Goal: Information Seeking & Learning: Find specific fact

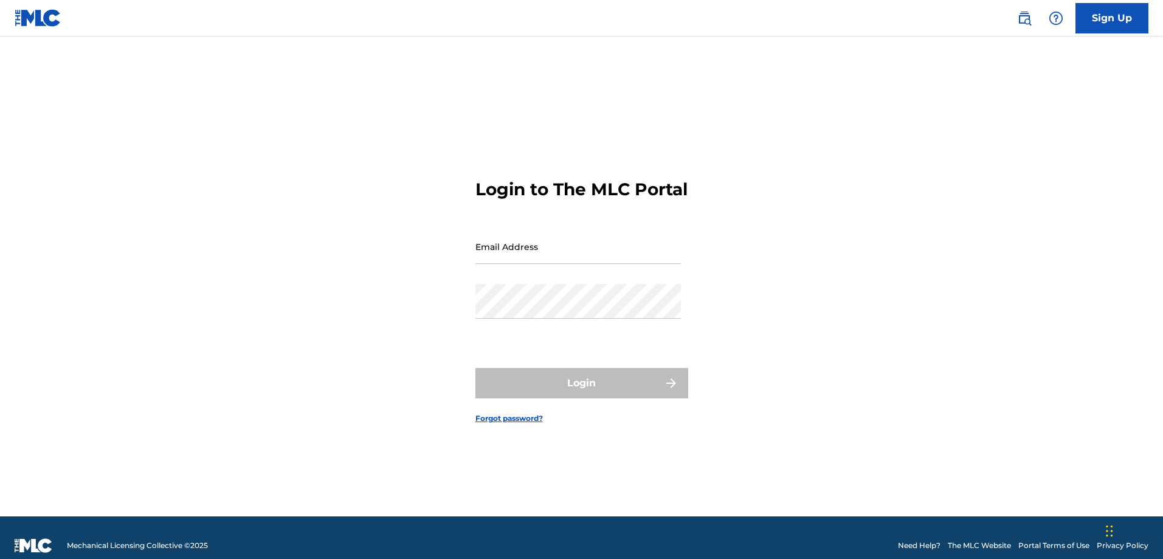
click at [1025, 18] on img at bounding box center [1024, 18] width 15 height 15
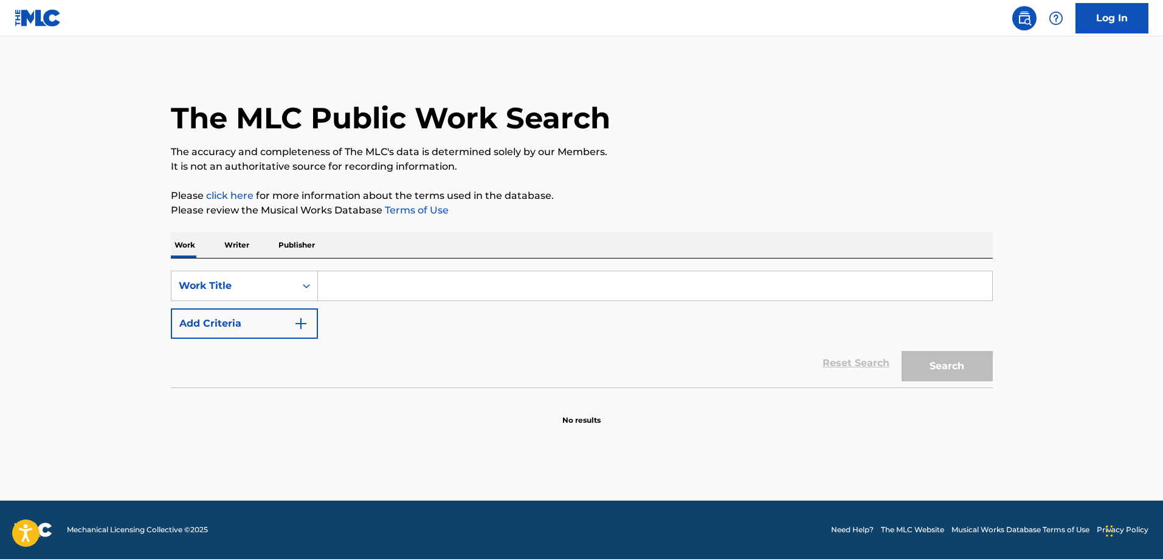
click at [337, 282] on input "Search Form" at bounding box center [655, 285] width 674 height 29
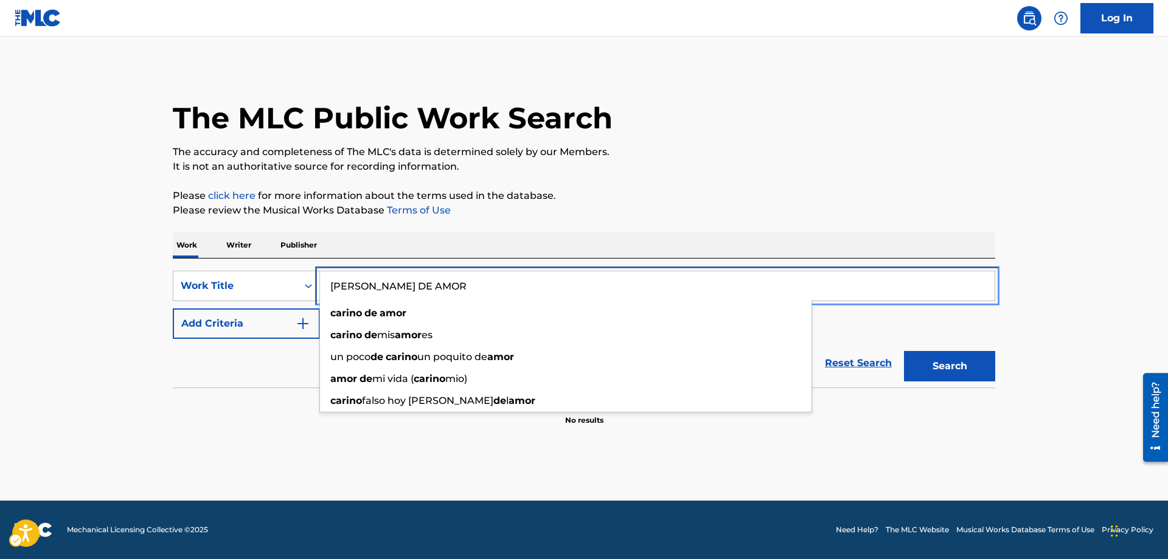
type input "CARINO DE AMOR"
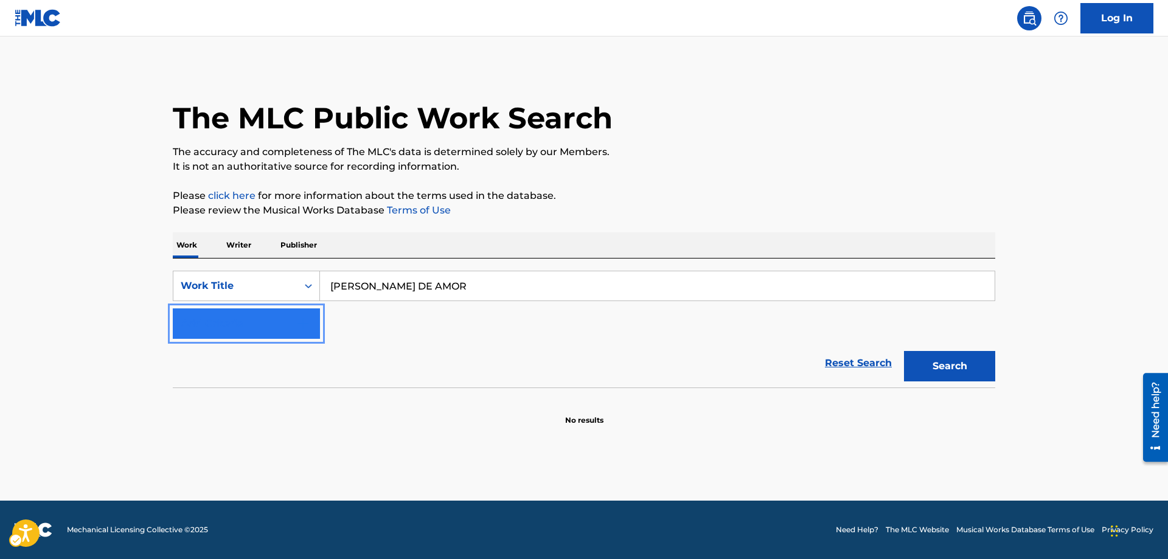
click at [302, 326] on img "Search Form" at bounding box center [303, 323] width 15 height 15
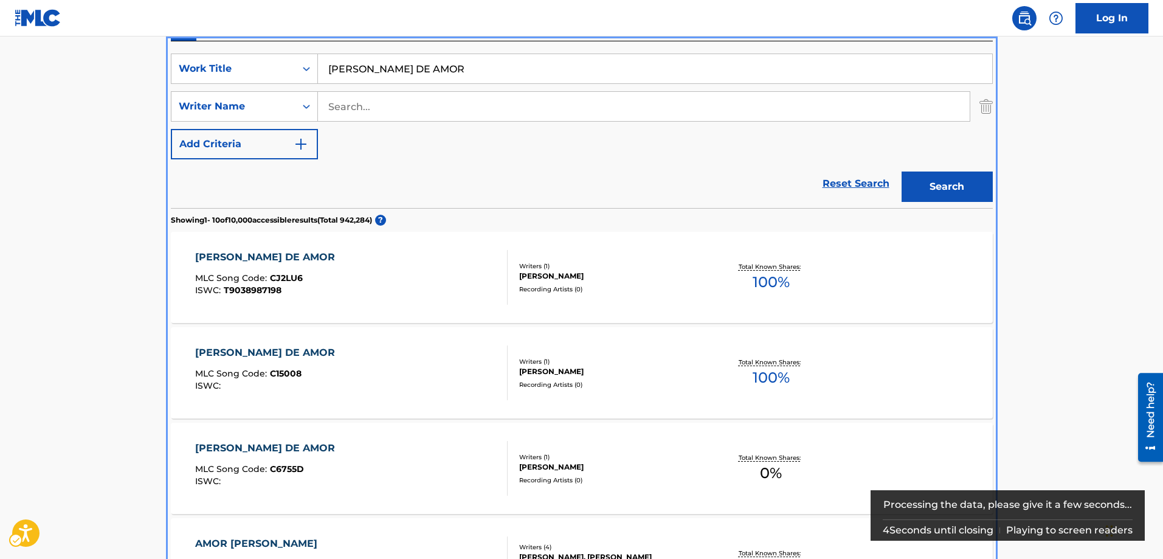
scroll to position [198, 0]
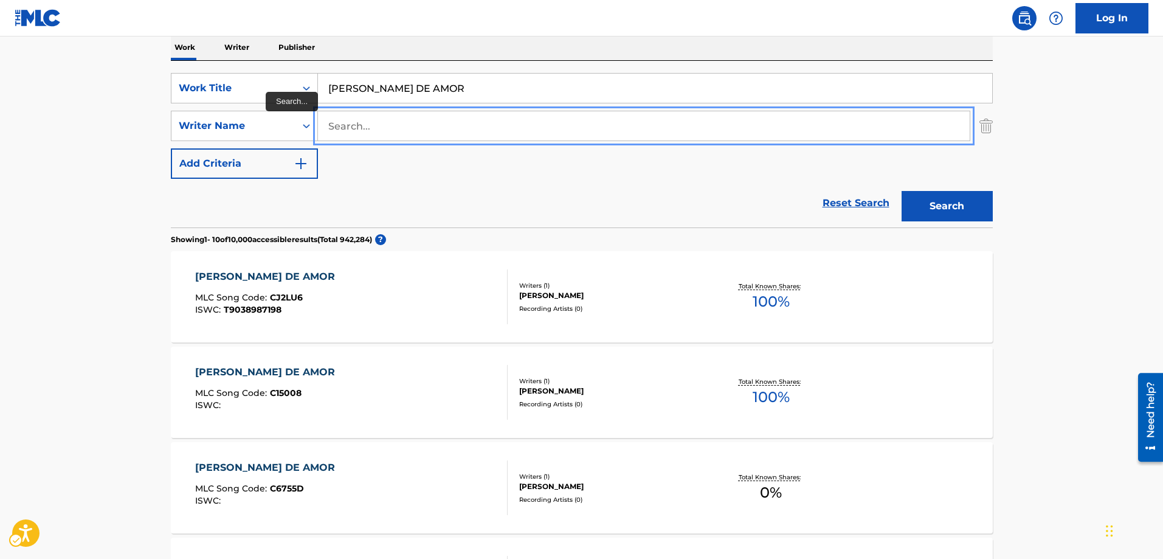
click at [329, 120] on input "Search..." at bounding box center [644, 125] width 652 height 29
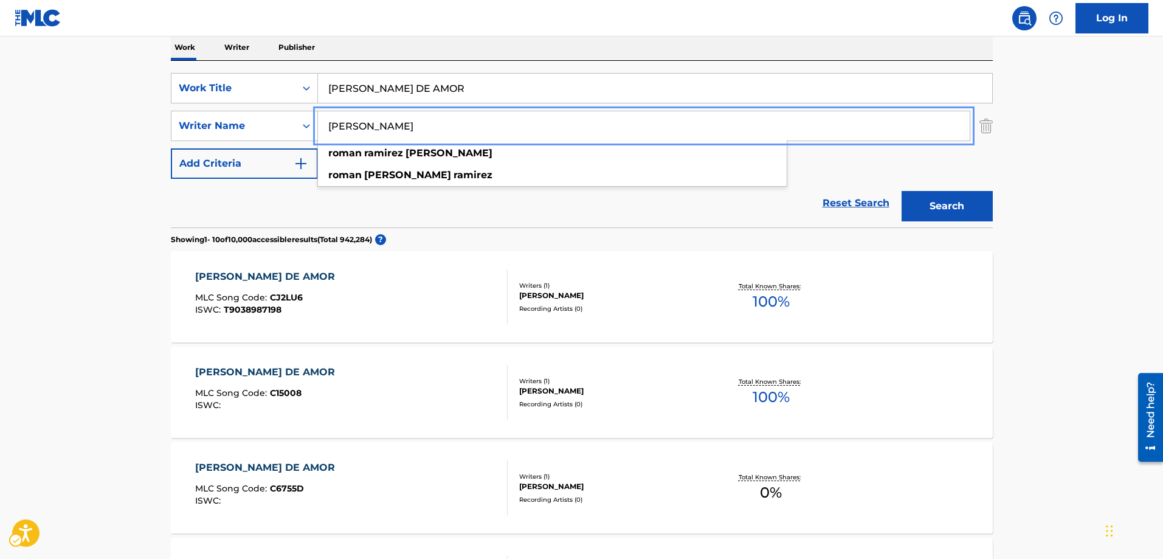
type input "ROMAN RAMIREZ GUERRERO"
click at [171, 148] on button "Add Criteria" at bounding box center [244, 163] width 147 height 30
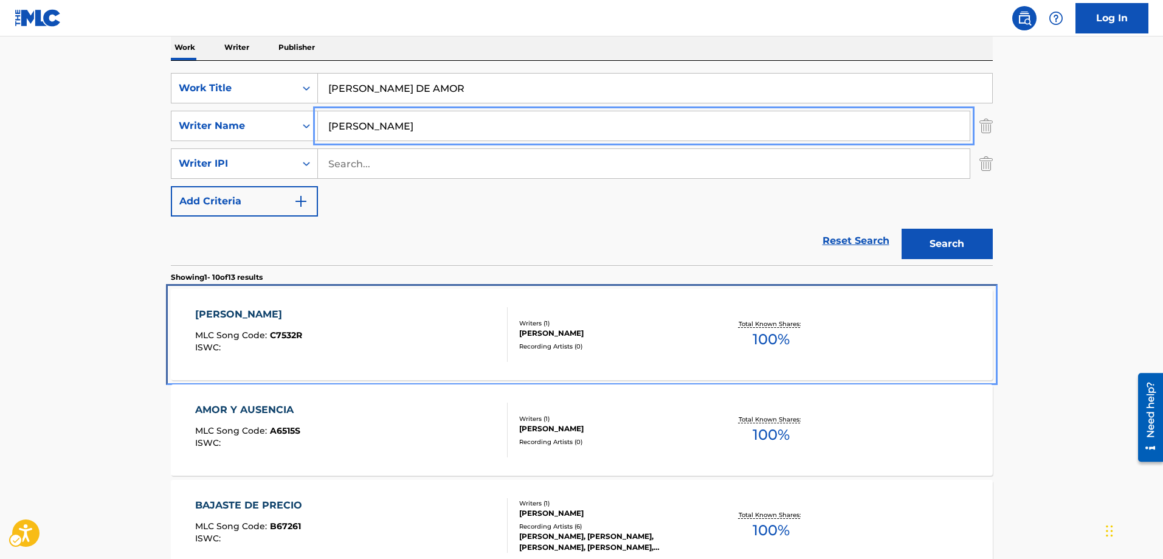
click at [289, 334] on span "C7532R" at bounding box center [286, 335] width 32 height 11
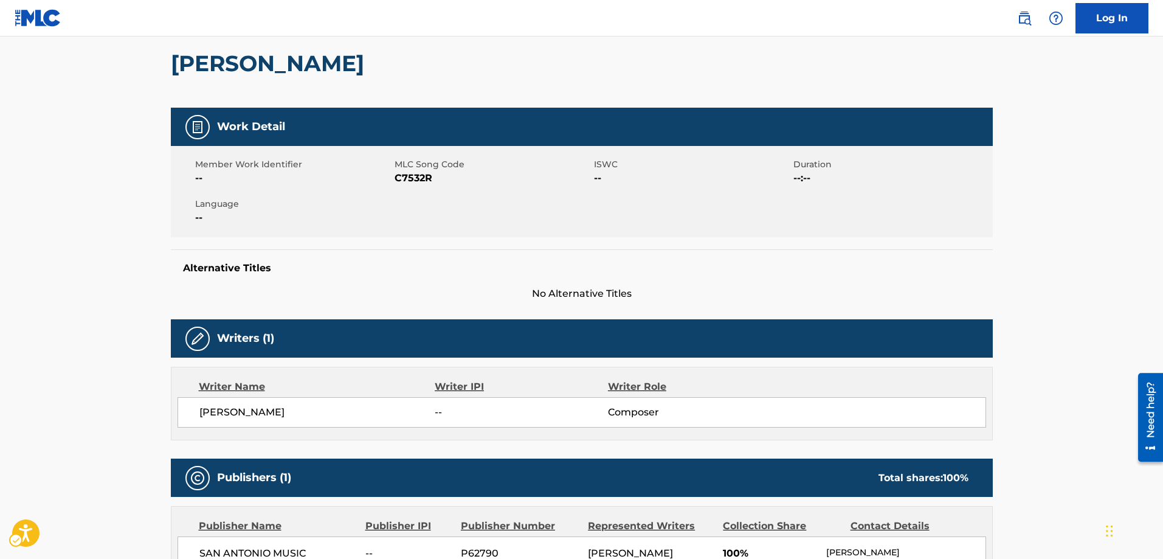
scroll to position [61, 0]
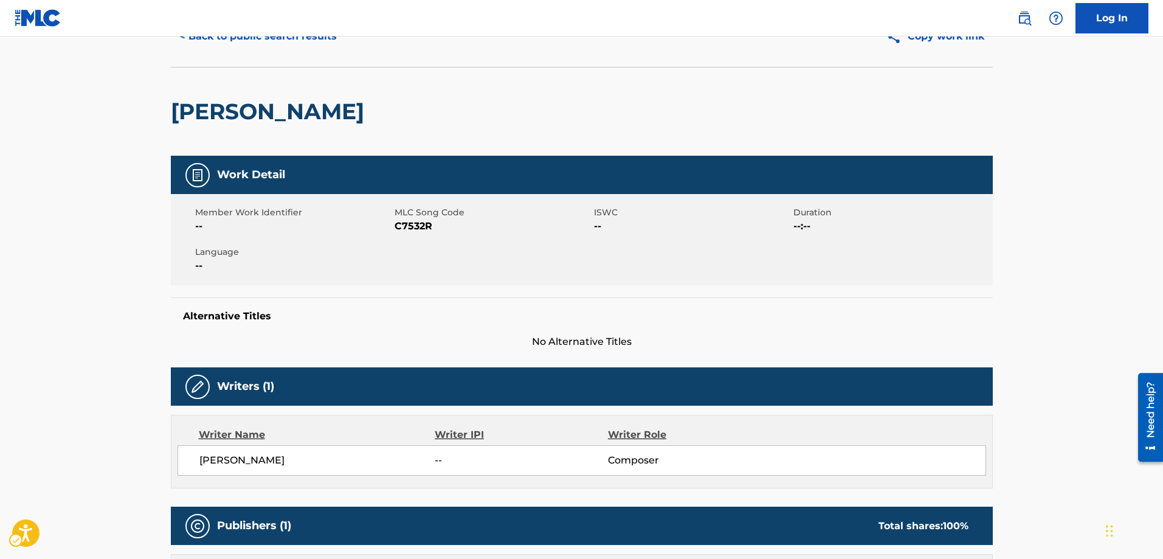
click at [177, 35] on nav "| Redirects to homepage Public Search Log In" at bounding box center [581, 18] width 1163 height 36
click at [181, 39] on button "< Back to public search results" at bounding box center [258, 36] width 175 height 30
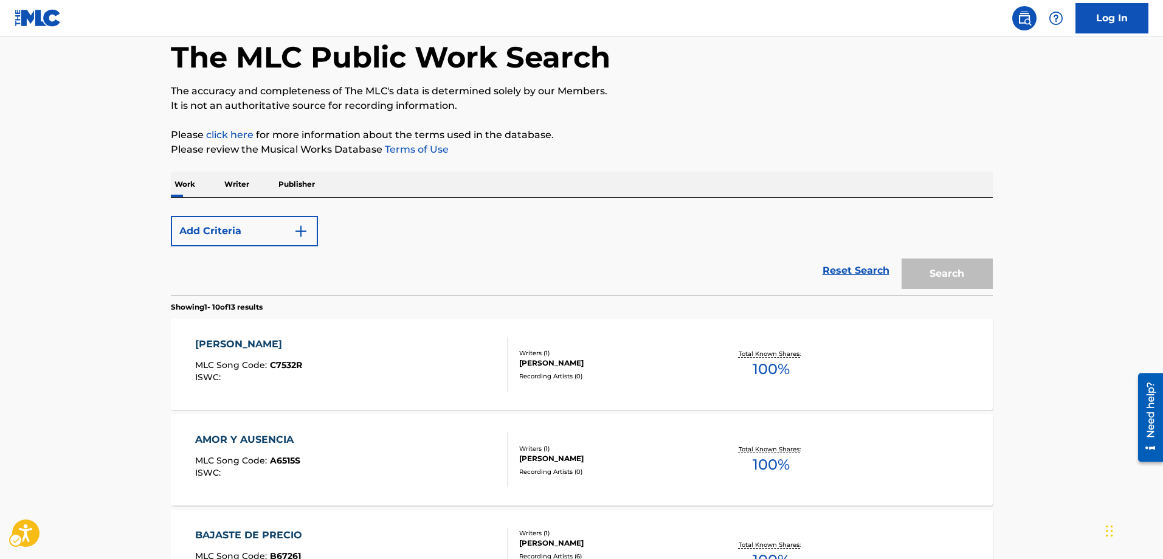
scroll to position [198, 0]
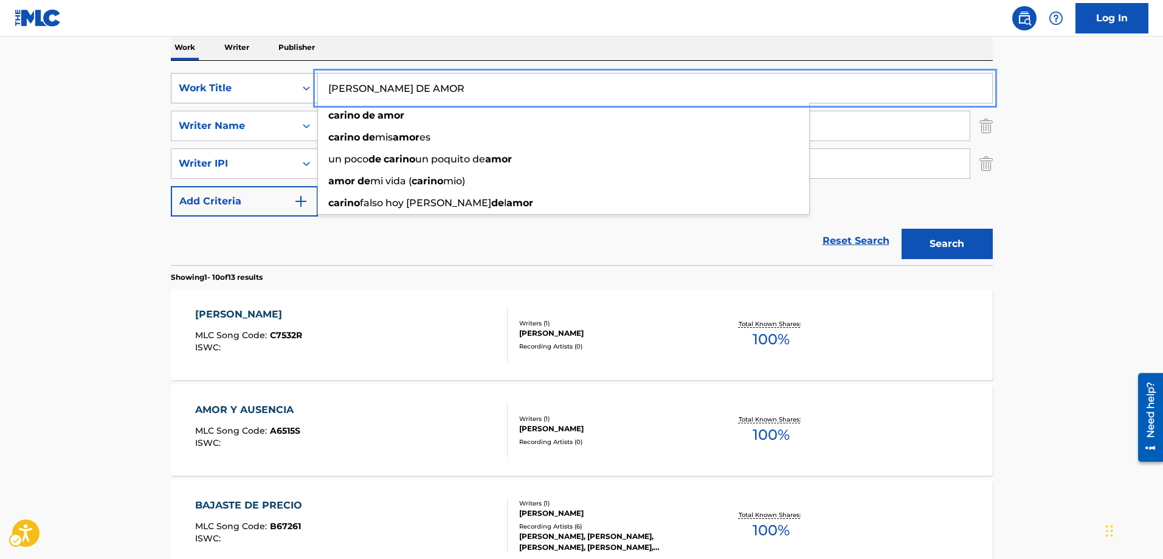
drag, startPoint x: 466, startPoint y: 91, endPoint x: 269, endPoint y: 92, distance: 196.4
click at [269, 92] on div "SearchWithCriteria9da38774-0203-4750-a2f9-3521137b92a3 Work Title CARINO DE AMO…" at bounding box center [582, 88] width 822 height 30
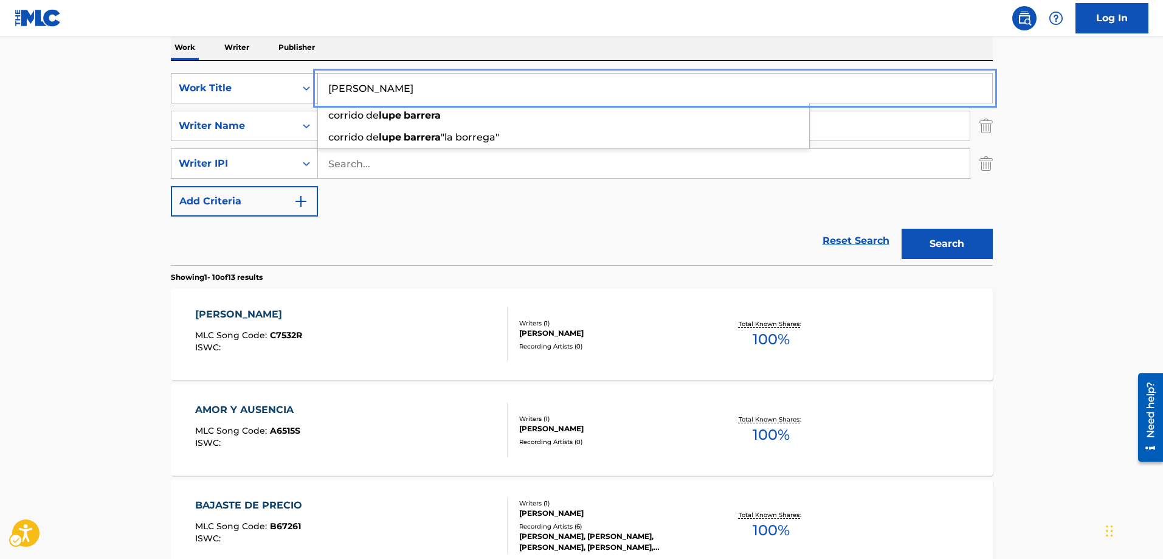
type input "LUPE BARRERA"
click at [902, 229] on button "Search" at bounding box center [947, 244] width 91 height 30
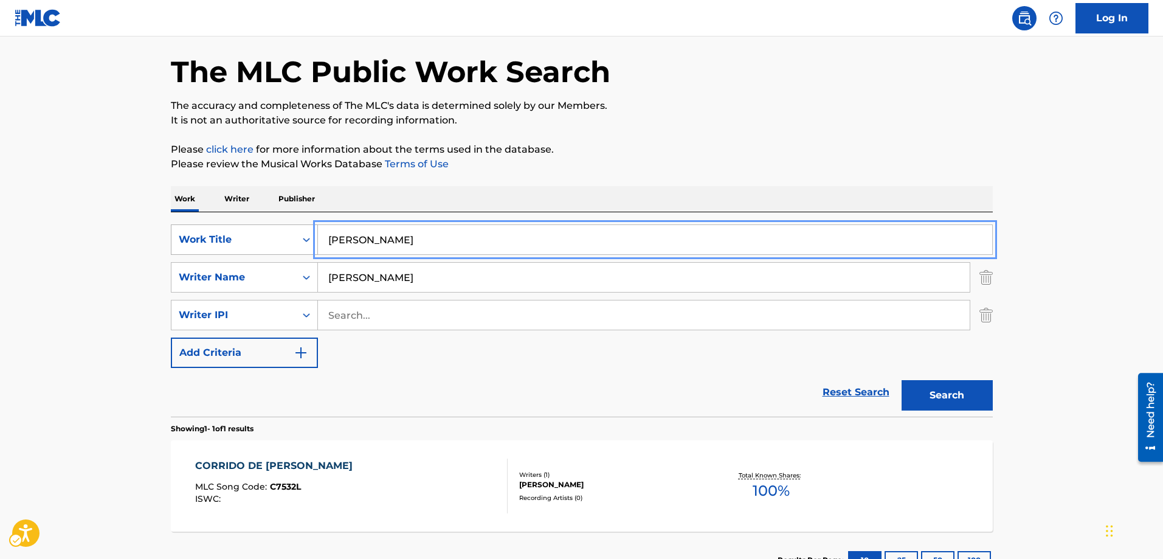
scroll to position [140, 0]
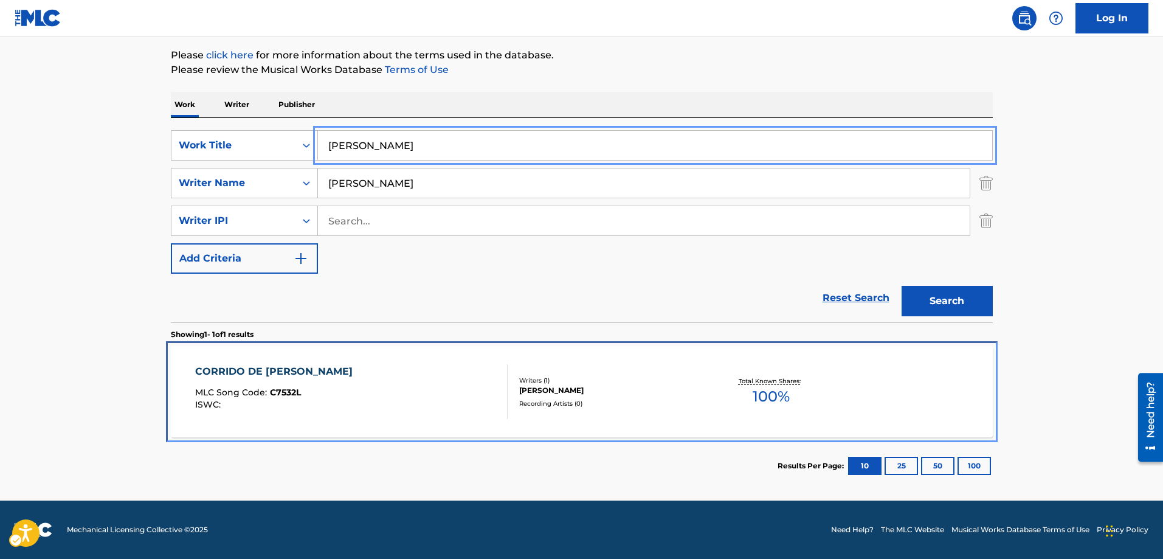
click at [278, 396] on span "C7532L" at bounding box center [285, 392] width 31 height 11
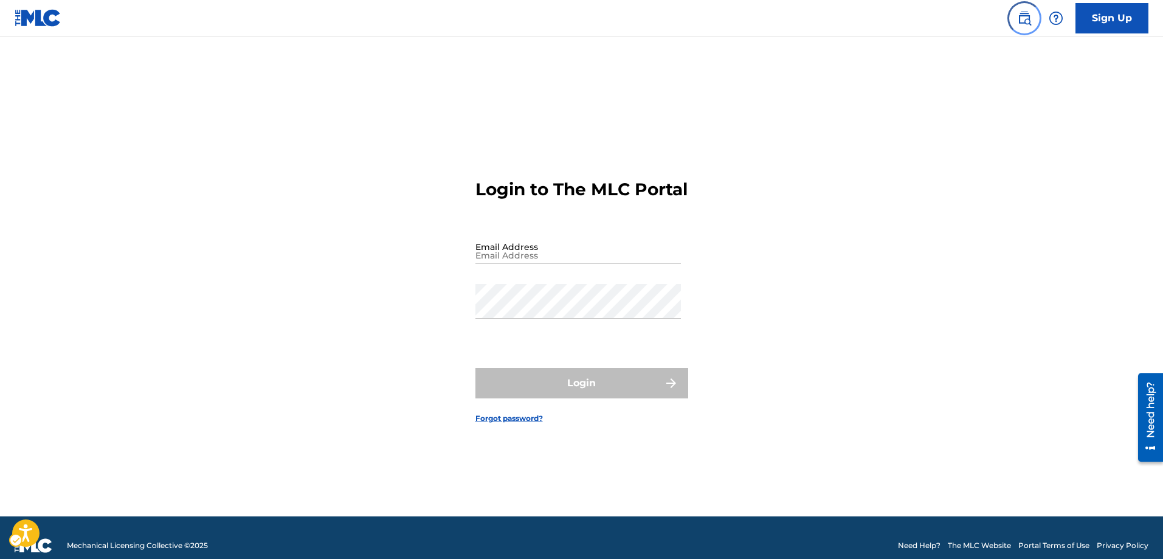
click at [1030, 19] on img "Page Menu" at bounding box center [1024, 18] width 15 height 15
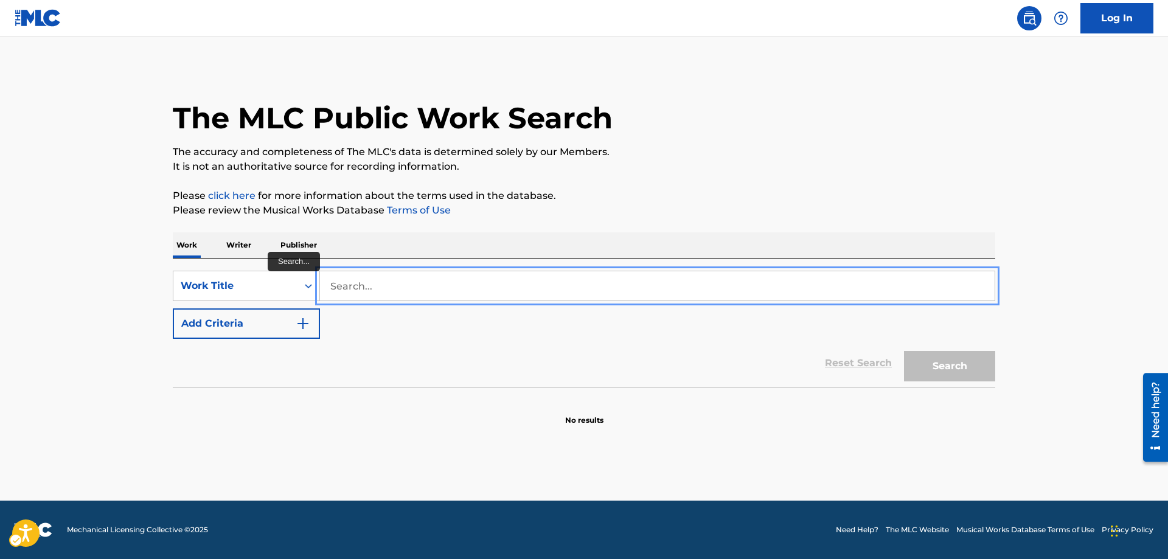
click at [325, 286] on input "Search..." at bounding box center [657, 285] width 674 height 29
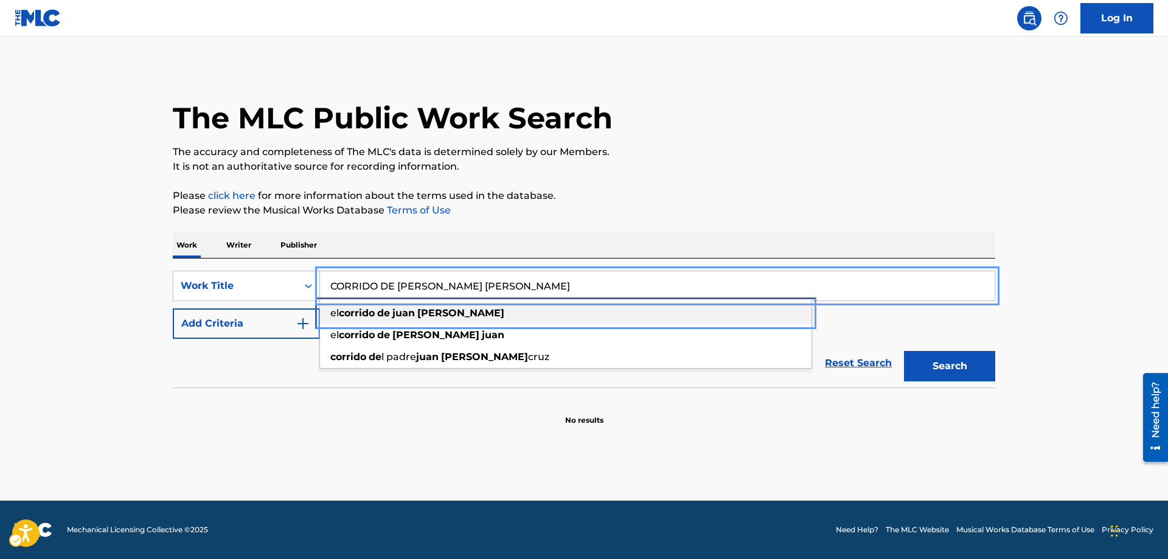
click at [330, 314] on div "el corrido de juan jose" at bounding box center [565, 313] width 491 height 22
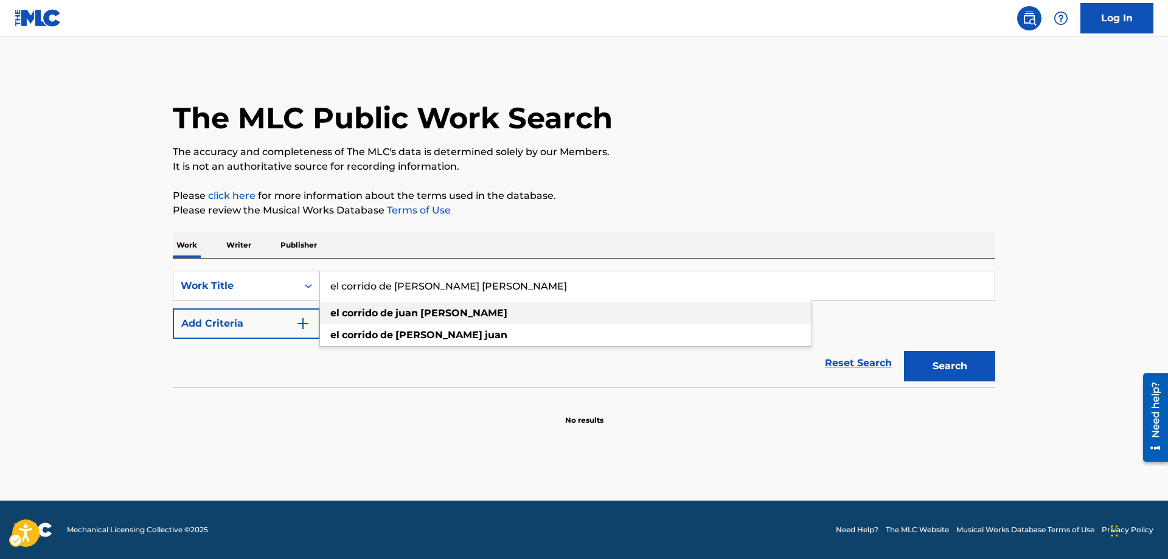
click at [341, 312] on span "Search Form" at bounding box center [340, 313] width 2 height 12
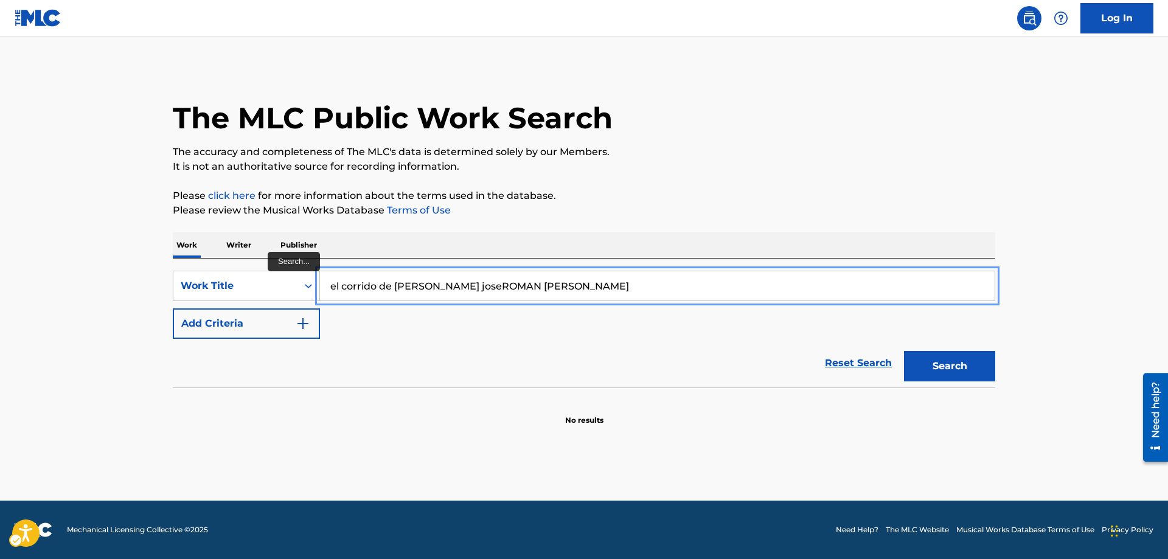
click at [173, 308] on button "Add Criteria" at bounding box center [246, 323] width 147 height 30
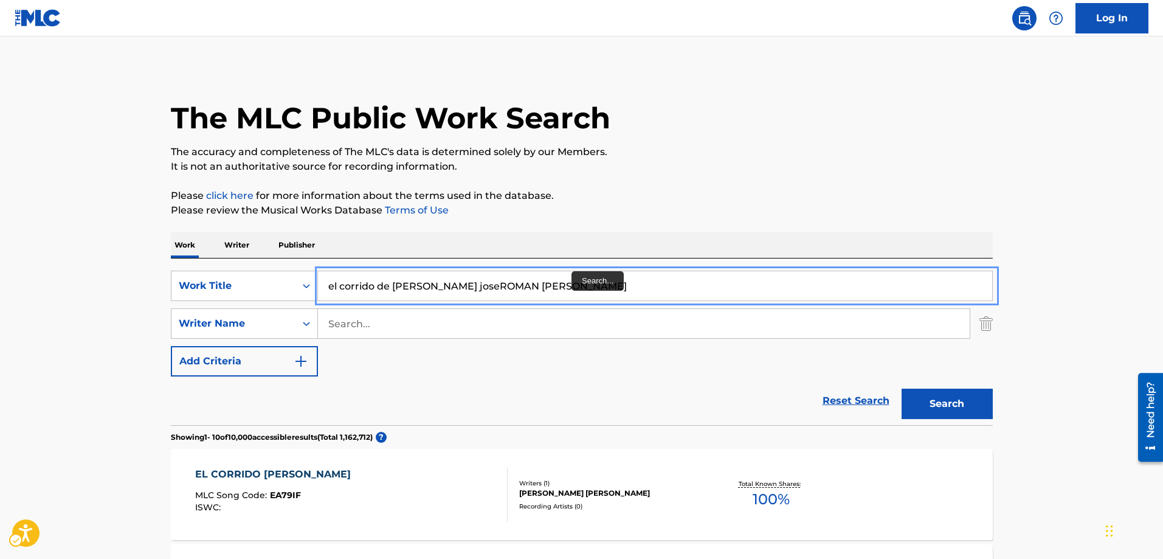
click at [536, 282] on input "el corrido de juan joseROMAN RAMIREZ" at bounding box center [655, 285] width 674 height 29
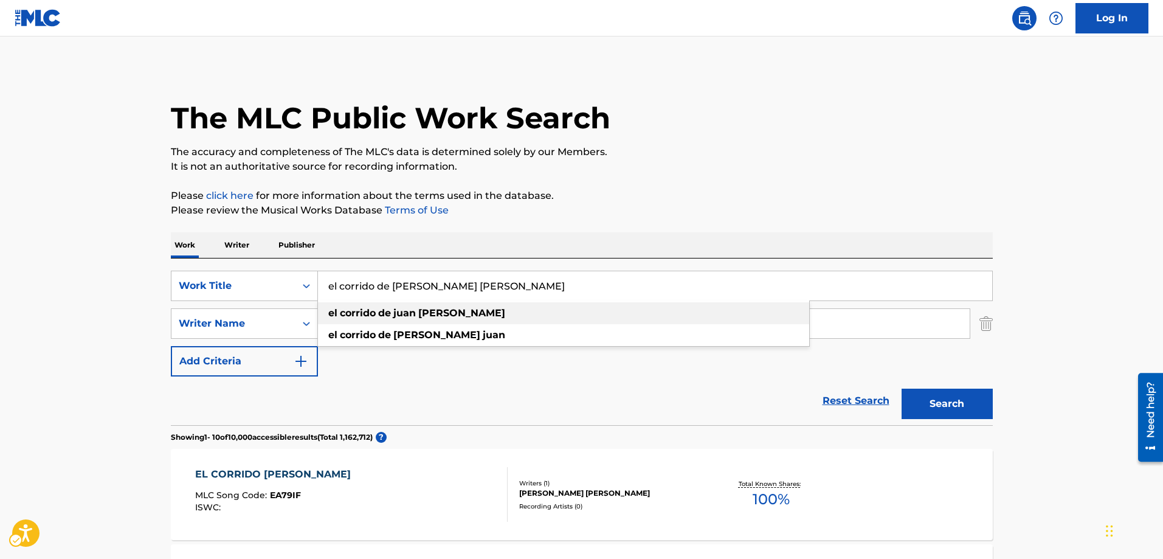
click at [326, 314] on div "el corrido de juan jose" at bounding box center [563, 313] width 491 height 22
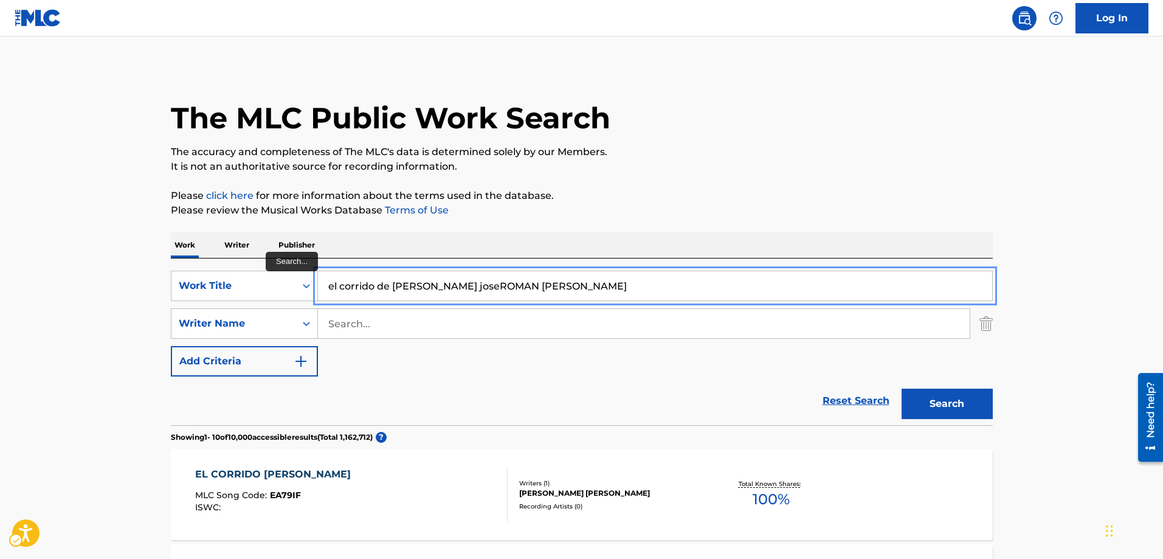
click at [171, 346] on button "Add Criteria" at bounding box center [244, 361] width 147 height 30
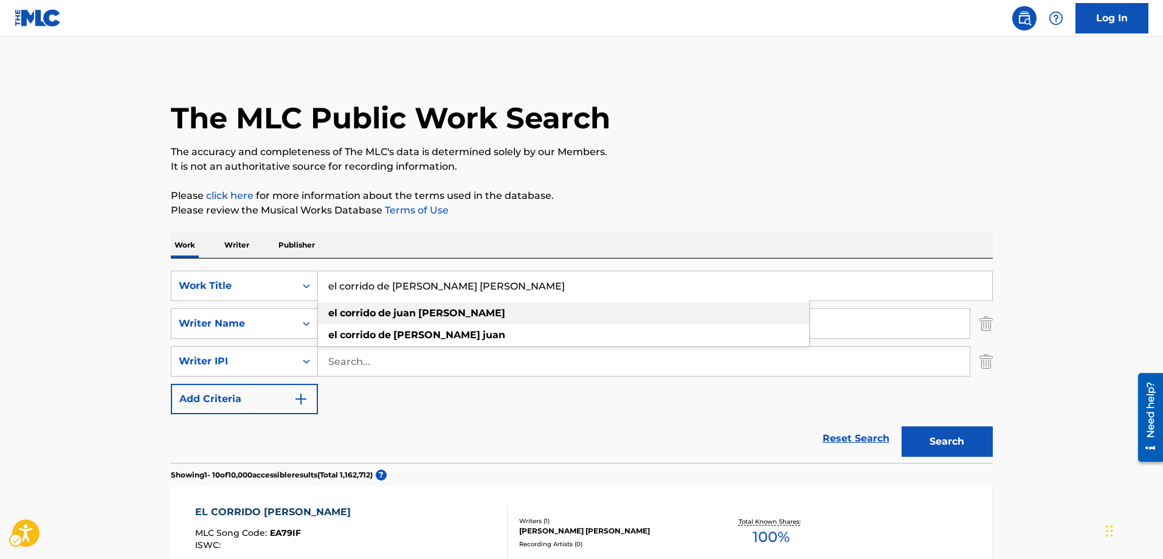
click at [433, 310] on strong "jose" at bounding box center [461, 313] width 87 height 12
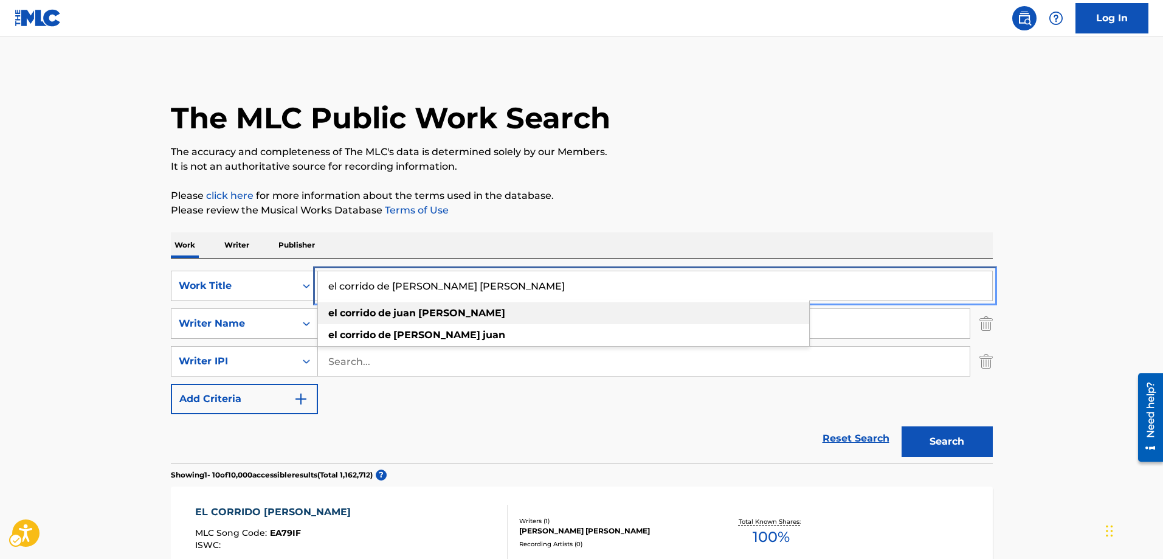
type input "el corrido de juan jose"
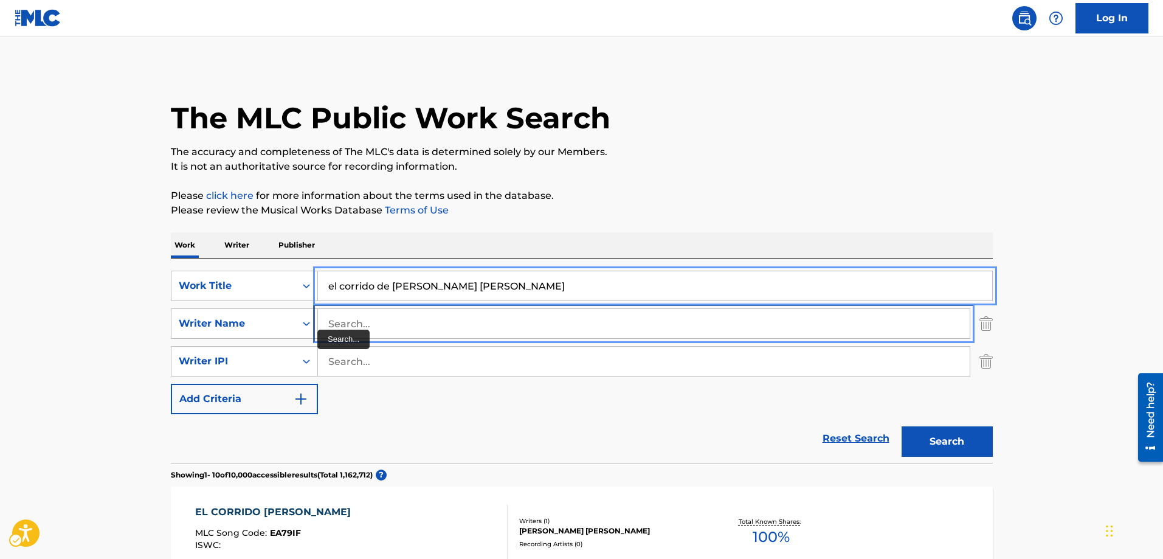
click at [330, 324] on input "Search..." at bounding box center [644, 323] width 652 height 29
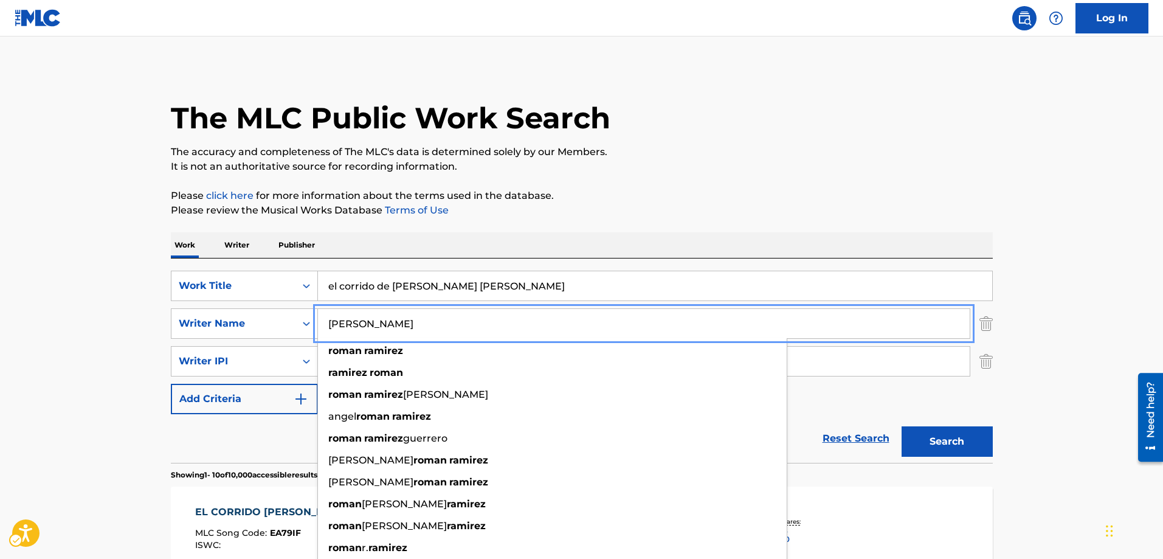
type input "[PERSON_NAME]"
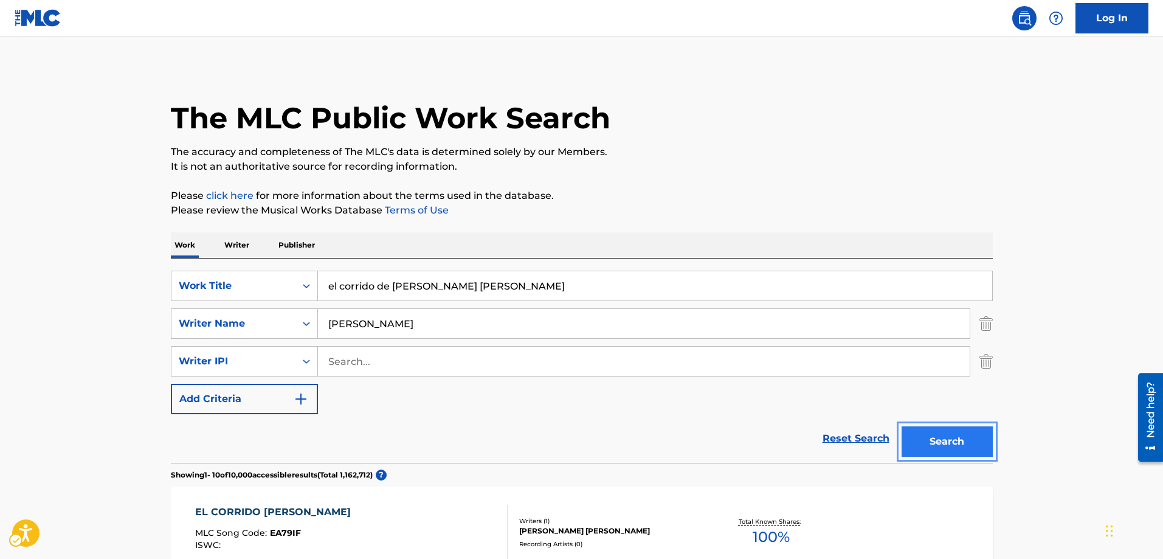
click at [944, 435] on button "Search" at bounding box center [947, 441] width 91 height 30
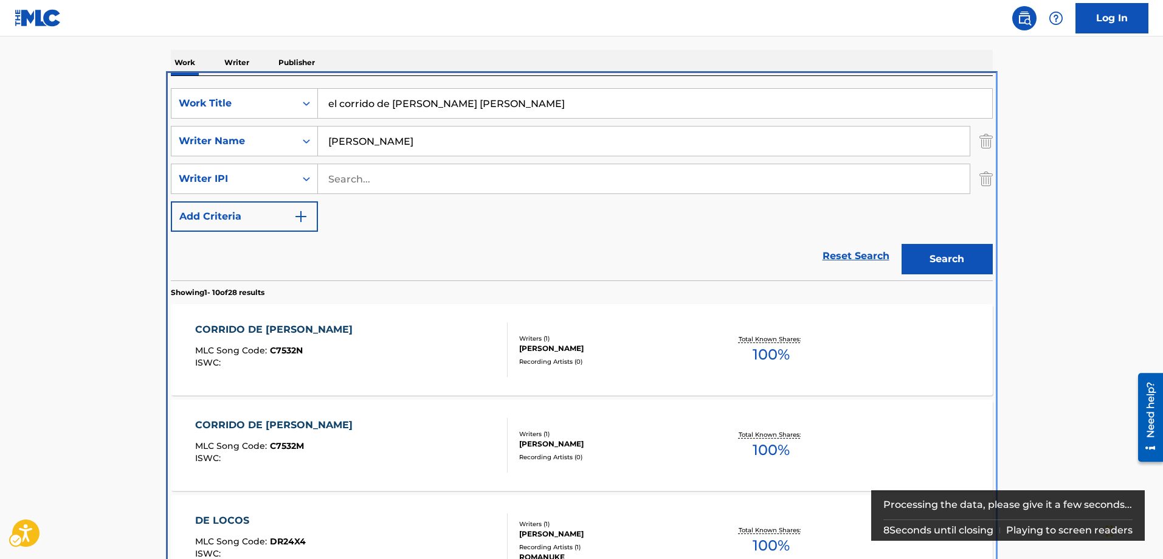
scroll to position [258, 0]
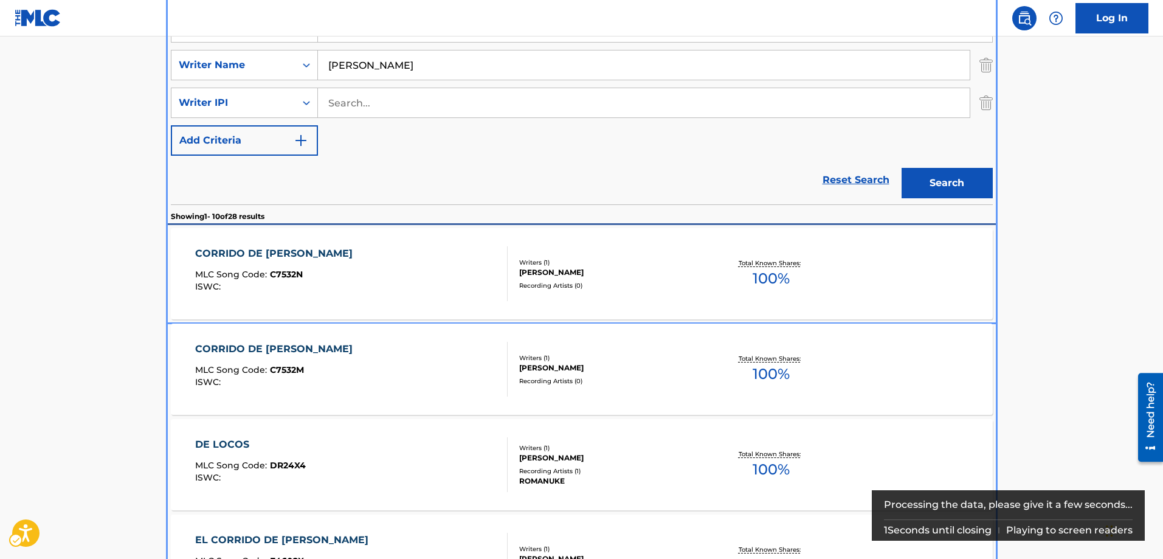
click at [293, 270] on span "C7532N" at bounding box center [286, 274] width 33 height 11
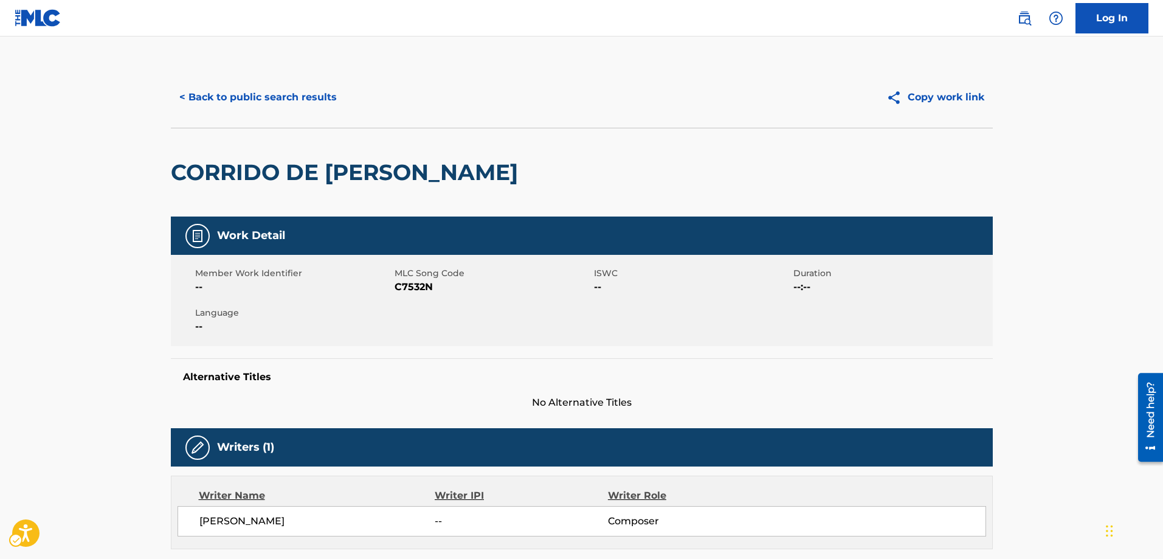
click at [293, 270] on span "Member Work Identifier" at bounding box center [293, 273] width 196 height 13
click at [178, 99] on button "< Back to public search results" at bounding box center [258, 97] width 175 height 30
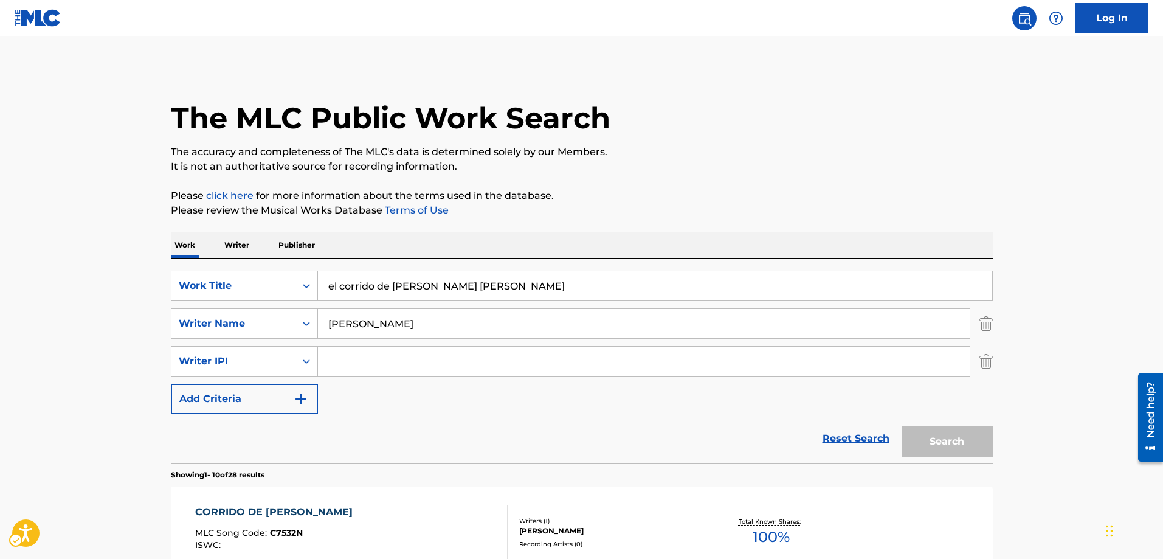
scroll to position [258, 0]
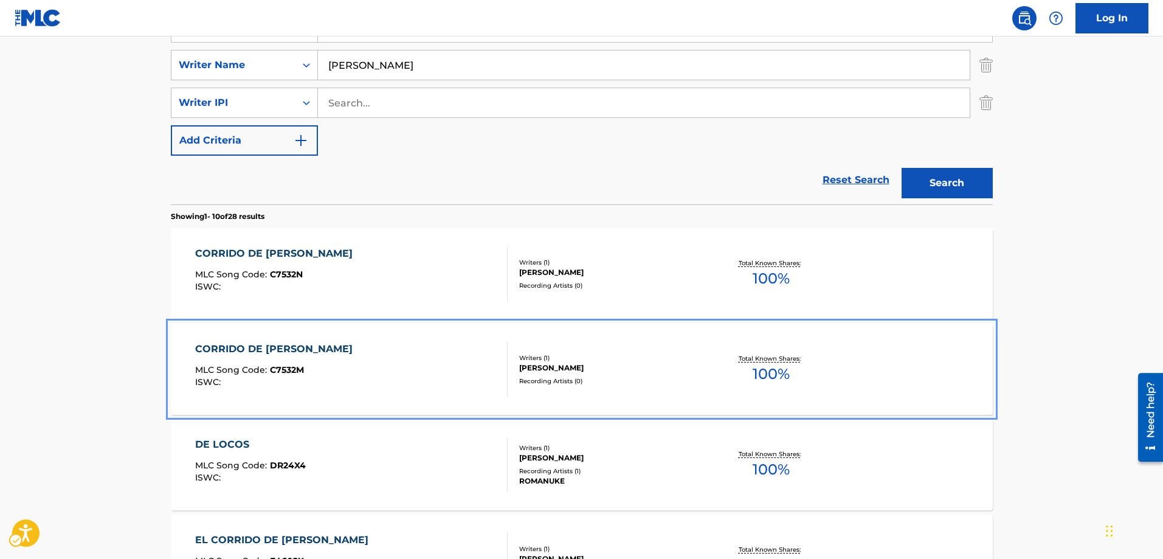
click at [289, 367] on span "C7532M" at bounding box center [287, 369] width 34 height 11
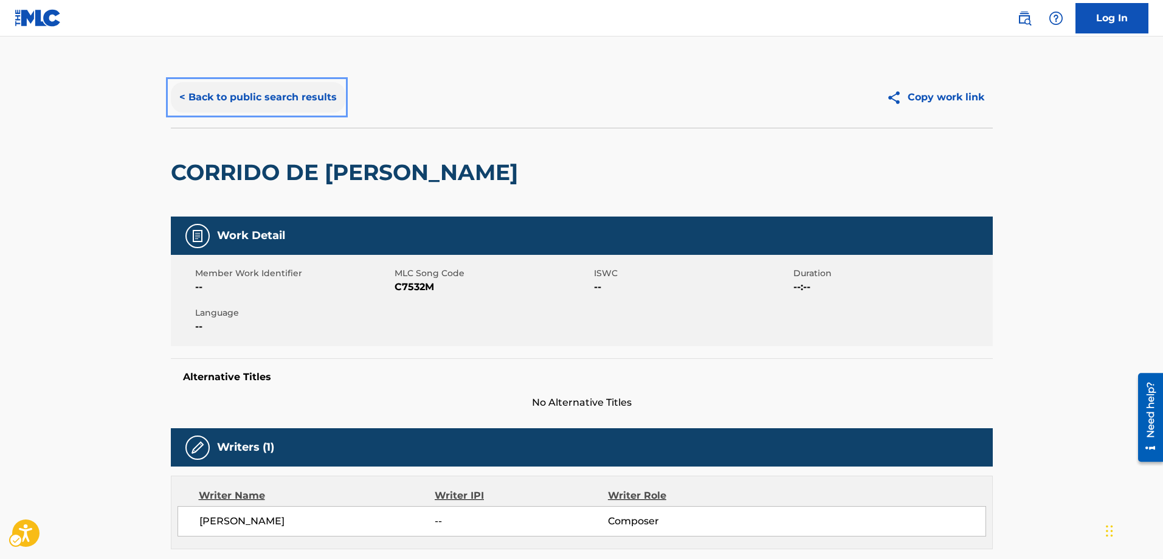
click at [179, 95] on button "< Back to public search results" at bounding box center [258, 97] width 175 height 30
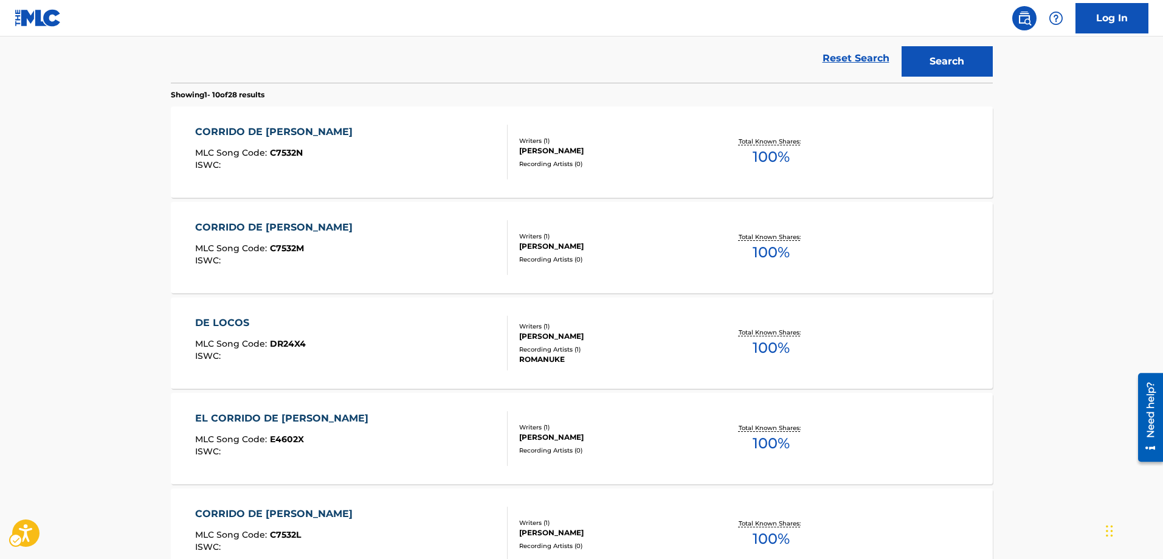
scroll to position [441, 0]
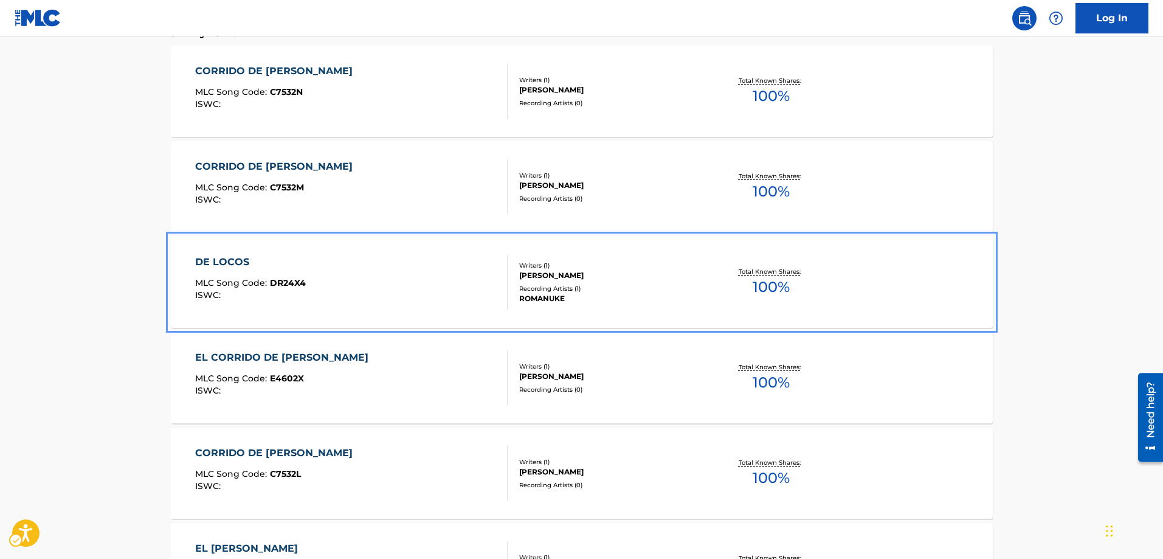
click at [289, 282] on span "DR24X4" at bounding box center [288, 282] width 36 height 11
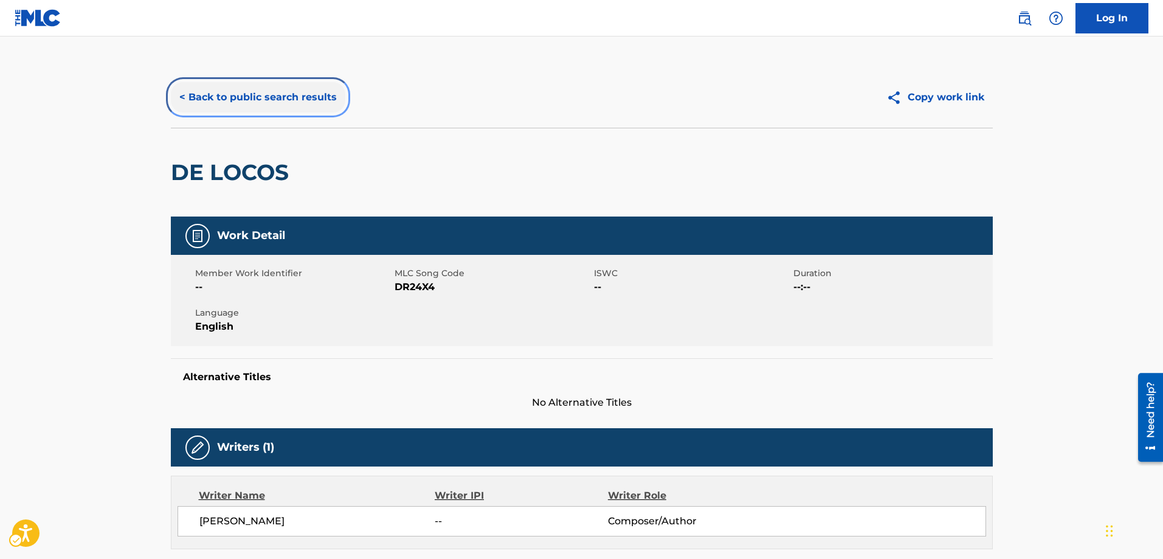
click at [179, 96] on button "< Back to public search results" at bounding box center [258, 97] width 175 height 30
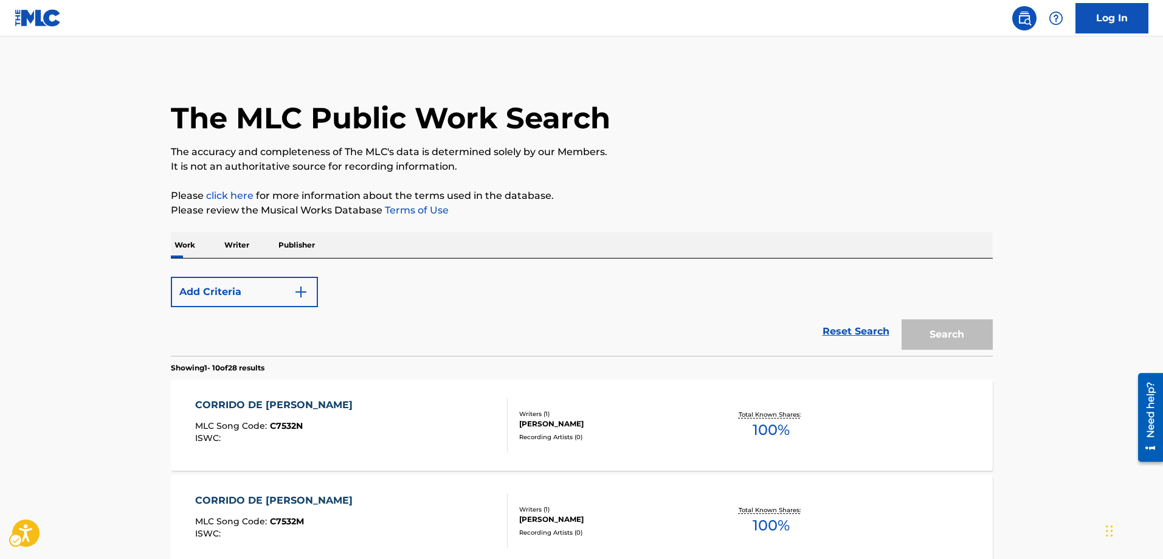
scroll to position [548, 0]
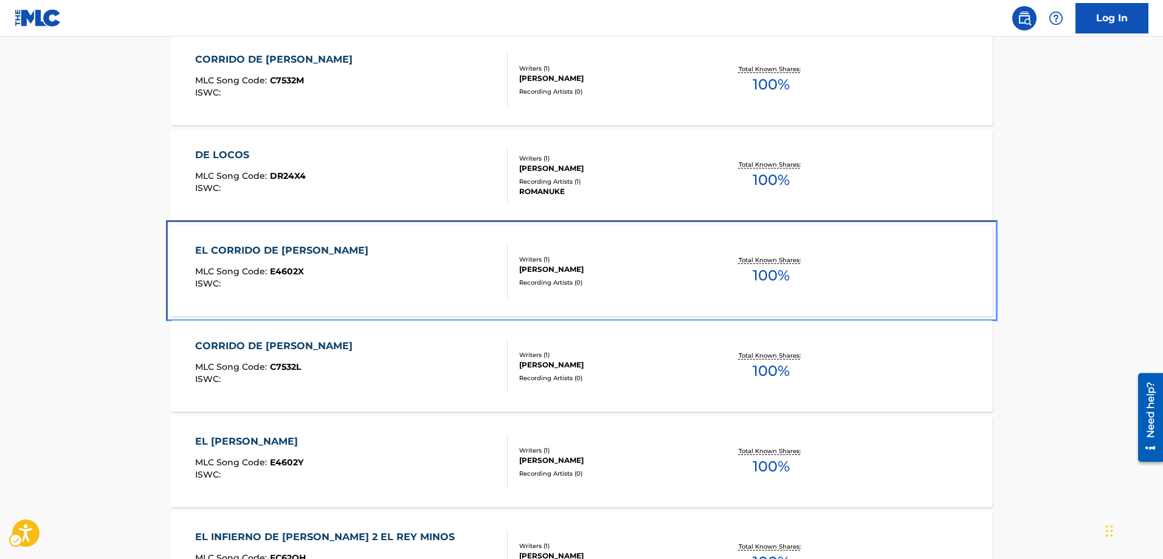
click at [289, 275] on span "E4602X" at bounding box center [287, 271] width 34 height 11
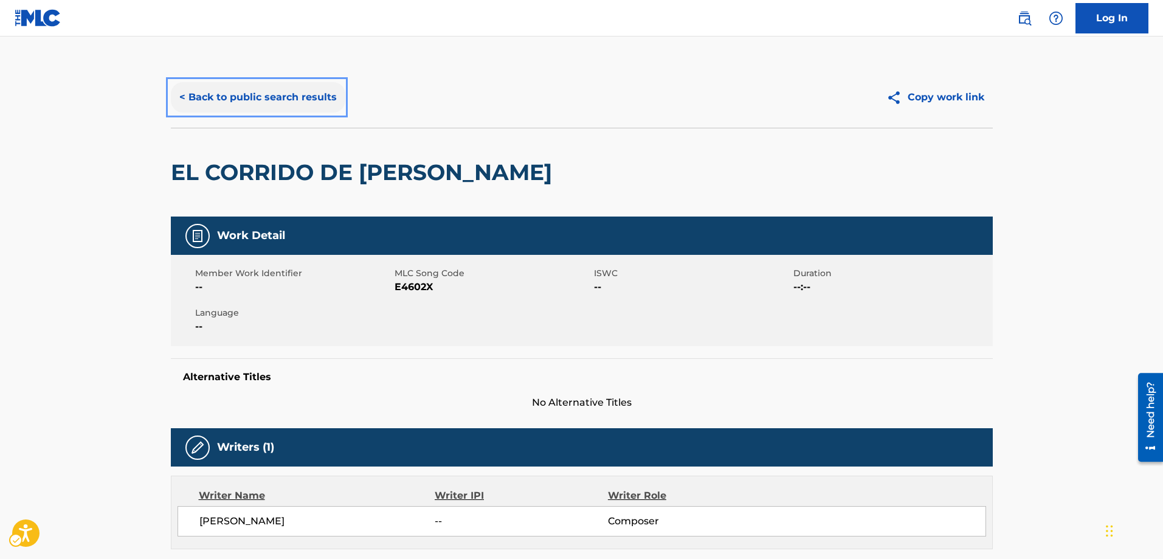
click at [181, 99] on button "< Back to public search results" at bounding box center [258, 97] width 175 height 30
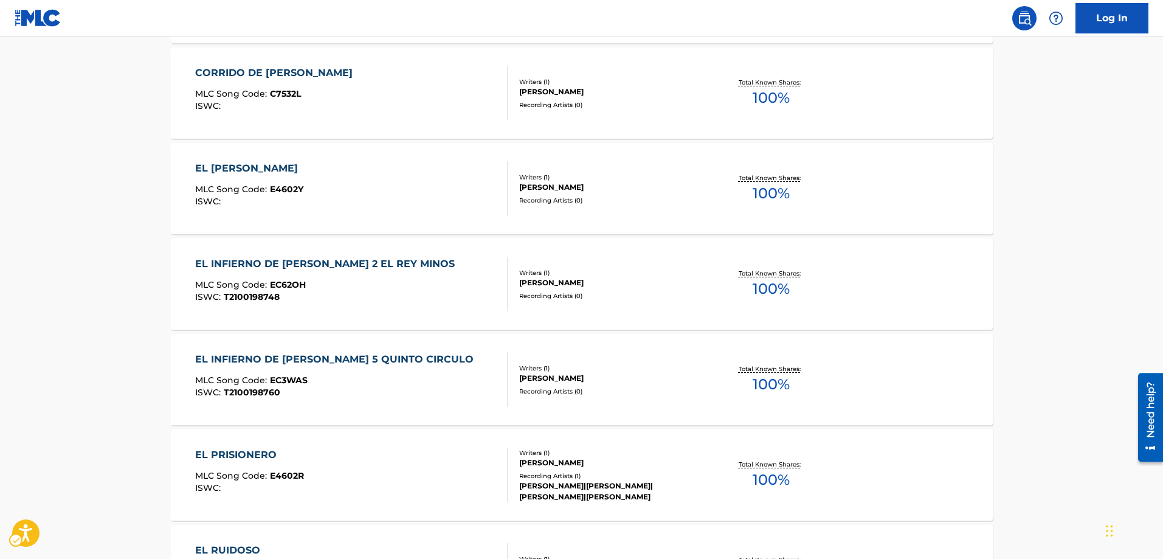
scroll to position [837, 0]
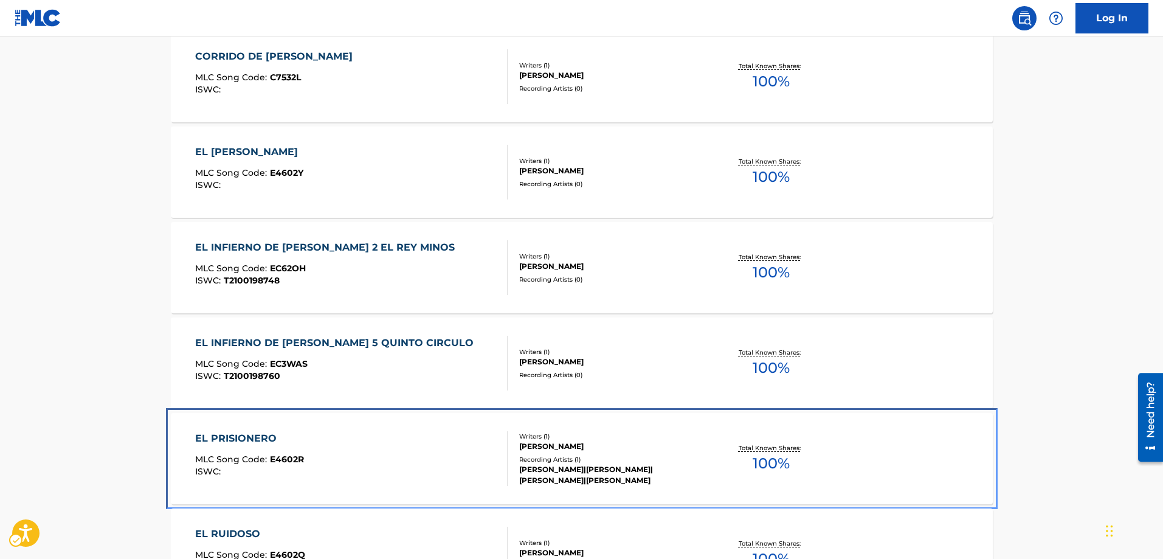
click at [294, 460] on span "E4602R" at bounding box center [287, 459] width 34 height 11
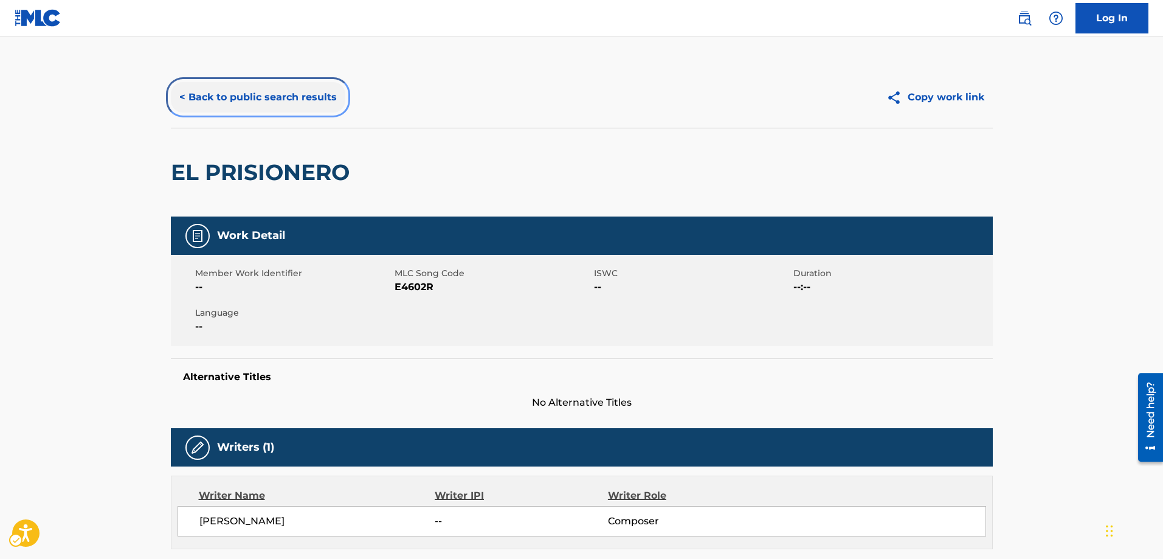
click at [181, 95] on button "< Back to public search results" at bounding box center [258, 97] width 175 height 30
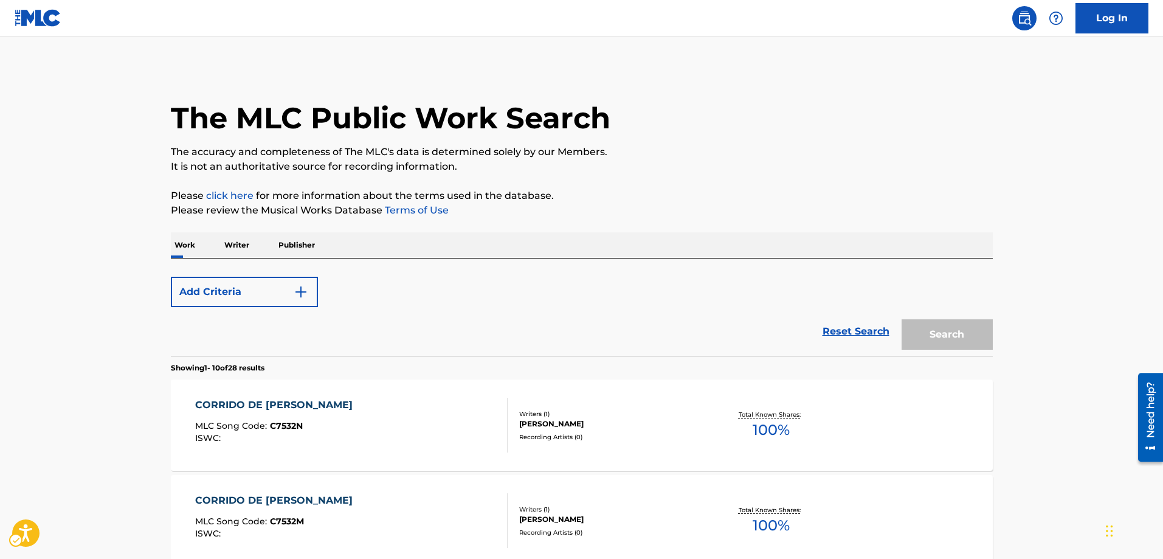
scroll to position [944, 0]
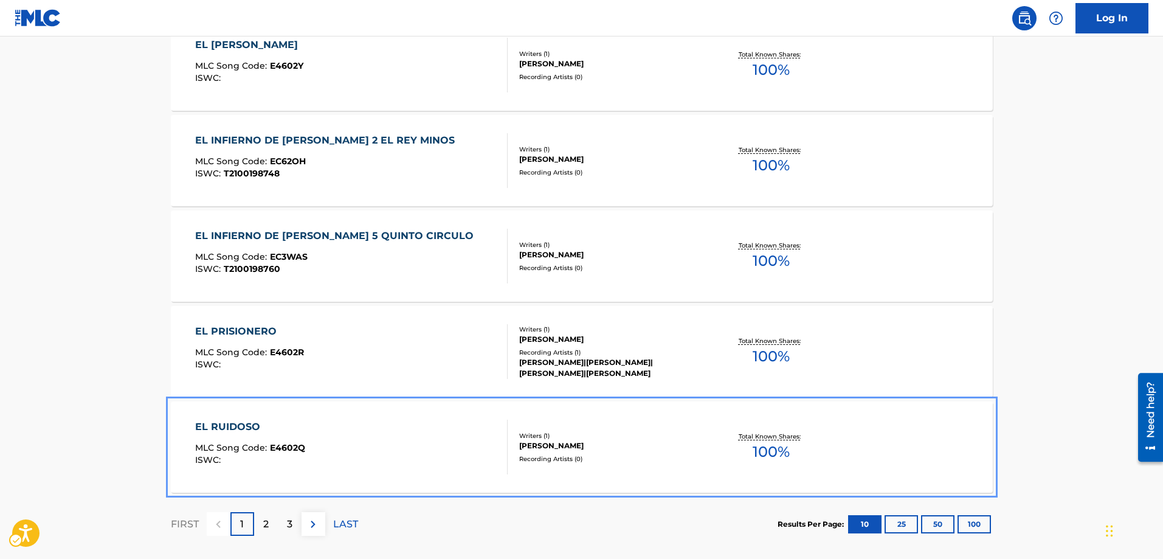
click at [290, 448] on span "E4602Q" at bounding box center [287, 447] width 35 height 11
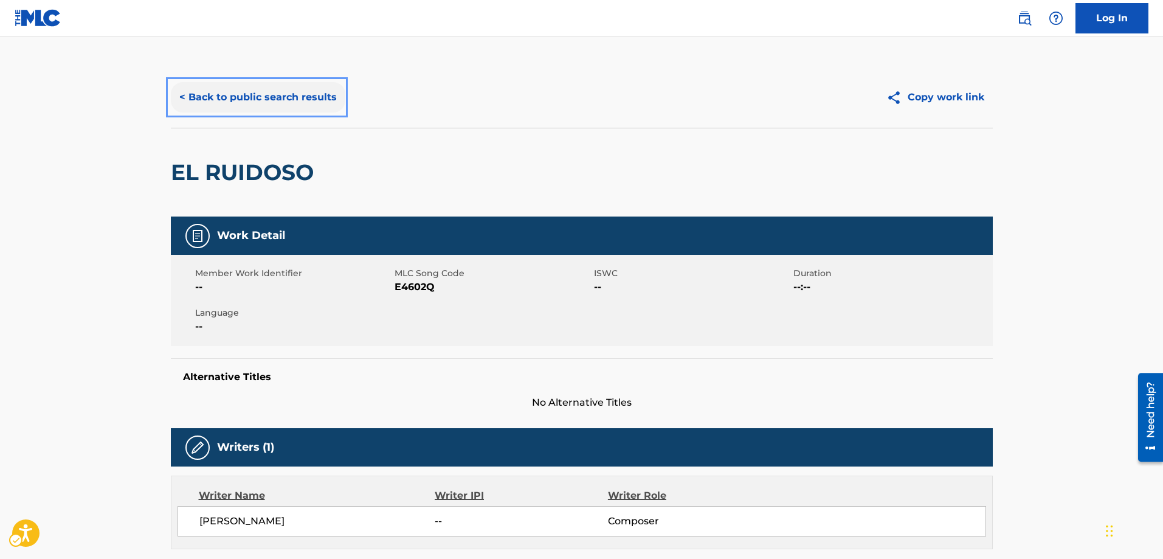
click at [181, 96] on button "< Back to public search results" at bounding box center [258, 97] width 175 height 30
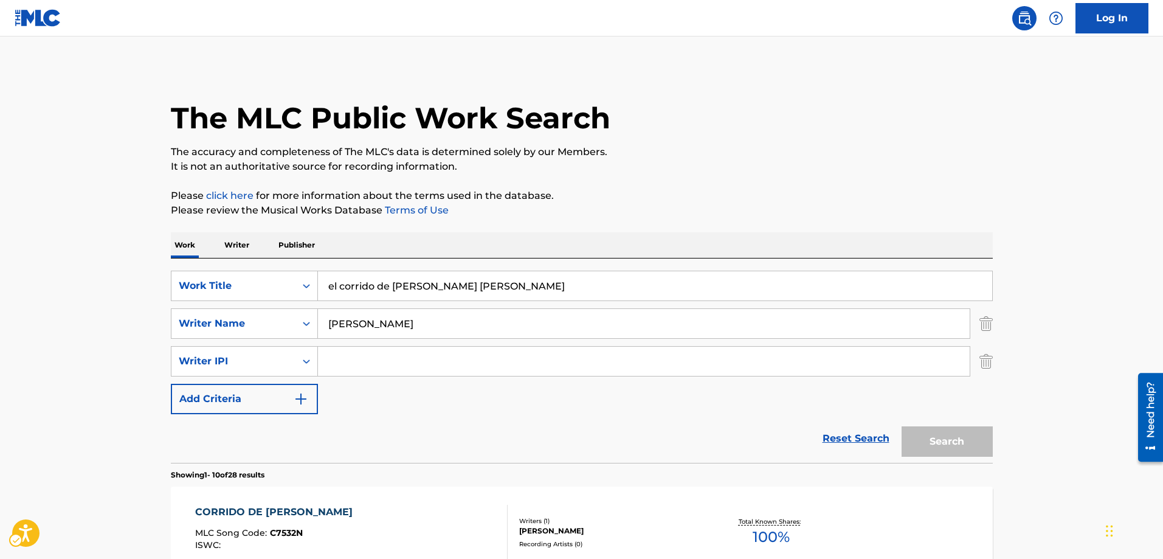
scroll to position [1005, 0]
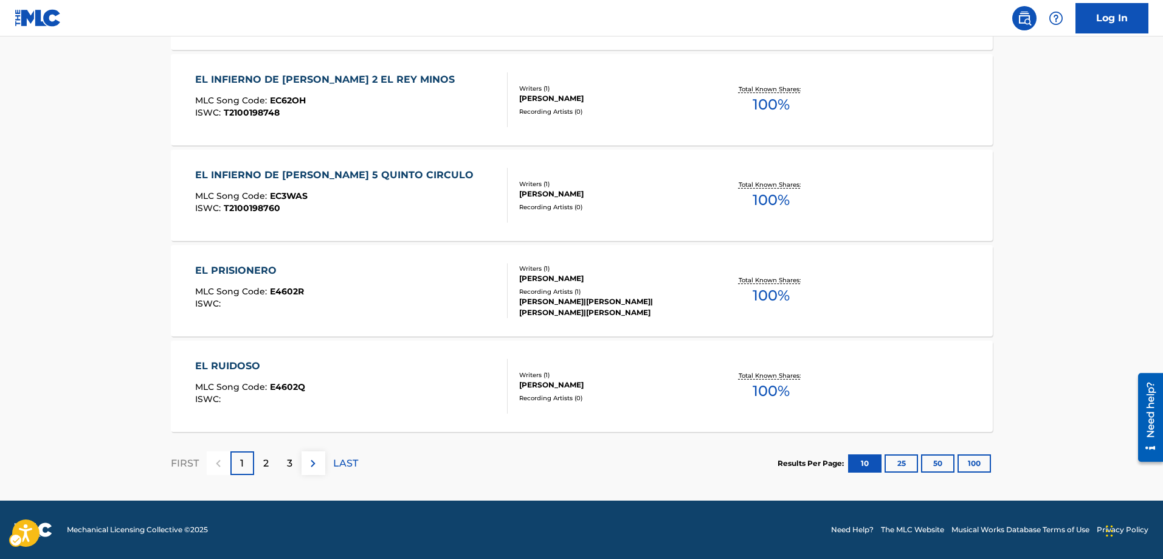
click at [263, 461] on p "2" at bounding box center [265, 463] width 5 height 15
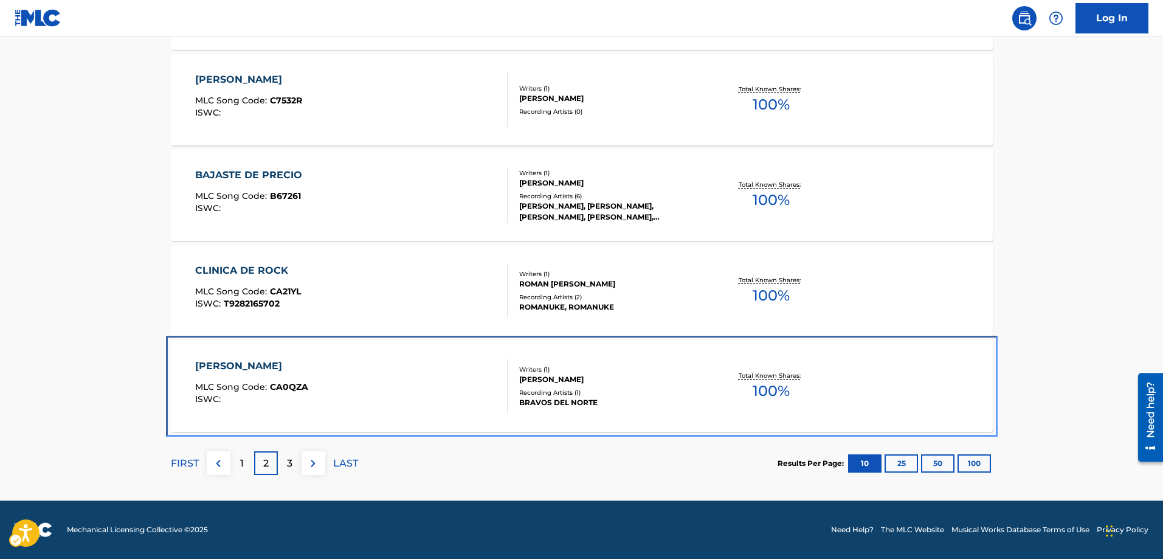
click at [291, 388] on span "CA0QZA" at bounding box center [289, 386] width 38 height 11
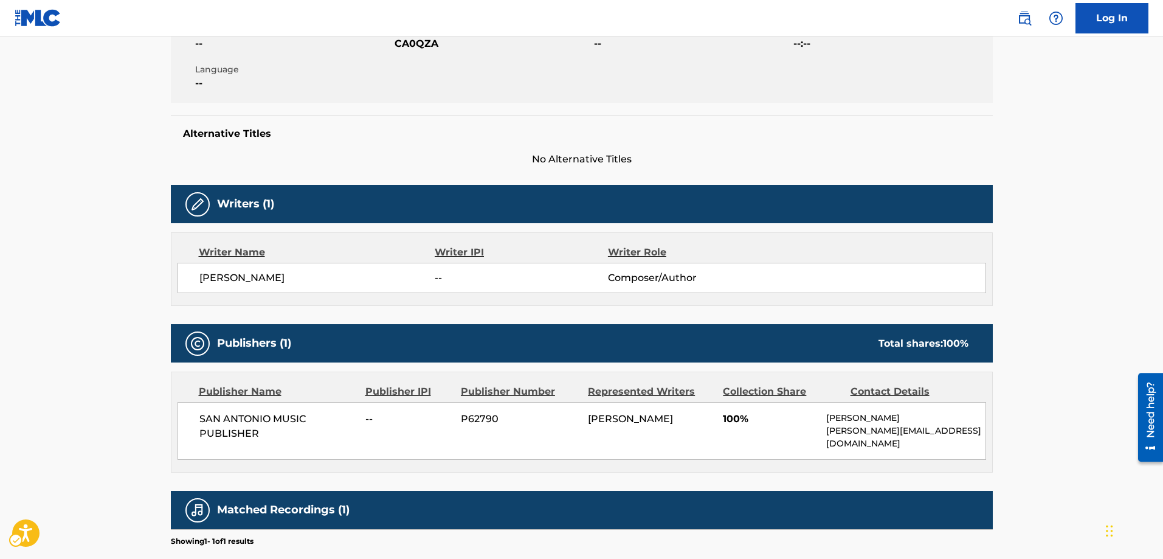
scroll to position [182, 0]
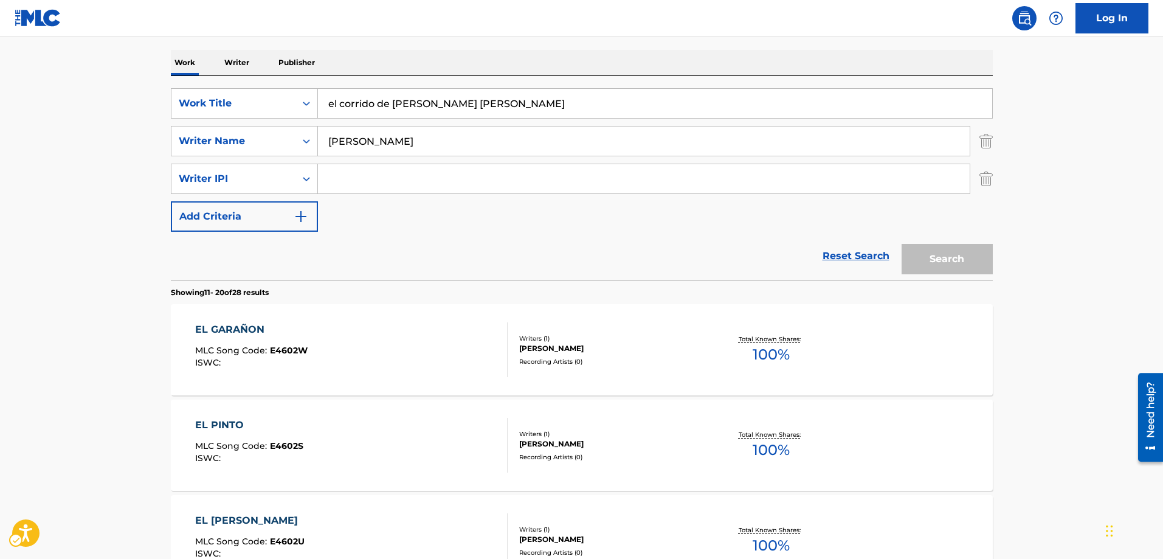
scroll to position [1005, 0]
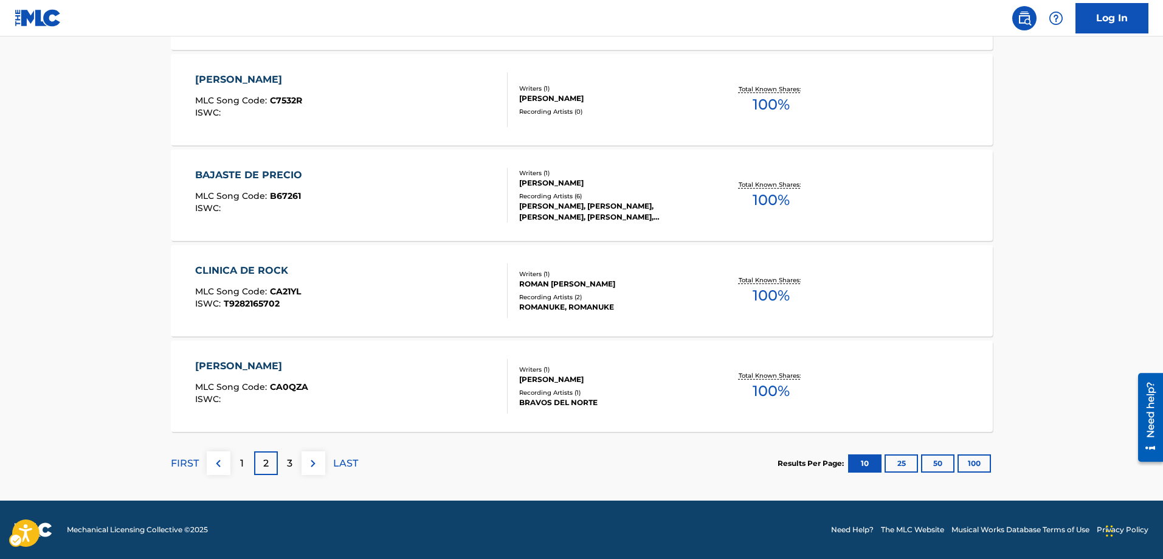
click at [290, 463] on p "3" at bounding box center [289, 463] width 5 height 15
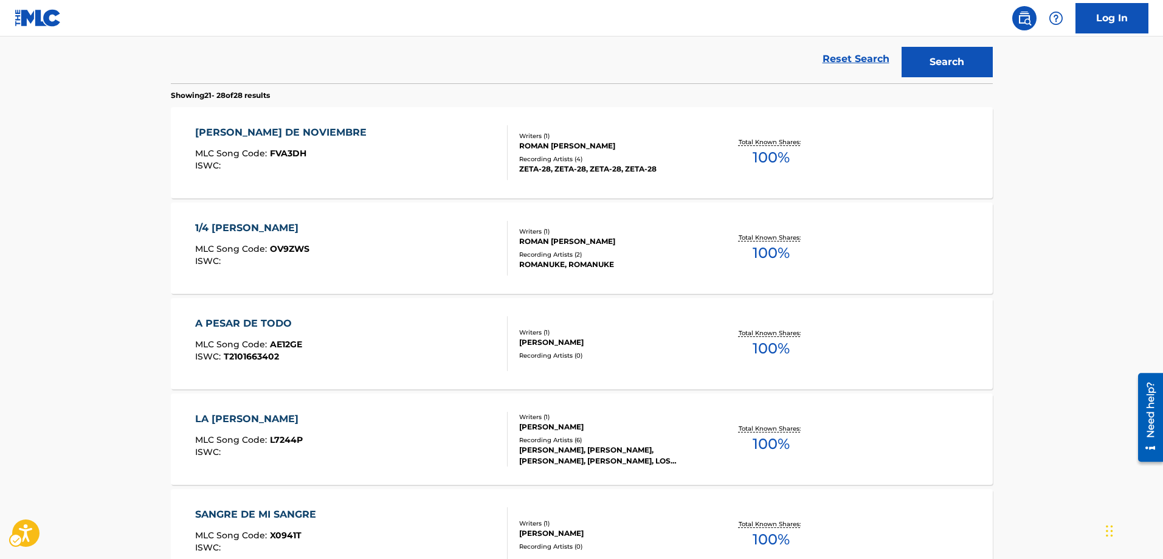
scroll to position [449, 0]
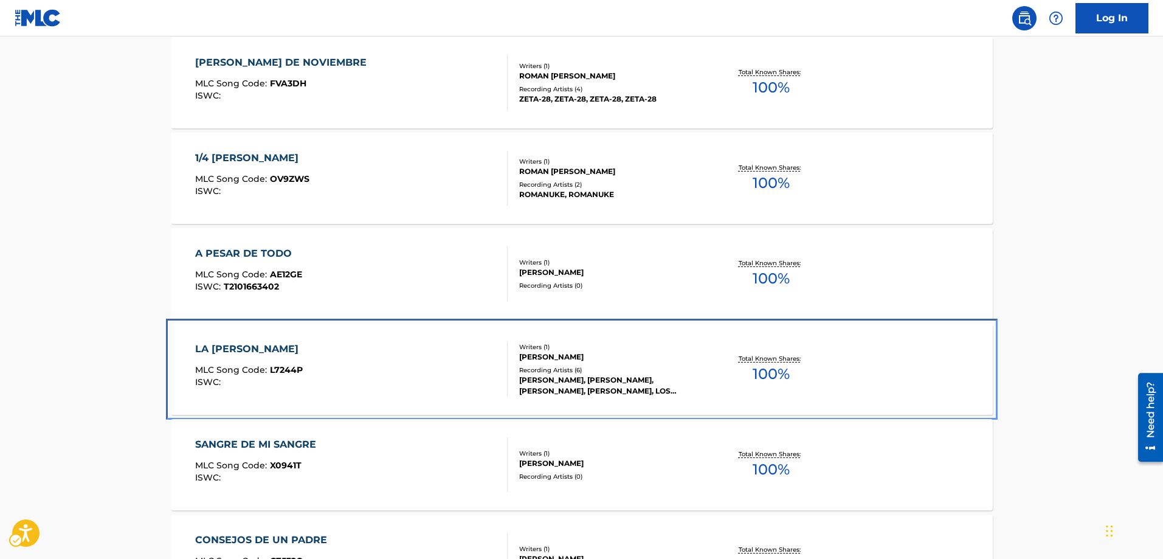
click at [296, 370] on span "L7244P" at bounding box center [286, 369] width 33 height 11
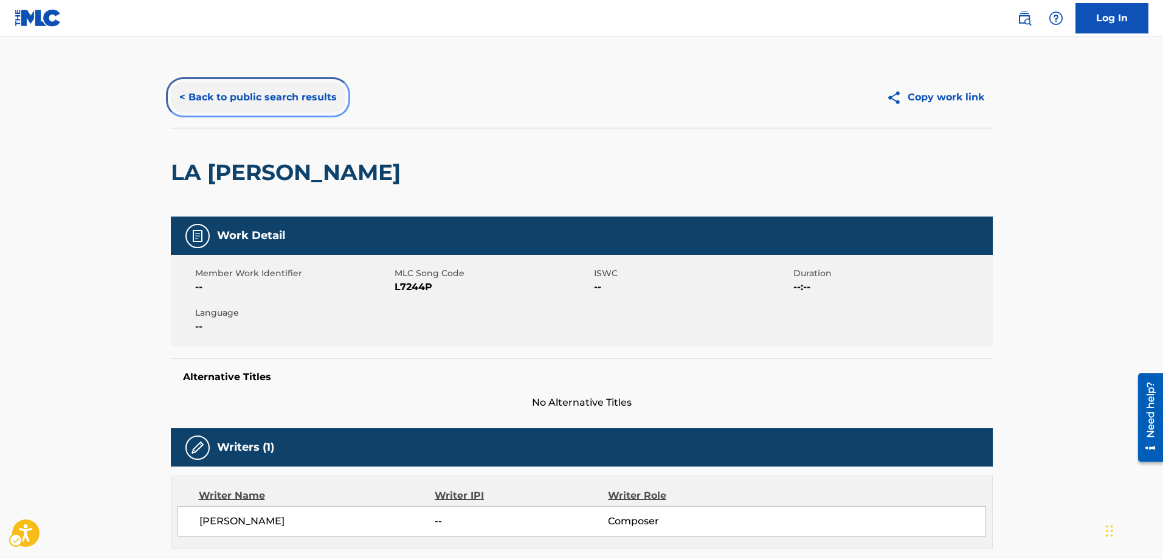
click at [184, 94] on button "< Back to public search results" at bounding box center [258, 97] width 175 height 30
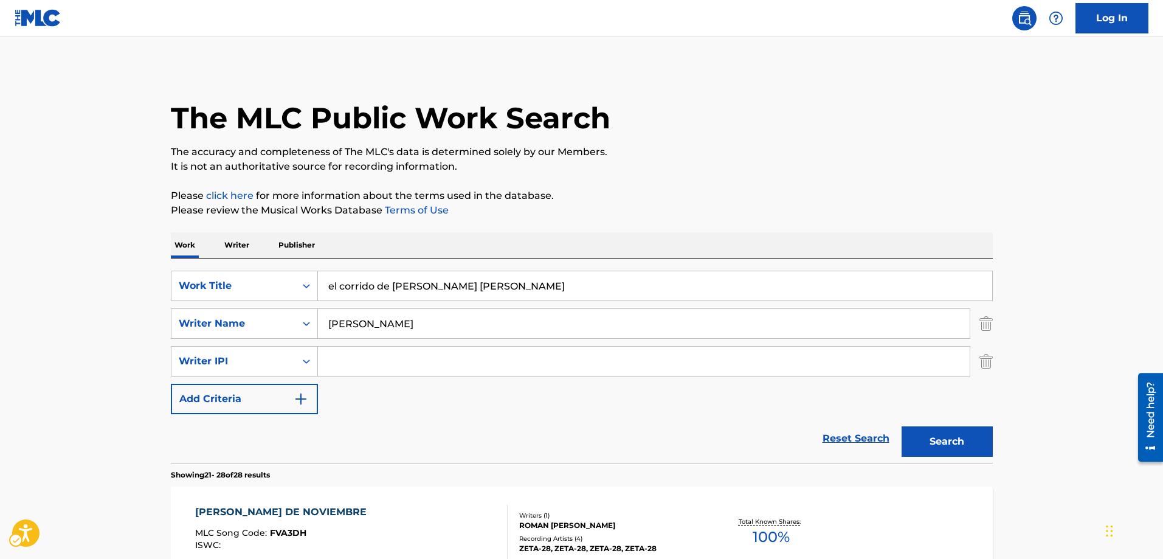
scroll to position [556, 0]
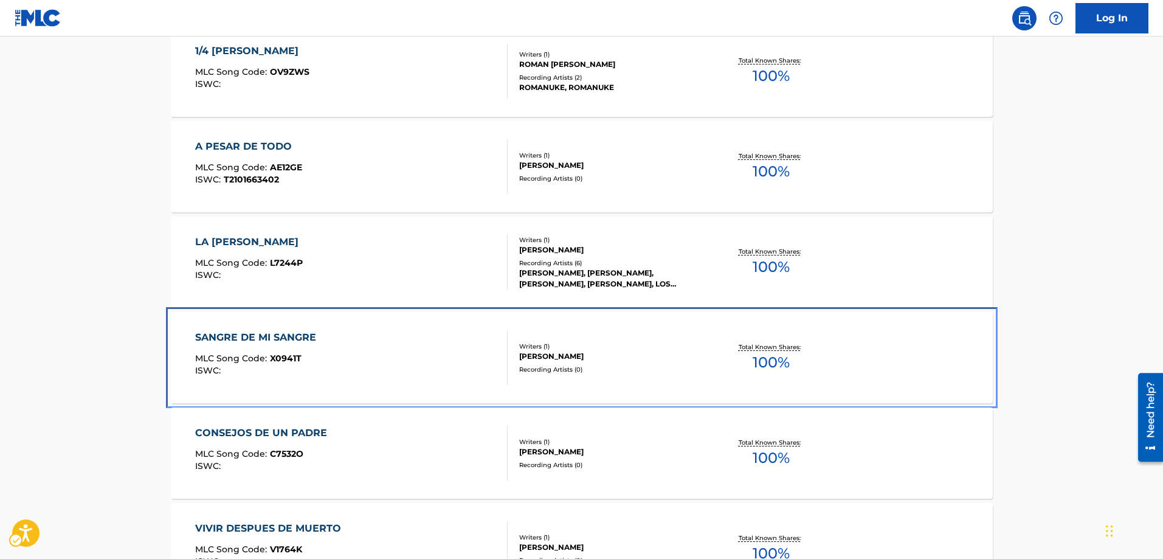
click at [291, 359] on span "X0941T" at bounding box center [286, 358] width 32 height 11
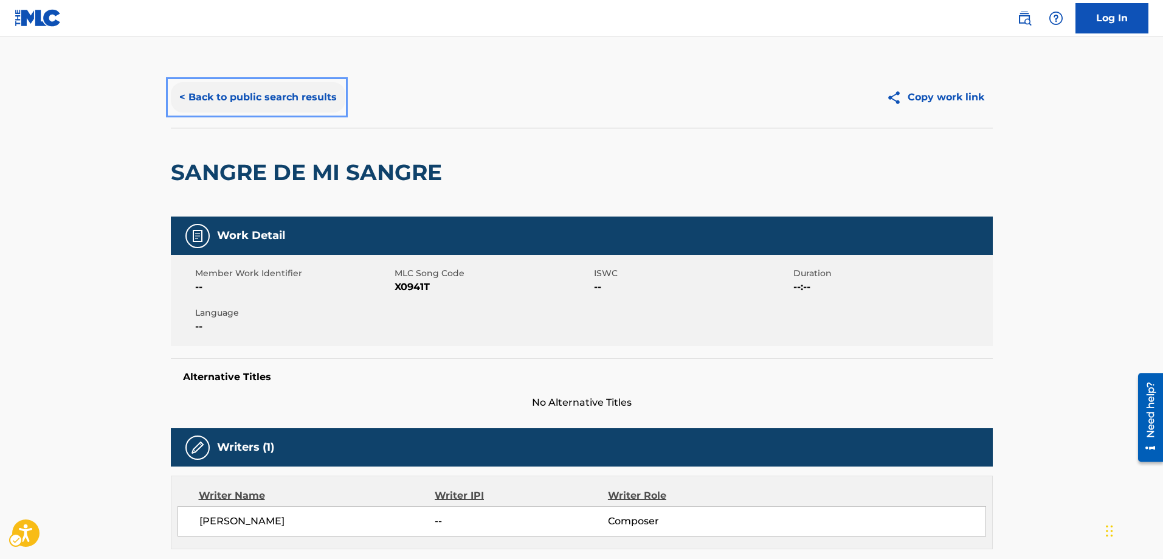
click at [182, 95] on button "< Back to public search results" at bounding box center [258, 97] width 175 height 30
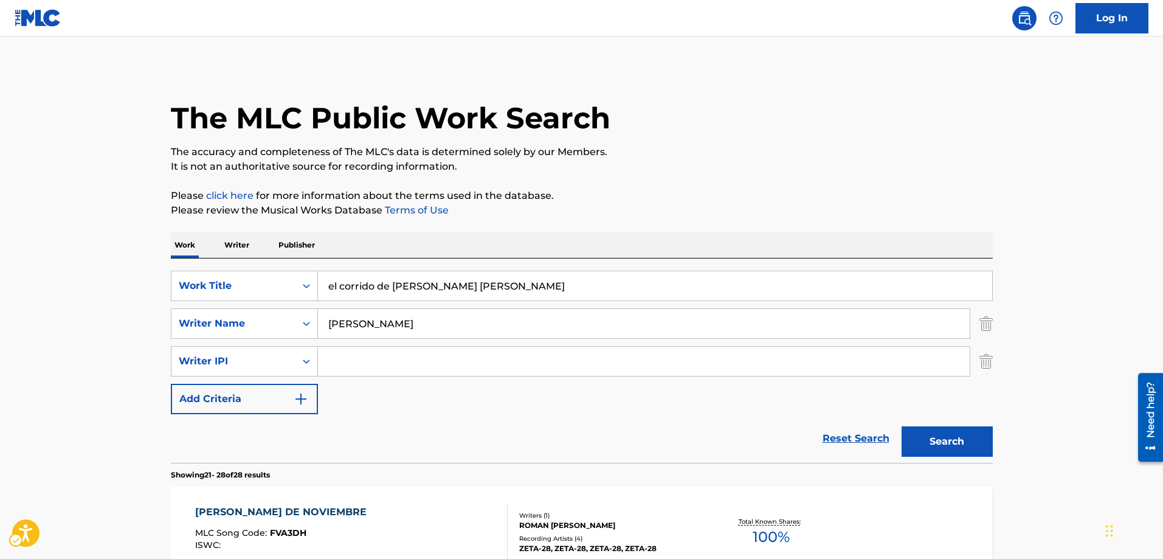
scroll to position [663, 0]
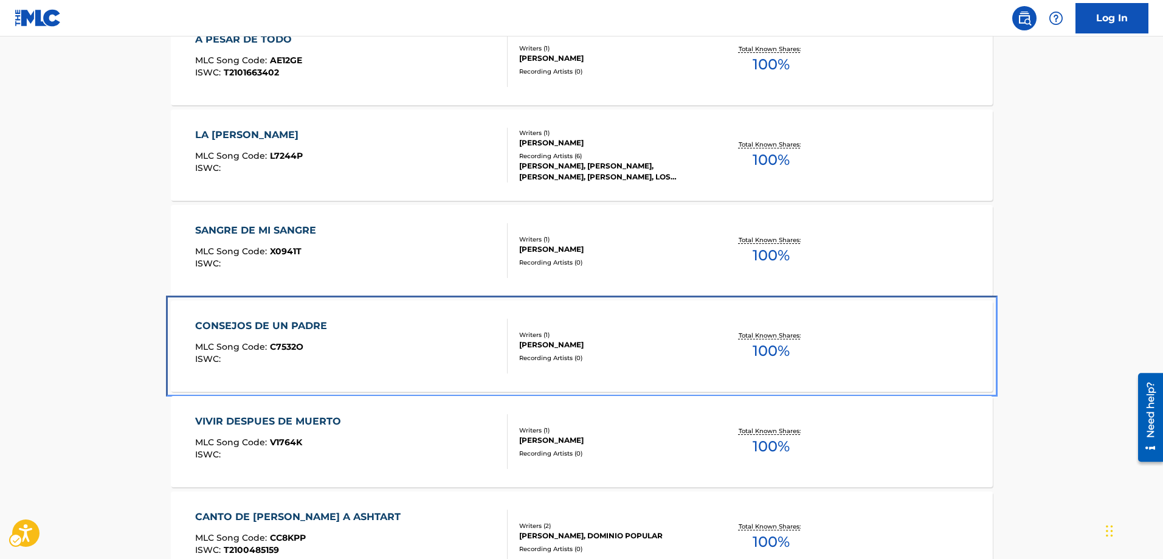
click at [296, 348] on span "C7532O" at bounding box center [286, 346] width 33 height 11
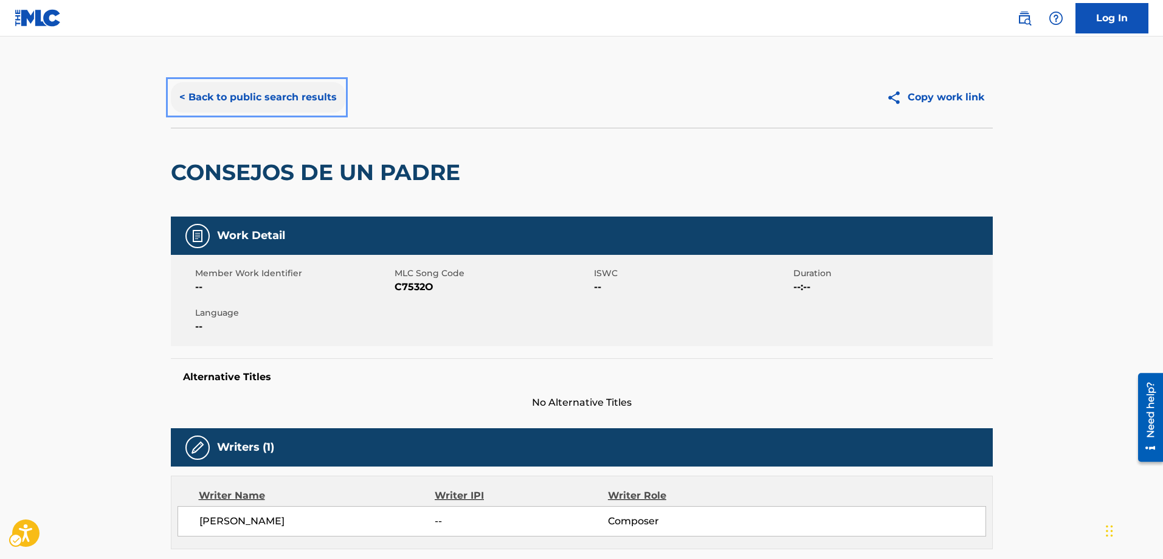
click at [181, 94] on button "< Back to public search results" at bounding box center [258, 97] width 175 height 30
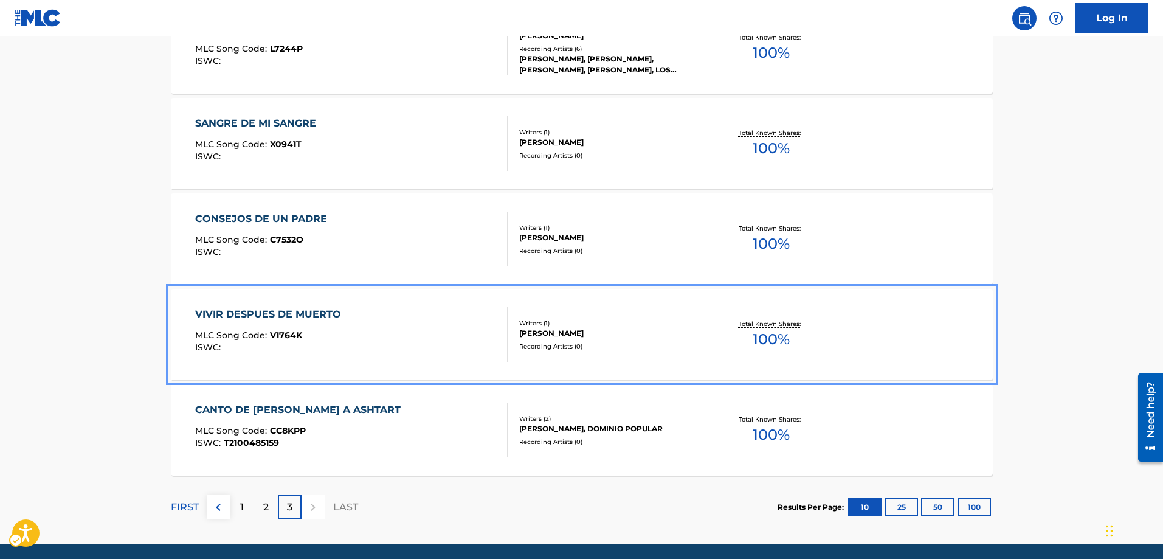
click at [285, 335] on span "V1764K" at bounding box center [286, 335] width 32 height 11
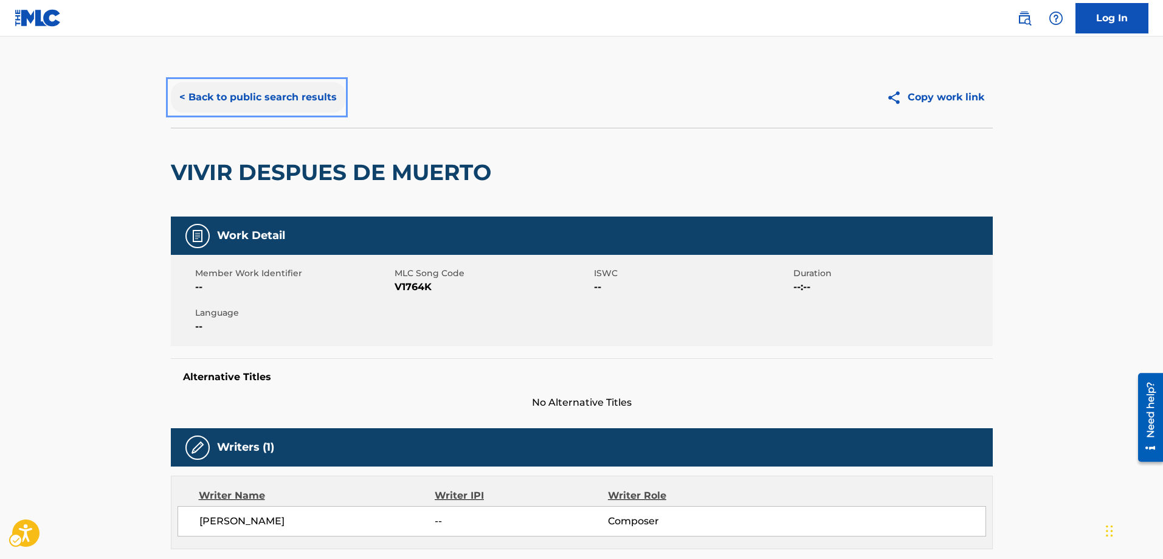
click at [181, 99] on button "< Back to public search results" at bounding box center [258, 97] width 175 height 30
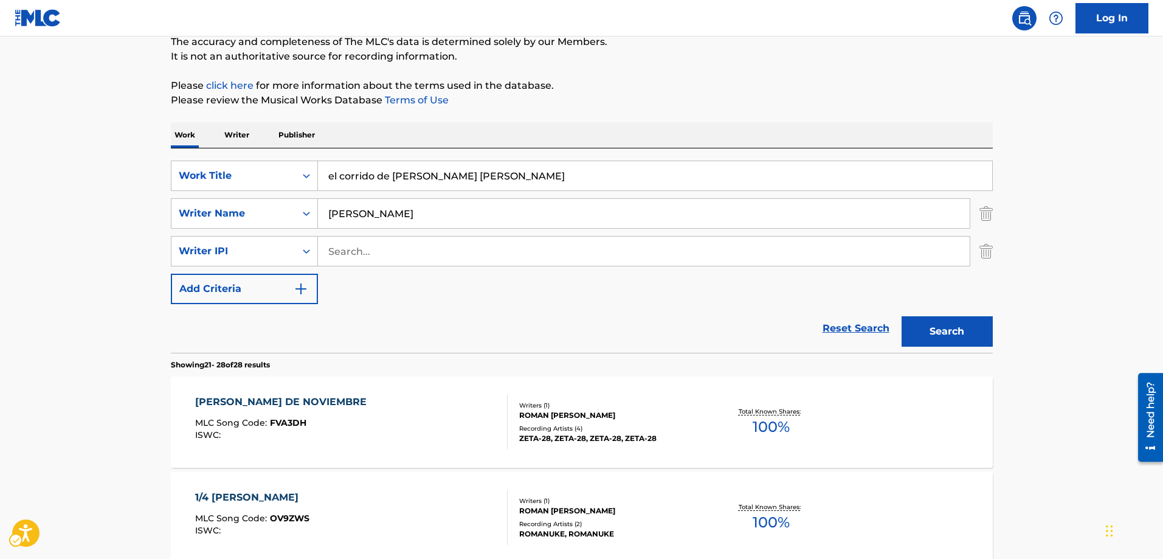
scroll to position [85, 0]
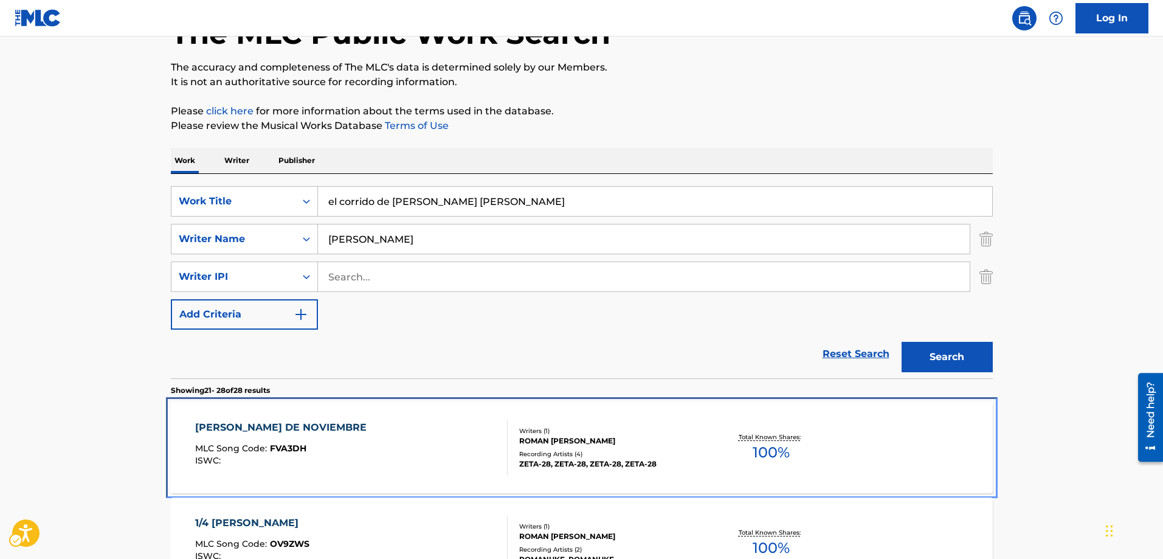
click at [288, 447] on span "FVA3DH" at bounding box center [288, 448] width 36 height 11
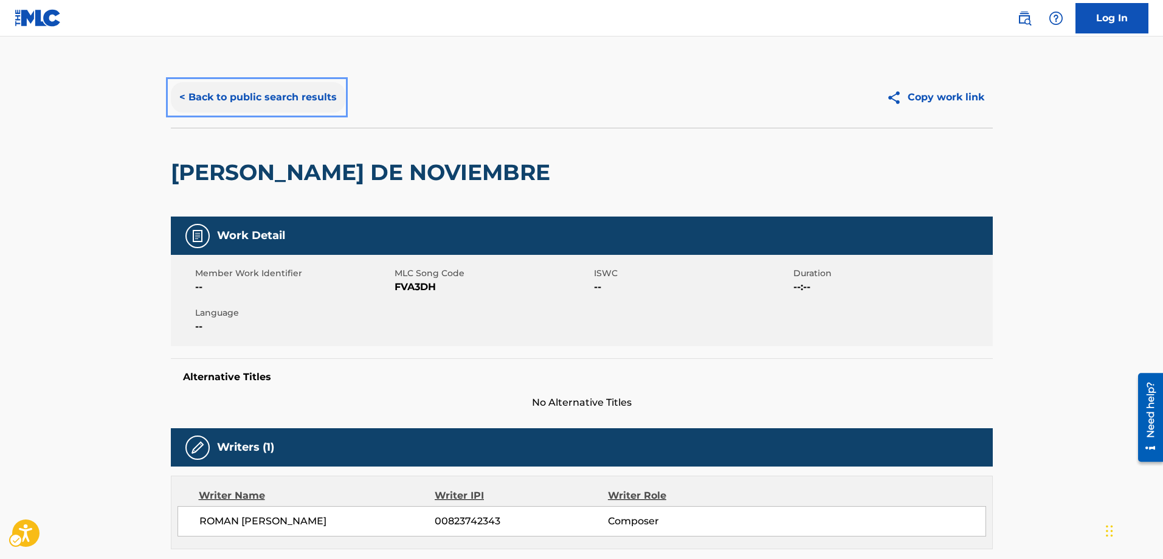
click at [182, 99] on button "< Back to public search results" at bounding box center [258, 97] width 175 height 30
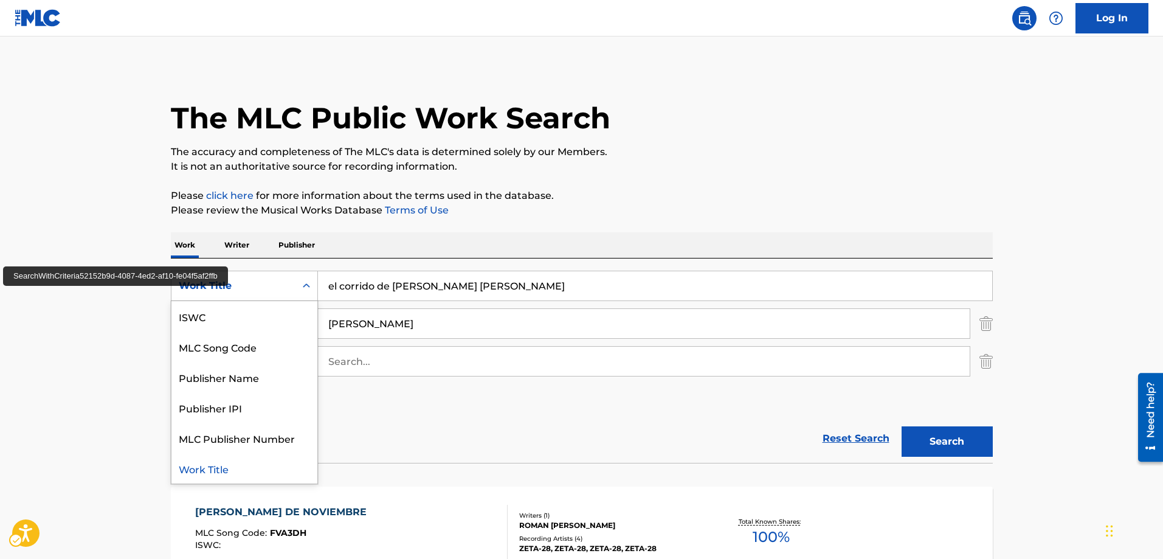
click at [306, 290] on icon "Search Form" at bounding box center [306, 286] width 12 height 12
click at [307, 285] on icon "Search Form" at bounding box center [306, 286] width 12 height 12
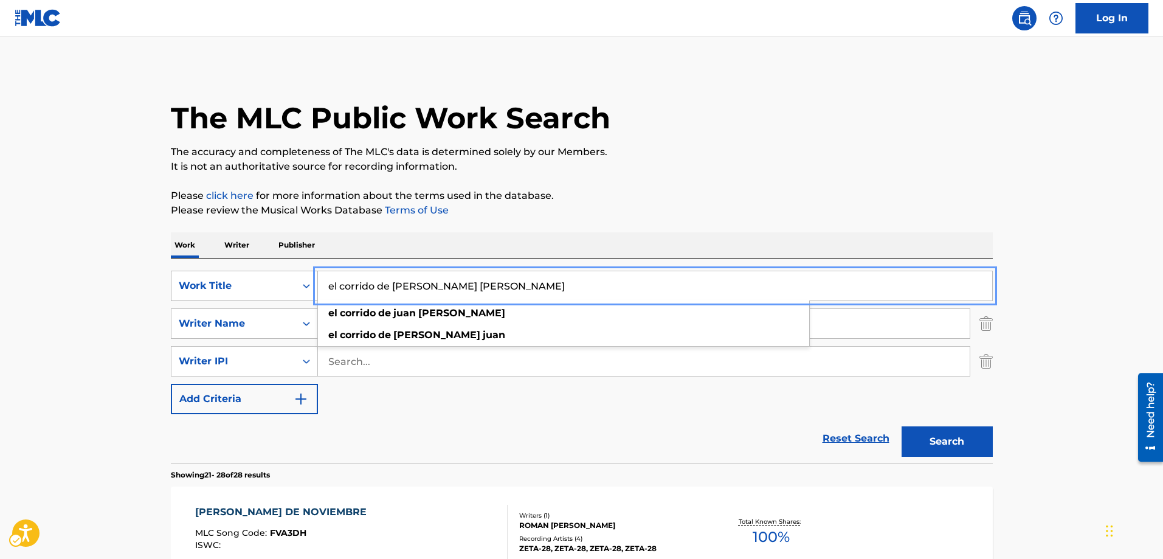
drag, startPoint x: 450, startPoint y: 280, endPoint x: 300, endPoint y: 290, distance: 150.6
click at [300, 290] on div "SearchWithCriteria52152b9d-4087-4ed2-af10-fe04f5af2ffb Work Title el corrido de…" at bounding box center [582, 286] width 822 height 30
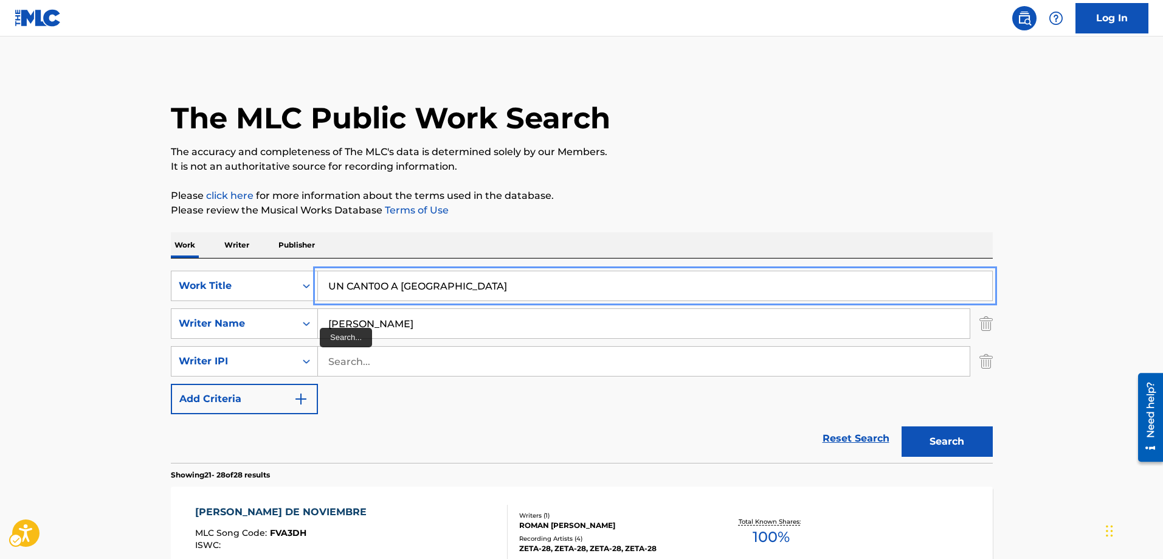
type input "UN CANT0O A COLOMBIA"
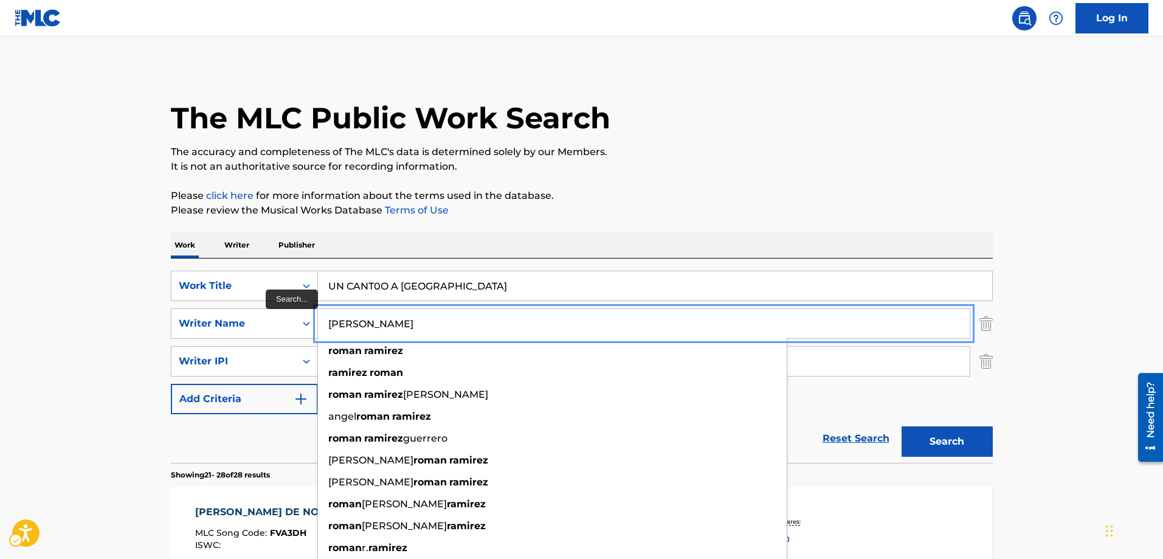
drag, startPoint x: 432, startPoint y: 323, endPoint x: 449, endPoint y: 326, distance: 17.9
click at [449, 326] on input "ROMAN RAMIREZ" at bounding box center [644, 323] width 652 height 29
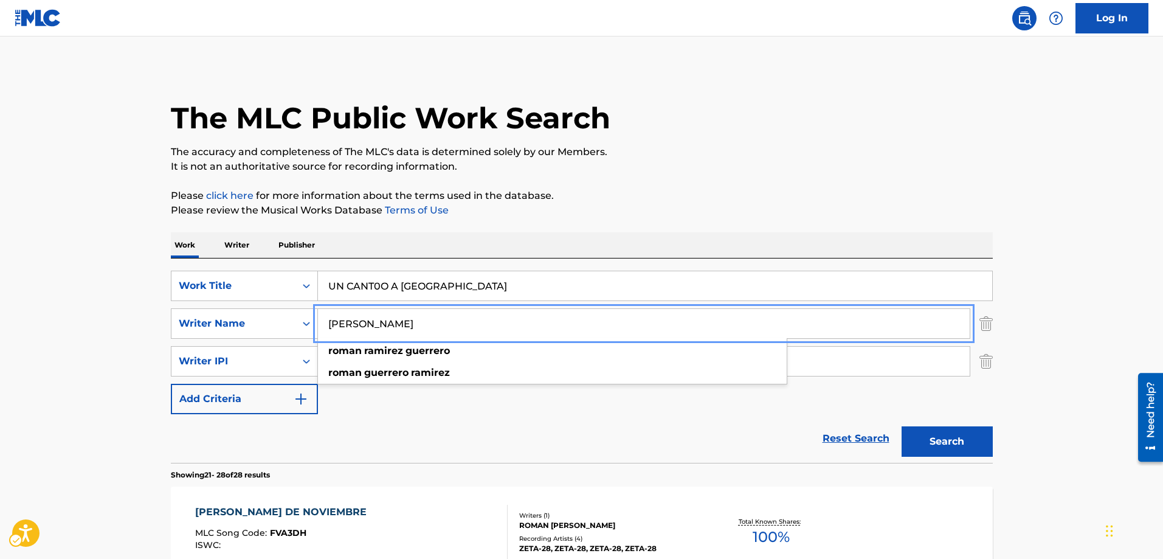
type input "ROMAN RAMIREZ GUERRERO"
click at [902, 426] on button "Search" at bounding box center [947, 441] width 91 height 30
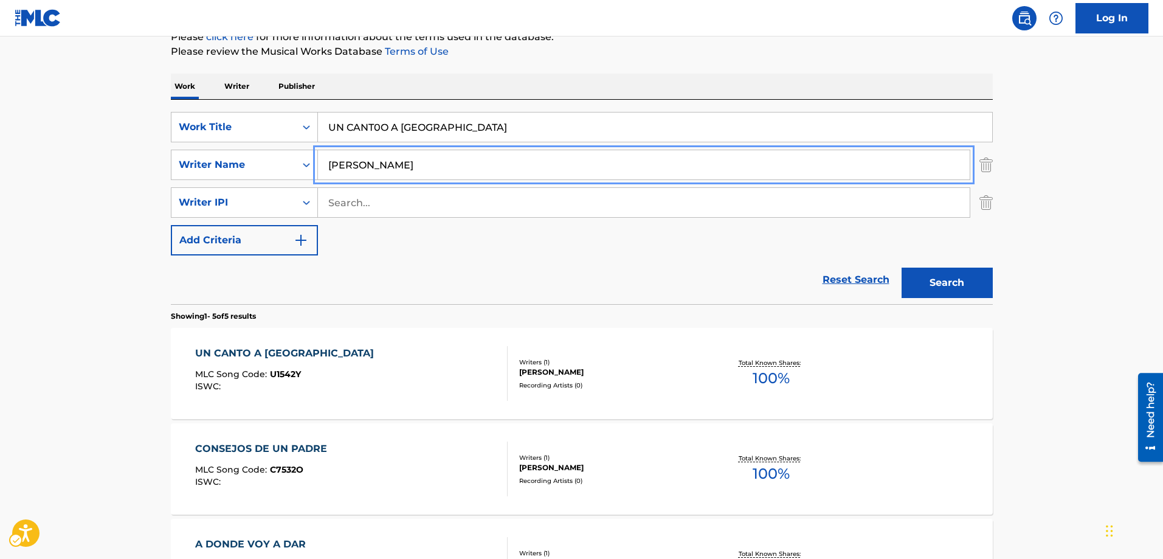
scroll to position [182, 0]
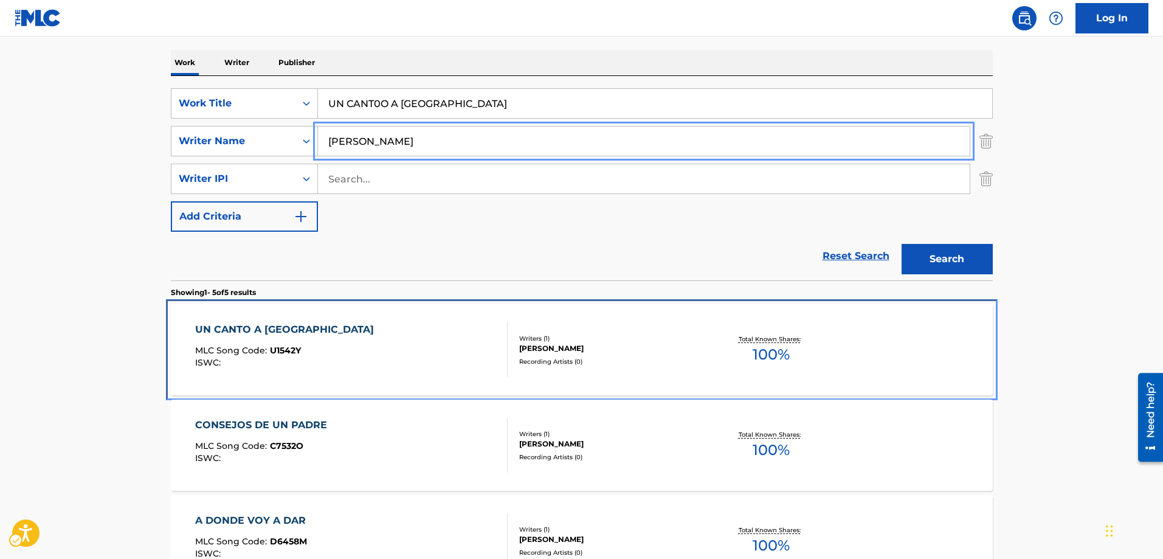
click at [285, 348] on span "U1542Y" at bounding box center [285, 350] width 31 height 11
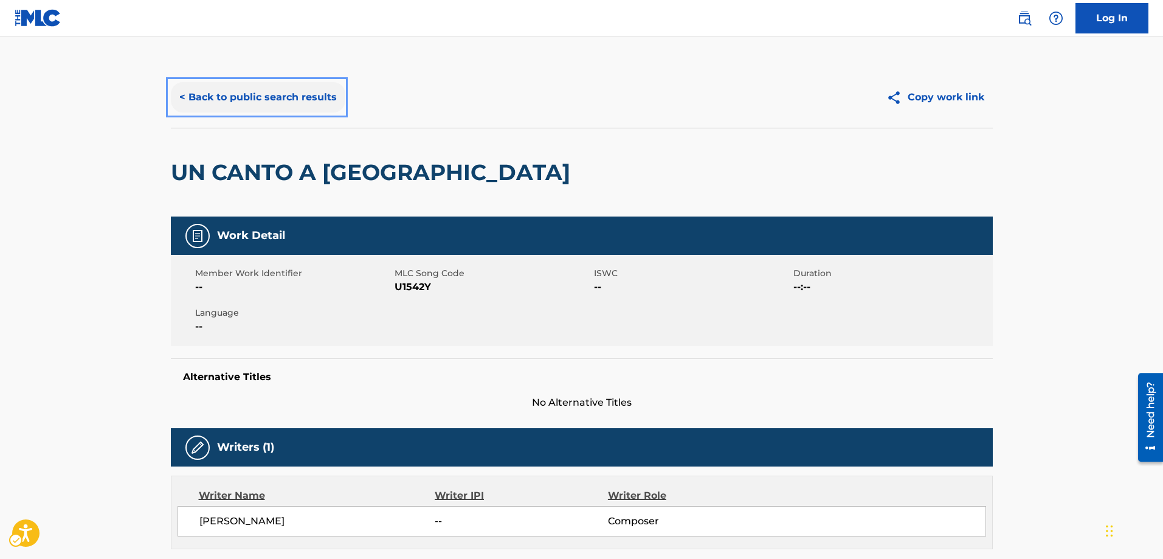
click at [181, 96] on button "< Back to public search results" at bounding box center [258, 97] width 175 height 30
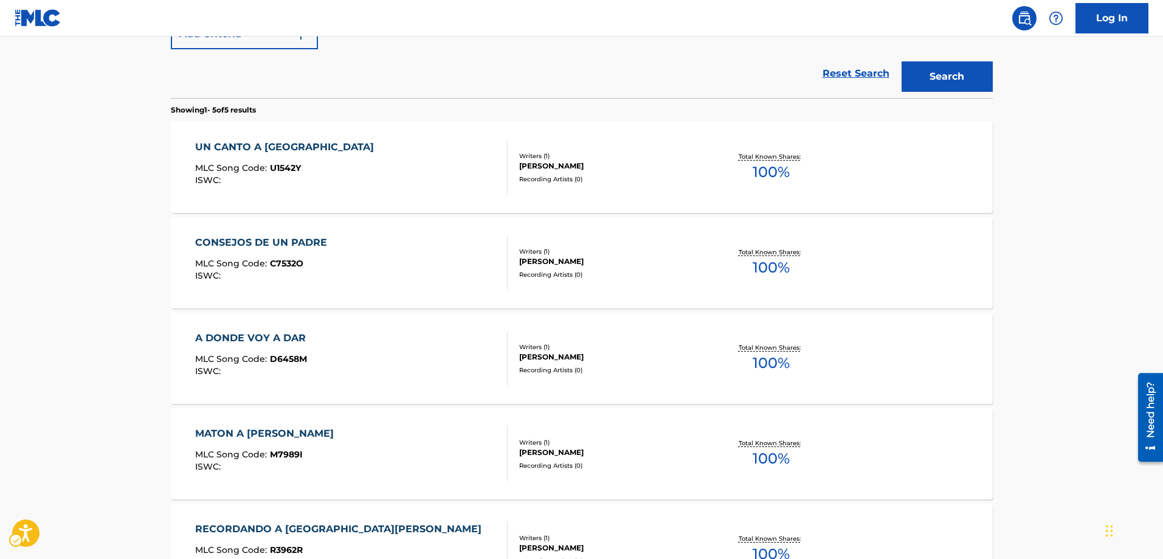
scroll to position [426, 0]
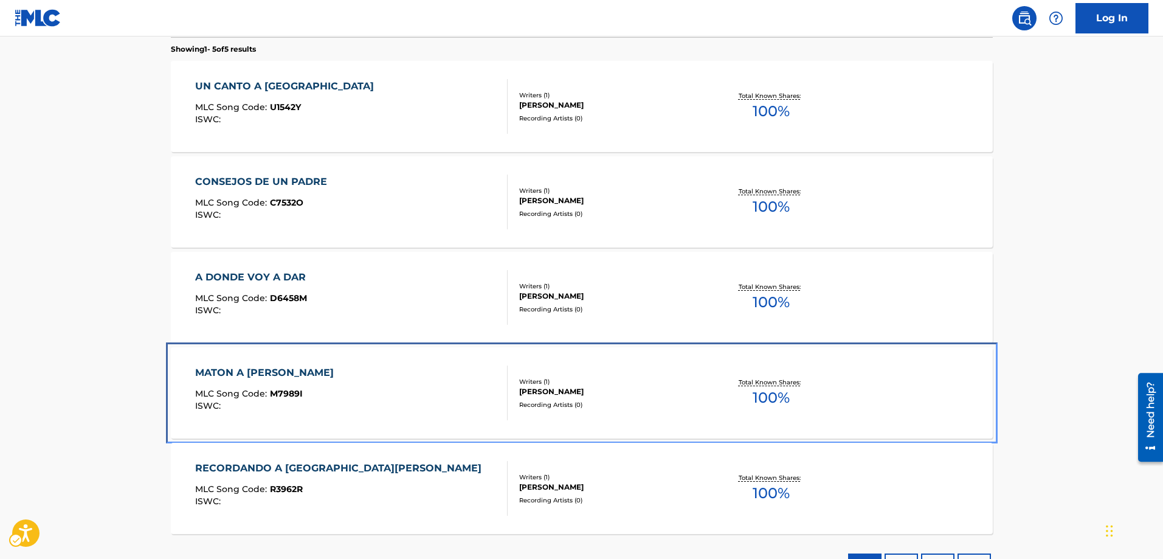
click at [297, 390] on span "M7989I" at bounding box center [286, 393] width 33 height 11
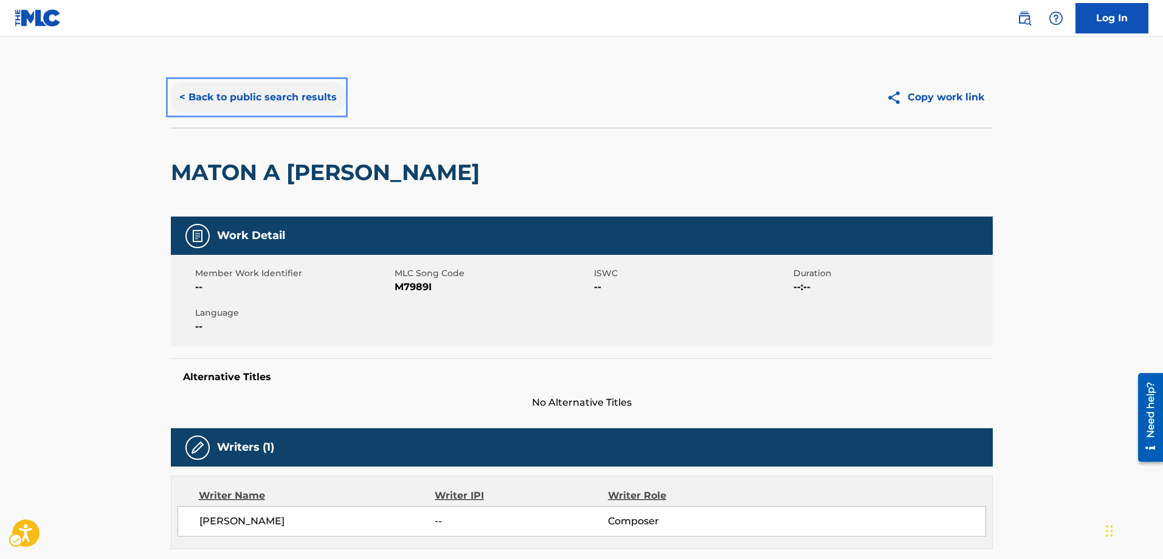
click at [181, 102] on button "< Back to public search results" at bounding box center [258, 97] width 175 height 30
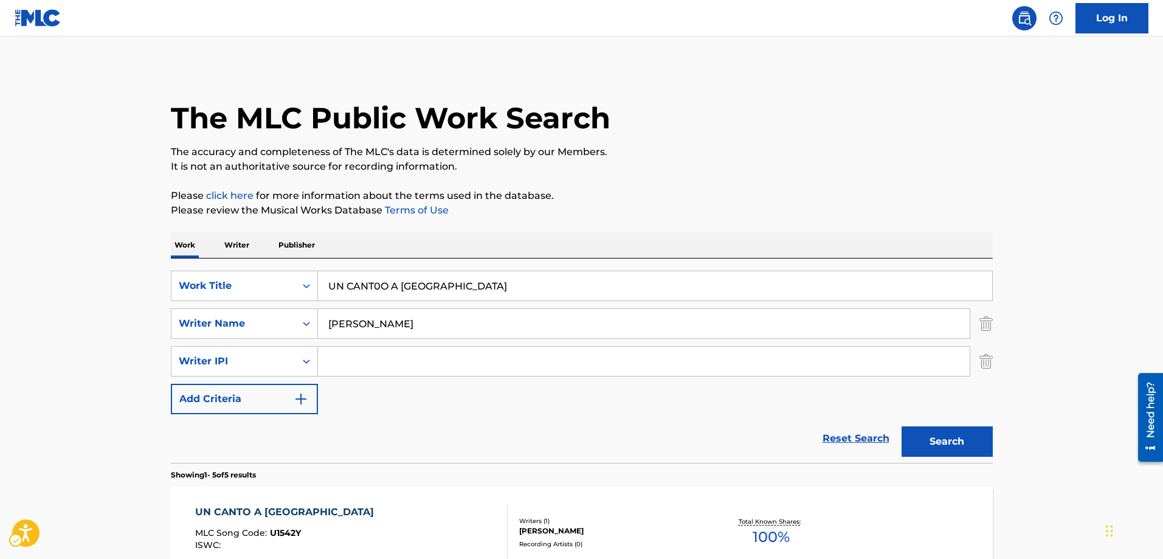
scroll to position [522, 0]
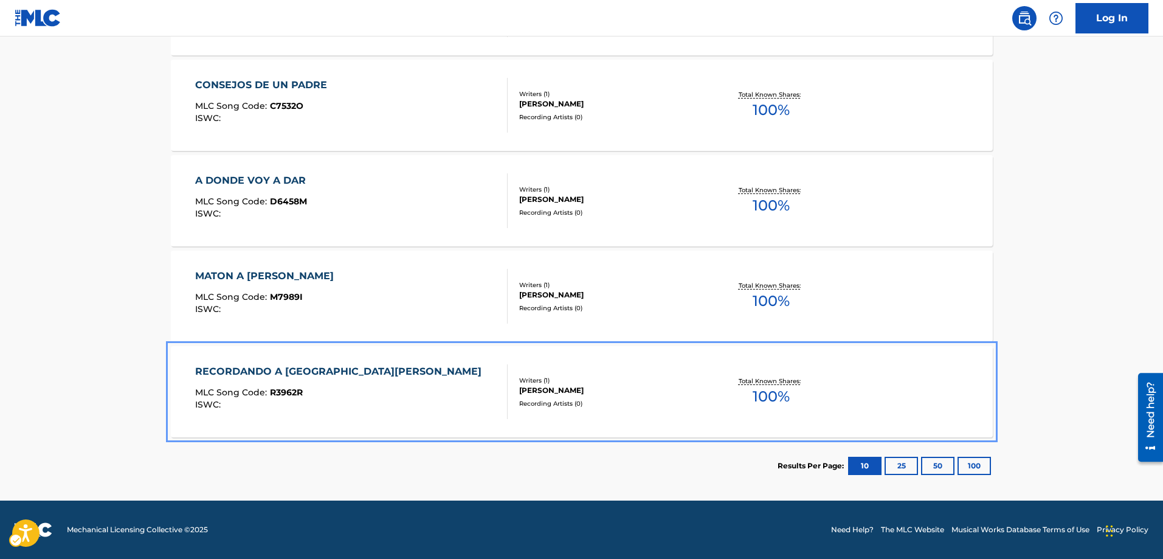
click at [289, 395] on span "R3962R" at bounding box center [286, 392] width 33 height 11
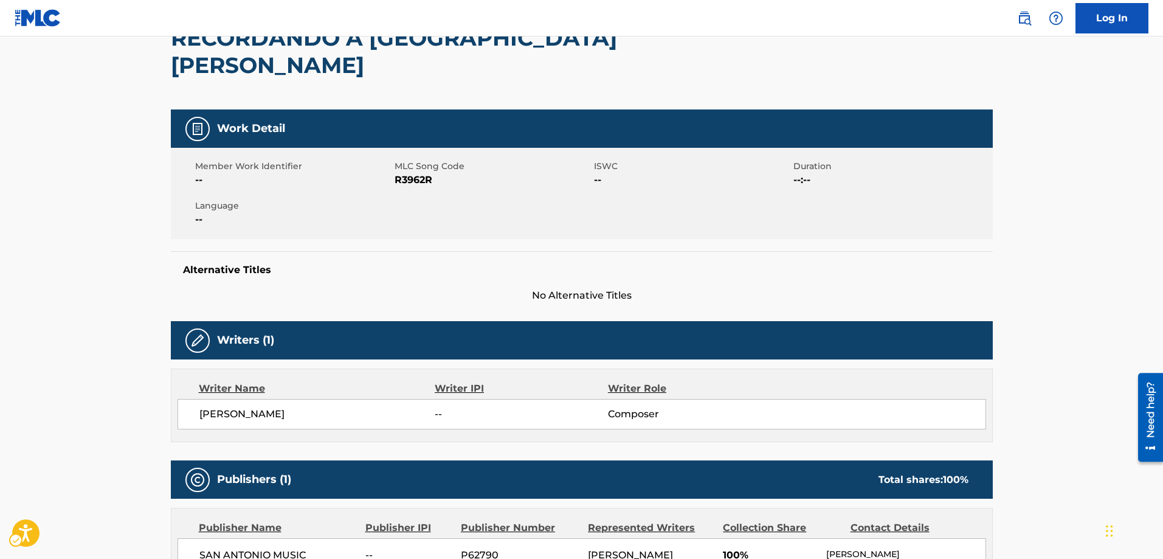
scroll to position [61, 0]
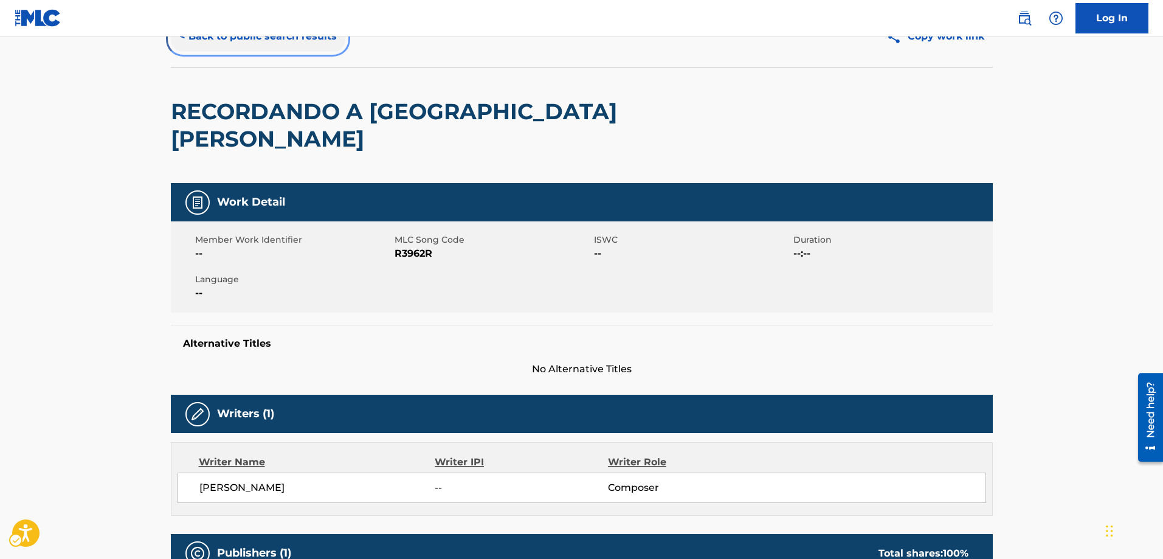
click at [182, 36] on button "< Back to public search results" at bounding box center [258, 36] width 175 height 30
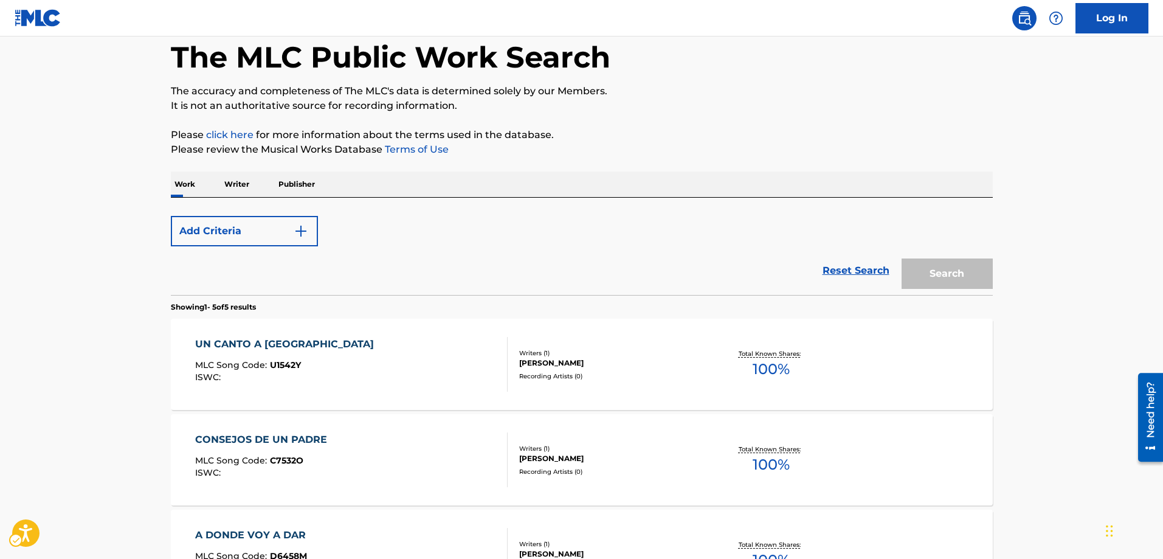
scroll to position [522, 0]
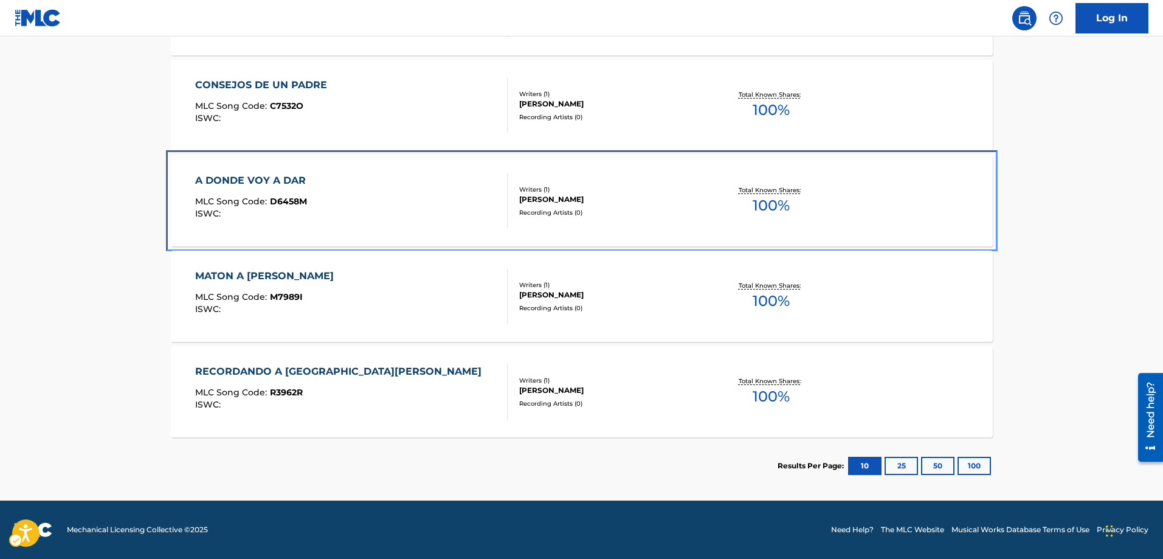
click at [289, 203] on span "D6458M" at bounding box center [288, 201] width 37 height 11
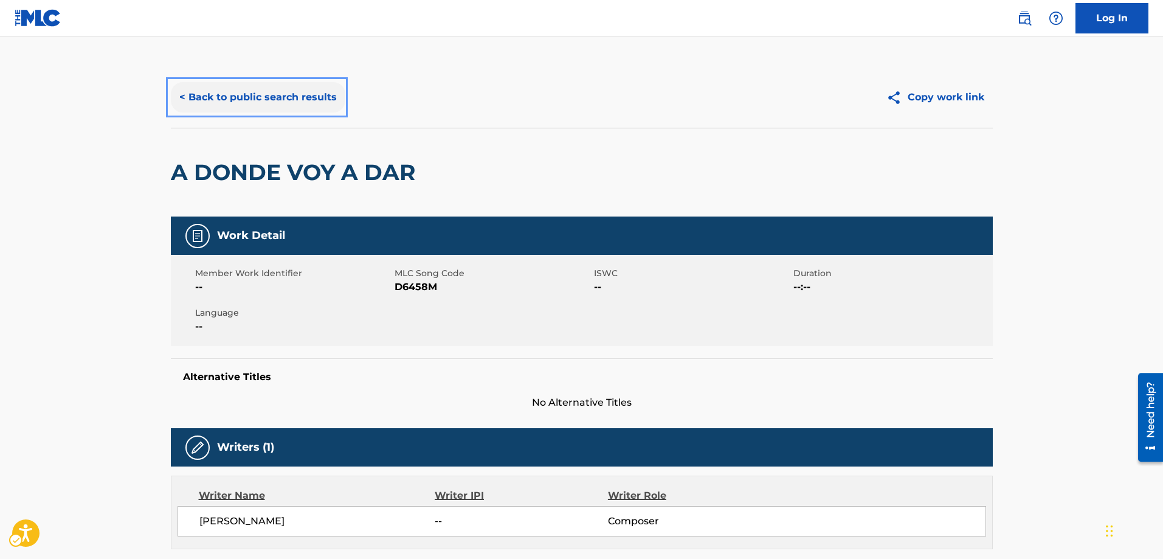
click at [183, 94] on button "< Back to public search results" at bounding box center [258, 97] width 175 height 30
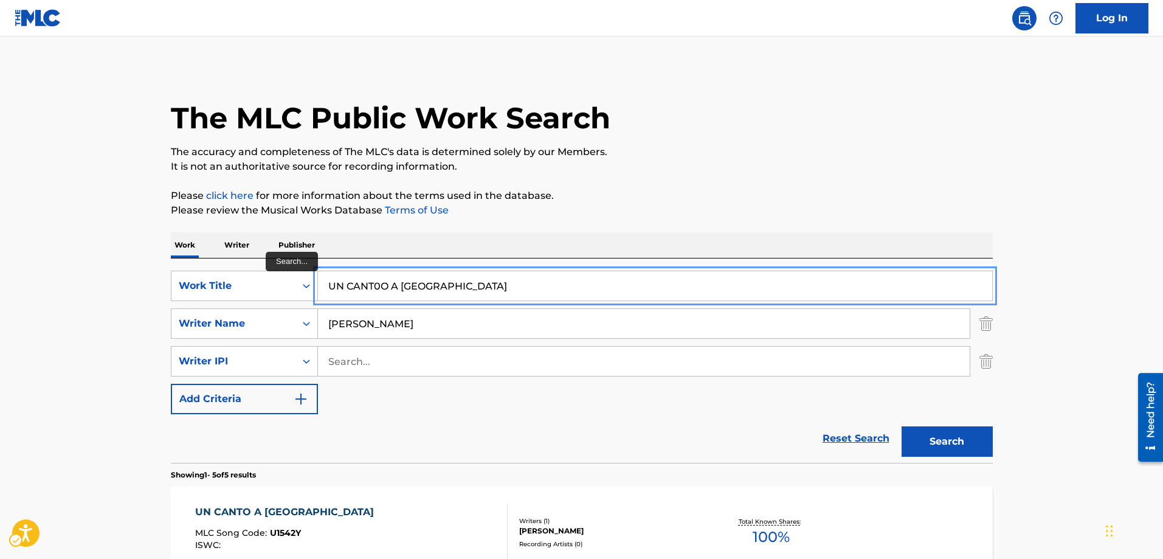
drag, startPoint x: 474, startPoint y: 288, endPoint x: 465, endPoint y: 289, distance: 9.3
click at [465, 289] on input "UN CANT0O A COLOMBIA" at bounding box center [655, 285] width 674 height 29
drag, startPoint x: 488, startPoint y: 287, endPoint x: 326, endPoint y: 293, distance: 161.9
click at [326, 293] on input "UN CANT0O A COLOMBIA" at bounding box center [655, 285] width 674 height 29
click at [902, 426] on button "Search" at bounding box center [947, 441] width 91 height 30
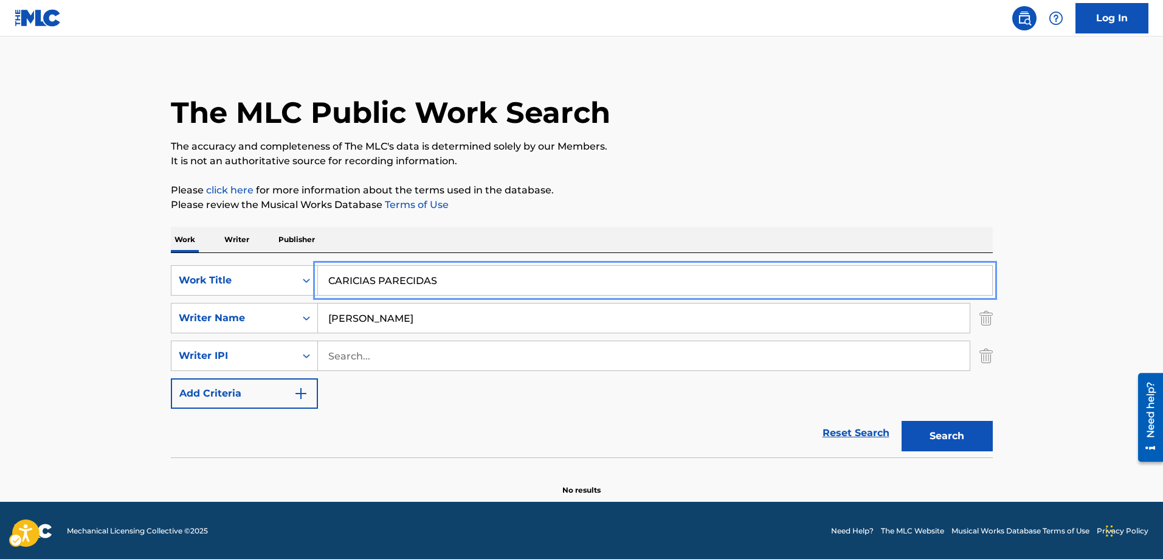
scroll to position [7, 0]
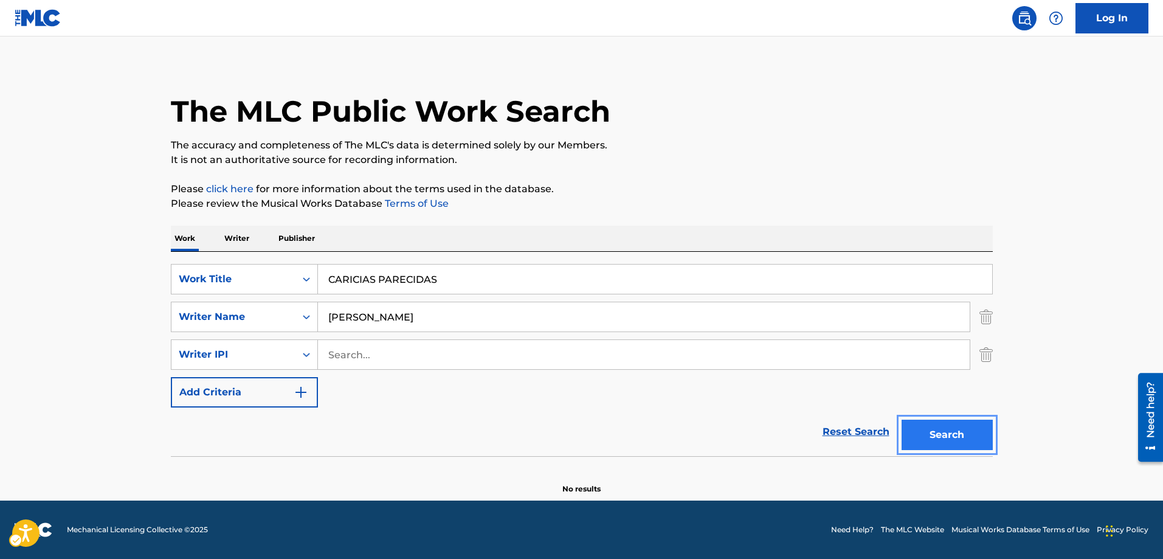
click at [942, 434] on button "Search" at bounding box center [947, 435] width 91 height 30
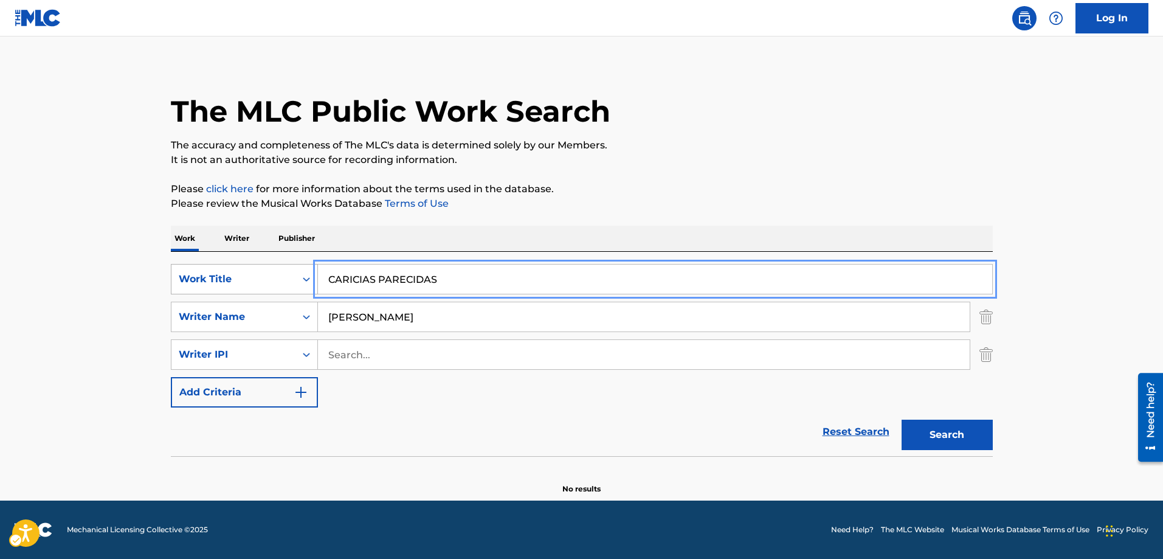
drag, startPoint x: 445, startPoint y: 277, endPoint x: 293, endPoint y: 274, distance: 152.7
click at [293, 274] on div "SearchWithCriteria52152b9d-4087-4ed2-af10-fe04f5af2ffb Work Title CARICIAS PARE…" at bounding box center [582, 279] width 822 height 30
type input "CHUY GALINDO"
click at [171, 377] on button "Add Criteria" at bounding box center [244, 392] width 147 height 30
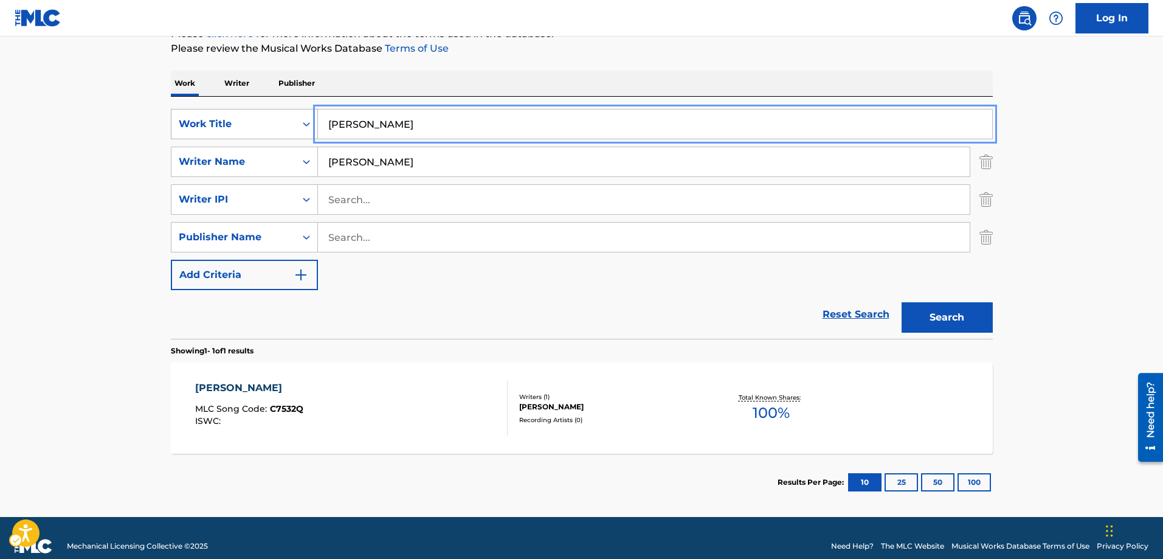
scroll to position [178, 0]
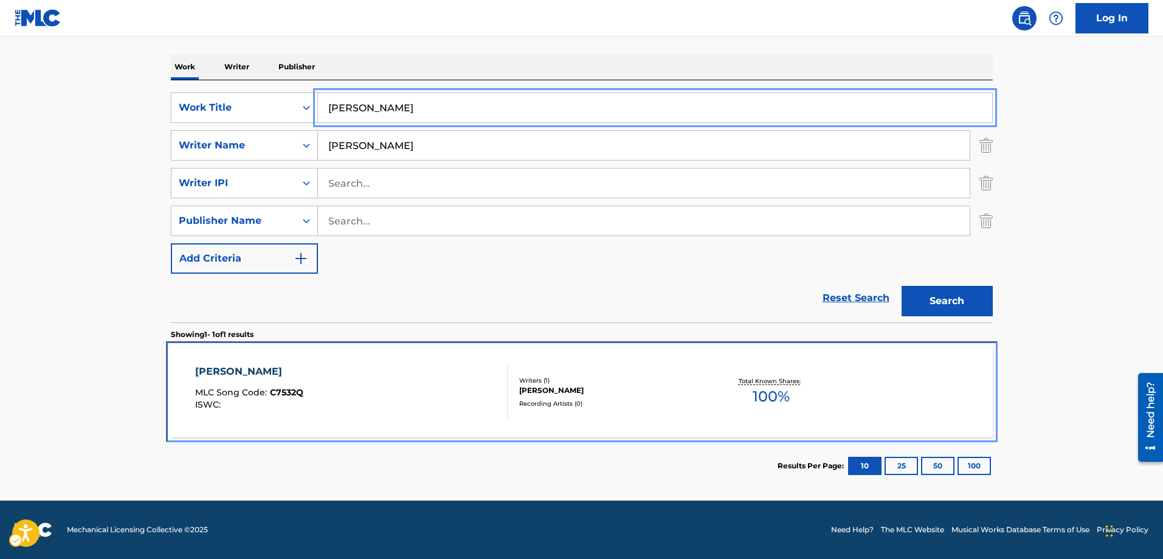
click at [294, 393] on span "C7532Q" at bounding box center [286, 392] width 33 height 11
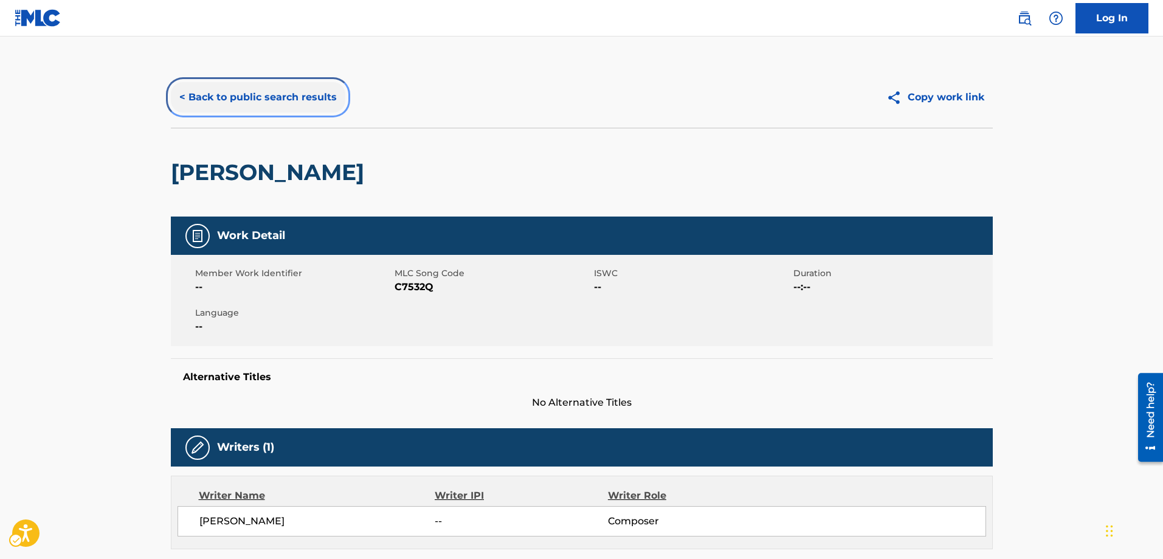
click at [182, 92] on button "< Back to public search results" at bounding box center [258, 97] width 175 height 30
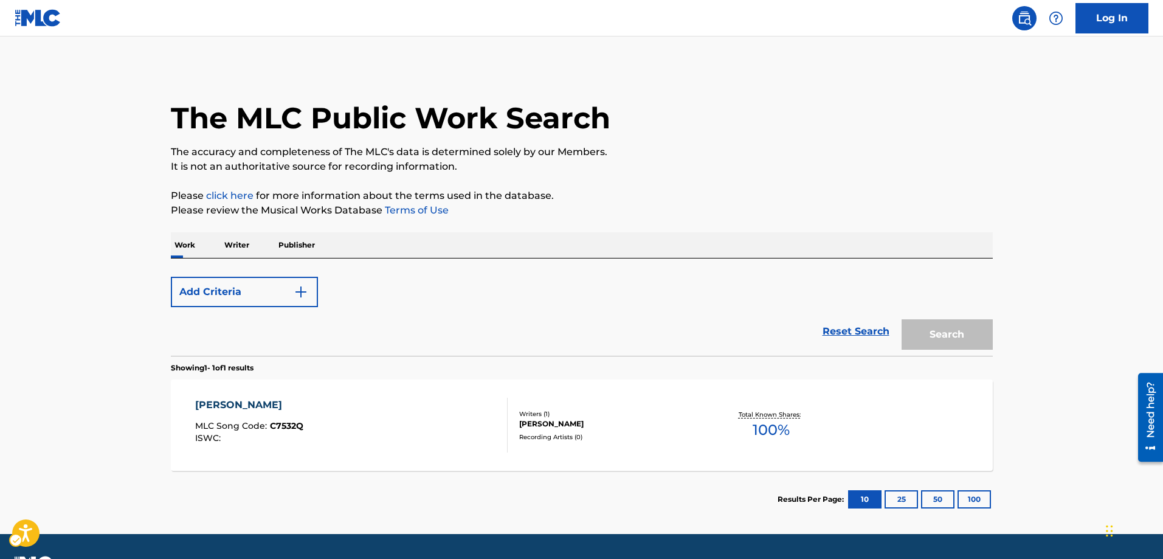
scroll to position [33, 0]
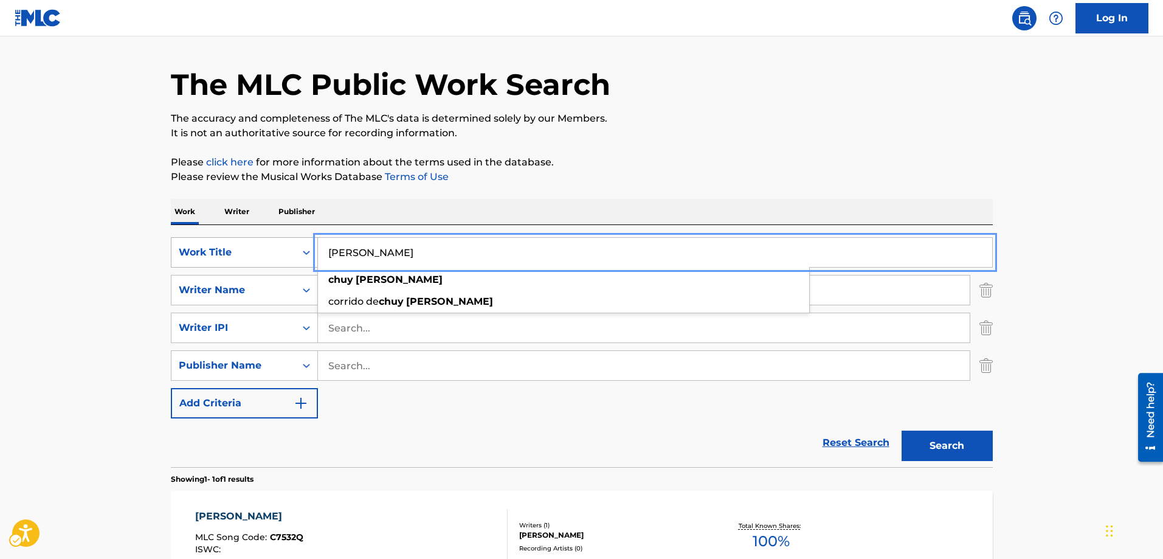
drag, startPoint x: 420, startPoint y: 254, endPoint x: 287, endPoint y: 257, distance: 133.2
click at [287, 257] on div "SearchWithCriteria52152b9d-4087-4ed2-af10-fe04f5af2ffb Work Title CHUY GALINDO …" at bounding box center [582, 252] width 822 height 30
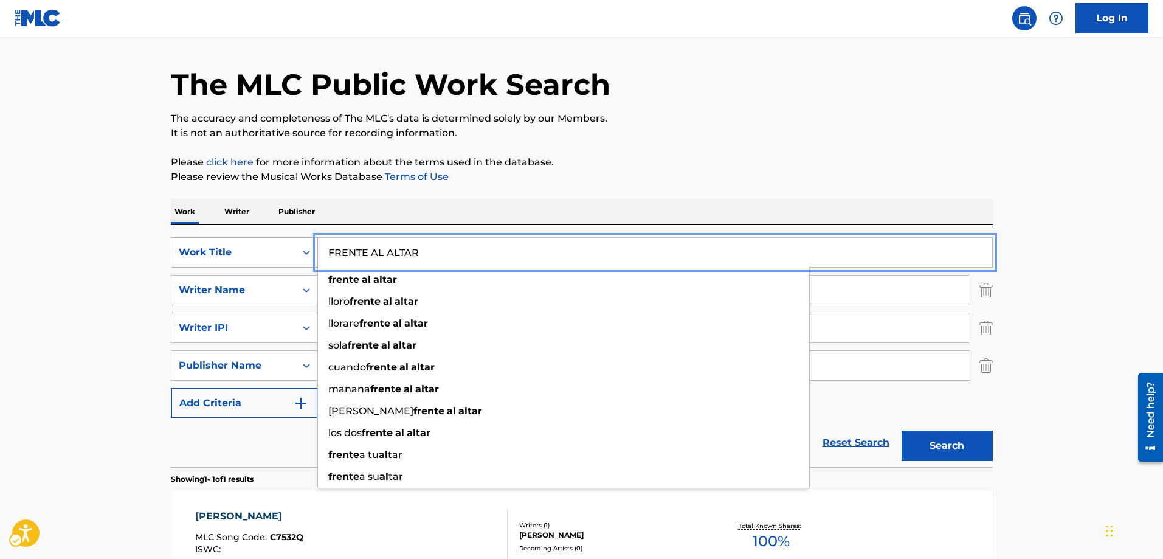
type input "FRENTE AL ALTAR"
click at [902, 431] on button "Search" at bounding box center [947, 446] width 91 height 30
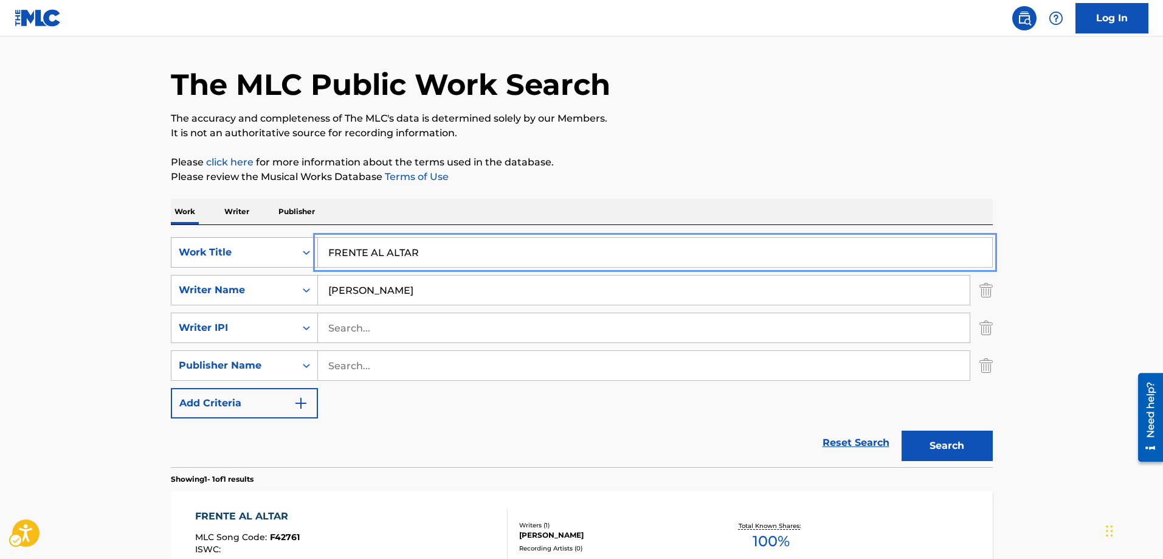
scroll to position [94, 0]
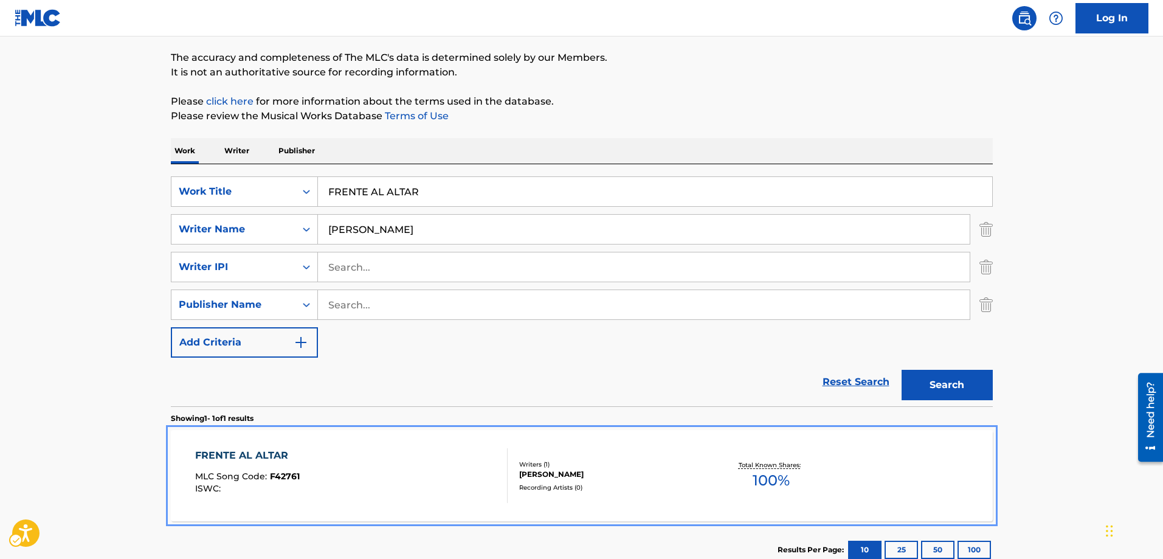
click at [272, 473] on span "F42761" at bounding box center [285, 476] width 30 height 11
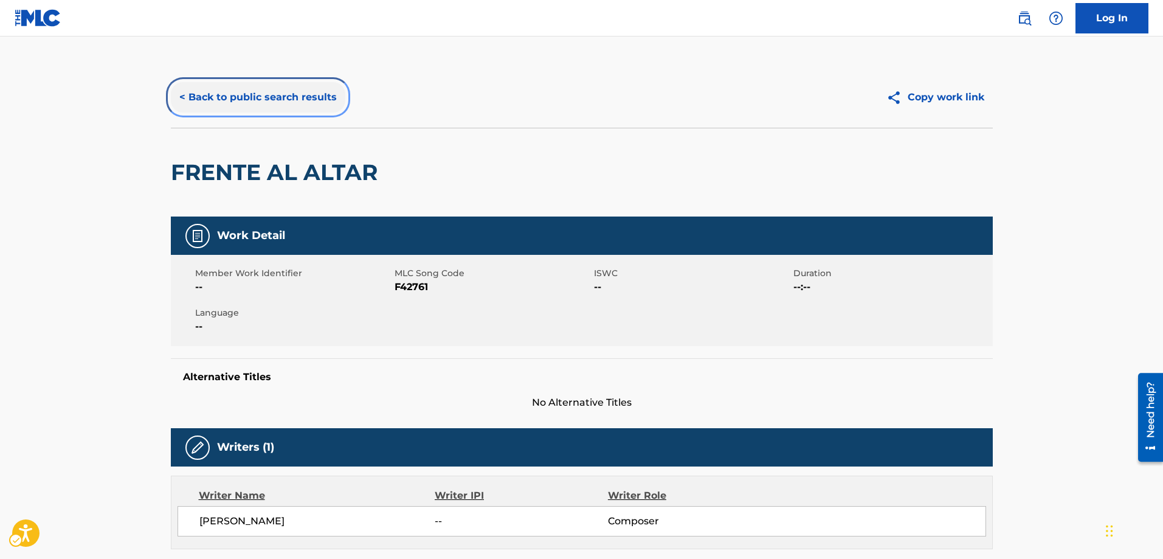
click at [182, 99] on button "< Back to public search results" at bounding box center [258, 97] width 175 height 30
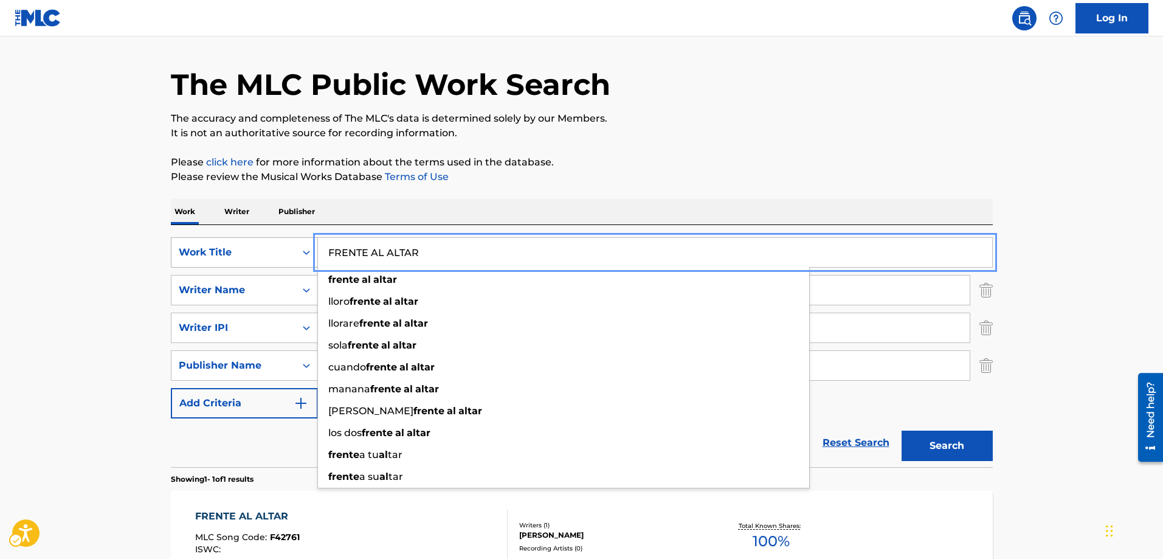
drag, startPoint x: 431, startPoint y: 255, endPoint x: 309, endPoint y: 262, distance: 121.8
click at [308, 263] on div "SearchWithCriteria52152b9d-4087-4ed2-af10-fe04f5af2ffb Work Title FRENTE AL ALT…" at bounding box center [582, 252] width 822 height 30
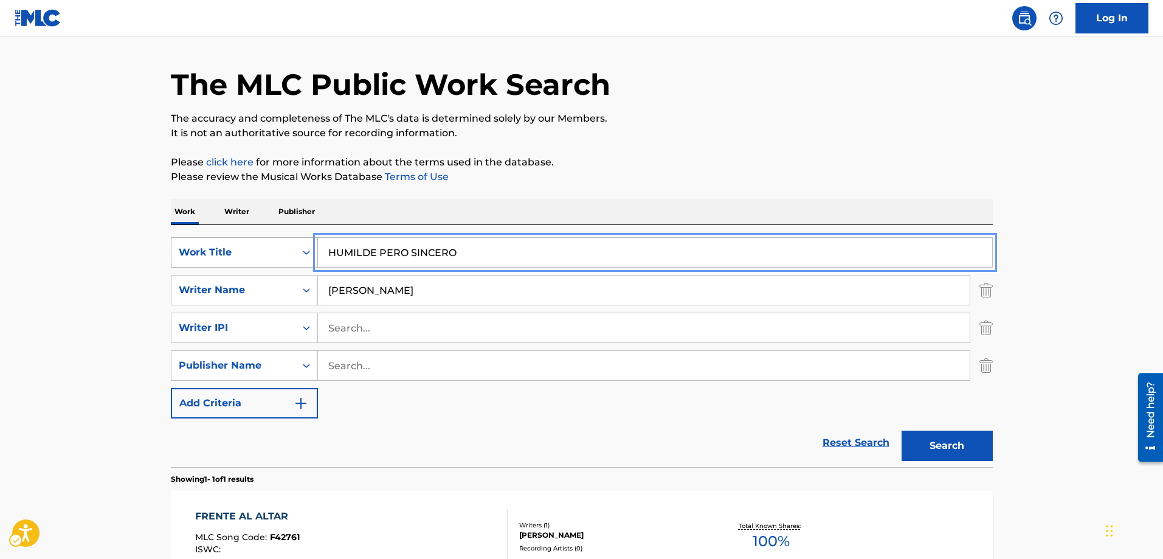
click at [902, 431] on button "Search" at bounding box center [947, 446] width 91 height 30
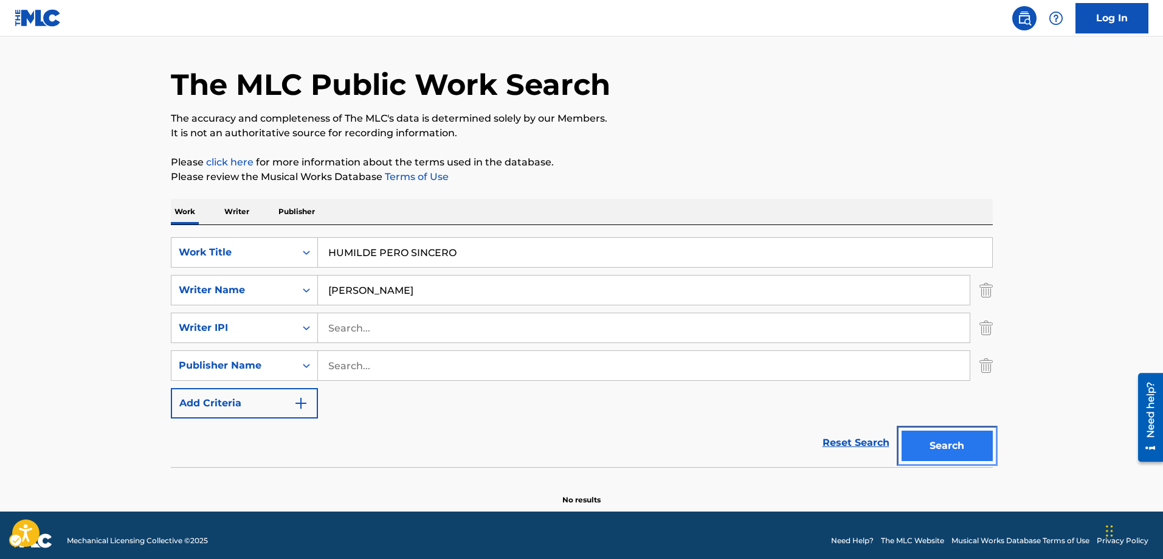
click at [955, 446] on button "Search" at bounding box center [947, 446] width 91 height 30
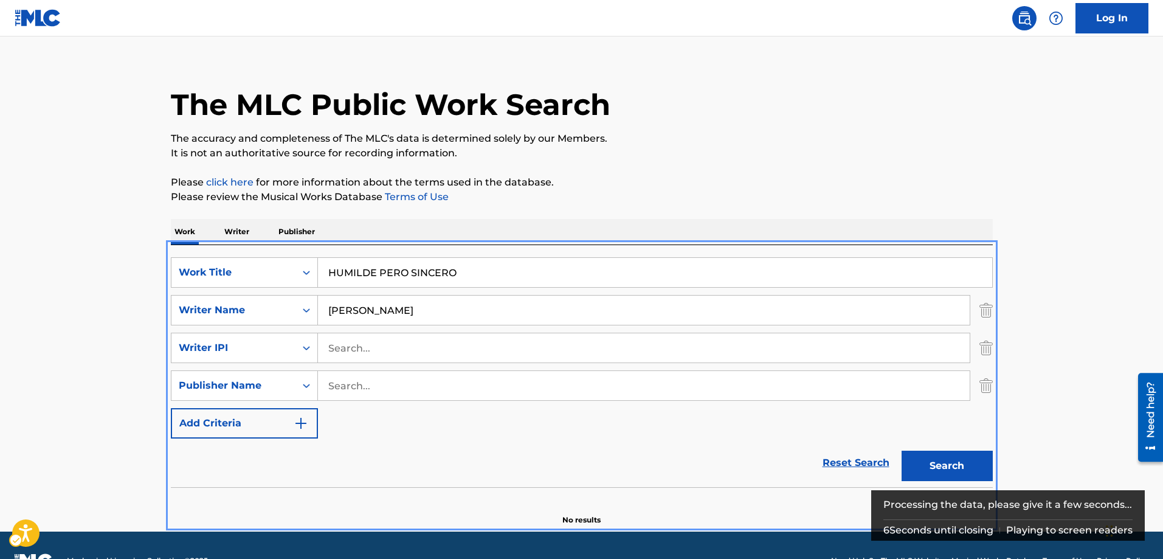
scroll to position [0, 0]
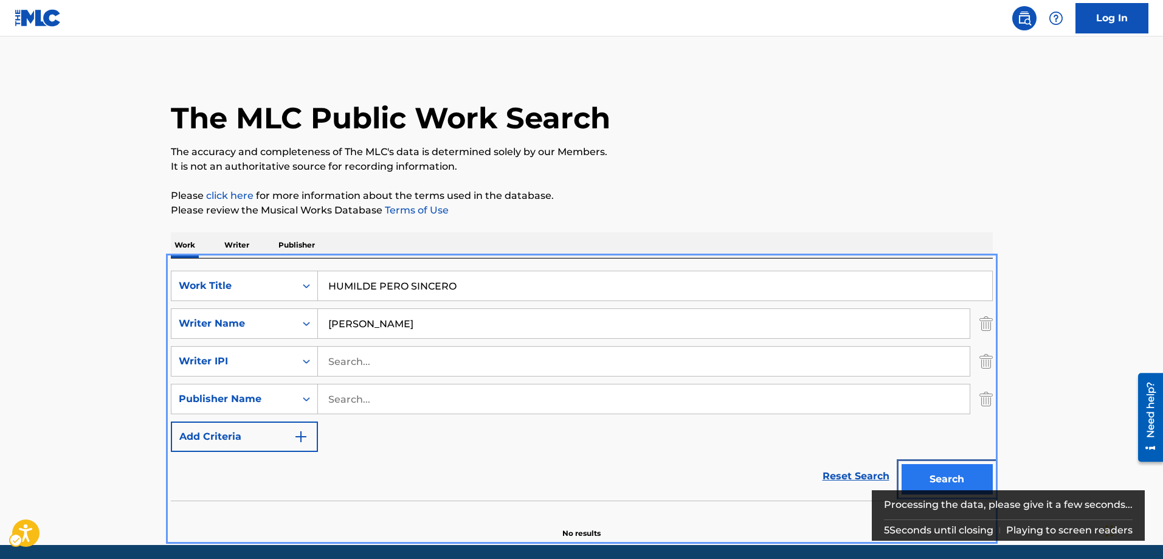
click at [940, 482] on button "Search" at bounding box center [947, 479] width 91 height 30
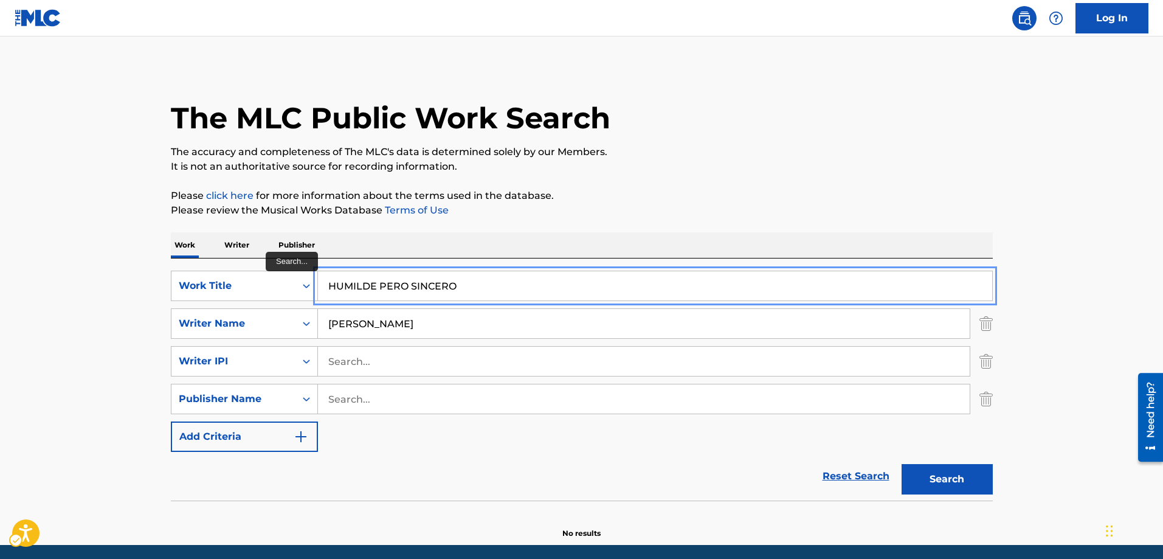
drag, startPoint x: 488, startPoint y: 288, endPoint x: 324, endPoint y: 291, distance: 164.2
click at [324, 291] on input "HUMILDE PERO SINCERO" at bounding box center [655, 285] width 674 height 29
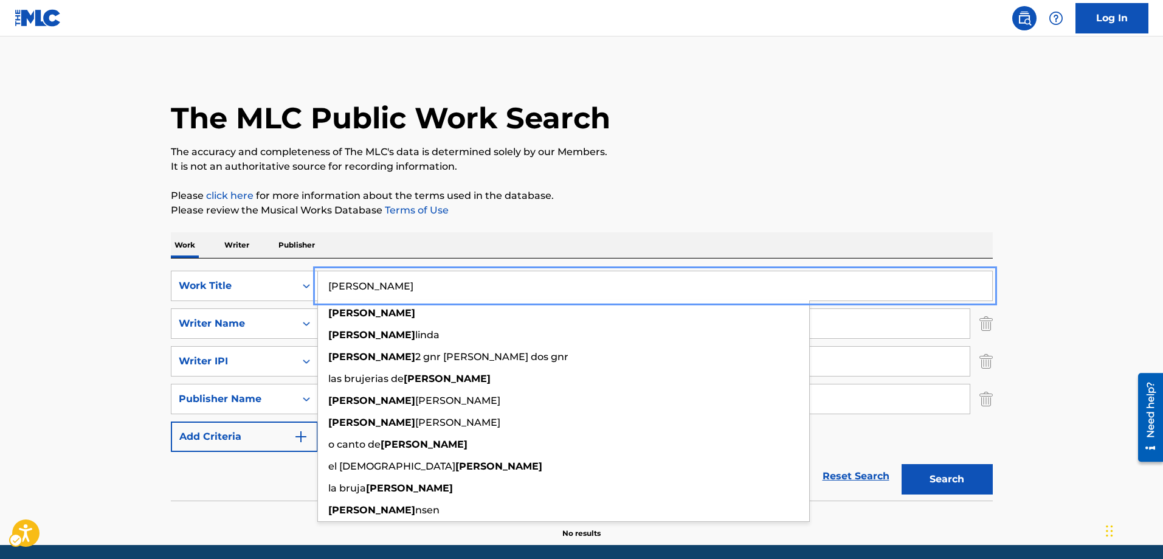
type input "HERMELINDA"
click at [902, 464] on button "Search" at bounding box center [947, 479] width 91 height 30
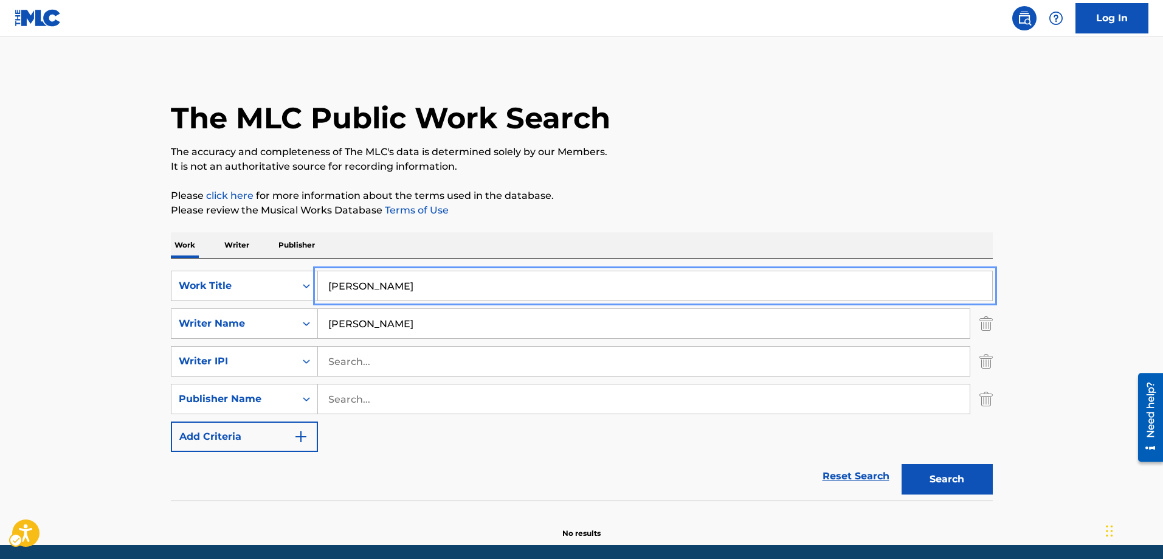
scroll to position [44, 0]
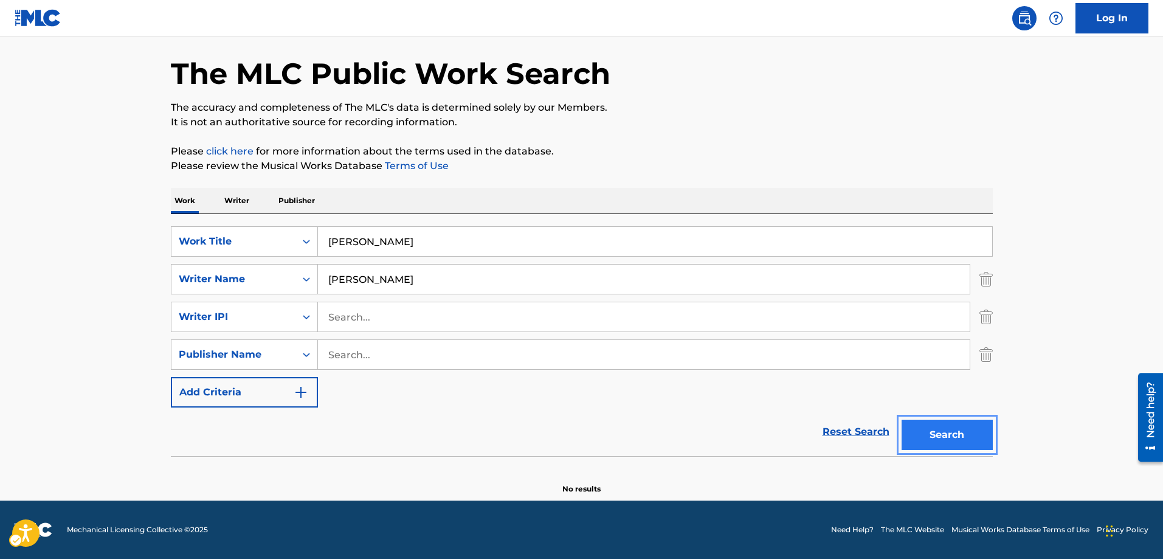
click at [955, 435] on button "Search" at bounding box center [947, 435] width 91 height 30
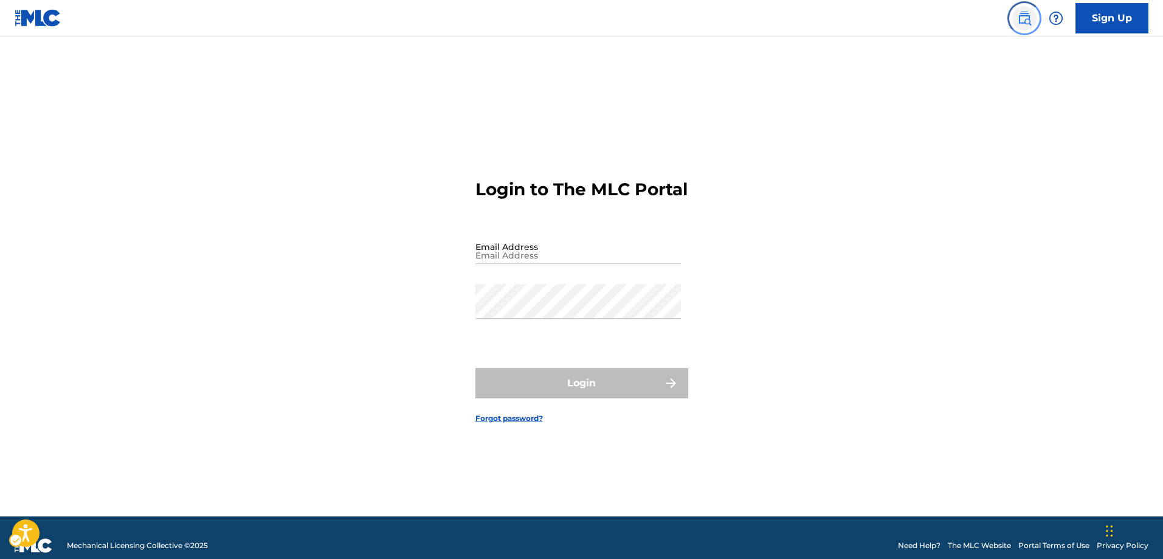
click at [1032, 20] on link "Public Search" at bounding box center [1025, 18] width 24 height 24
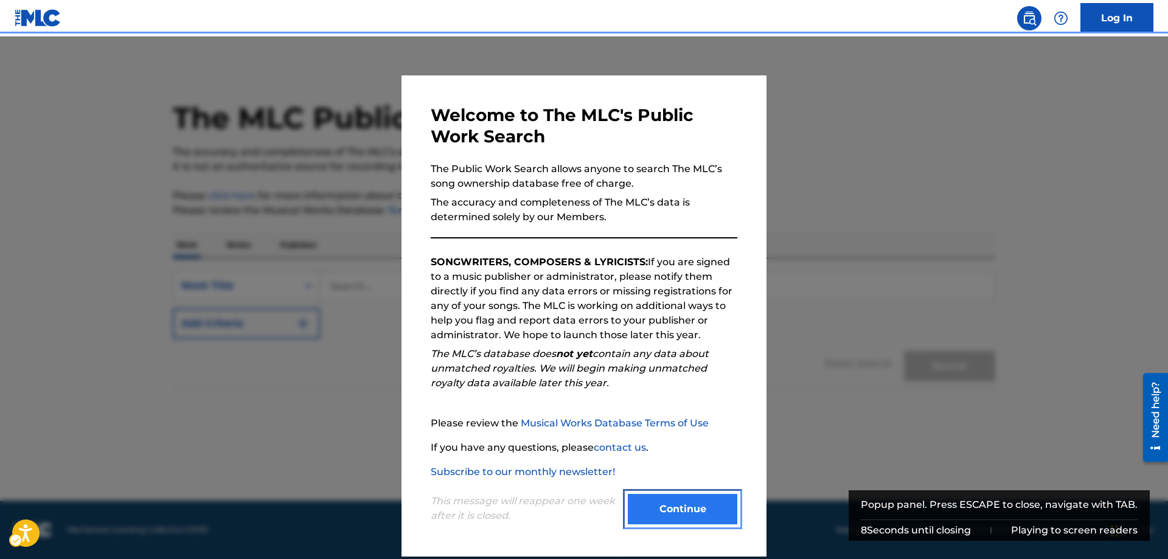
click at [670, 508] on button "Continue" at bounding box center [682, 509] width 109 height 30
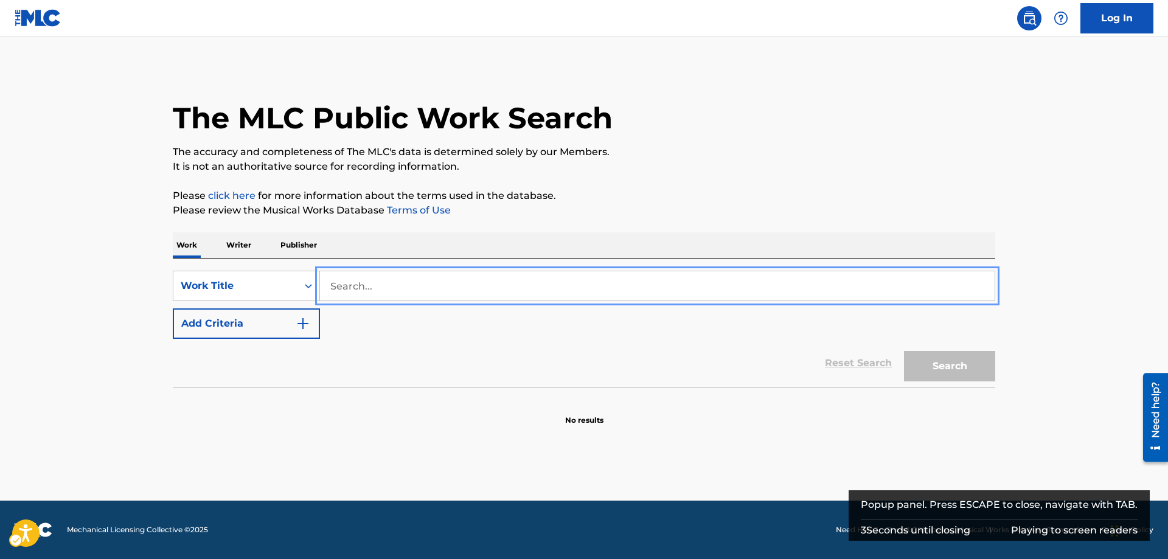
click at [327, 284] on input "Search..." at bounding box center [657, 285] width 674 height 29
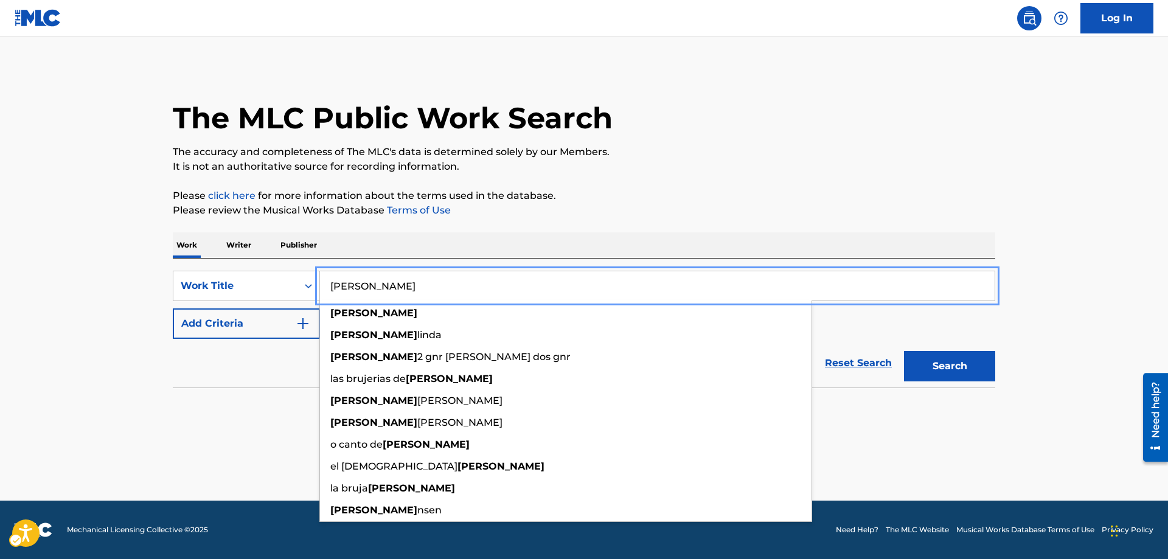
type input "HERMELINDA"
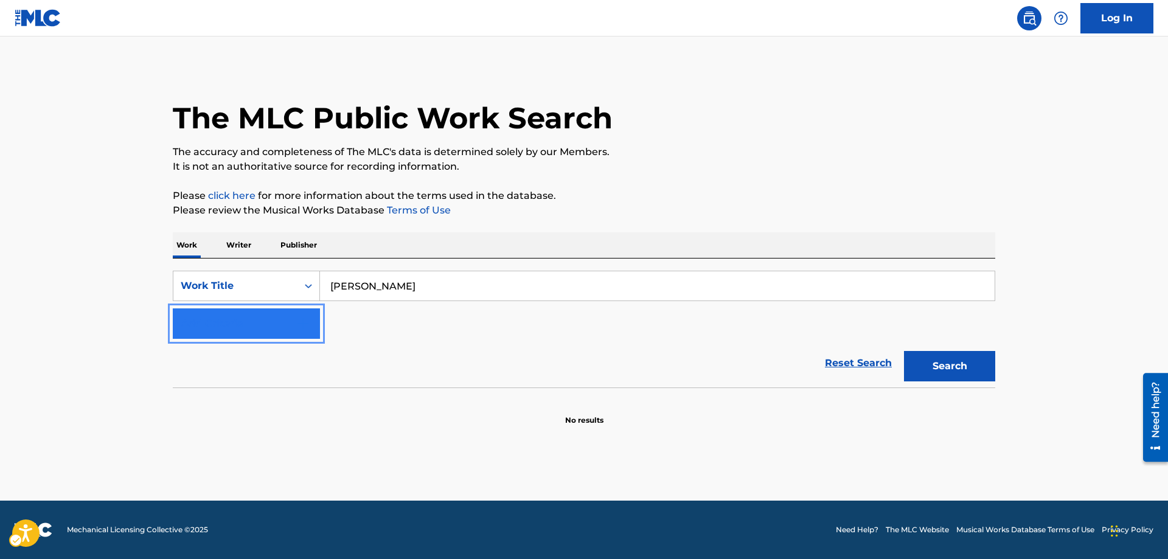
click at [300, 319] on img "Search Form" at bounding box center [303, 323] width 15 height 15
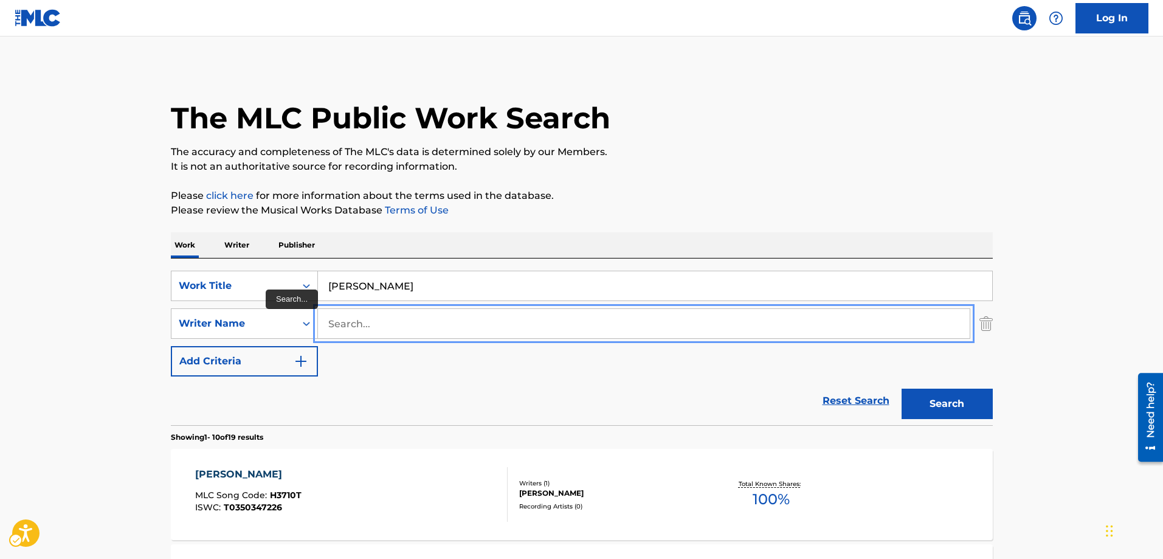
click at [333, 323] on input "Search..." at bounding box center [644, 323] width 652 height 29
click at [328, 321] on input "Search..." at bounding box center [644, 323] width 652 height 29
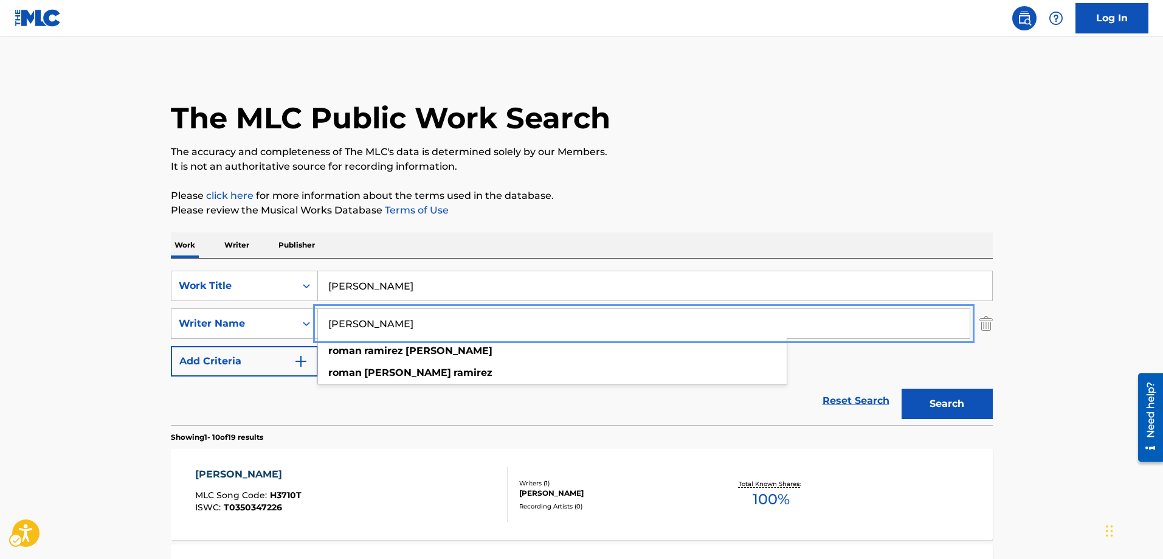
type input "[PERSON_NAME]"
click at [171, 346] on button "Add Criteria" at bounding box center [244, 361] width 147 height 30
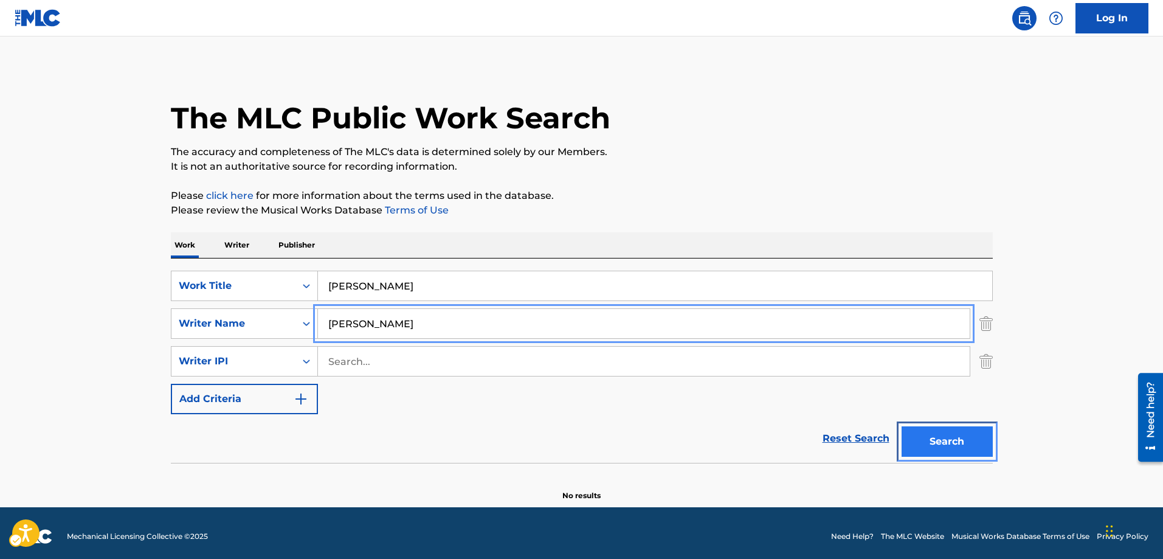
click at [956, 443] on button "Search" at bounding box center [947, 441] width 91 height 30
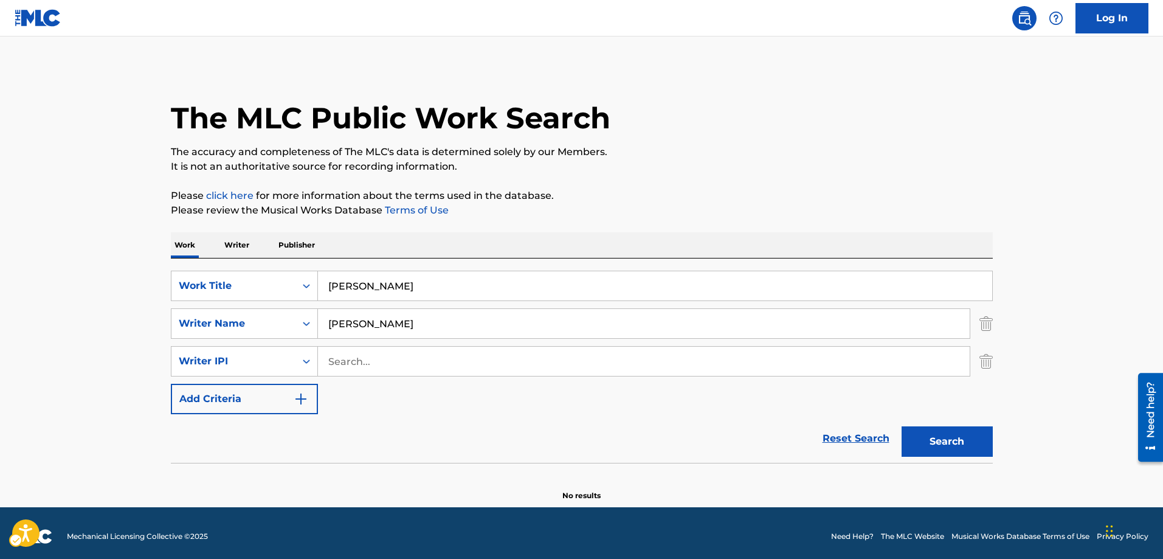
scroll to position [7, 0]
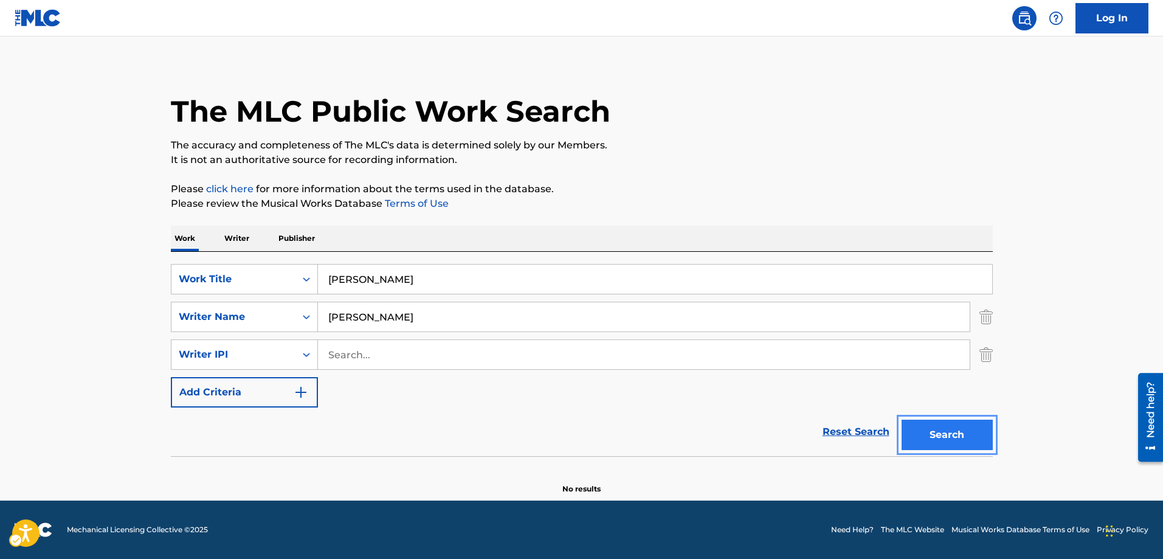
click at [931, 430] on button "Search" at bounding box center [947, 435] width 91 height 30
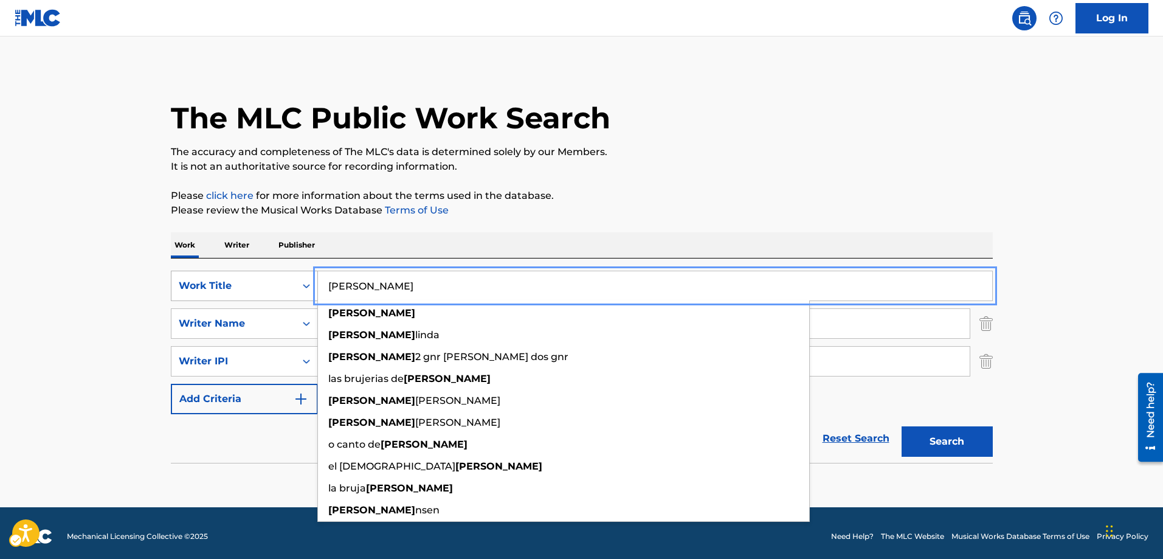
drag, startPoint x: 412, startPoint y: 280, endPoint x: 275, endPoint y: 283, distance: 136.8
click at [275, 283] on div "SearchWithCriteriafe774fc5-acfd-44f0-8e28-9db77e82687c Work Title HERMELINDA he…" at bounding box center [582, 286] width 822 height 30
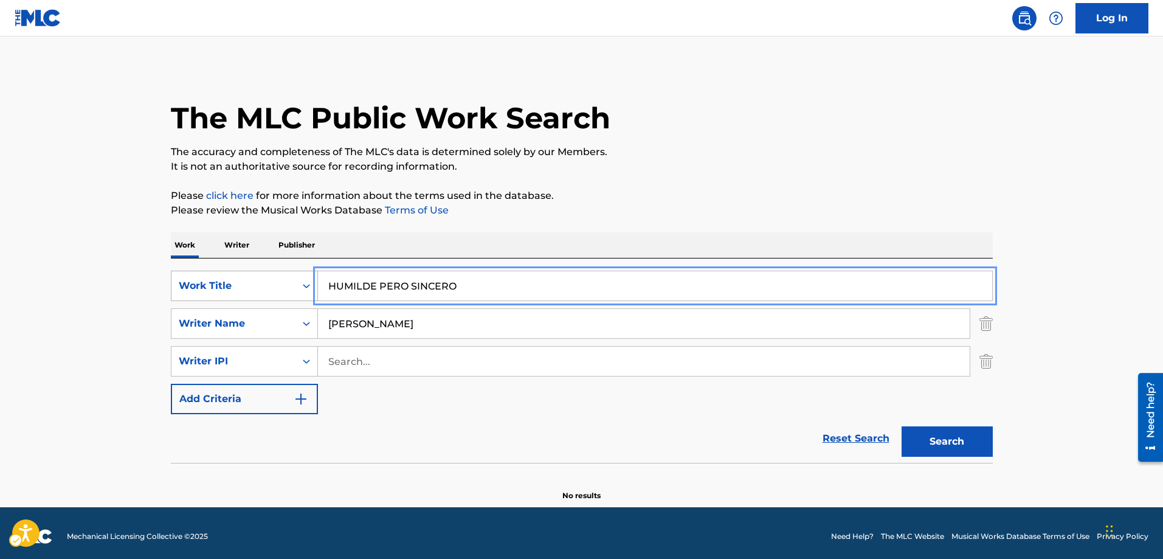
type input "HUMILDE PERO SINCERO"
click at [171, 384] on button "Add Criteria" at bounding box center [244, 399] width 147 height 30
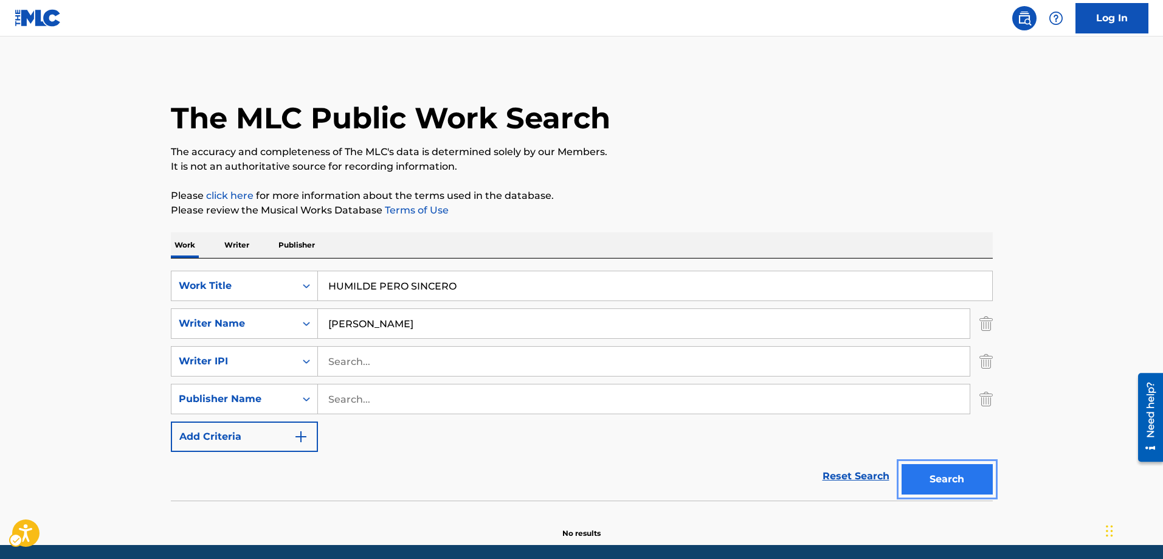
click at [933, 479] on button "Search" at bounding box center [947, 479] width 91 height 30
click at [942, 481] on button "Search" at bounding box center [947, 479] width 91 height 30
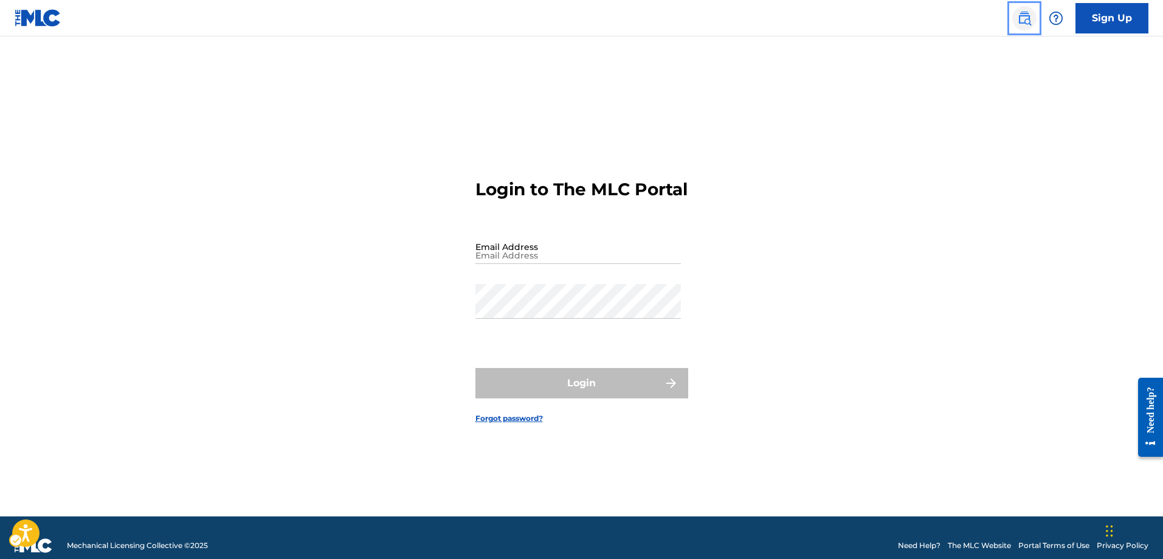
click at [1022, 17] on img "Page Menu" at bounding box center [1024, 18] width 15 height 15
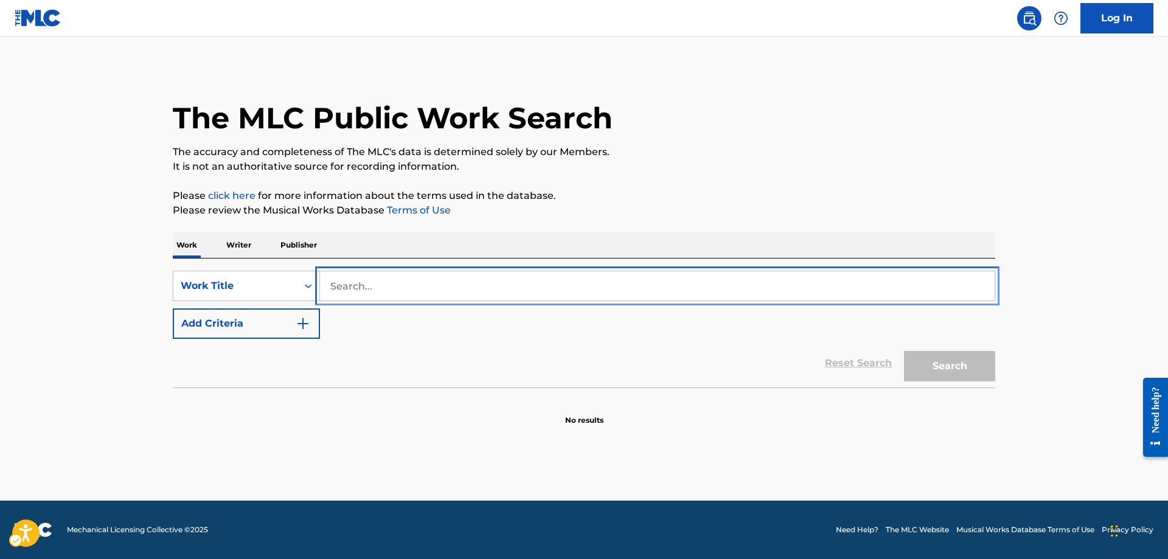
click at [333, 279] on input "Search..." at bounding box center [657, 285] width 674 height 29
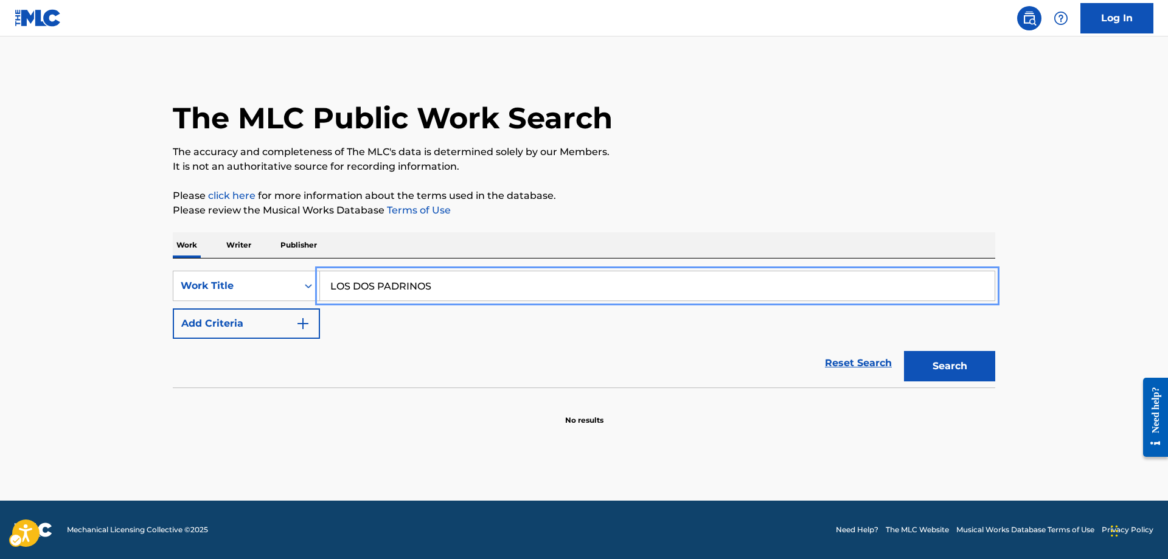
type input "LOS DOS PADRINOS"
click at [173, 308] on button "Add Criteria" at bounding box center [246, 323] width 147 height 30
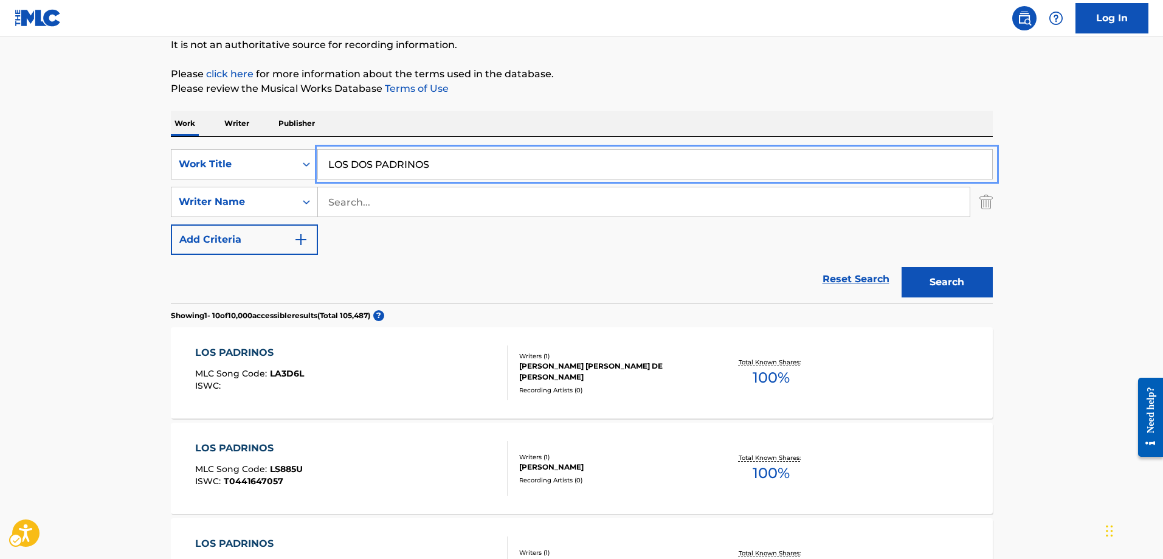
scroll to position [61, 0]
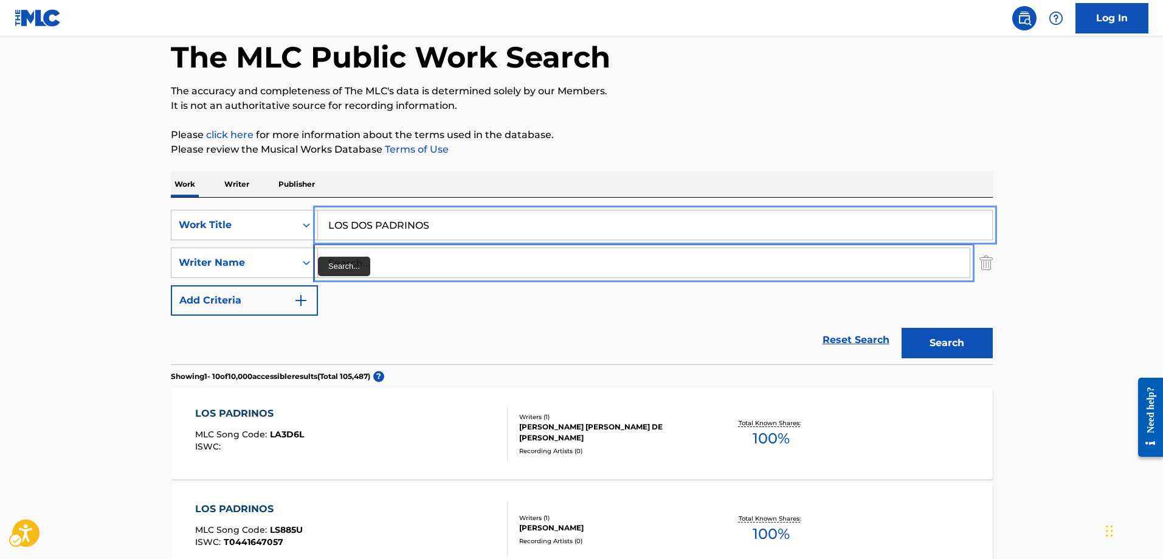
click at [327, 263] on input "Search..." at bounding box center [644, 262] width 652 height 29
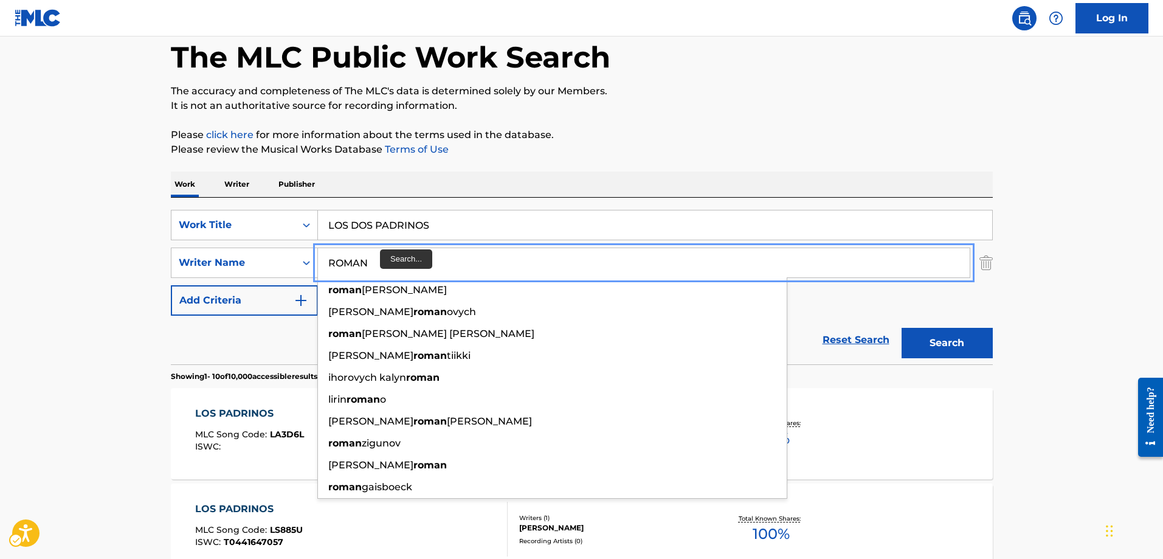
click at [377, 257] on input "ROMAN" at bounding box center [644, 262] width 652 height 29
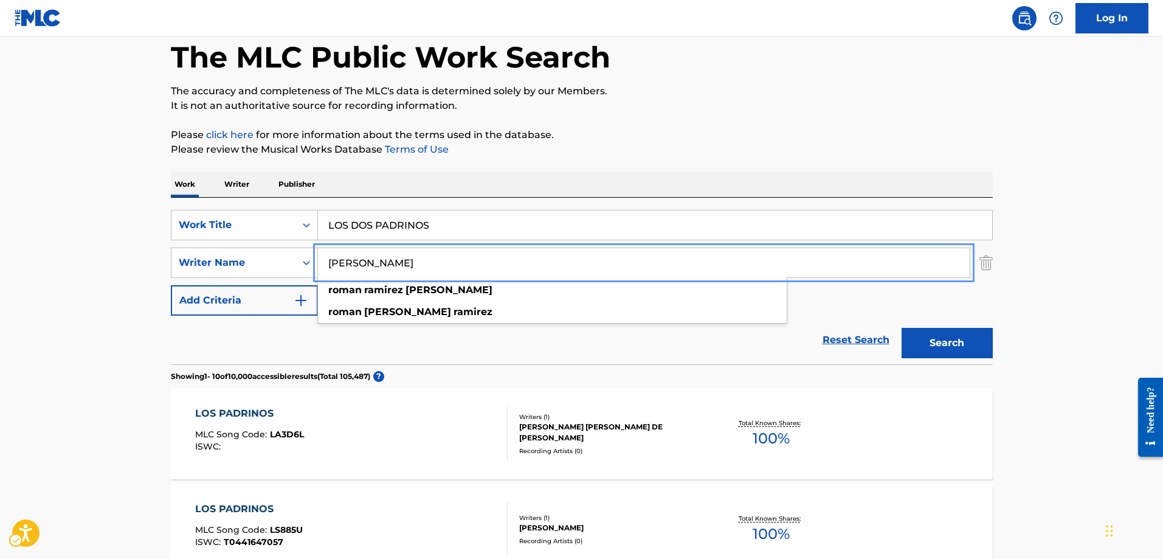
type input "[PERSON_NAME]"
click at [171, 285] on button "Add Criteria" at bounding box center [244, 300] width 147 height 30
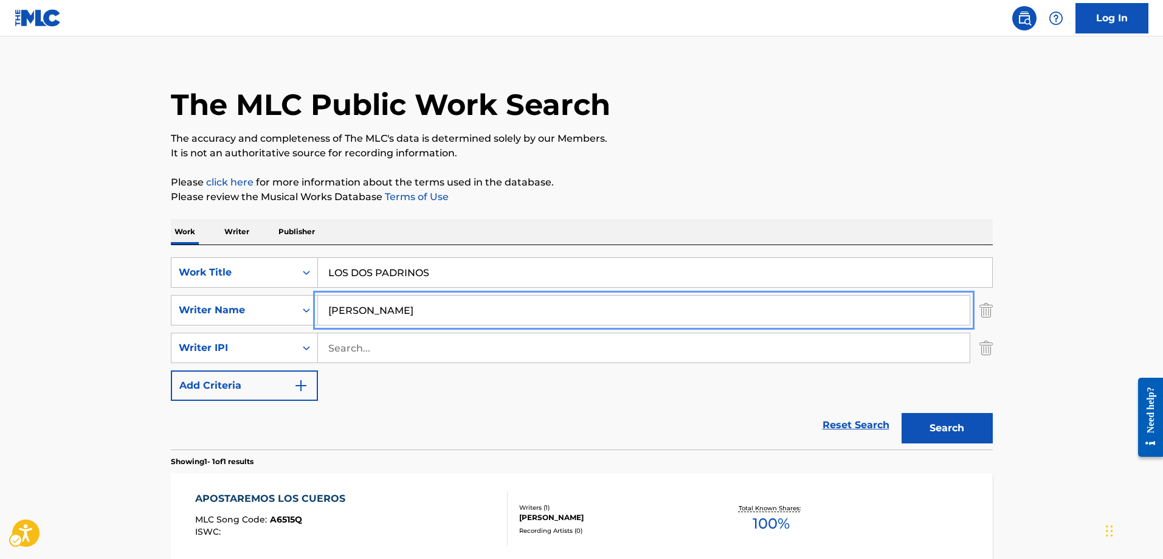
scroll to position [0, 0]
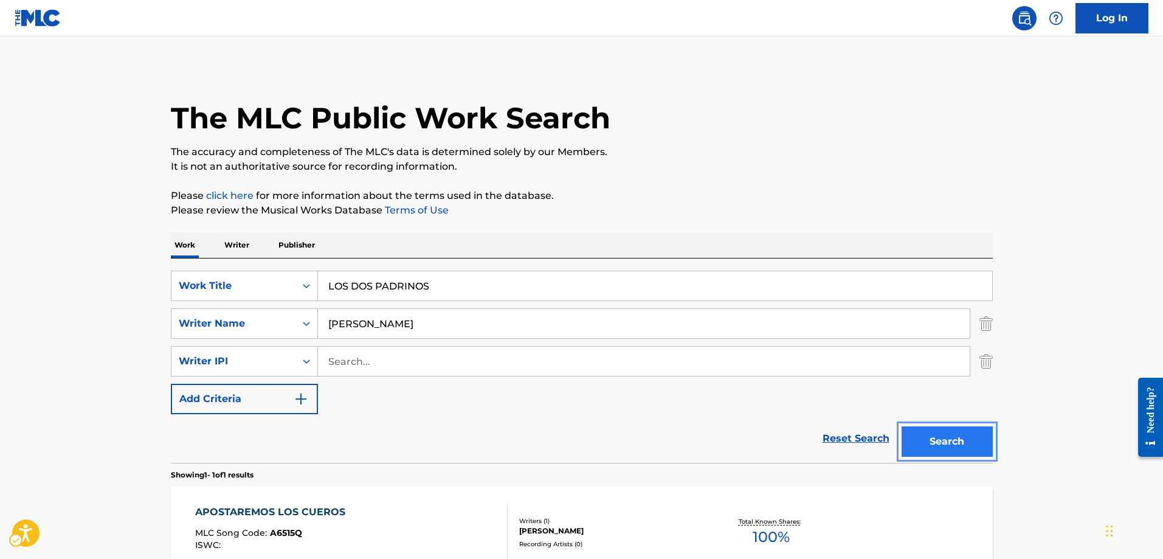
click at [938, 437] on button "Search" at bounding box center [947, 441] width 91 height 30
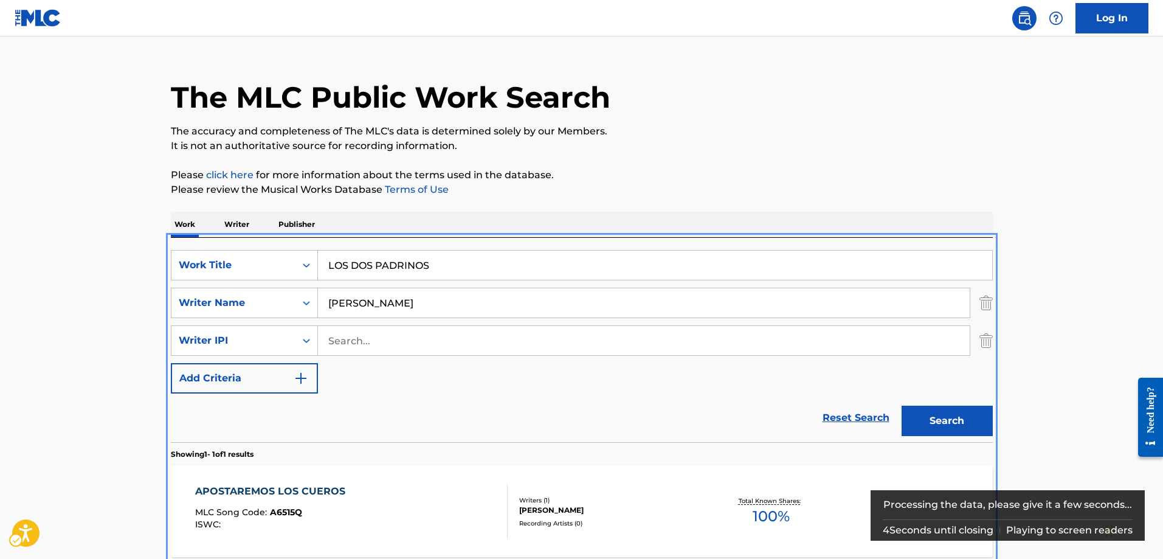
scroll to position [19, 0]
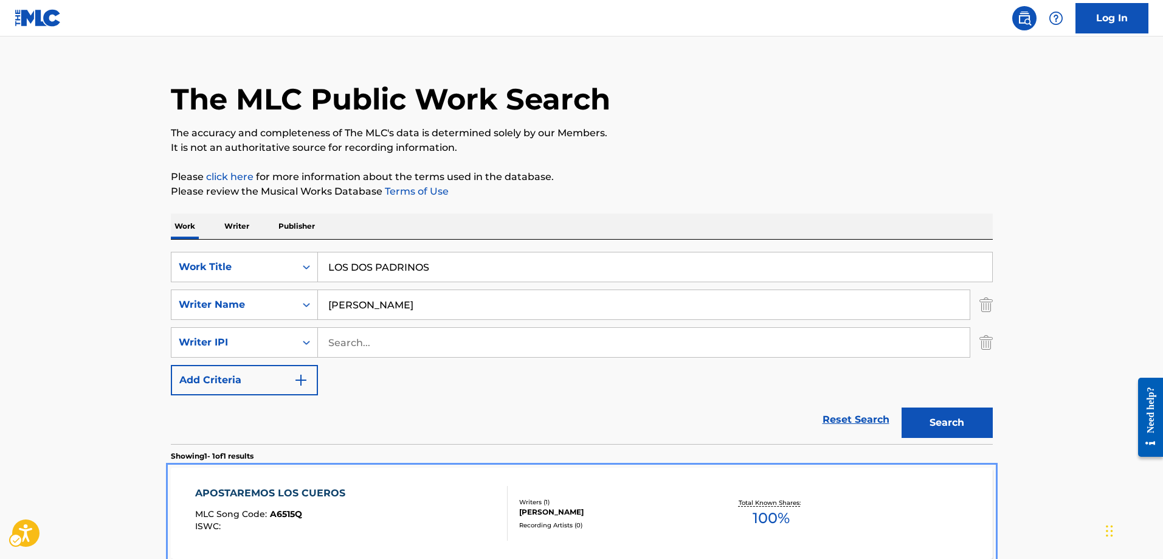
click at [332, 494] on div "APOSTAREMOS LOS CUEROS" at bounding box center [273, 493] width 156 height 15
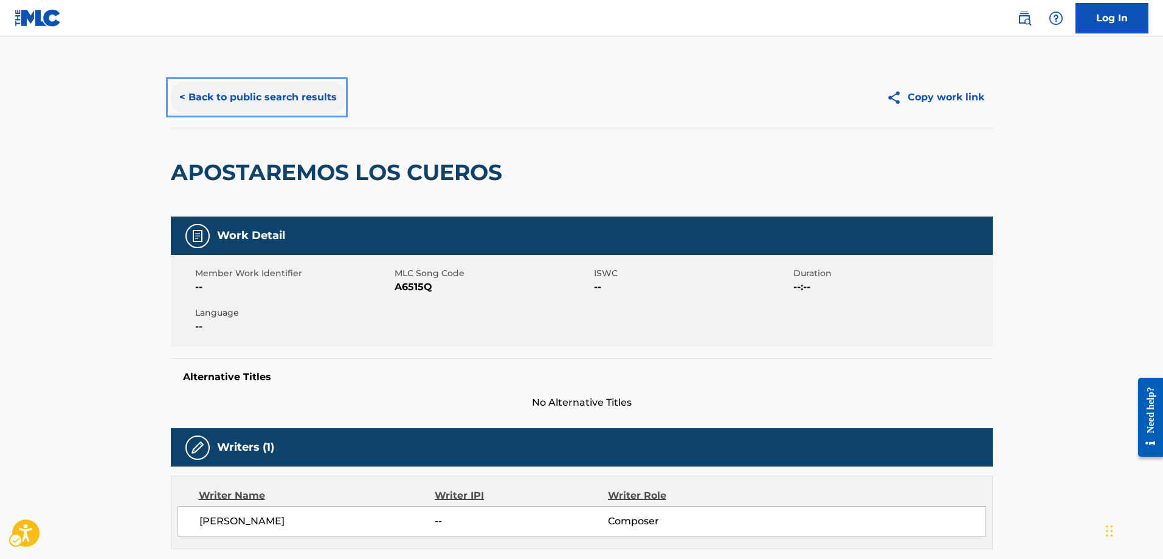
click at [184, 95] on button "< Back to public search results" at bounding box center [258, 97] width 175 height 30
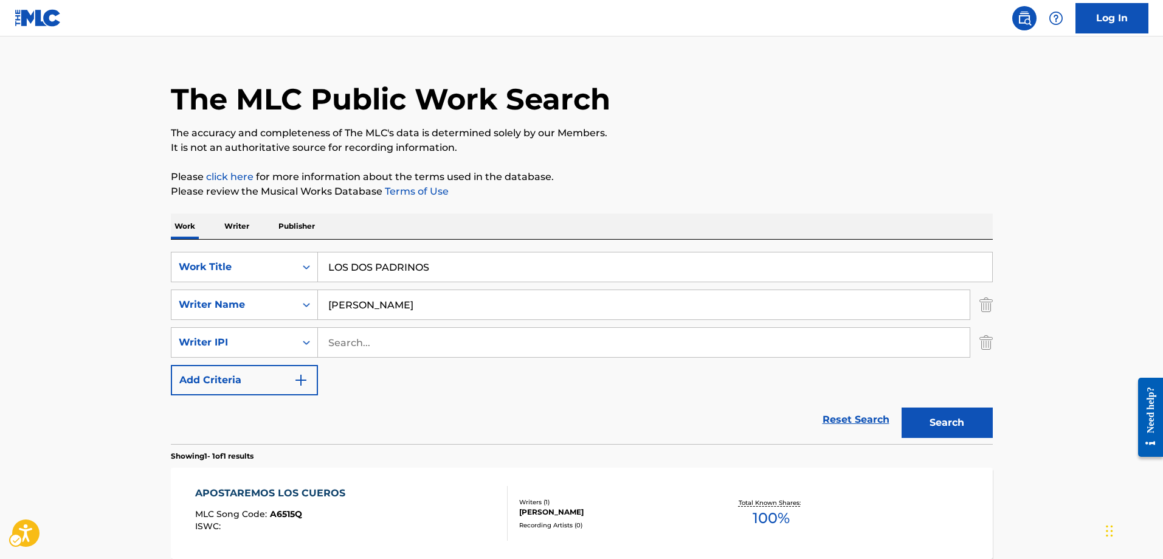
scroll to position [140, 0]
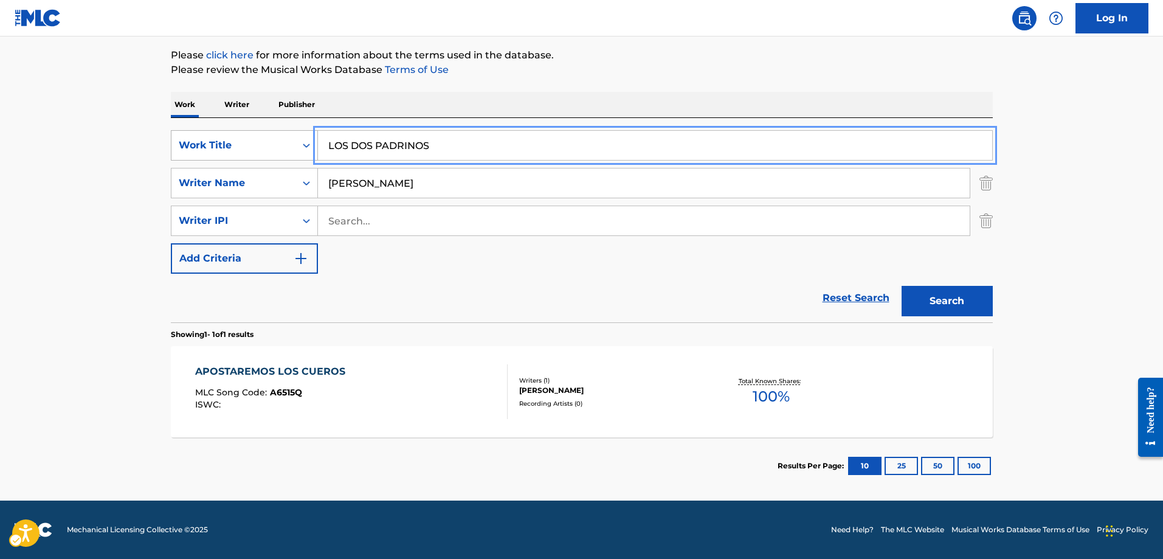
drag, startPoint x: 445, startPoint y: 140, endPoint x: 311, endPoint y: 134, distance: 133.3
click at [311, 134] on div "SearchWithCriteriaecde621f-ff9f-4010-adfd-1153e7949d88 Work Title LOS DOS PADRI…" at bounding box center [582, 145] width 822 height 30
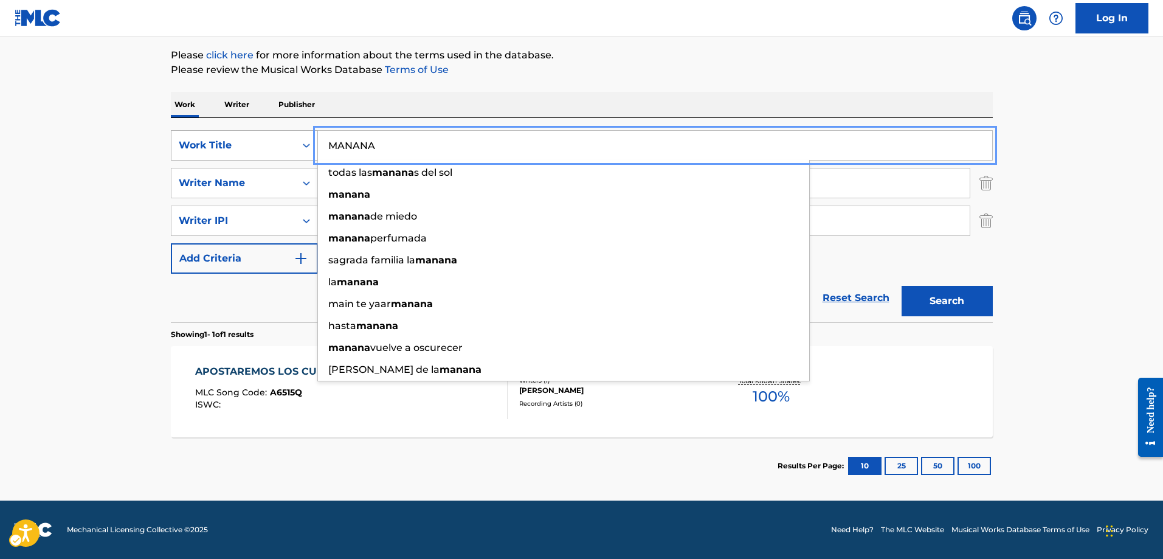
type input "MANANA"
click at [902, 286] on button "Search" at bounding box center [947, 301] width 91 height 30
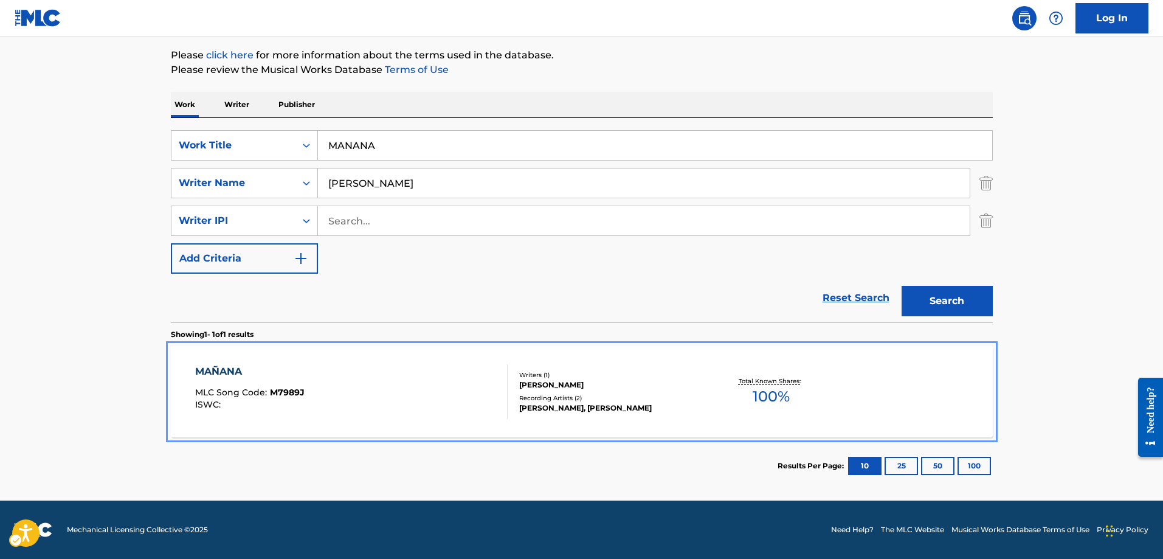
click at [279, 392] on span "M7989J" at bounding box center [287, 392] width 35 height 11
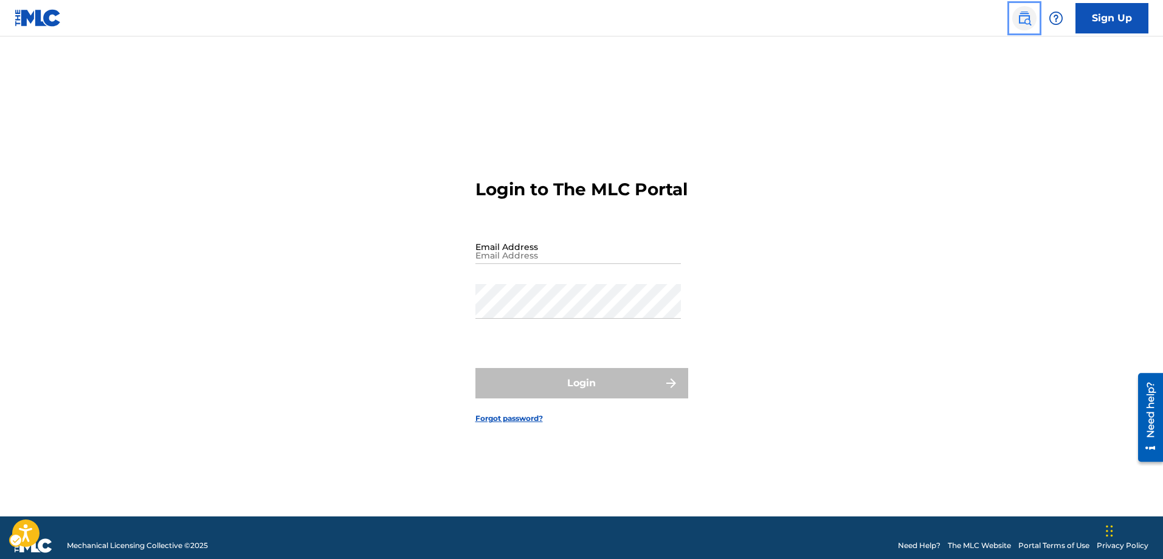
click at [1027, 17] on img "Page Menu" at bounding box center [1024, 18] width 15 height 15
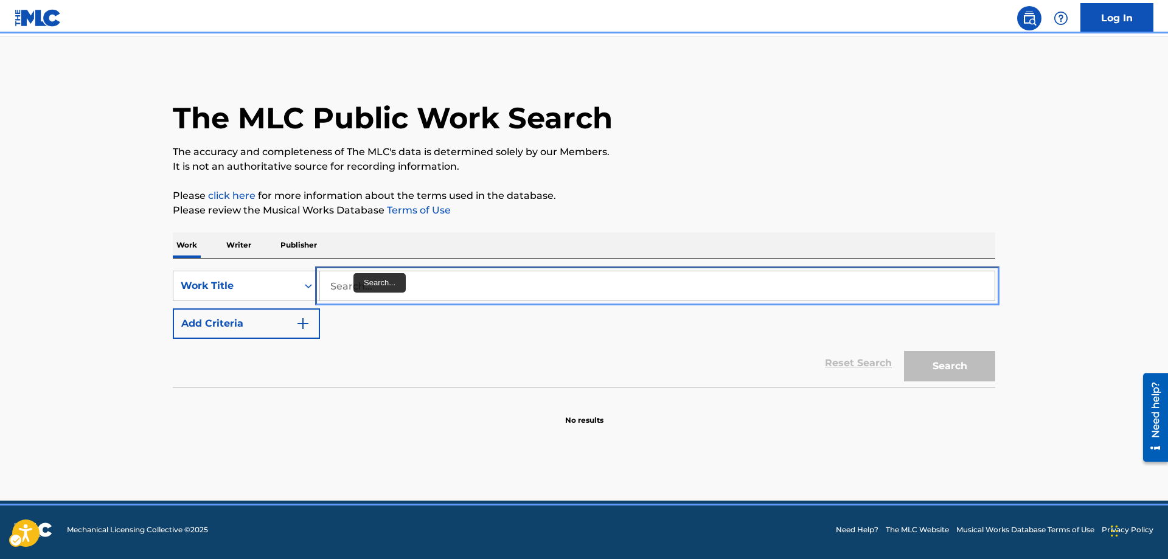
click at [329, 288] on input "Search..." at bounding box center [657, 285] width 674 height 29
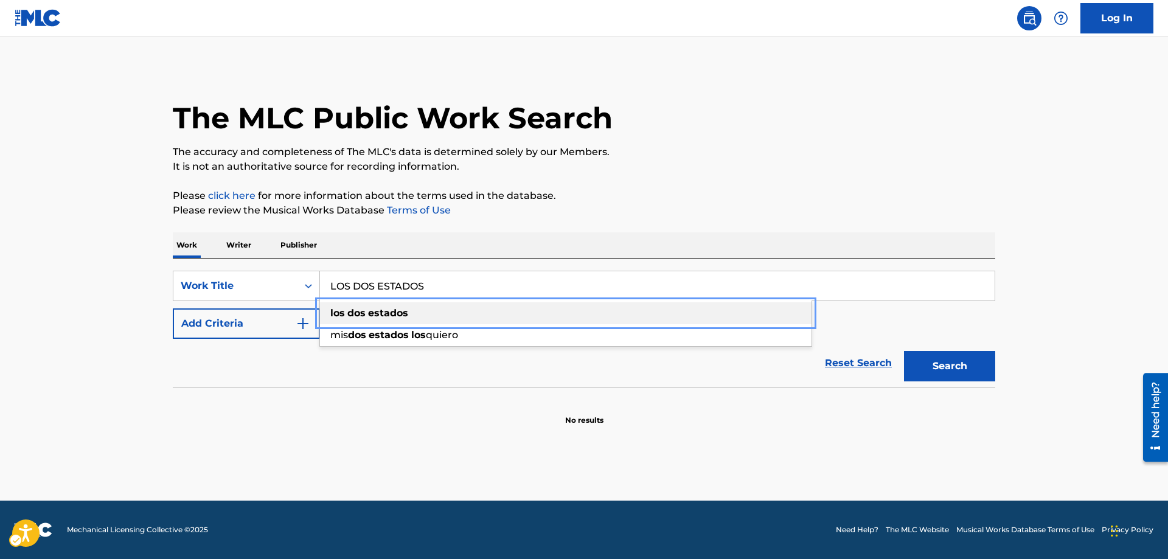
click at [336, 320] on div "los dos estados" at bounding box center [565, 313] width 491 height 22
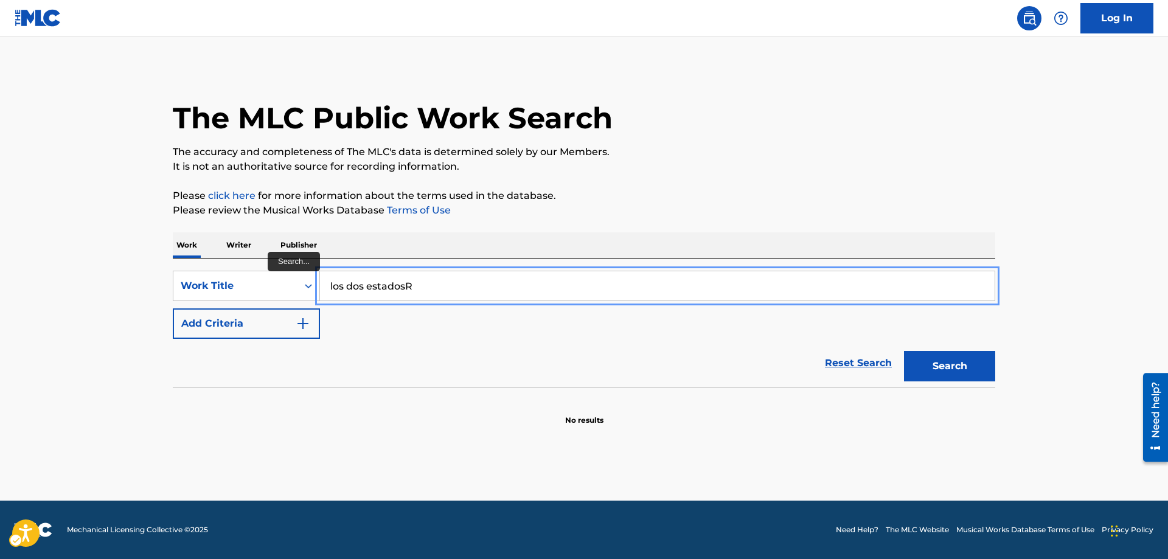
type input "los dos estados"
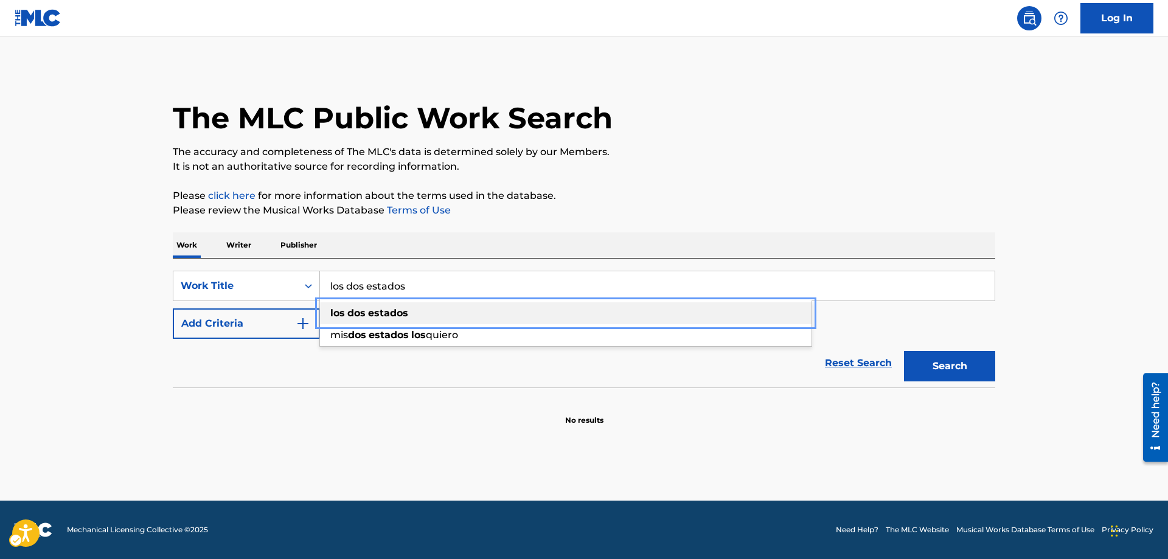
click at [328, 320] on div "los dos estados" at bounding box center [565, 313] width 491 height 22
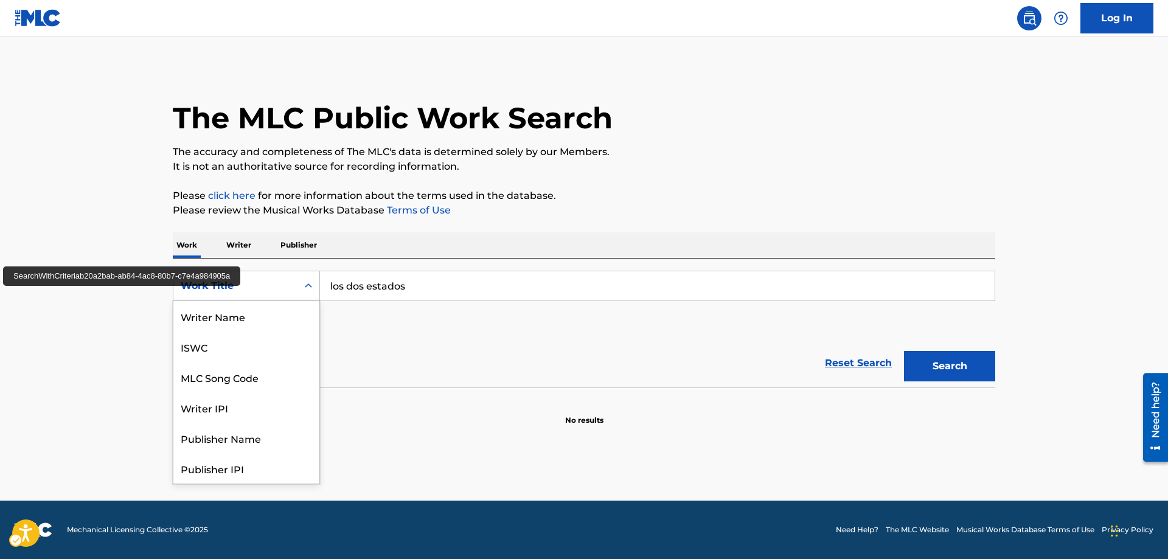
click at [316, 285] on div "On" at bounding box center [308, 286] width 22 height 22
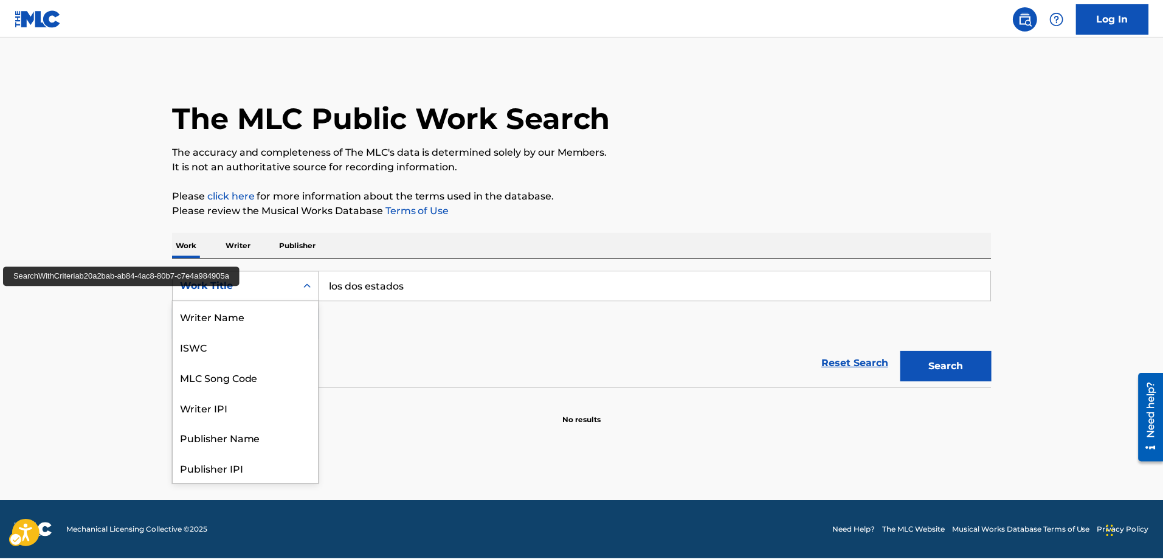
scroll to position [61, 0]
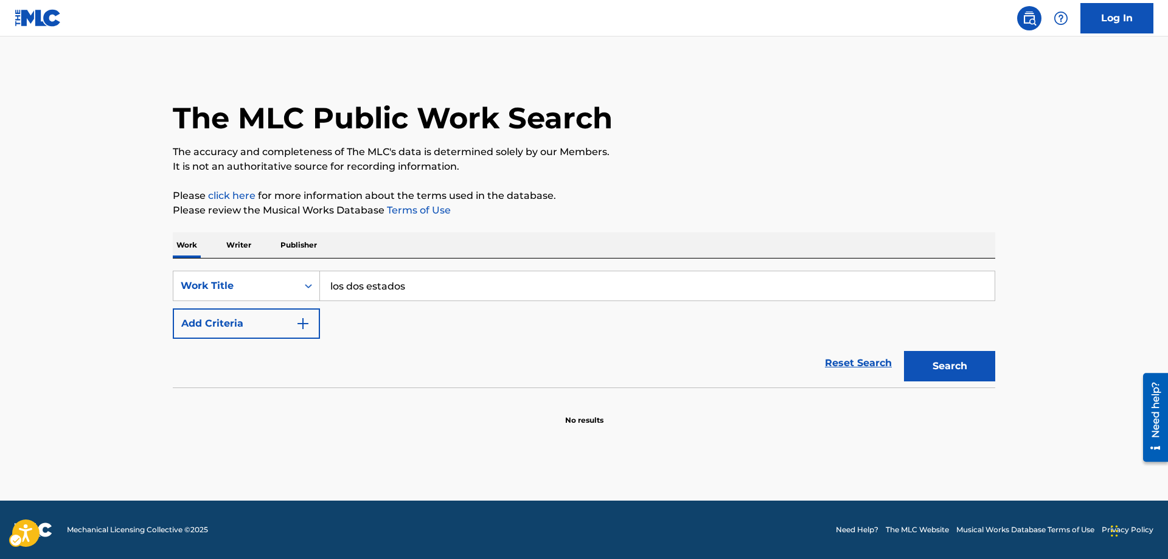
click at [268, 287] on div "Work Title" at bounding box center [235, 286] width 109 height 15
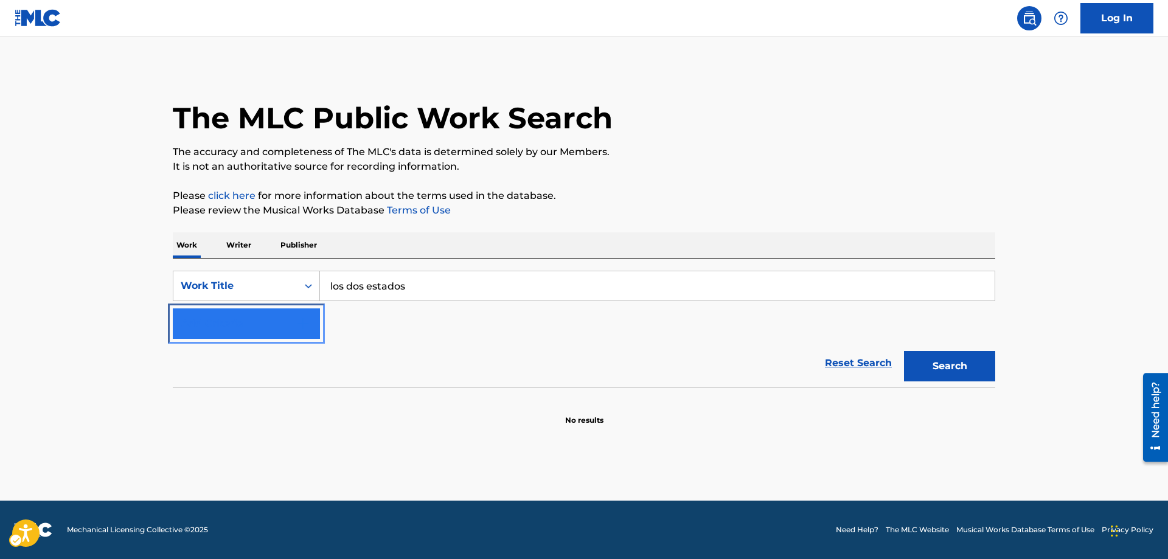
click at [311, 322] on button "Add Criteria" at bounding box center [246, 323] width 147 height 30
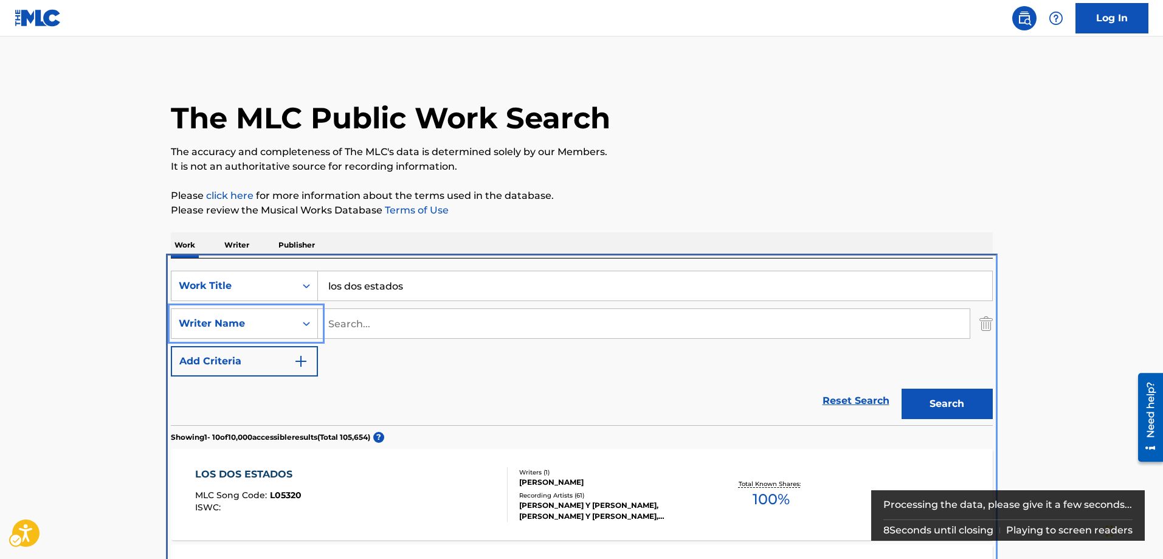
scroll to position [258, 0]
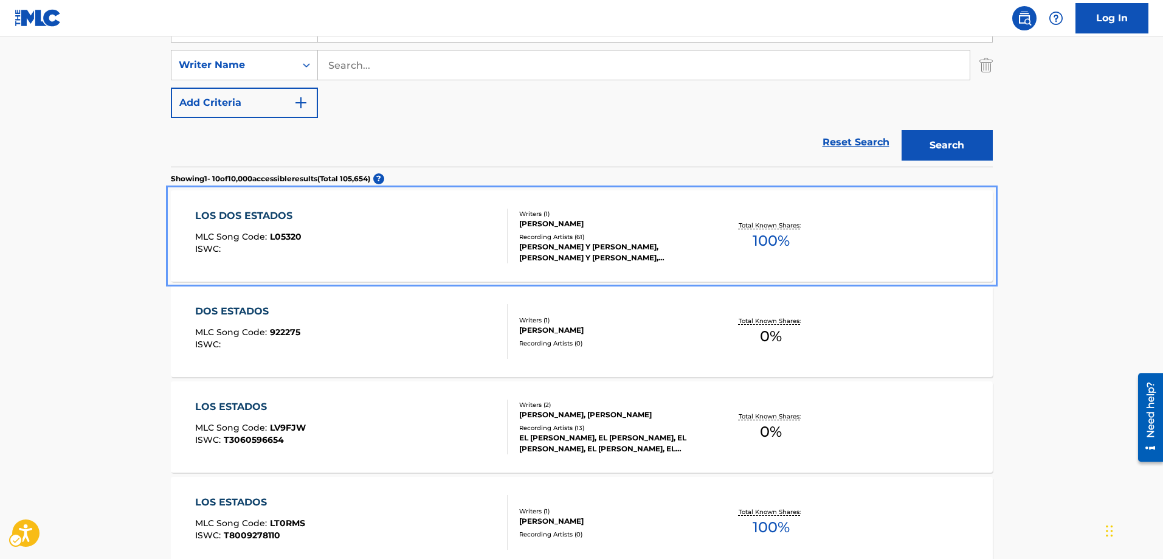
click at [291, 240] on span "L05320" at bounding box center [286, 236] width 32 height 11
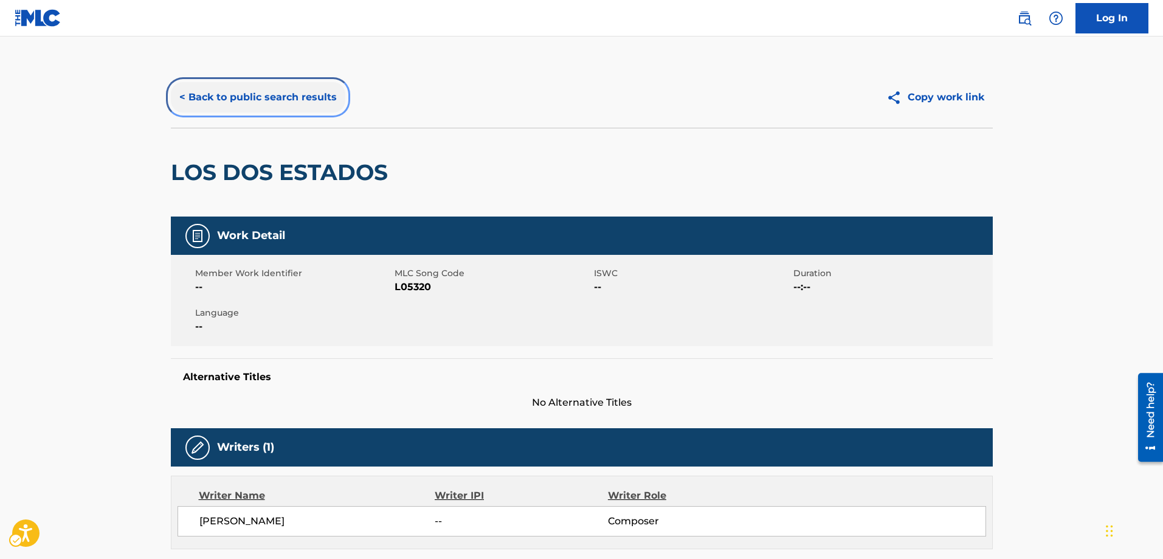
click at [182, 98] on button "< Back to public search results" at bounding box center [258, 97] width 175 height 30
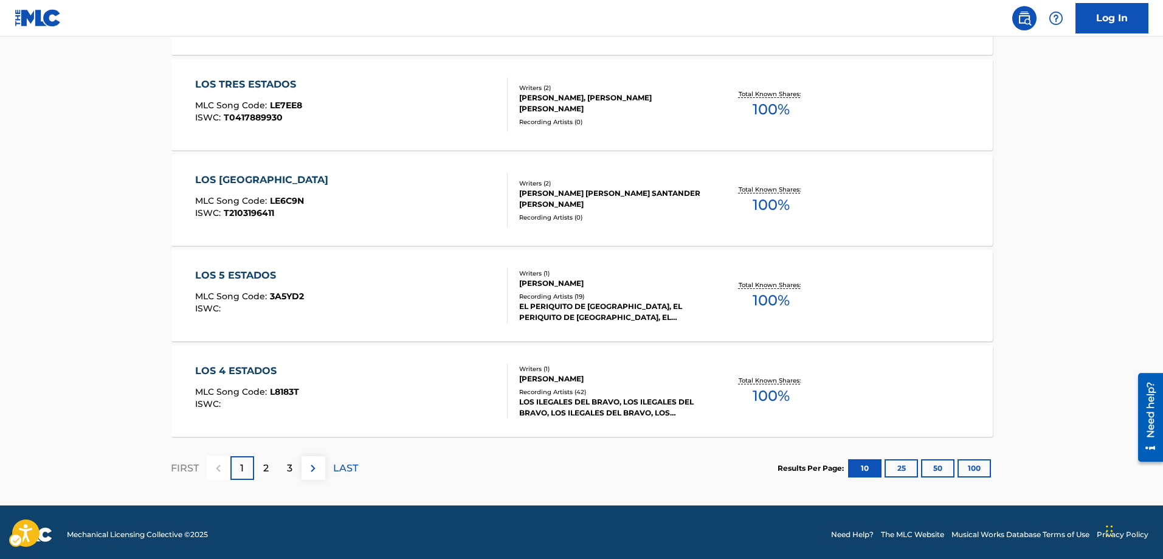
scroll to position [968, 0]
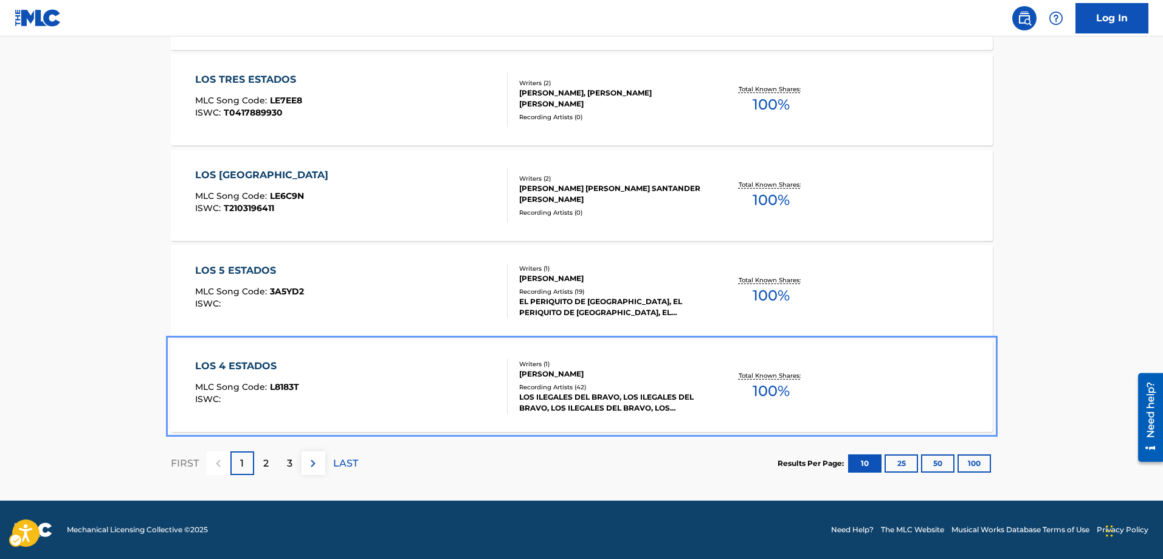
click at [283, 387] on span "L8183T" at bounding box center [284, 386] width 29 height 11
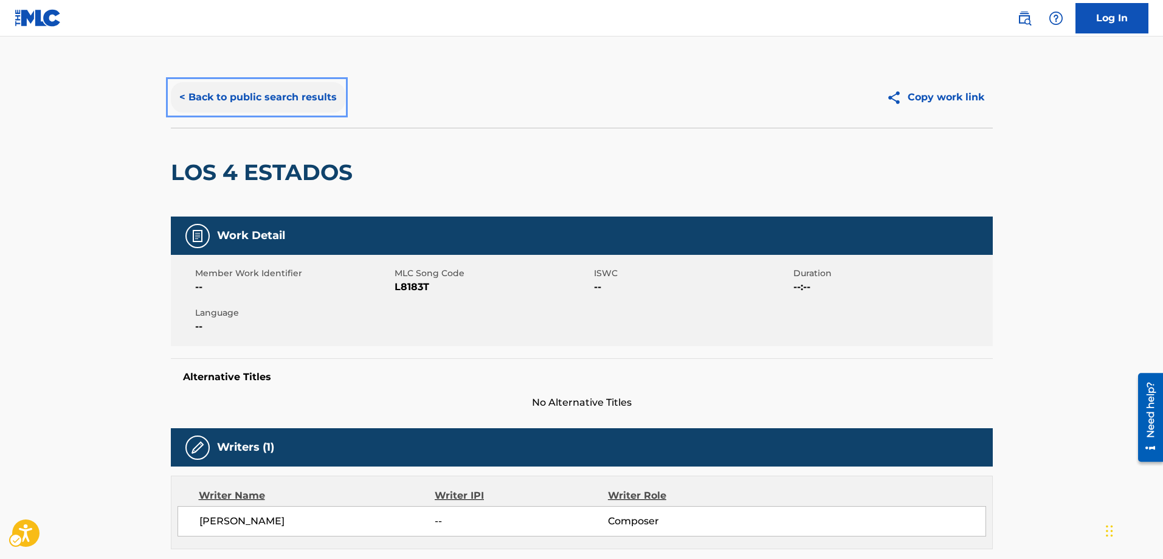
click at [181, 94] on button "< Back to public search results" at bounding box center [258, 97] width 175 height 30
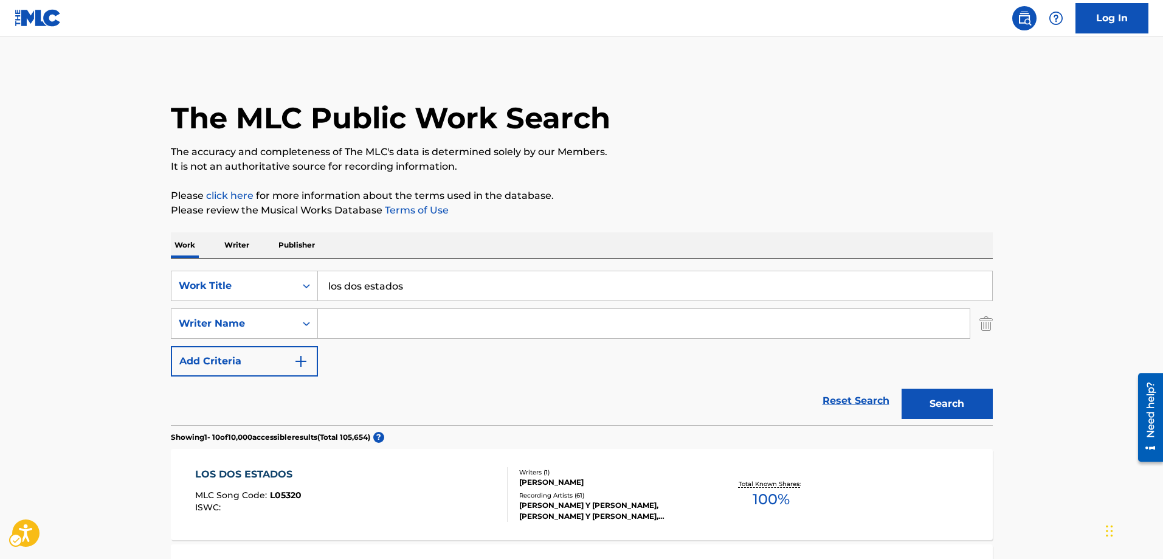
scroll to position [968, 0]
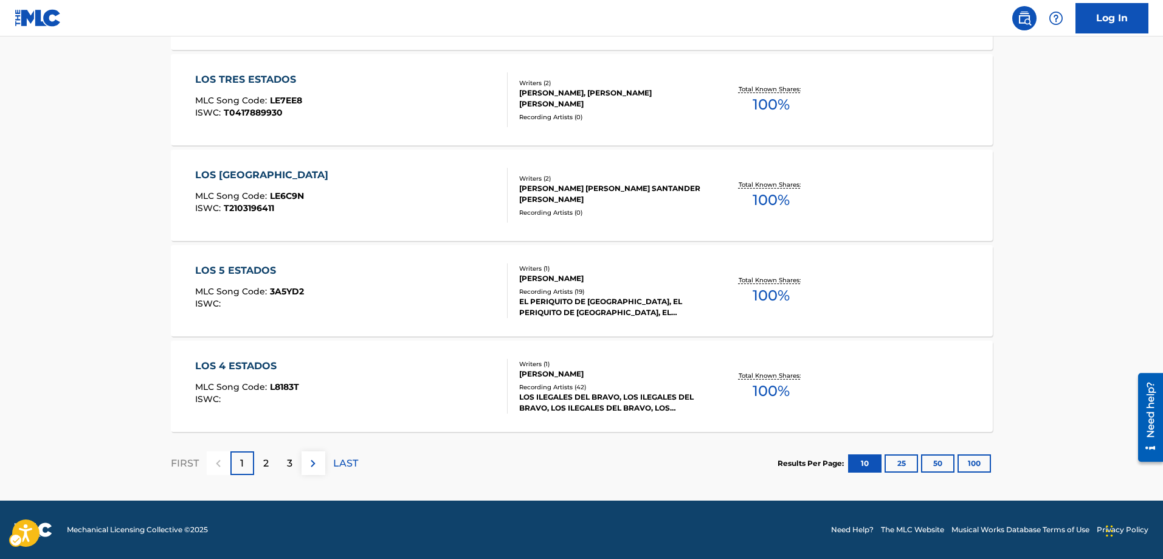
click at [269, 465] on div "2" at bounding box center [266, 463] width 24 height 24
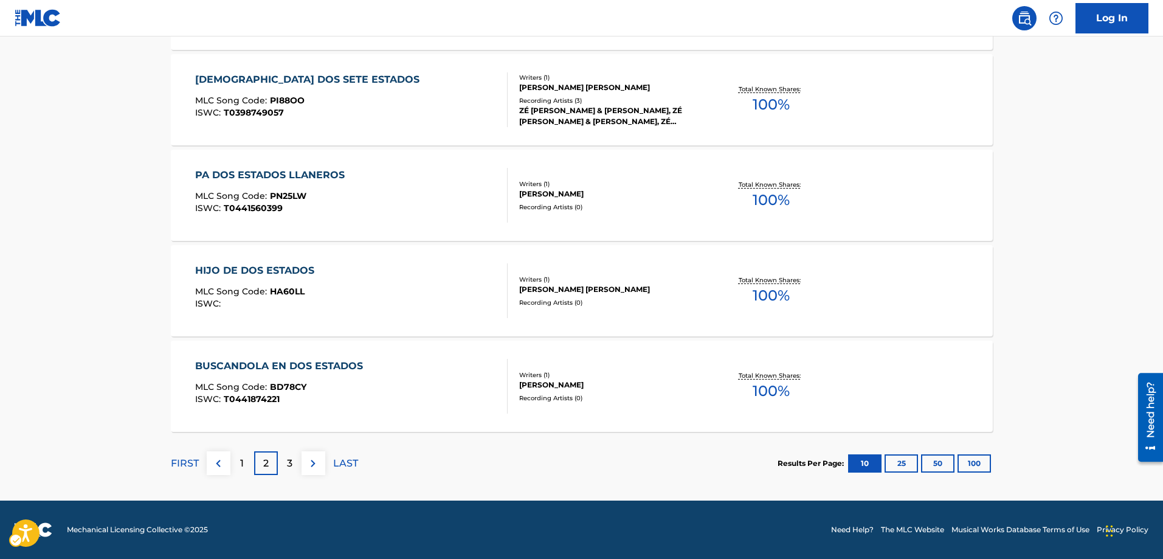
click at [287, 457] on p "3" at bounding box center [289, 463] width 5 height 15
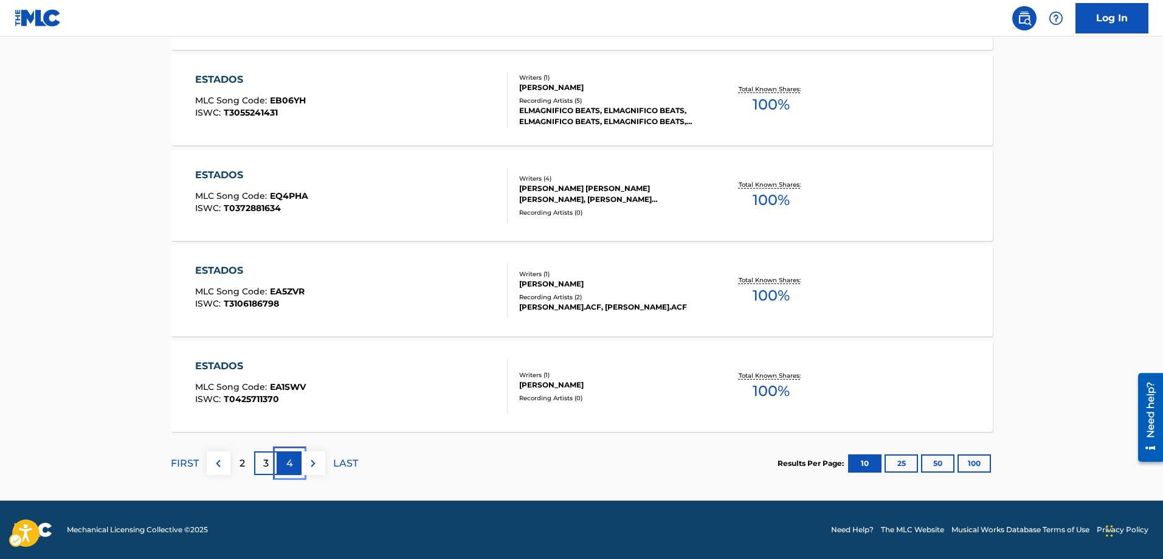
click at [299, 457] on div "4" at bounding box center [290, 463] width 24 height 24
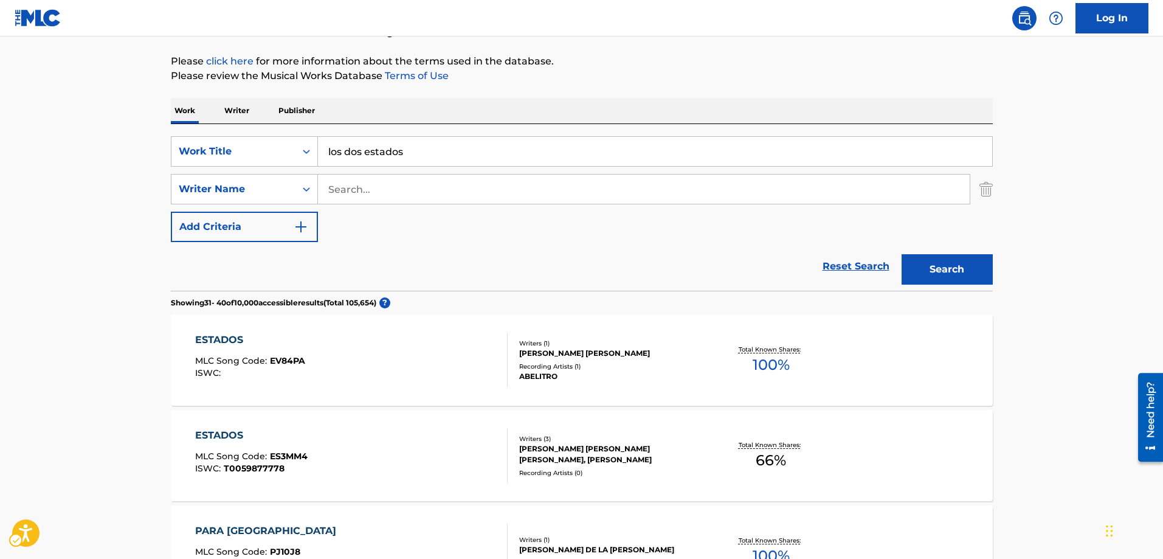
scroll to position [116, 0]
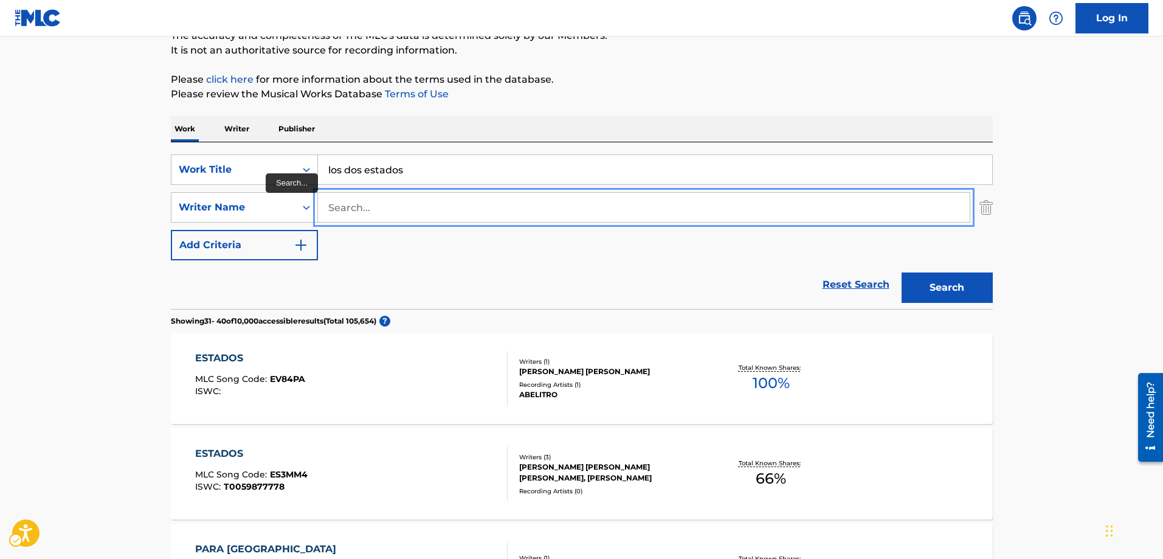
click at [334, 209] on input "Search..." at bounding box center [644, 207] width 652 height 29
type input "ROMAN RAMREZ GUERRERO"
click at [902, 272] on button "Search" at bounding box center [947, 287] width 91 height 30
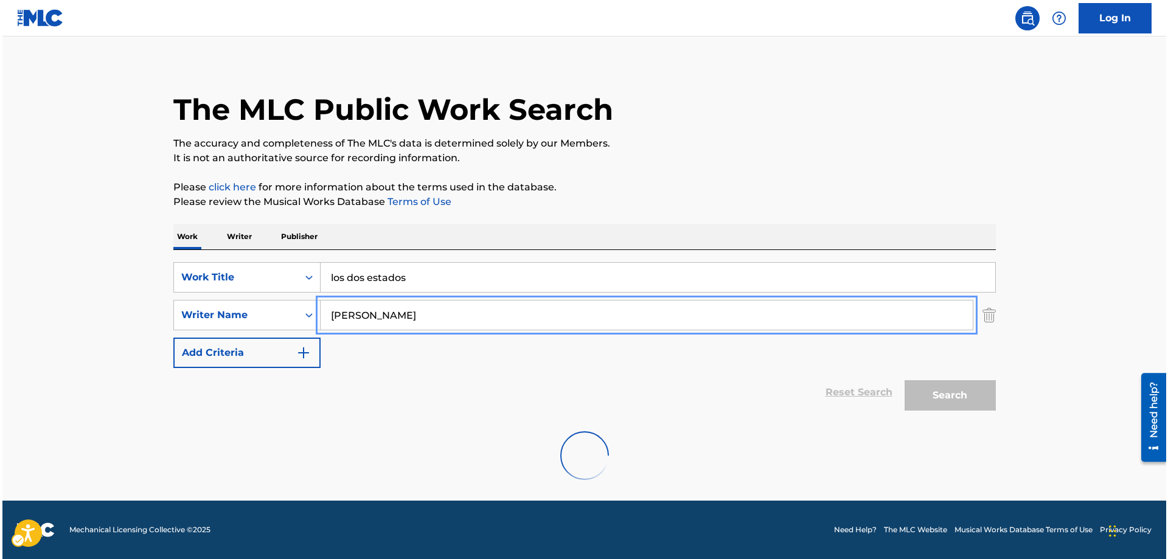
scroll to position [0, 0]
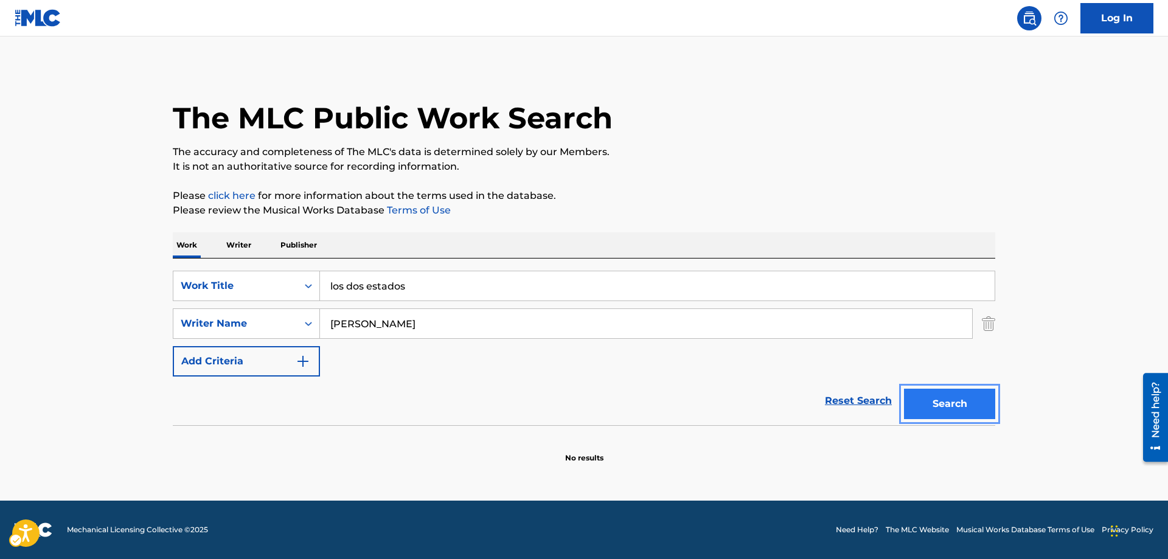
click at [956, 401] on button "Search" at bounding box center [949, 404] width 91 height 30
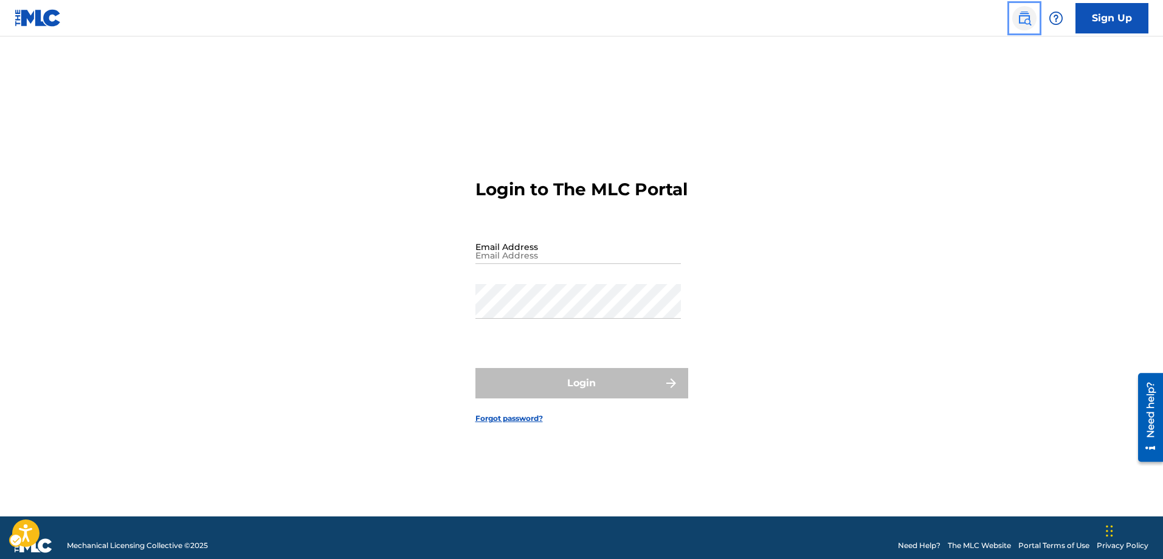
click at [1028, 14] on img "Page Menu" at bounding box center [1024, 18] width 15 height 15
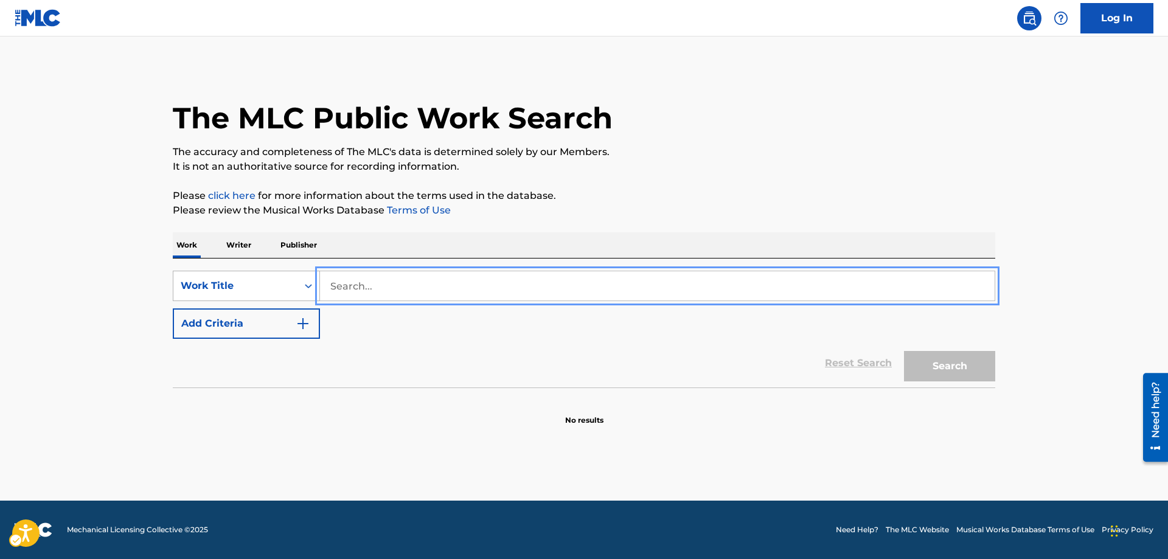
drag, startPoint x: 398, startPoint y: 291, endPoint x: 318, endPoint y: 292, distance: 79.7
click at [318, 292] on div "SearchWithCriteria96d4629f-6946-45d1-954a-05838bd0d742 Work Title" at bounding box center [584, 286] width 822 height 30
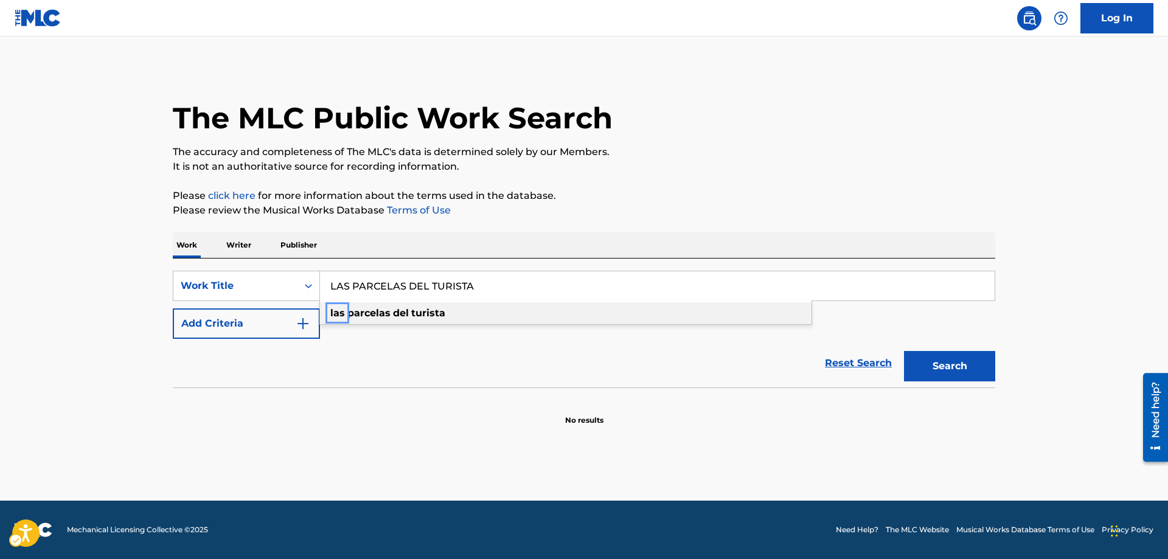
click at [332, 309] on strong "las" at bounding box center [337, 313] width 15 height 12
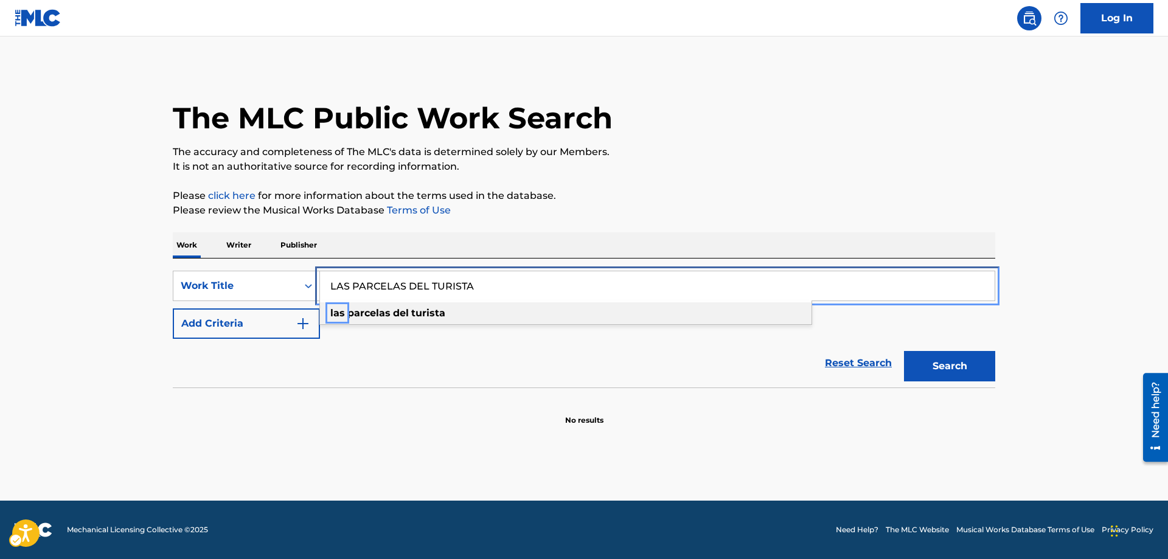
type input "las parcelas del turista"
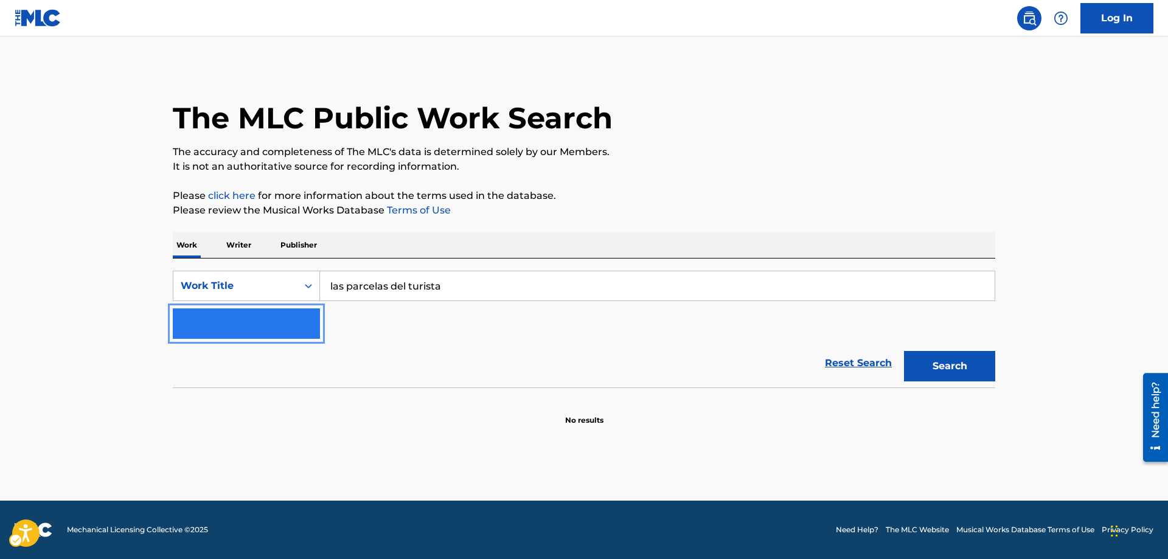
click at [317, 320] on button "Add Criteria" at bounding box center [246, 323] width 147 height 30
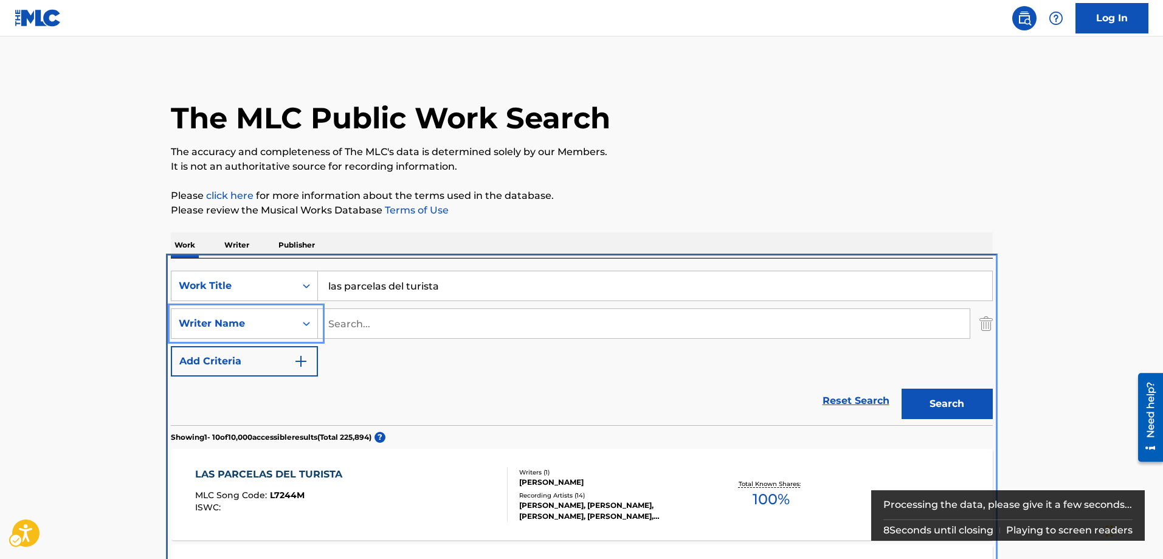
scroll to position [258, 0]
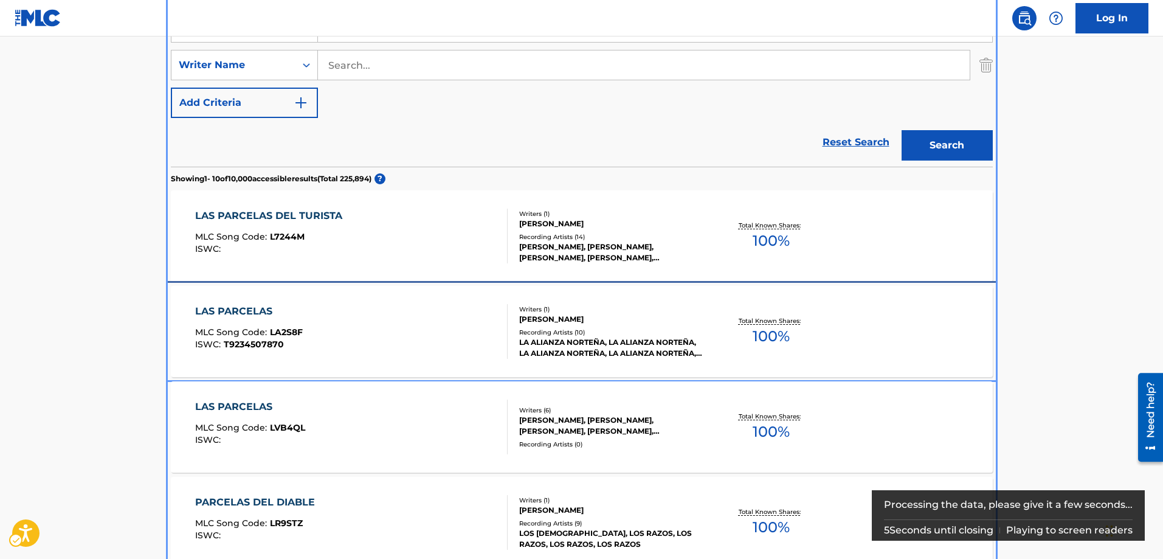
click at [289, 331] on span "LA2S8F" at bounding box center [286, 332] width 33 height 11
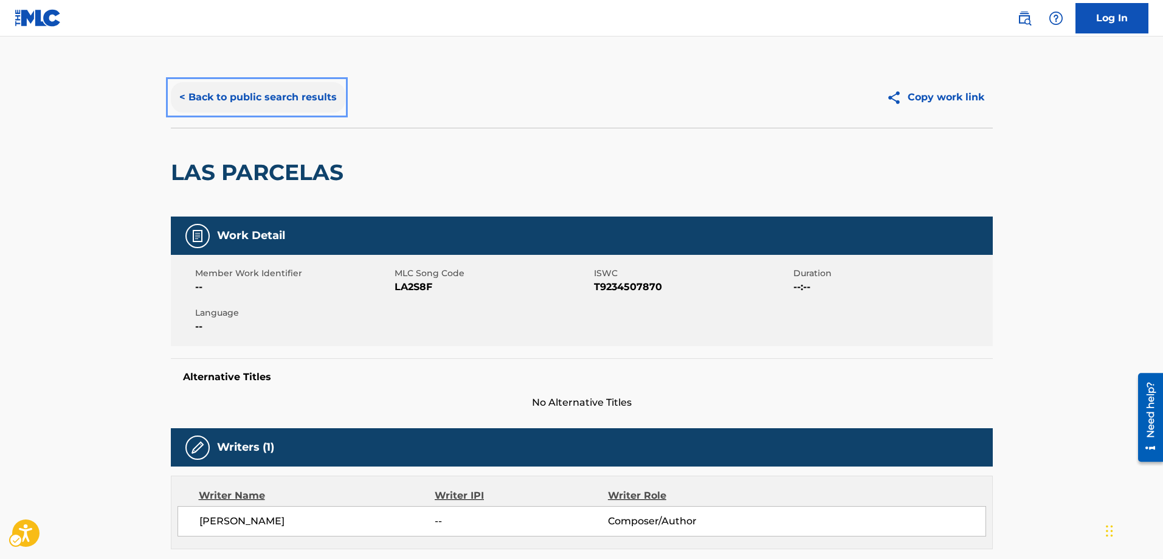
click at [182, 99] on button "< Back to public search results" at bounding box center [258, 97] width 175 height 30
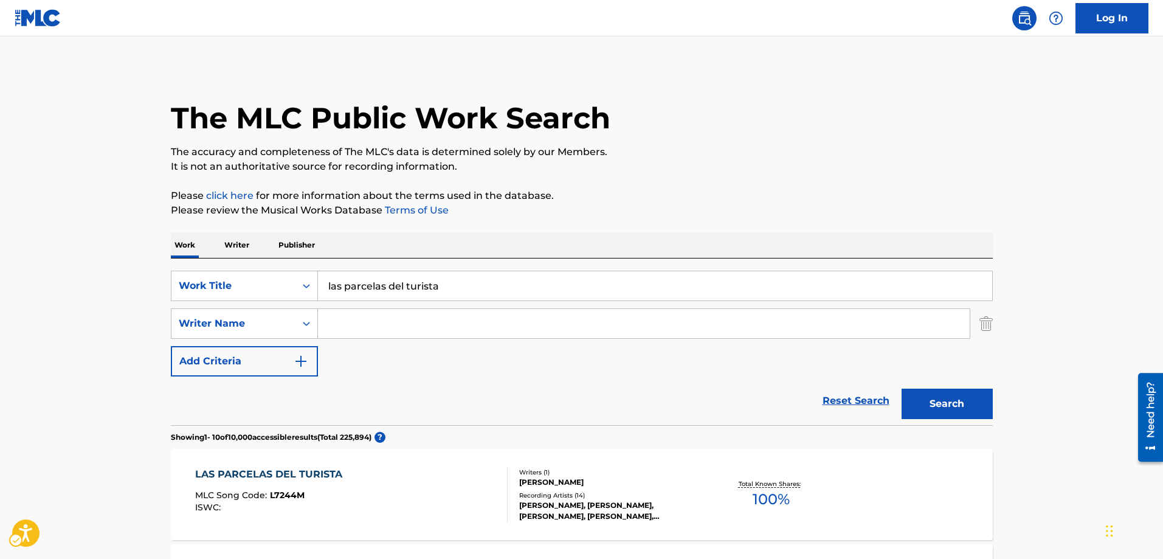
scroll to position [258, 0]
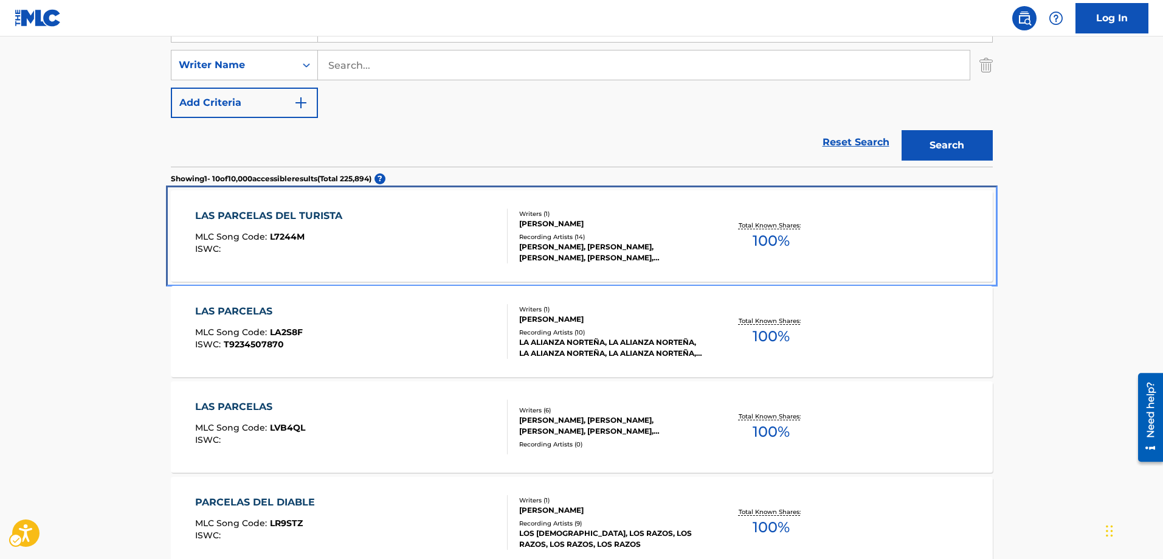
click at [300, 238] on span "L7244M" at bounding box center [287, 236] width 35 height 11
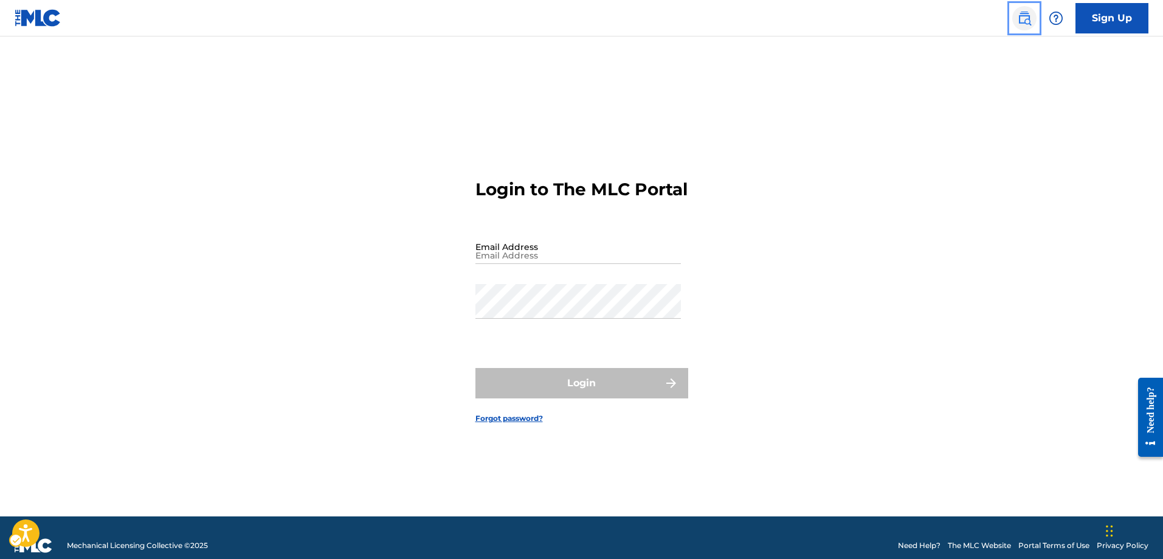
click at [1022, 19] on img "Page Menu" at bounding box center [1024, 18] width 15 height 15
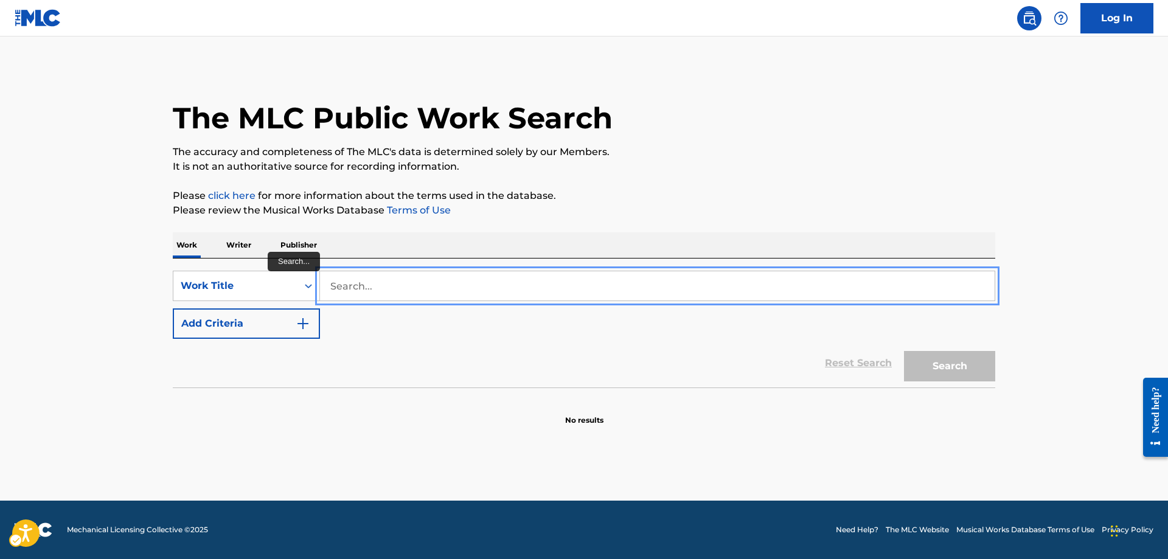
click at [331, 283] on input "Search..." at bounding box center [657, 285] width 674 height 29
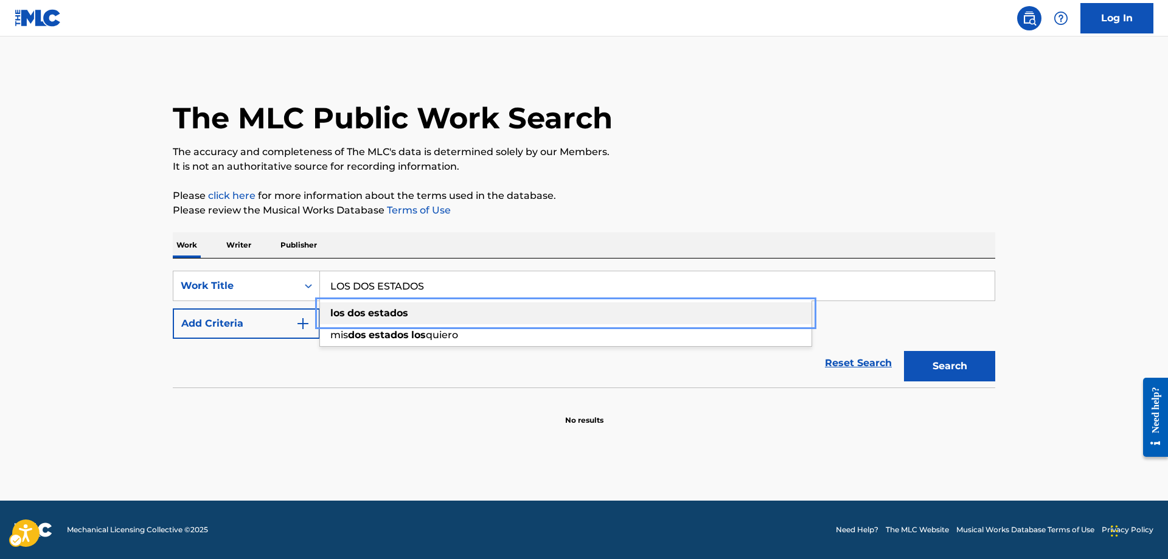
click at [334, 312] on strong "los" at bounding box center [337, 313] width 15 height 12
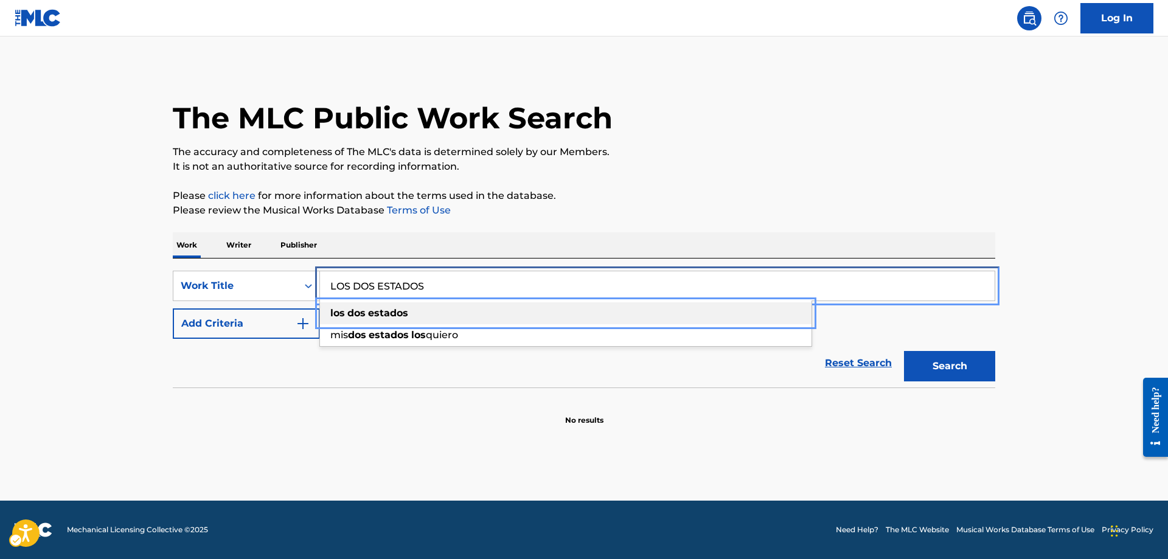
type input "los dos estados"
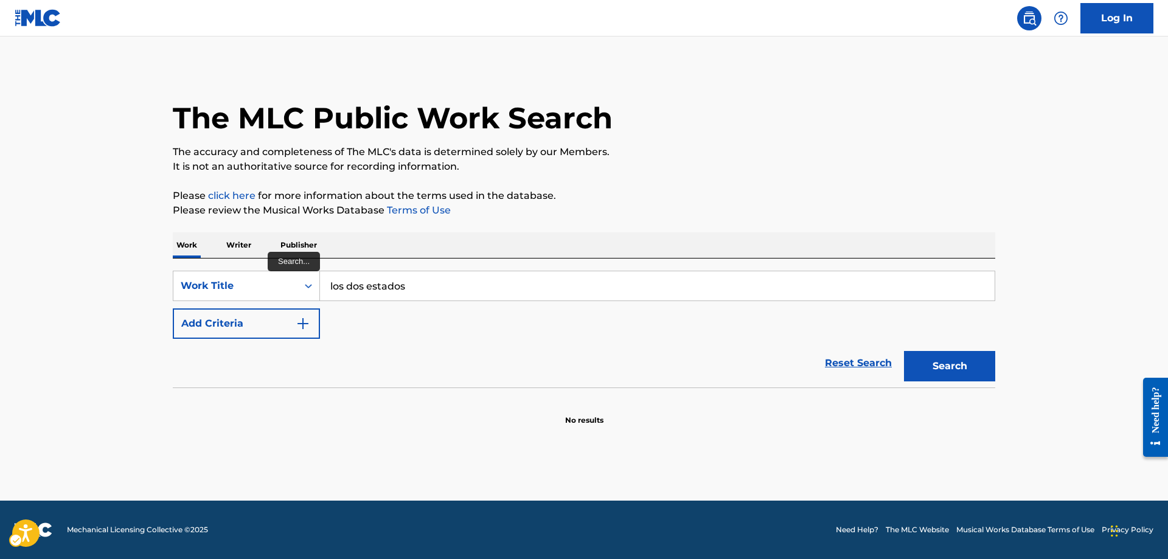
click at [333, 314] on div "SearchWithCriteriae8c1a15b-c7ac-49d6-ab4b-d80e9947945b Work Title los dos estad…" at bounding box center [584, 305] width 822 height 68
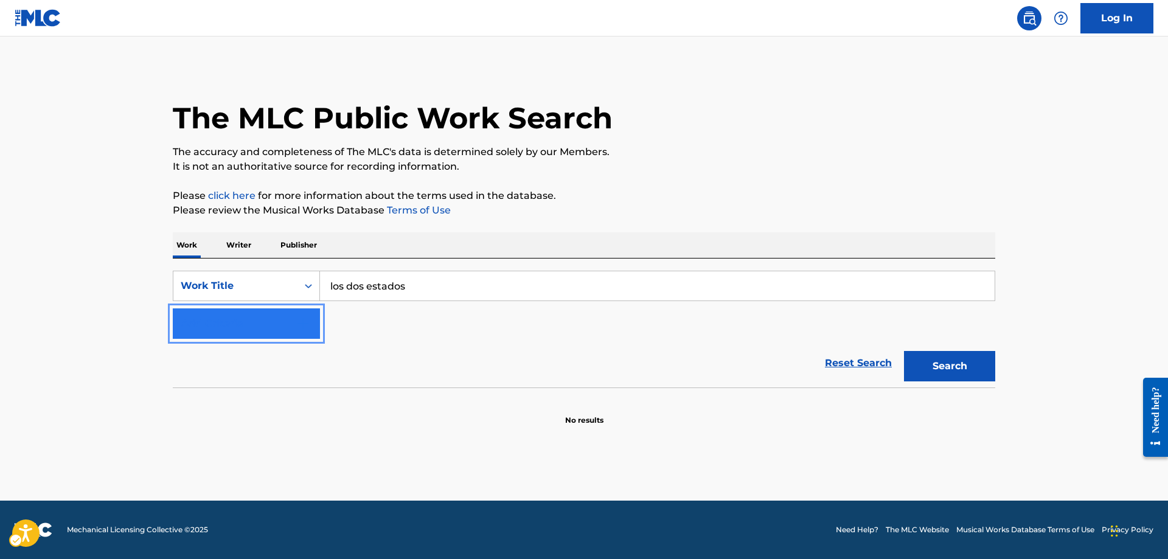
click at [308, 325] on img "Search Form" at bounding box center [303, 323] width 15 height 15
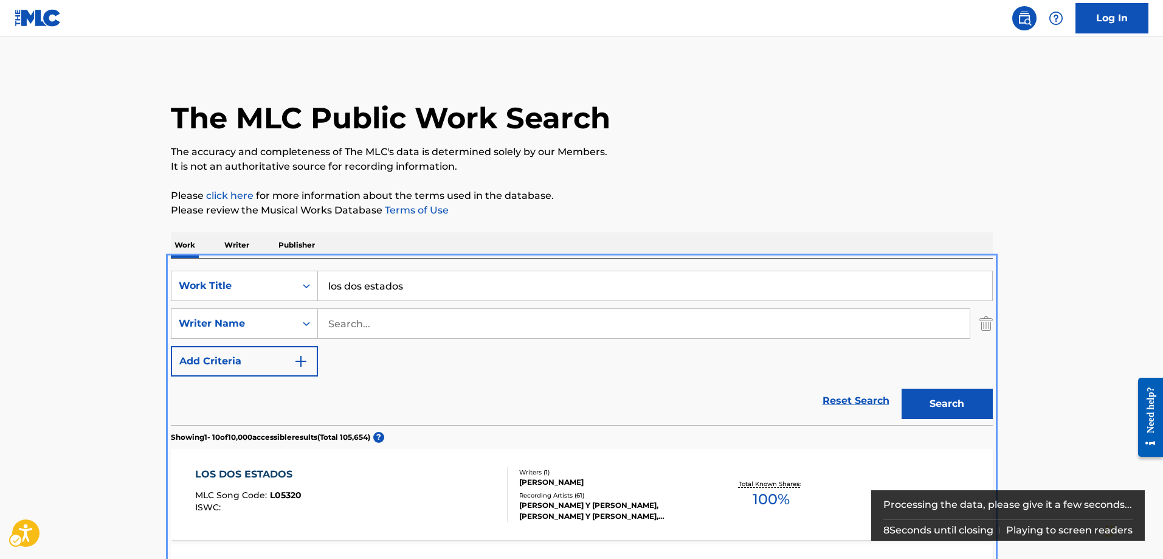
scroll to position [258, 0]
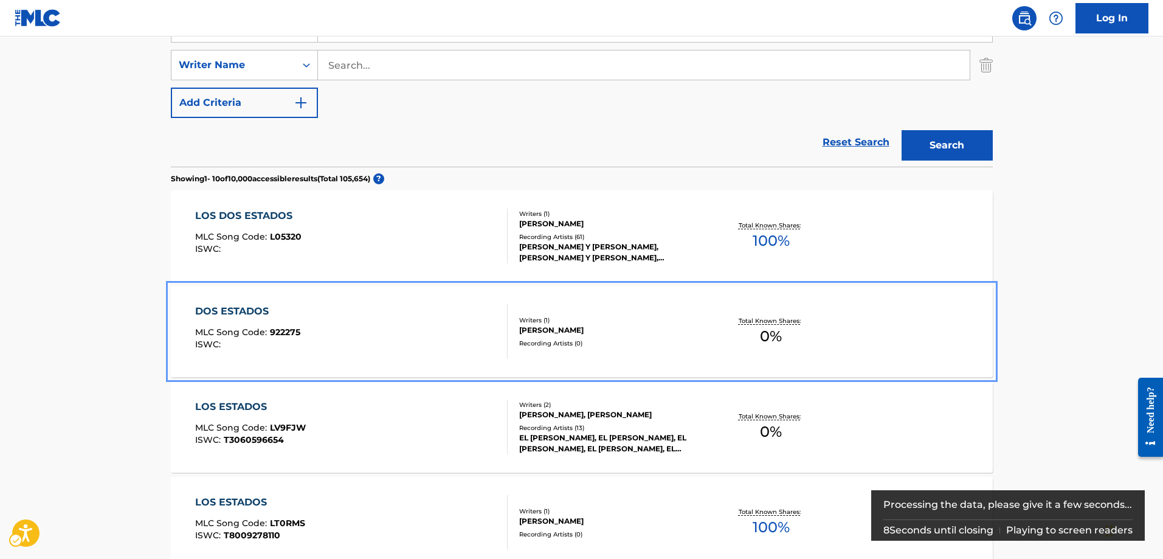
click at [333, 322] on div "DOS ESTADOS MLC Song Code : 922275 ISWC :" at bounding box center [351, 331] width 313 height 55
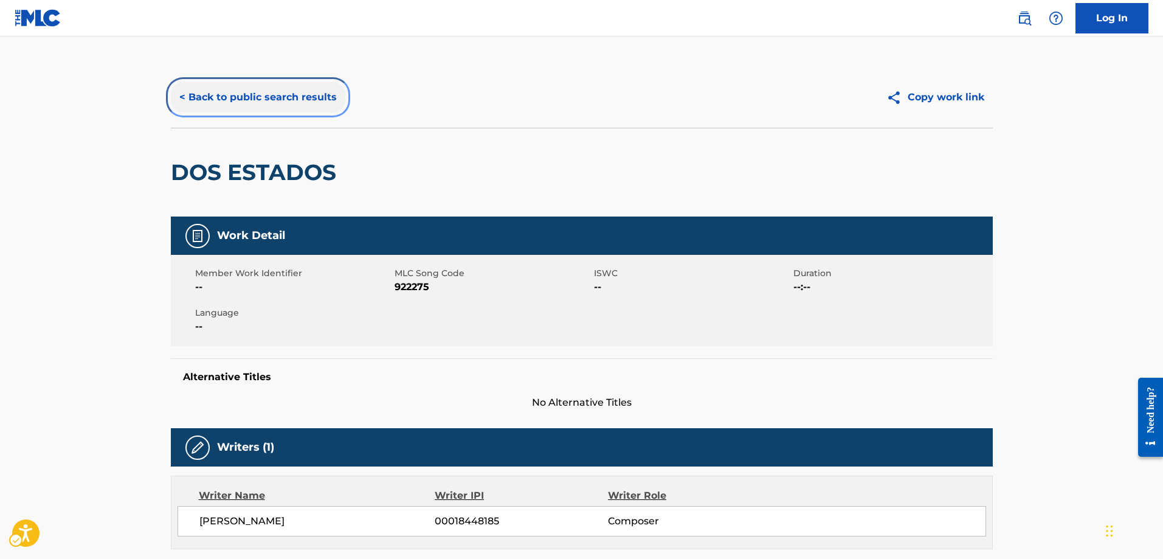
click at [179, 99] on button "< Back to public search results" at bounding box center [258, 97] width 175 height 30
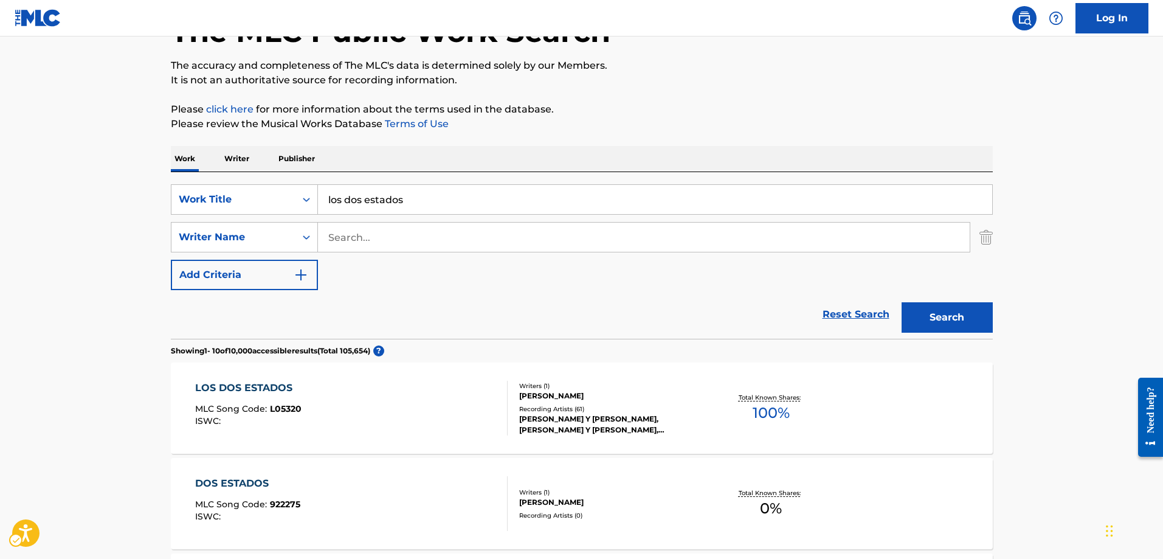
scroll to position [76, 0]
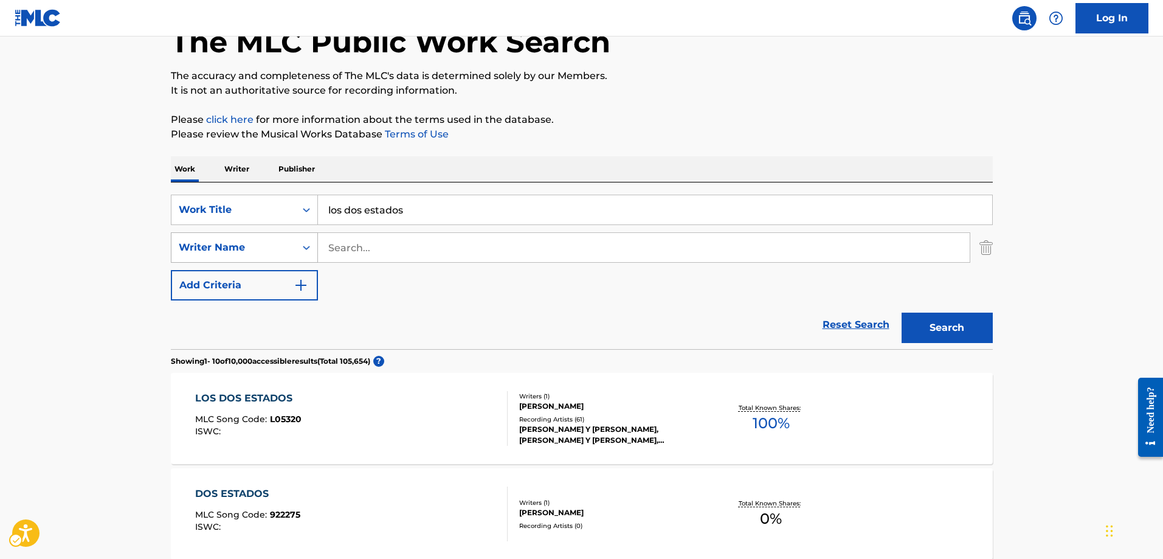
click at [310, 251] on icon "Search Form" at bounding box center [306, 247] width 12 height 12
click at [310, 250] on icon "Search Form" at bounding box center [306, 247] width 12 height 12
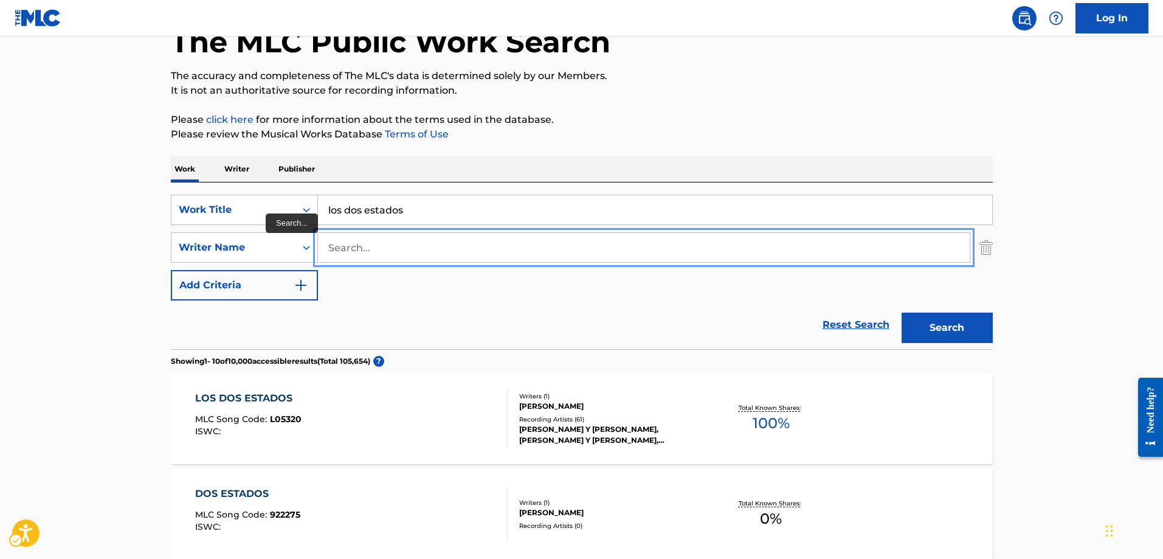
click at [344, 244] on input "Search..." at bounding box center [644, 247] width 652 height 29
type input "[PERSON_NAME]"
click at [902, 313] on button "Search" at bounding box center [947, 328] width 91 height 30
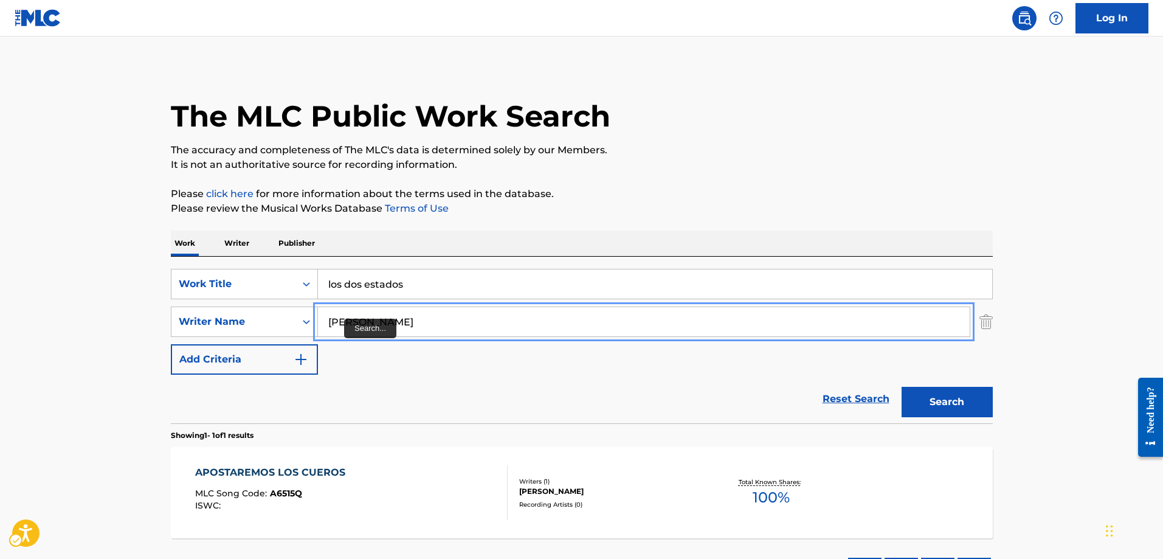
scroll to position [0, 0]
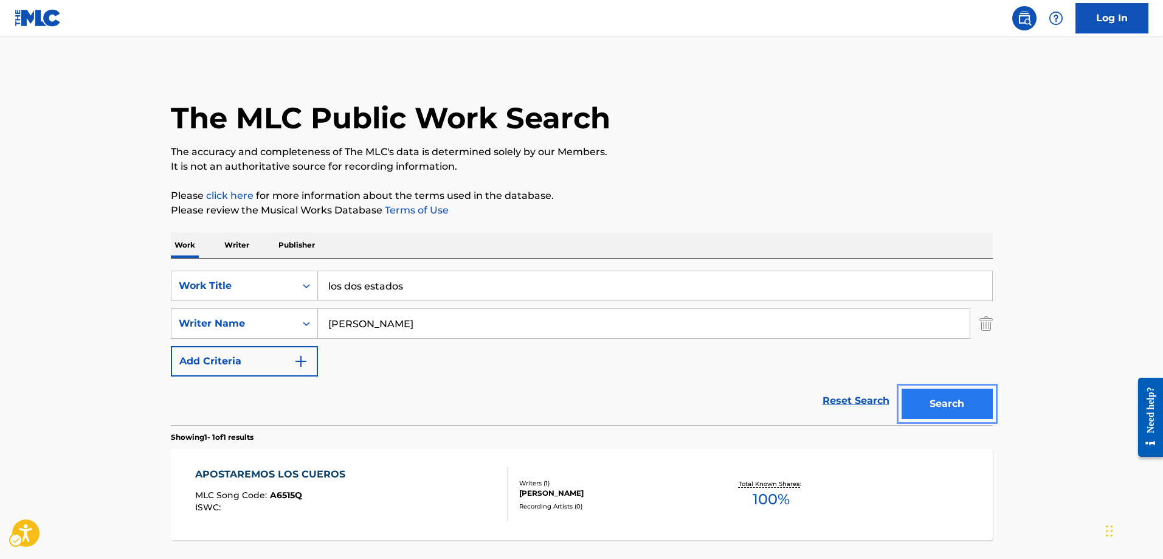
click at [935, 404] on button "Search" at bounding box center [947, 404] width 91 height 30
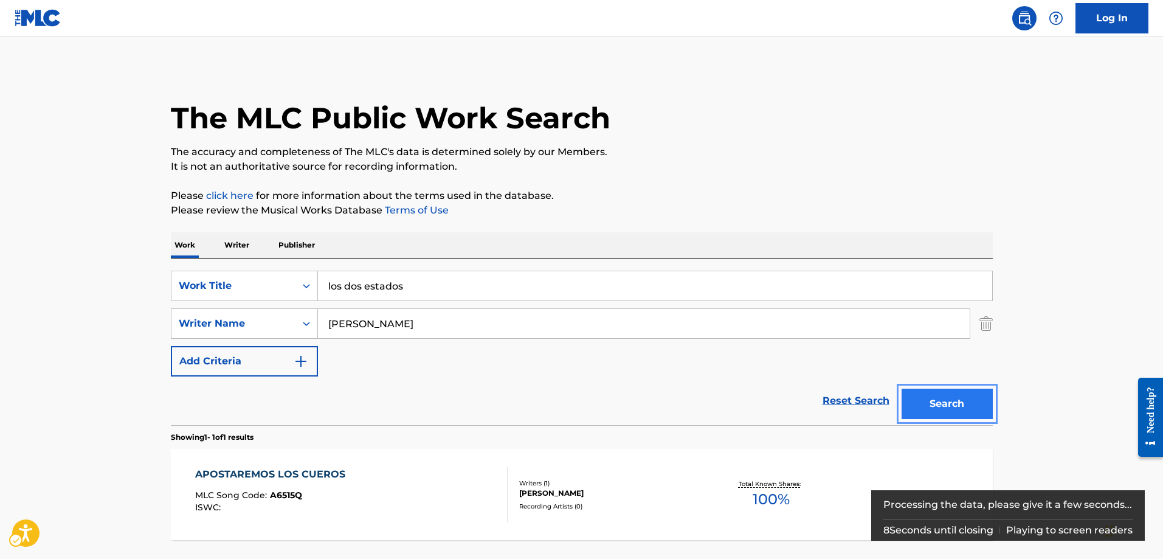
click at [935, 404] on button "Search" at bounding box center [947, 404] width 91 height 30
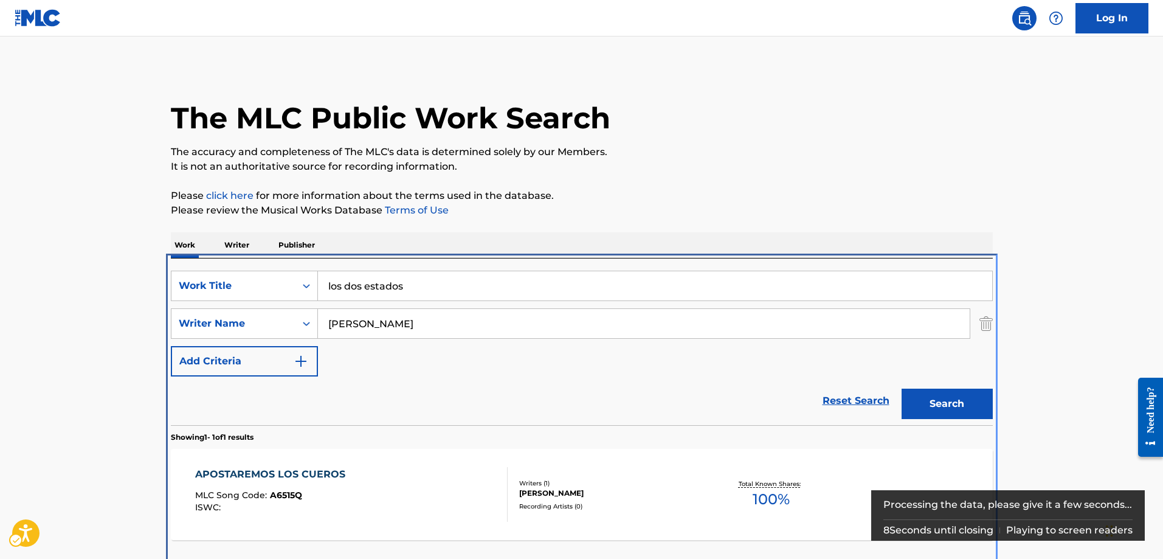
scroll to position [38, 0]
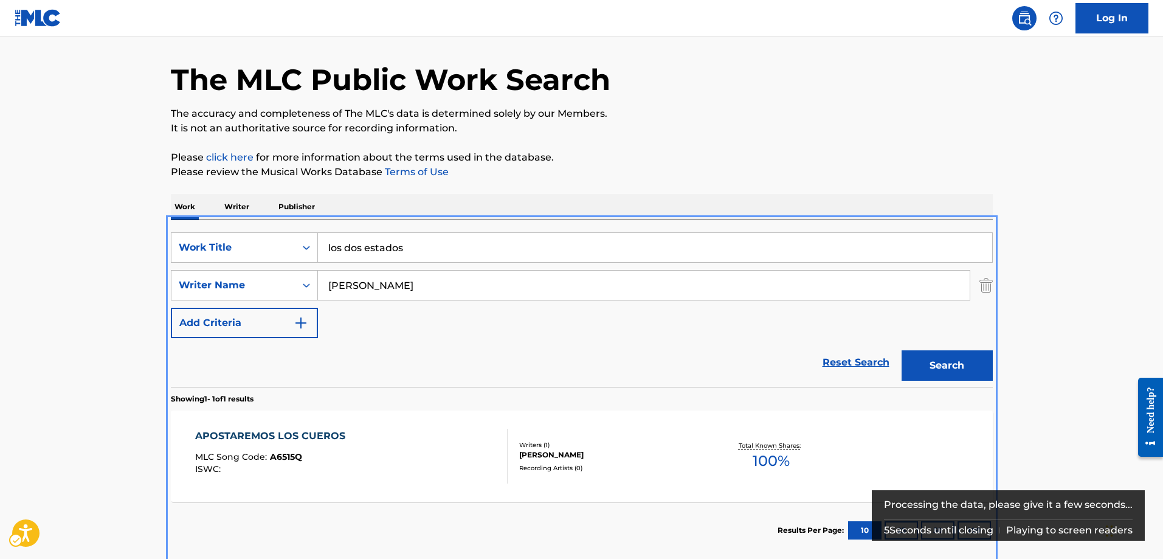
click at [935, 404] on section "Showing 1 - 1 of 1 results" at bounding box center [582, 396] width 822 height 18
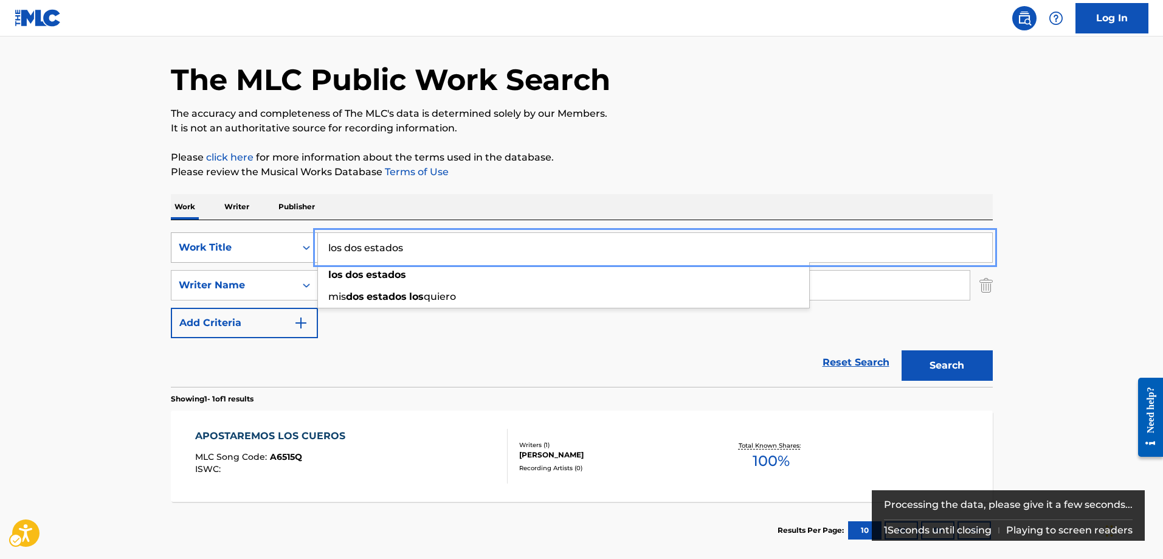
drag, startPoint x: 417, startPoint y: 246, endPoint x: 274, endPoint y: 249, distance: 143.6
click at [274, 249] on div "SearchWithCriteriae8c1a15b-c7ac-49d6-ab4b-d80e9947945b Work Title los dos estad…" at bounding box center [582, 247] width 822 height 30
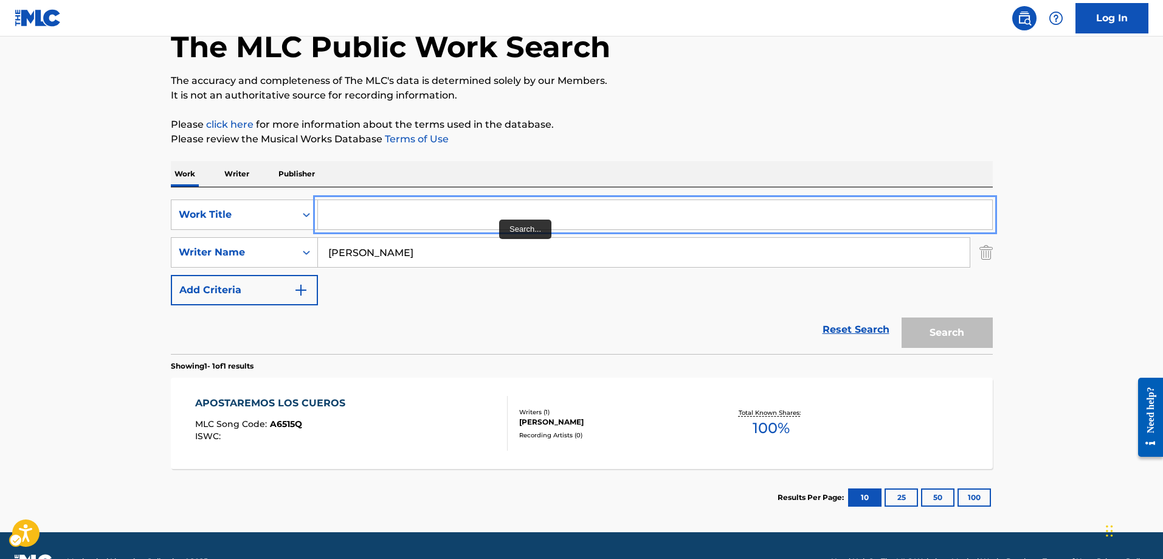
scroll to position [103, 0]
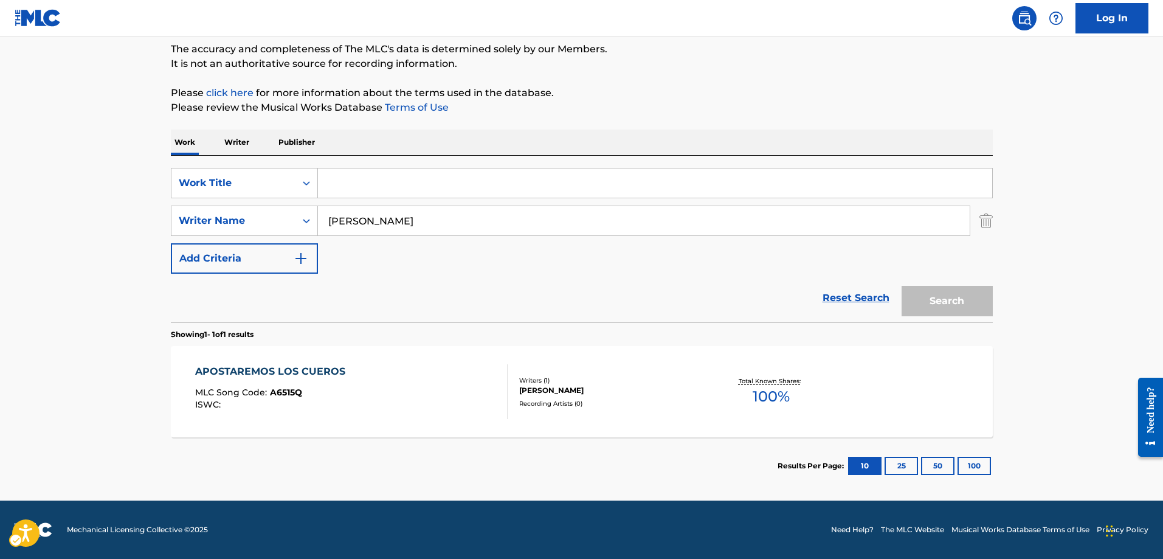
click at [924, 302] on div "Search" at bounding box center [944, 298] width 97 height 49
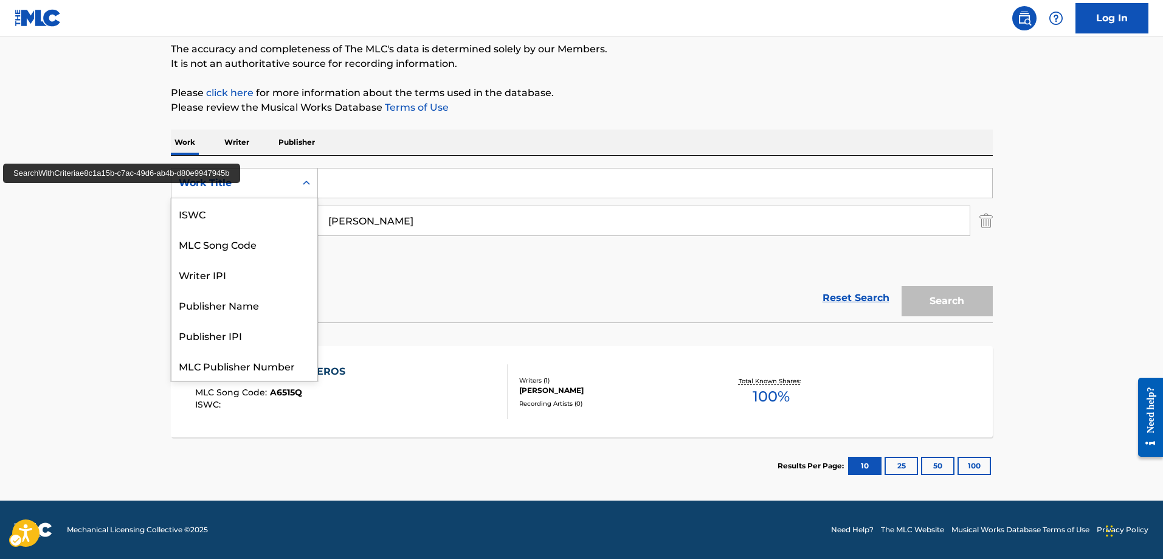
scroll to position [30, 0]
click at [307, 186] on icon "Search Form" at bounding box center [306, 183] width 12 height 12
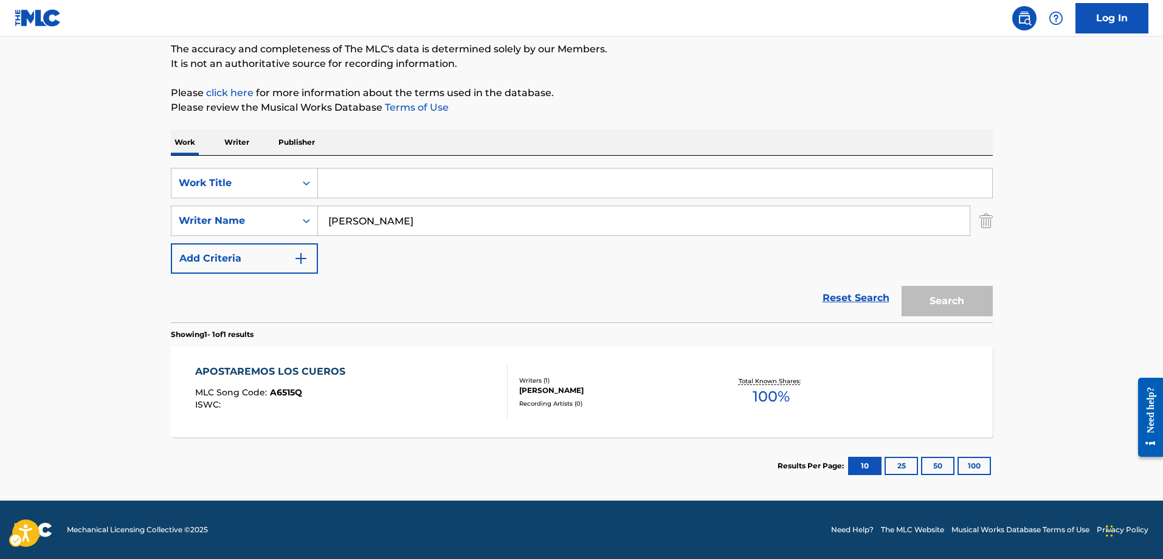
click at [307, 186] on icon "Search Form" at bounding box center [306, 183] width 12 height 12
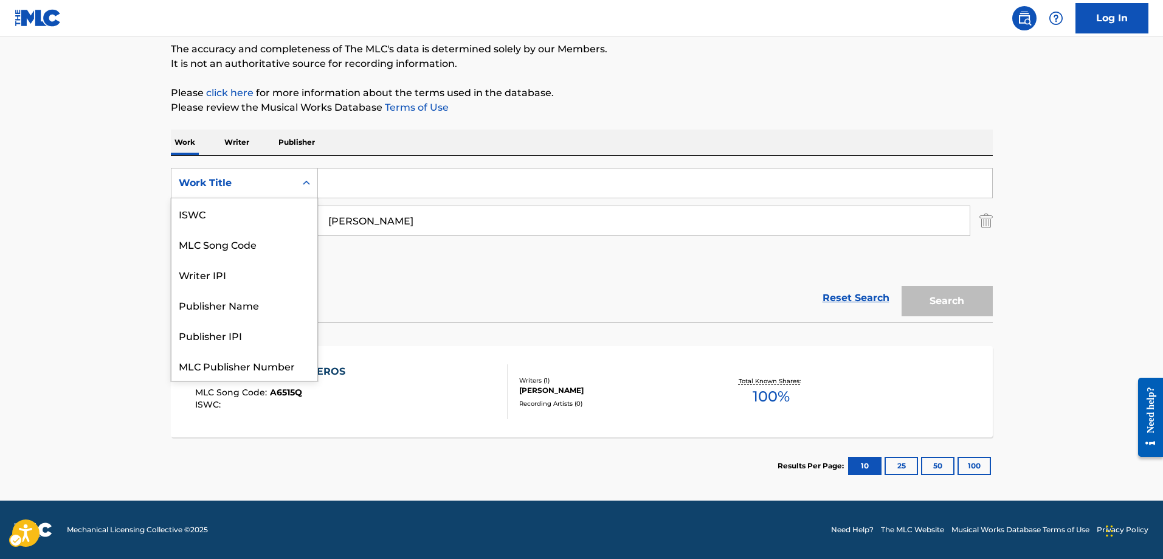
click at [307, 185] on icon "Search Form" at bounding box center [306, 183] width 12 height 12
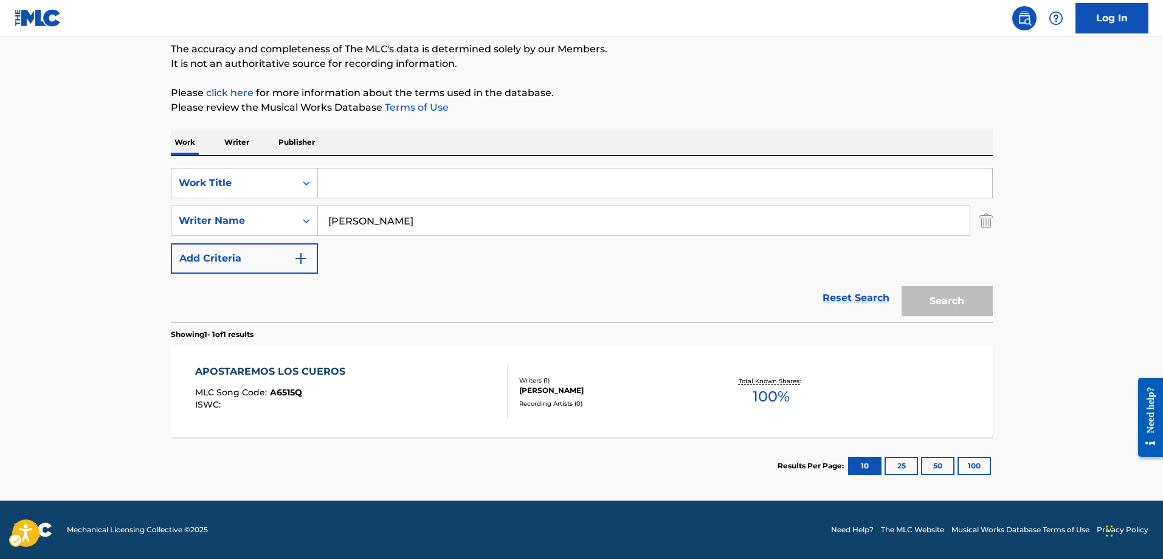
click at [307, 185] on icon "Search Form" at bounding box center [306, 183] width 12 height 12
click at [964, 302] on div "Search" at bounding box center [944, 298] width 97 height 49
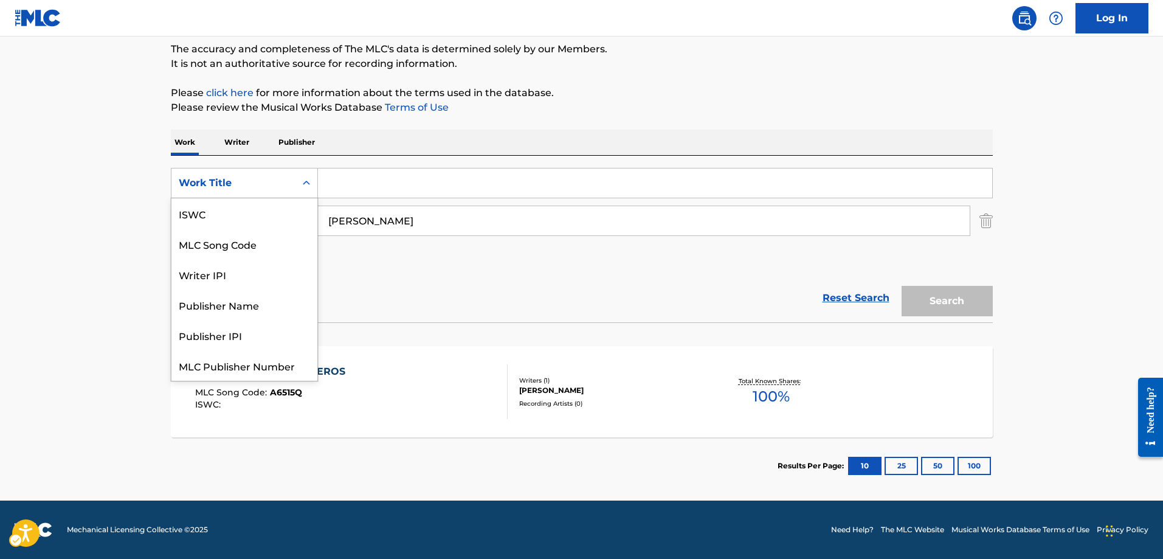
click at [310, 184] on icon "Search Form" at bounding box center [306, 183] width 12 height 12
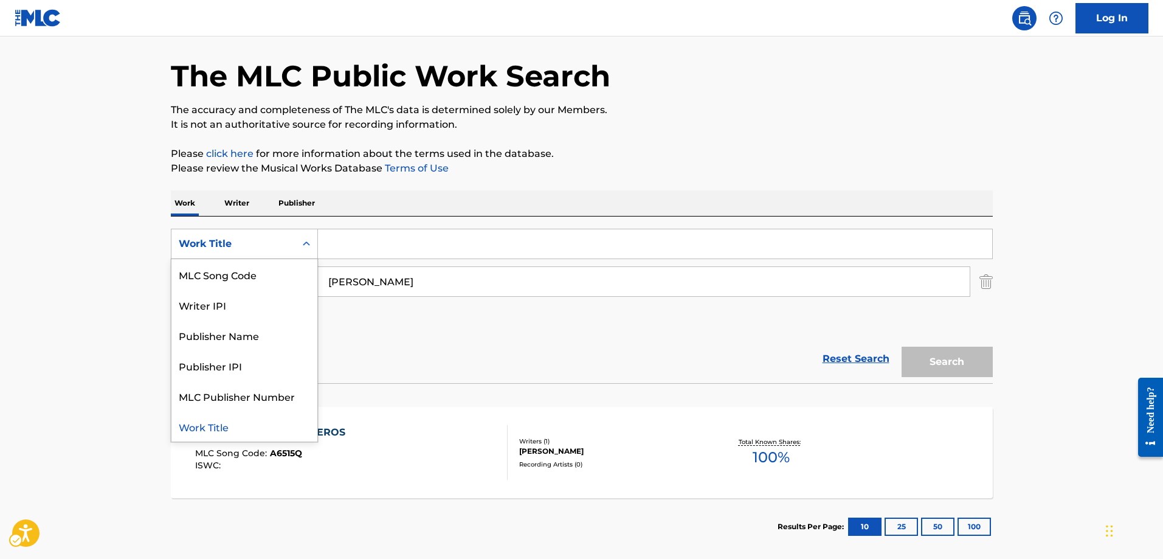
scroll to position [103, 0]
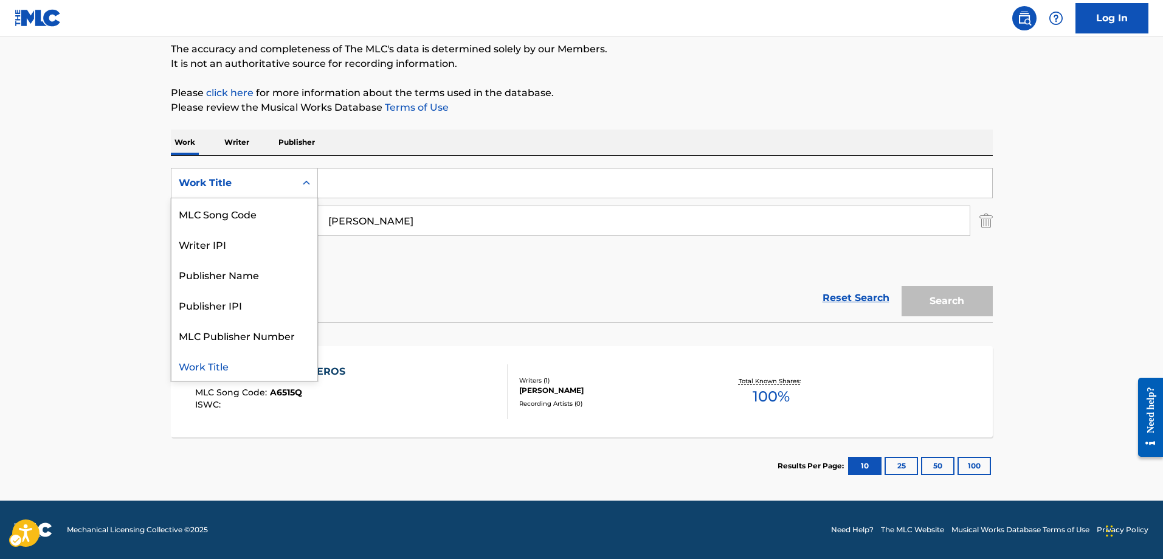
click at [213, 370] on div "Work Title" at bounding box center [244, 365] width 146 height 30
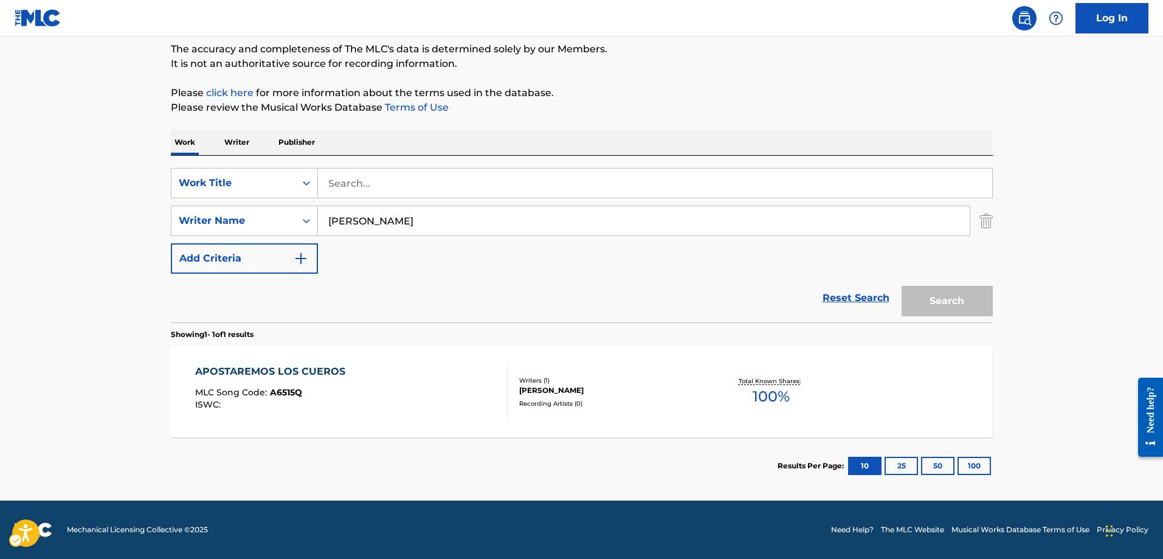
click at [947, 302] on div "Search" at bounding box center [944, 298] width 97 height 49
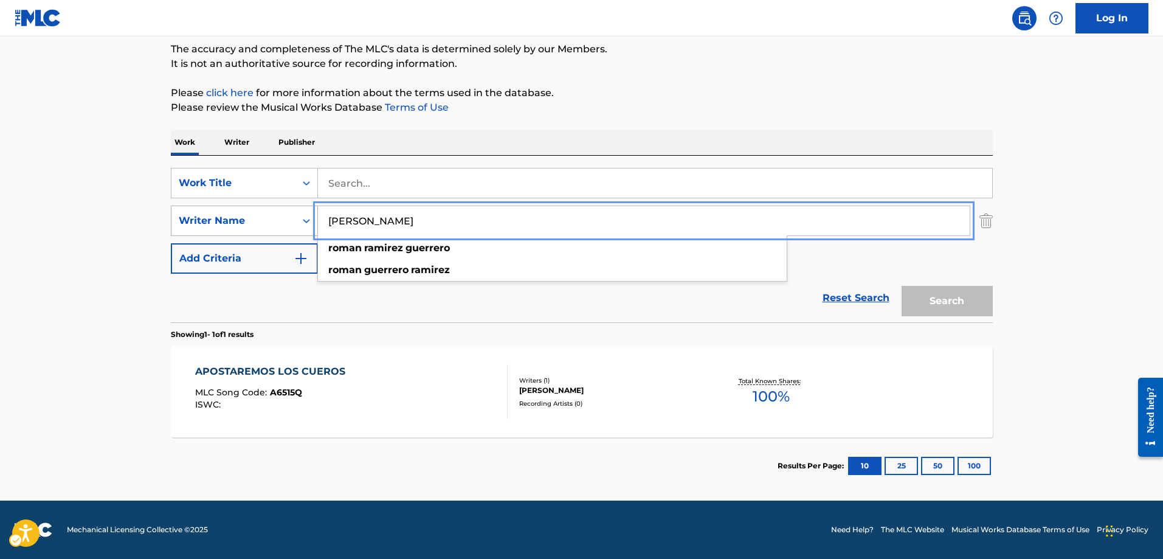
drag, startPoint x: 488, startPoint y: 223, endPoint x: 294, endPoint y: 222, distance: 193.4
click at [294, 222] on div "SearchWithCriteria3f24fd09-cae8-4380-bdc0-ef882314f3a5 Writer Name ROMAN RAMIRE…" at bounding box center [582, 221] width 822 height 30
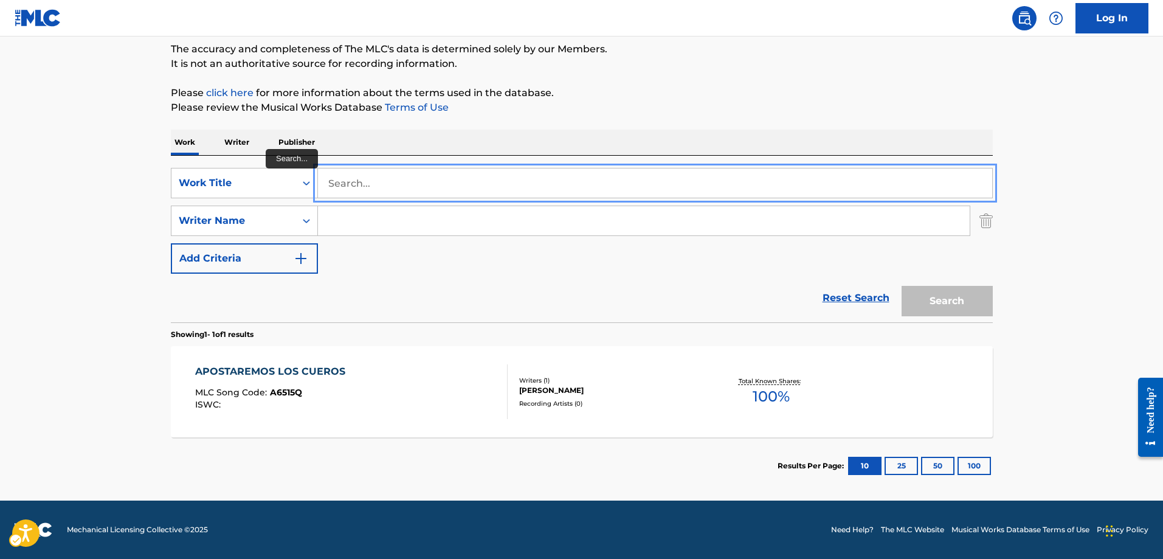
drag, startPoint x: 356, startPoint y: 178, endPoint x: 326, endPoint y: 178, distance: 30.4
click at [326, 178] on input "Search..." at bounding box center [655, 182] width 674 height 29
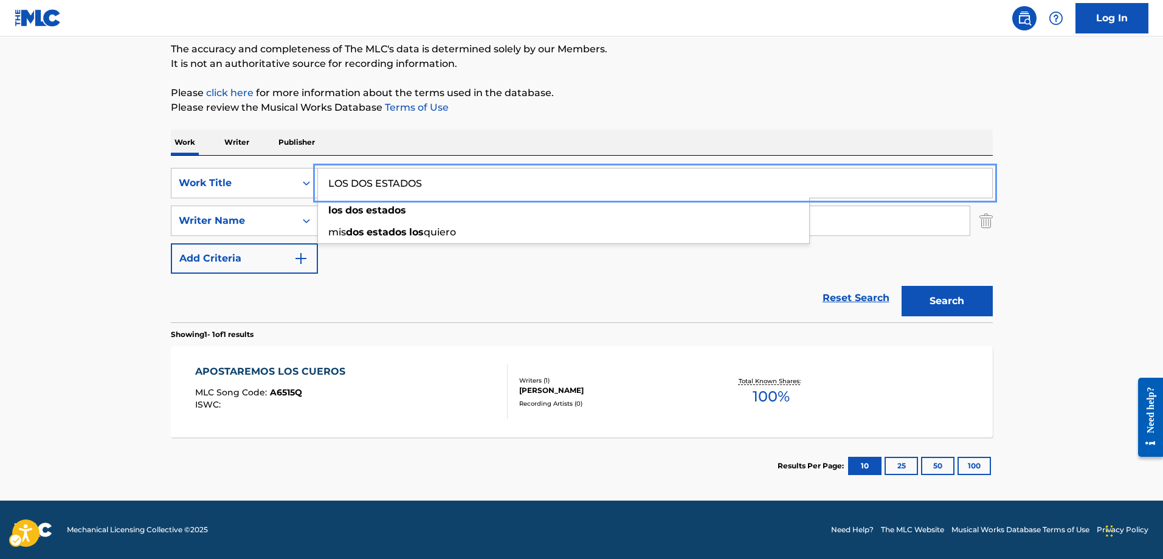
type input "LOS DOS ESTADOS"
click at [902, 286] on button "Search" at bounding box center [947, 301] width 91 height 30
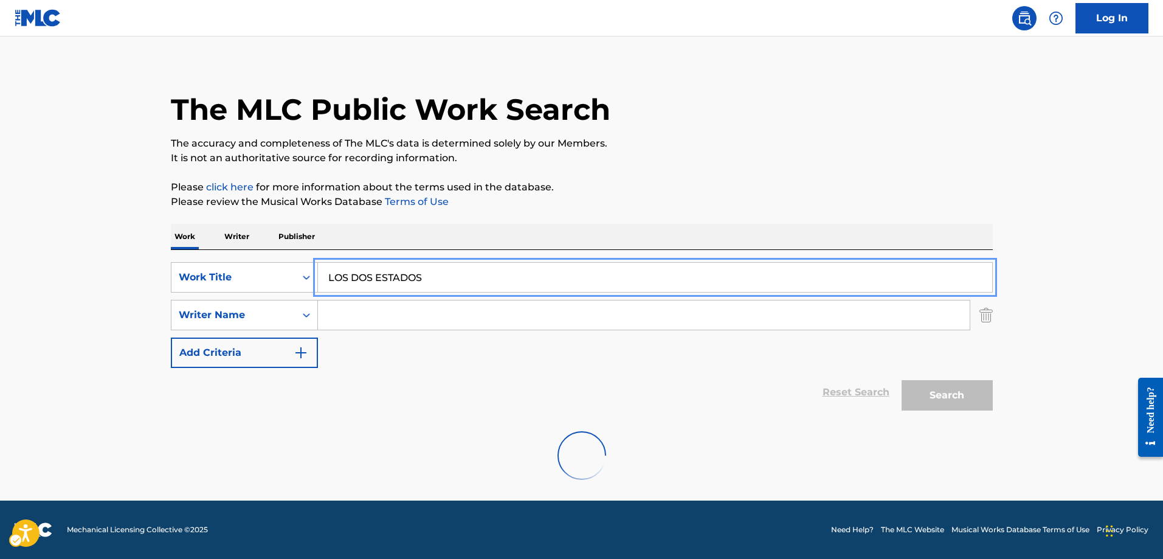
scroll to position [0, 0]
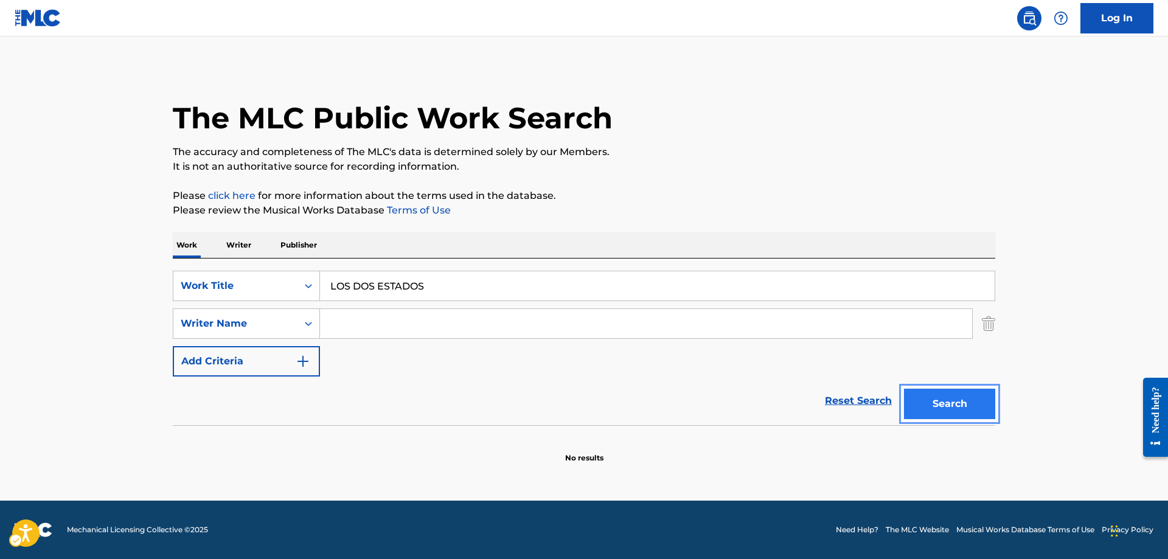
click at [958, 401] on button "Search" at bounding box center [949, 404] width 91 height 30
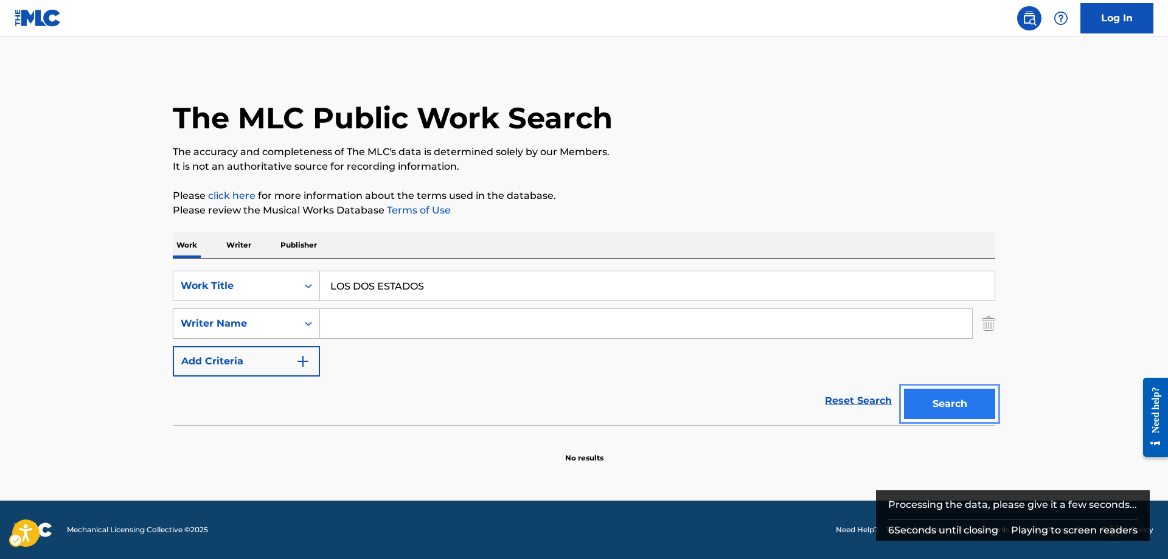
click at [944, 404] on button "Search" at bounding box center [949, 404] width 91 height 30
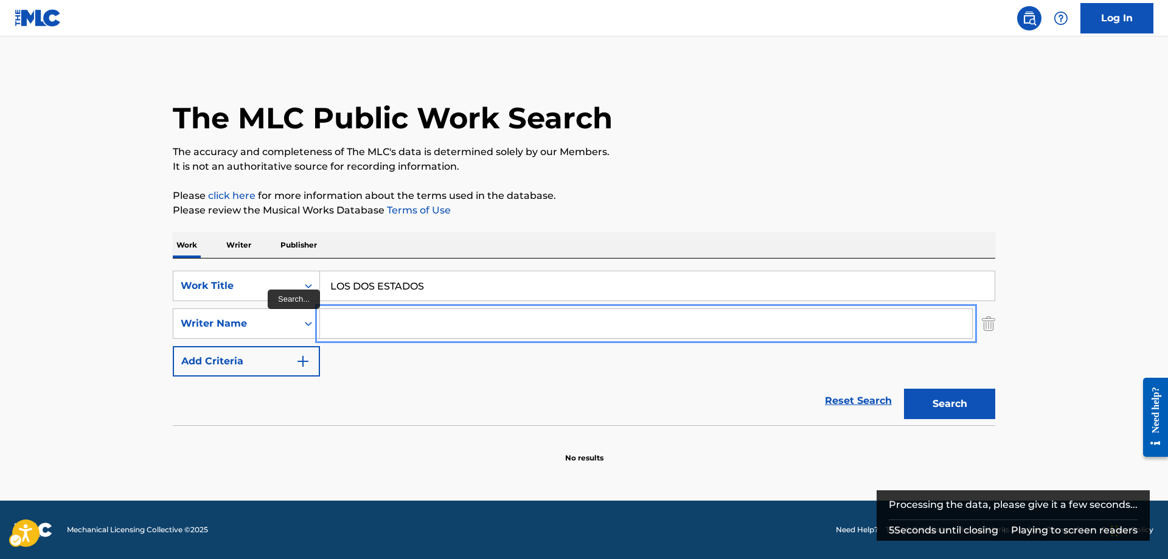
click at [338, 320] on input "Search..." at bounding box center [646, 323] width 652 height 29
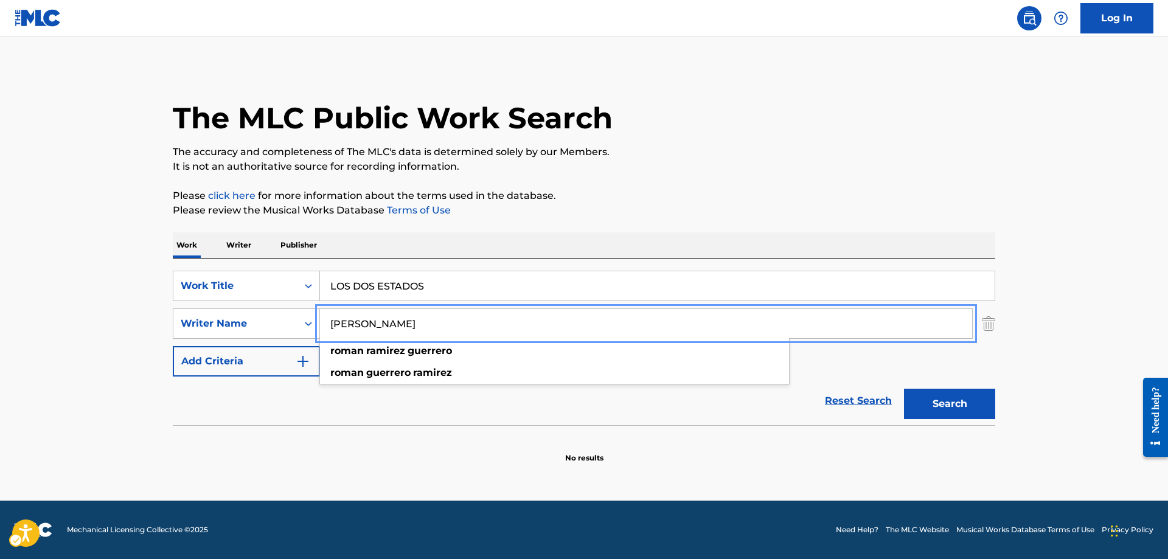
type input "[PERSON_NAME]"
click at [904, 389] on button "Search" at bounding box center [949, 404] width 91 height 30
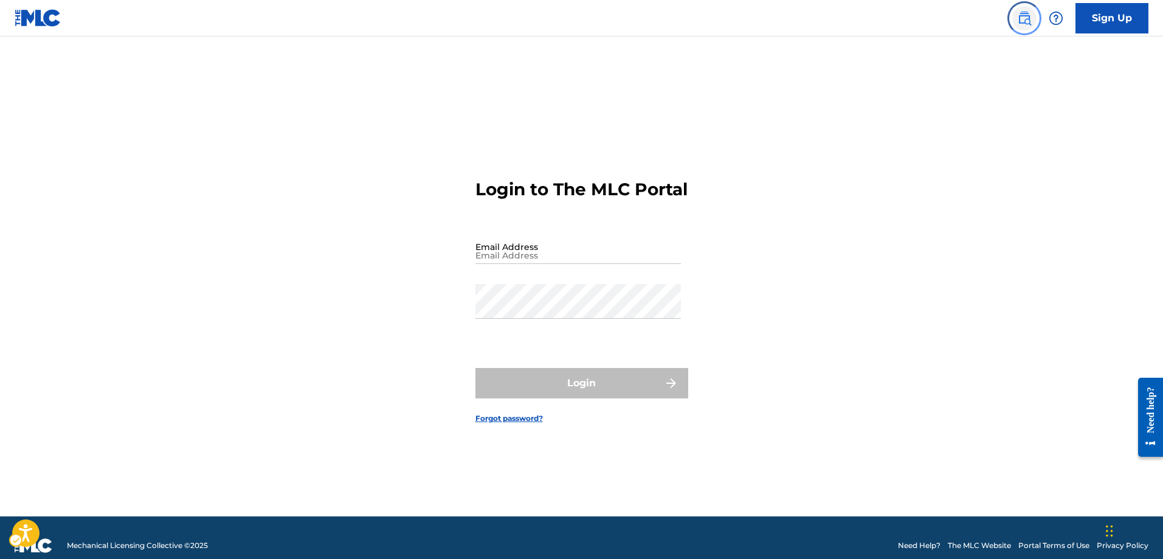
click at [1022, 21] on img "Page Menu" at bounding box center [1024, 18] width 15 height 15
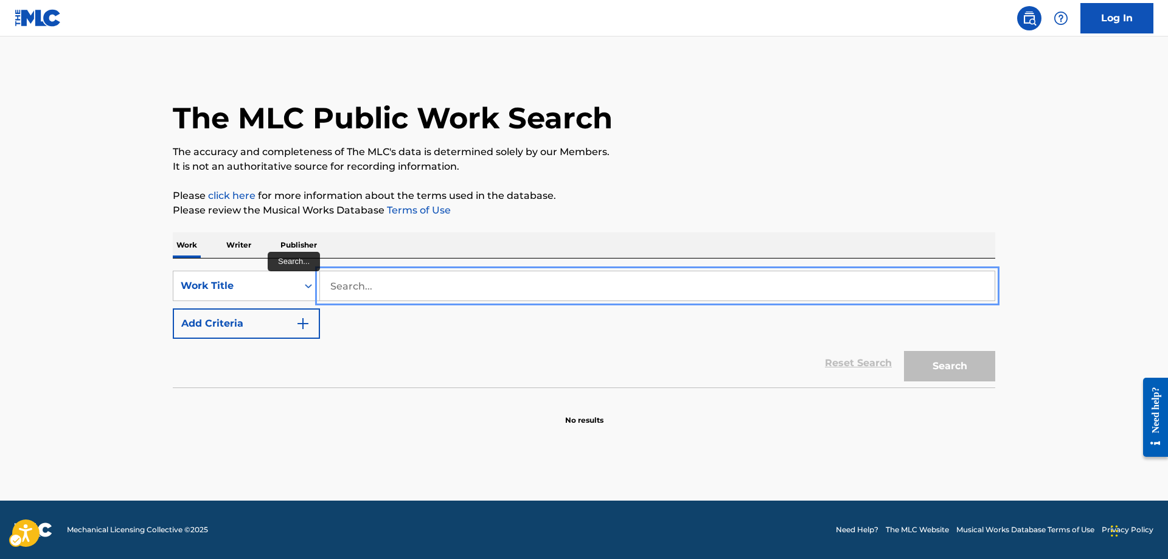
click at [332, 286] on input "Search..." at bounding box center [657, 285] width 674 height 29
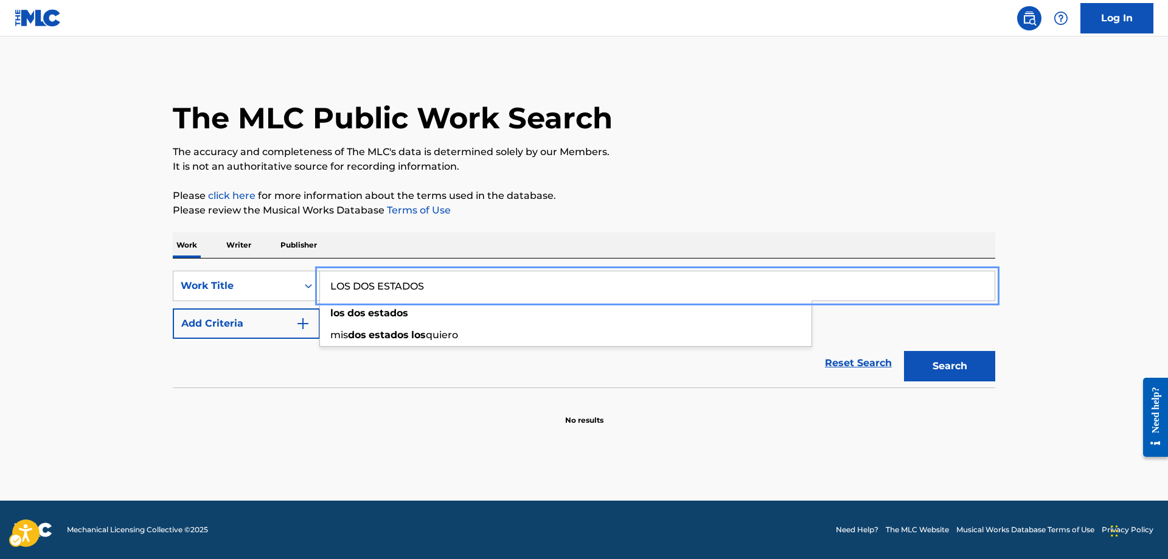
type input "LOS DOS ESTADOS"
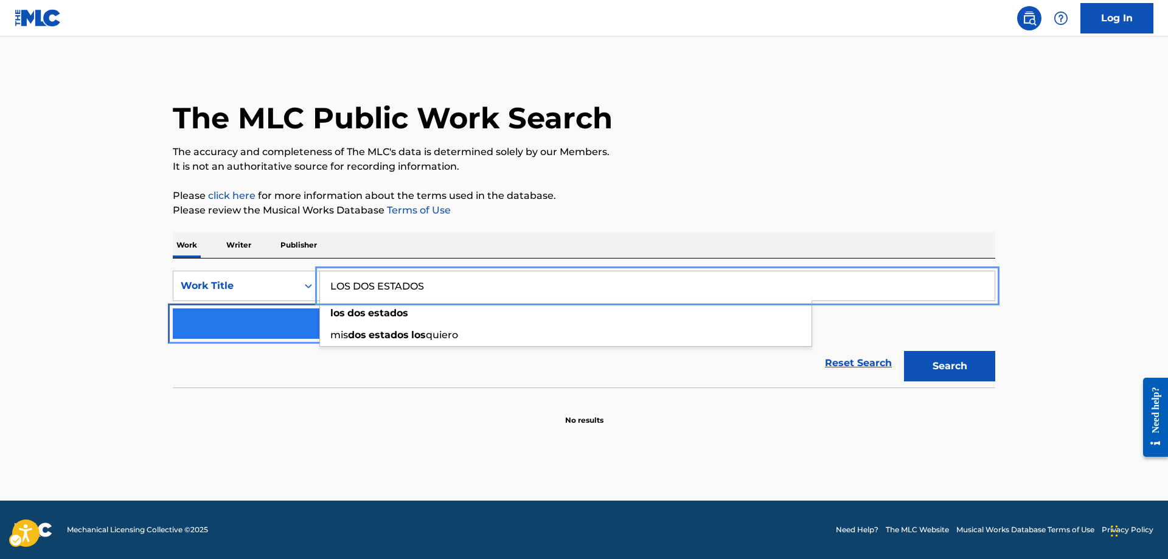
click at [305, 316] on button "Add Criteria" at bounding box center [246, 323] width 147 height 30
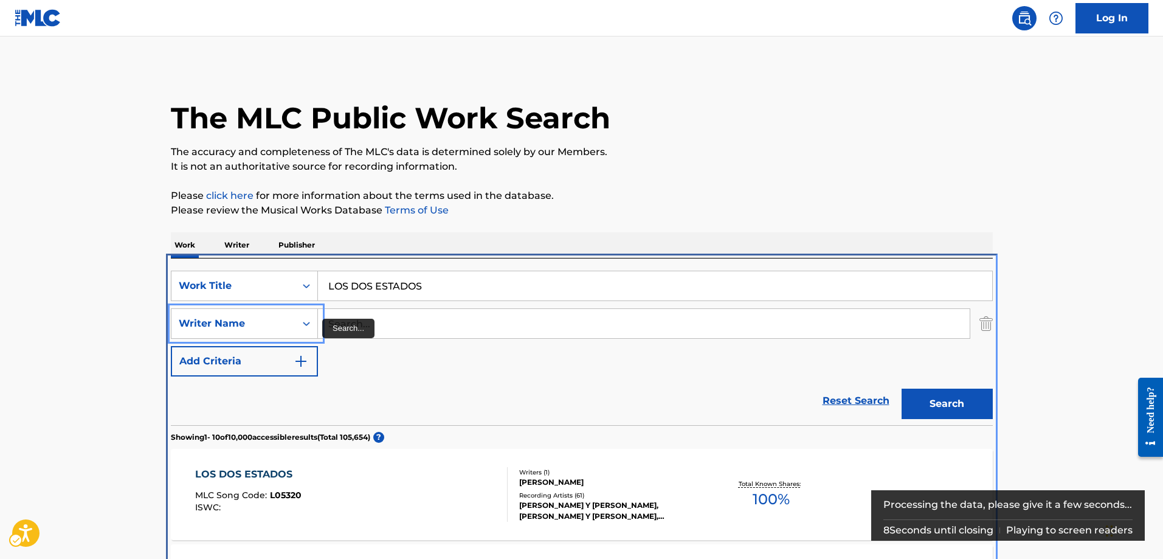
scroll to position [258, 0]
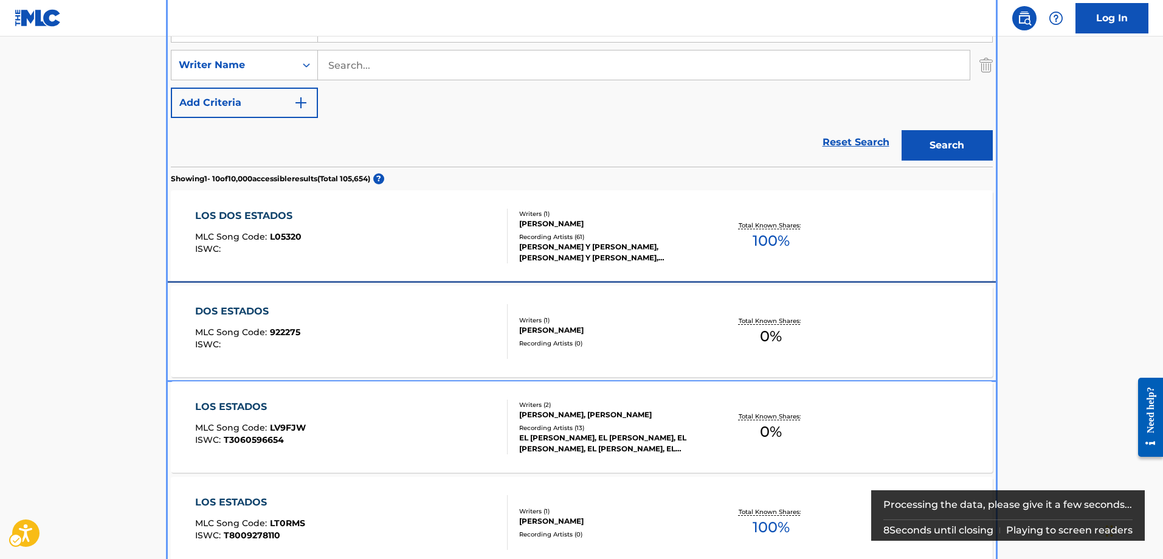
click at [334, 326] on div "DOS ESTADOS MLC Song Code : 922275 ISWC :" at bounding box center [351, 331] width 313 height 55
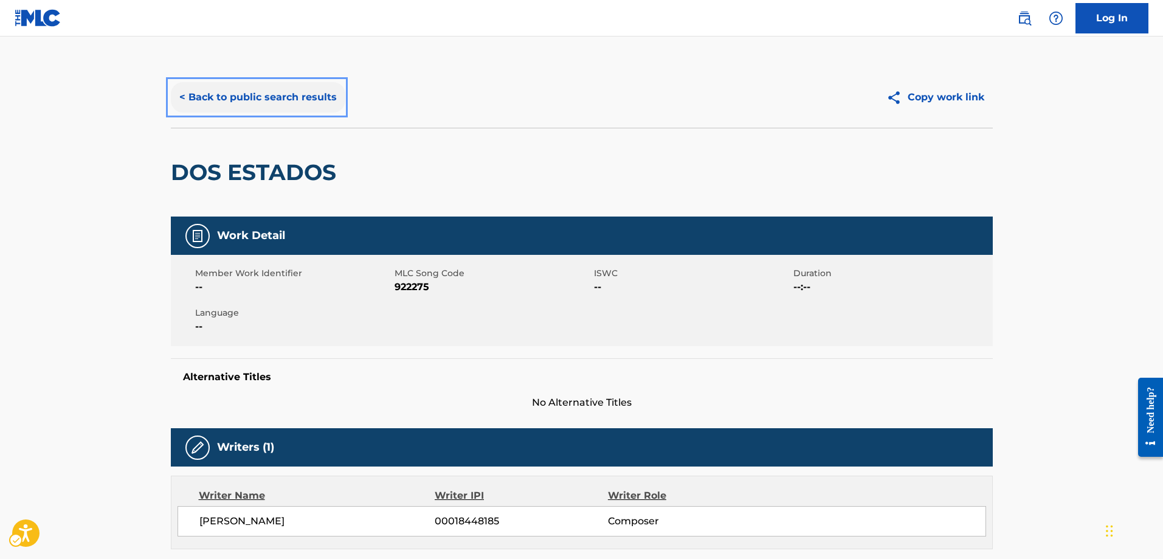
click at [179, 99] on button "< Back to public search results" at bounding box center [258, 97] width 175 height 30
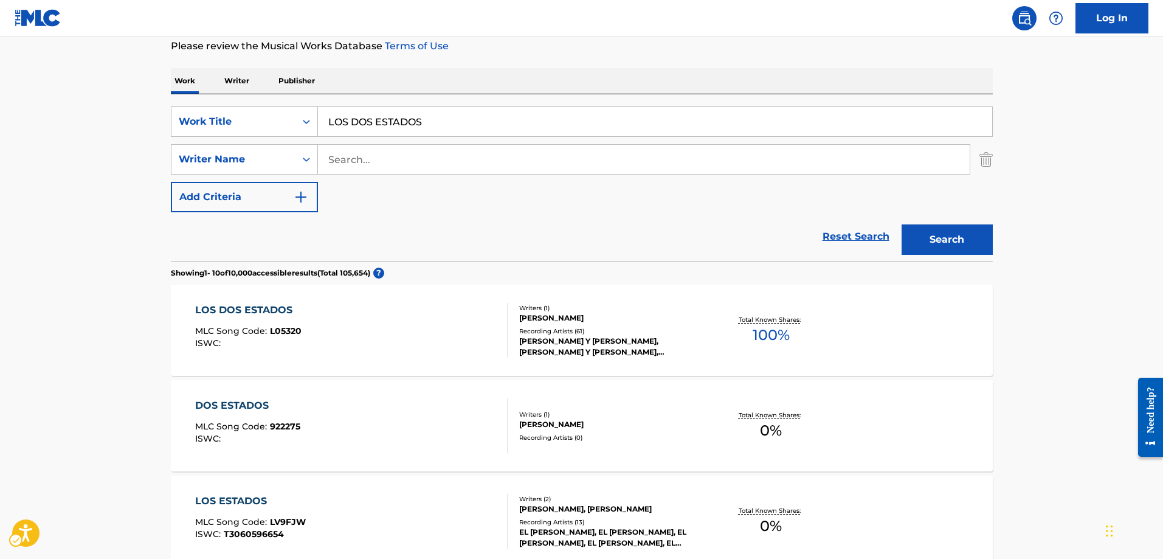
scroll to position [137, 0]
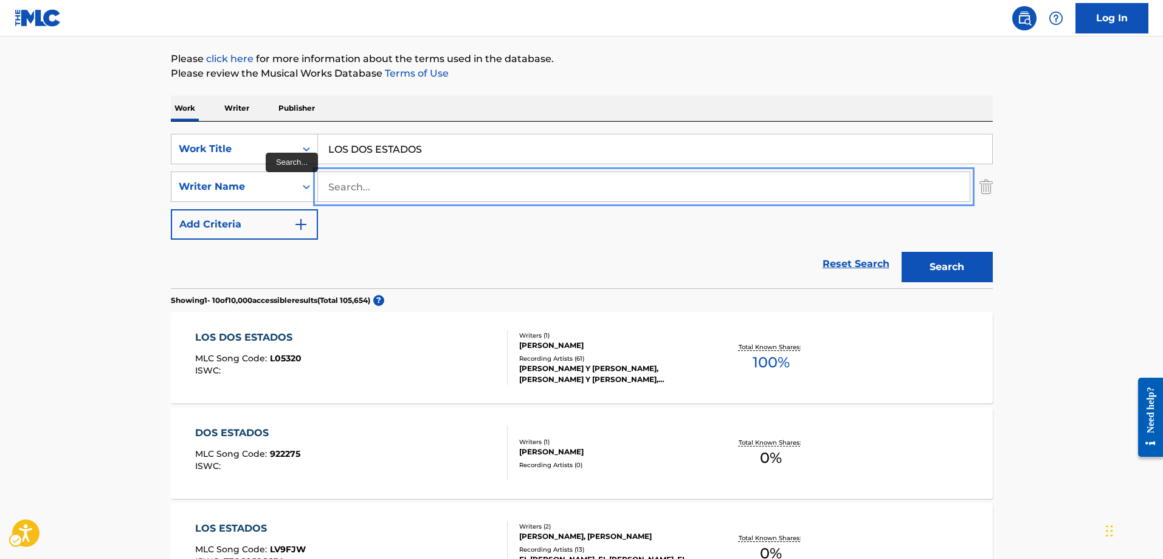
click at [327, 179] on input "Search..." at bounding box center [644, 186] width 652 height 29
type input "[PERSON_NAME]"
click at [902, 252] on button "Search" at bounding box center [947, 267] width 91 height 30
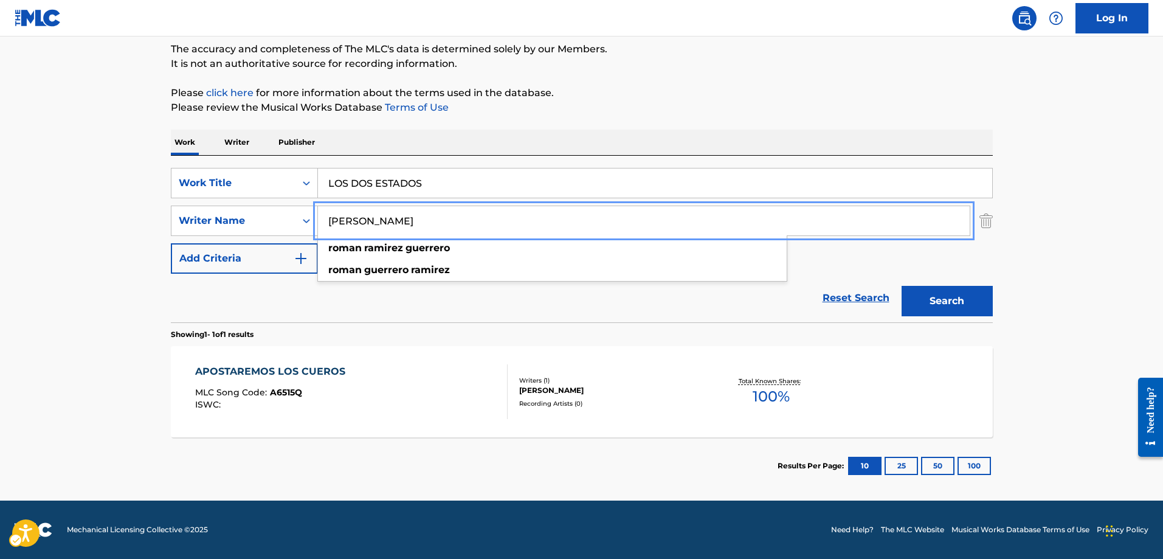
scroll to position [0, 0]
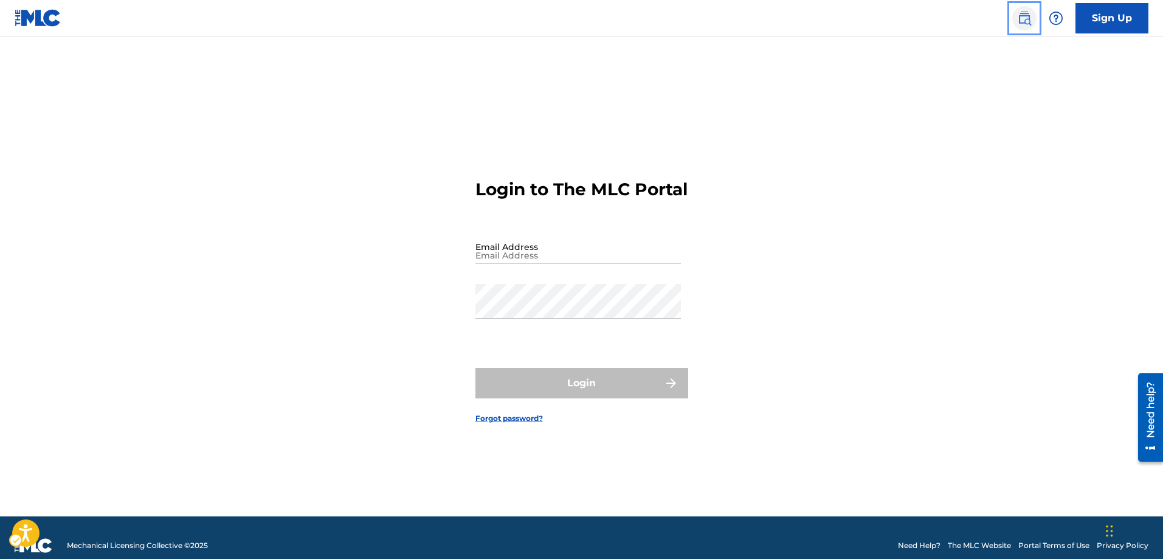
click at [1025, 21] on img "Page Menu" at bounding box center [1024, 18] width 15 height 15
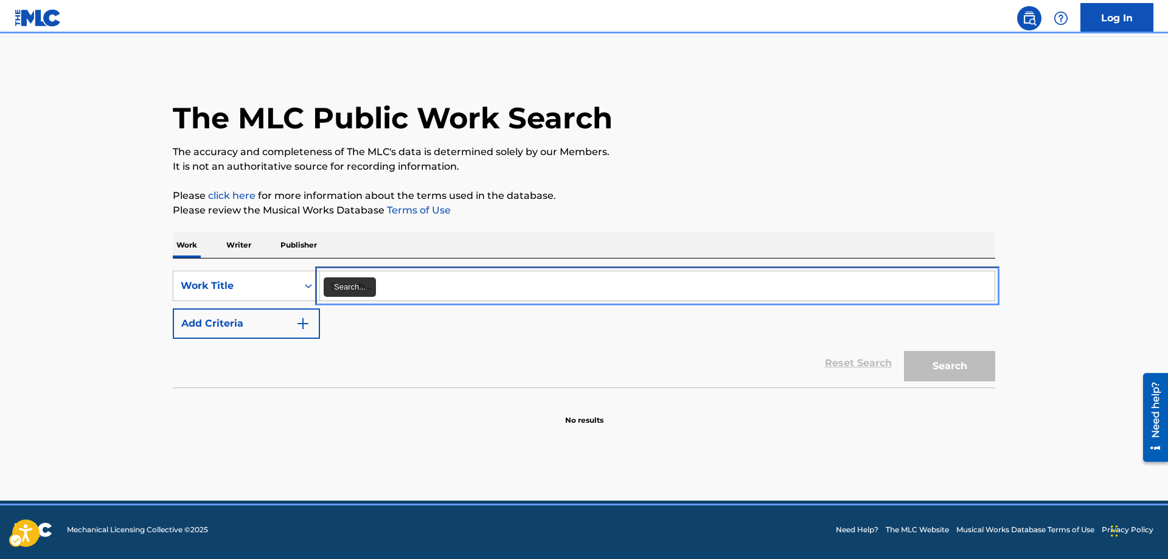
click at [330, 288] on input "Search..." at bounding box center [657, 285] width 674 height 29
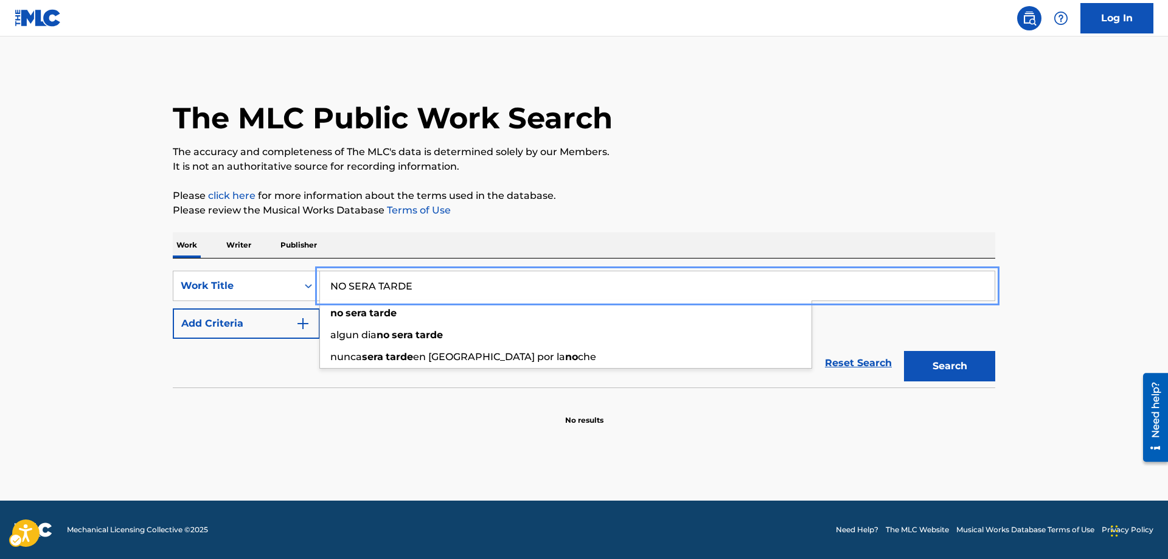
type input "NO SERA TARDE"
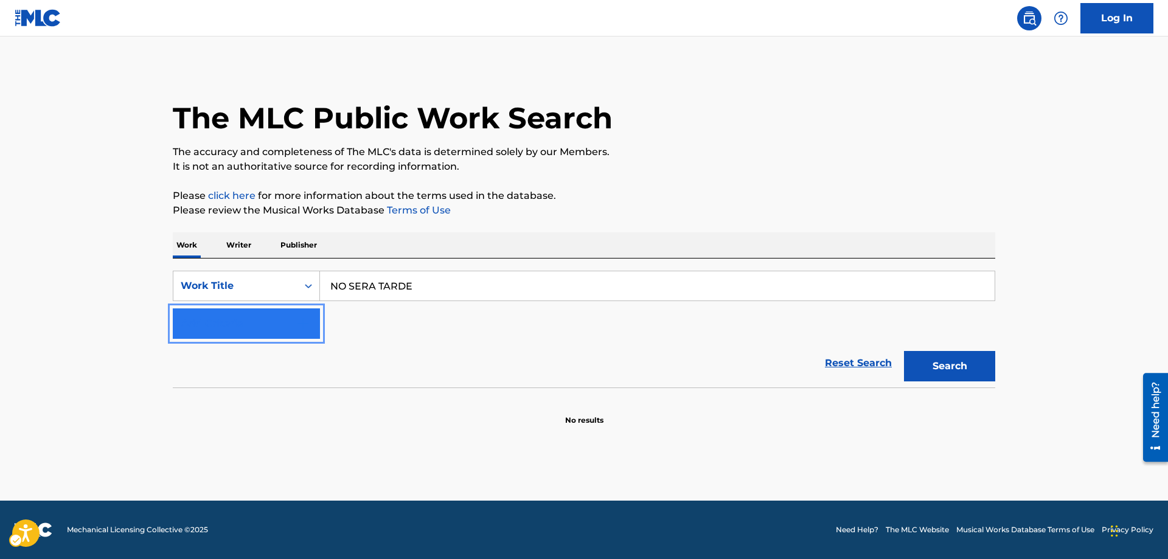
click at [299, 324] on img "Search Form" at bounding box center [303, 323] width 15 height 15
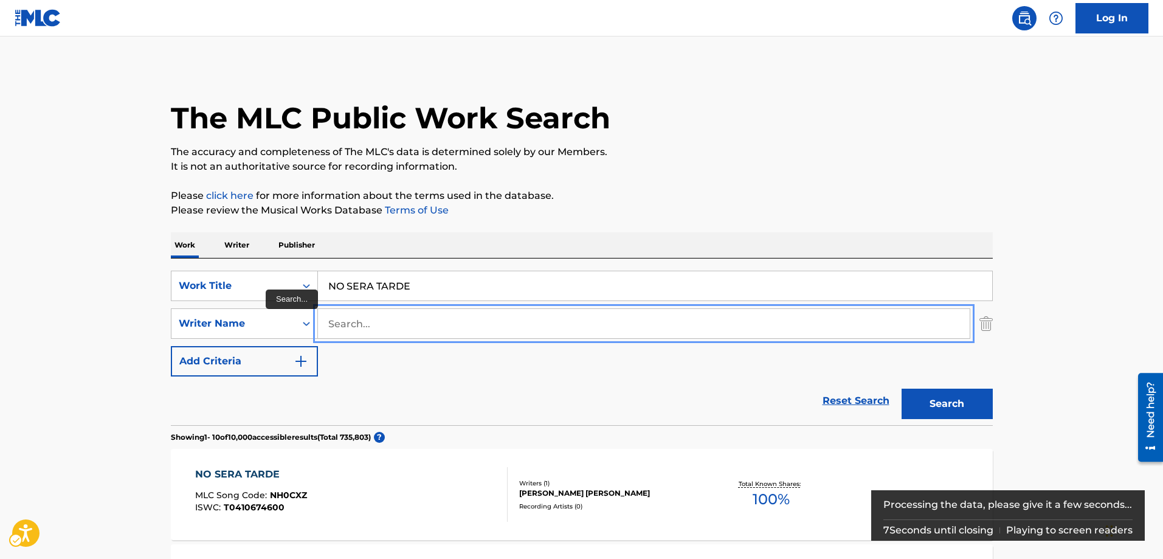
click at [339, 327] on input "Search..." at bounding box center [644, 323] width 652 height 29
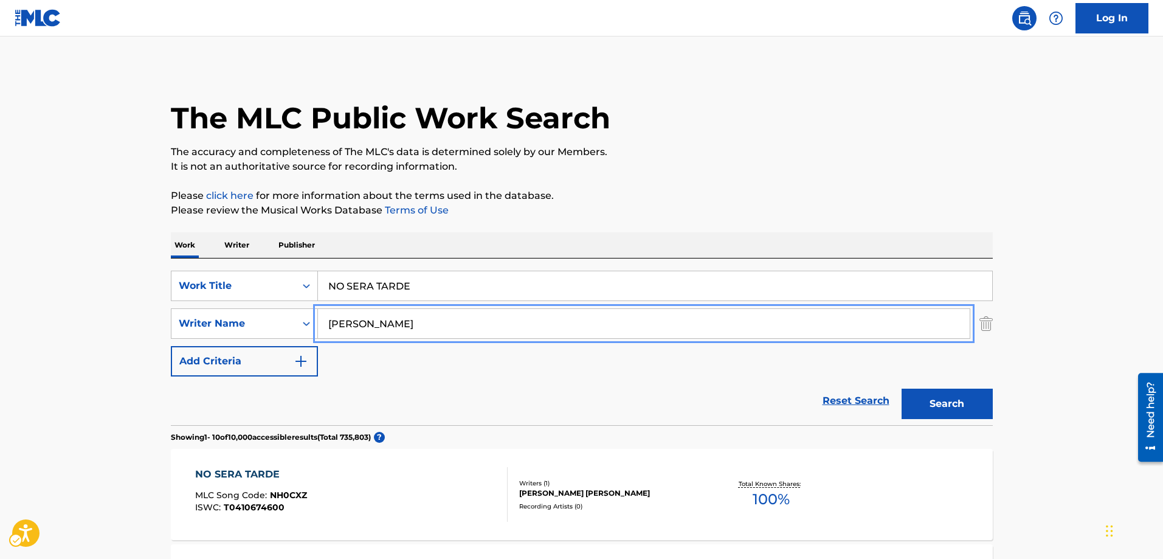
type input "[PERSON_NAME]"
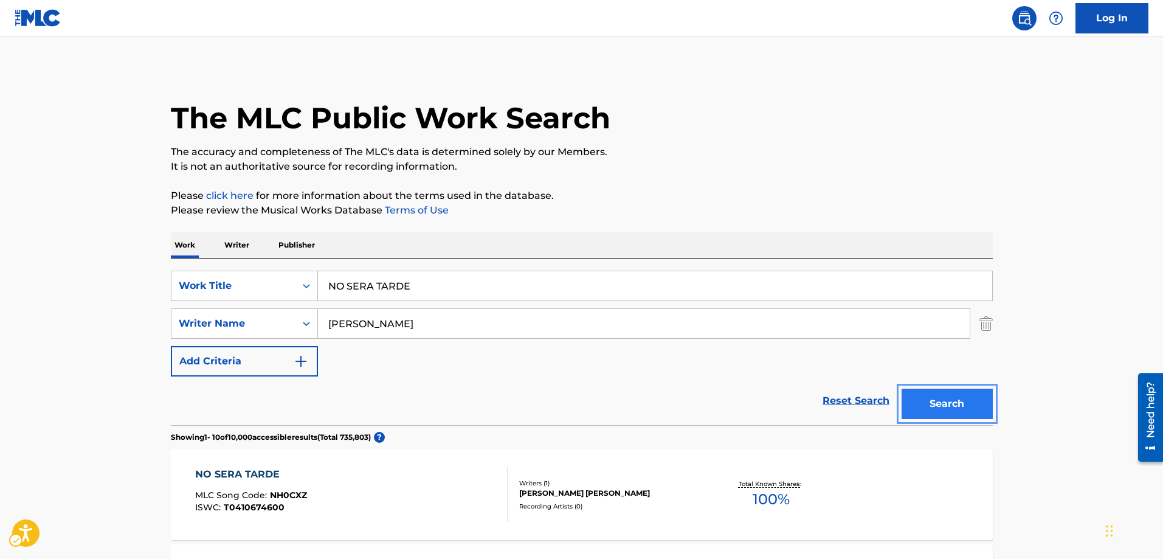
click at [946, 398] on button "Search" at bounding box center [947, 404] width 91 height 30
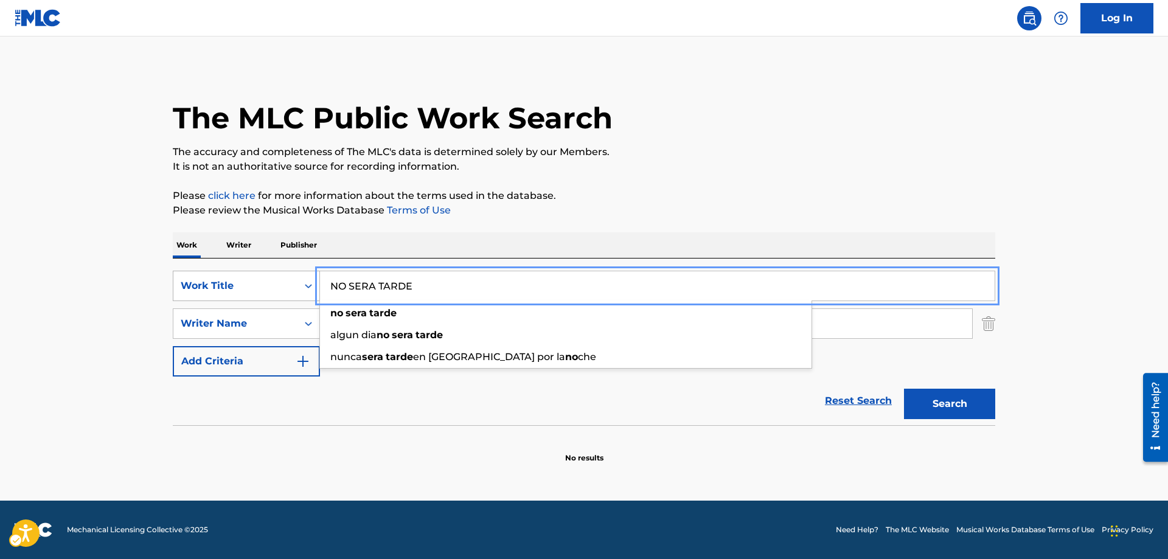
drag, startPoint x: 417, startPoint y: 283, endPoint x: 293, endPoint y: 285, distance: 123.5
click at [293, 285] on div "SearchWithCriteriafebcf66e-d91c-47a7-8947-de7032c76439 Work Title NO SERA TARDE…" at bounding box center [584, 286] width 822 height 30
type input "NO TE [PERSON_NAME]"
click at [173, 346] on button "Add Criteria" at bounding box center [246, 361] width 147 height 30
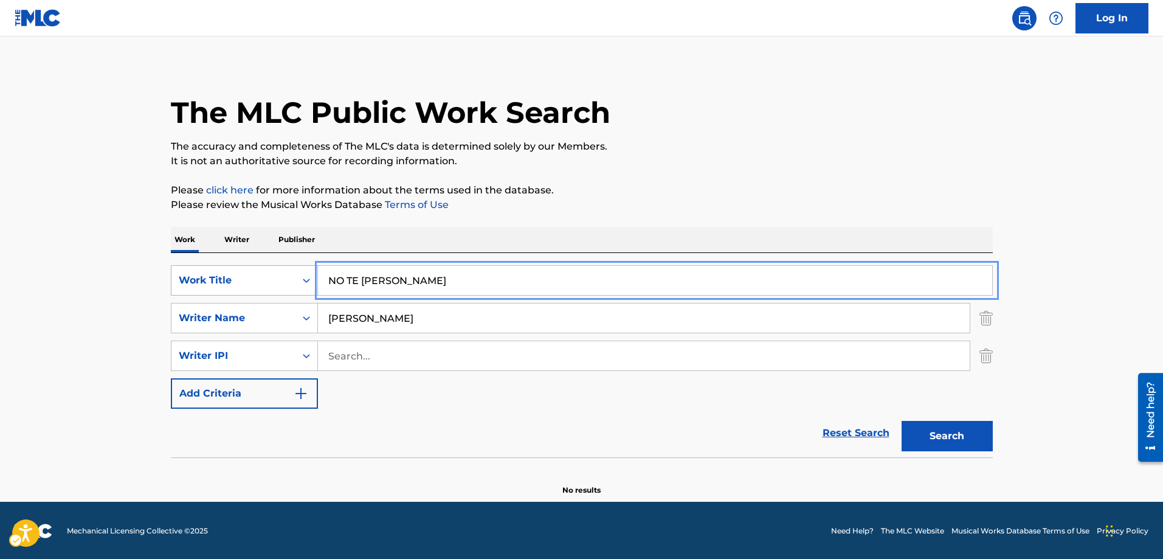
scroll to position [7, 0]
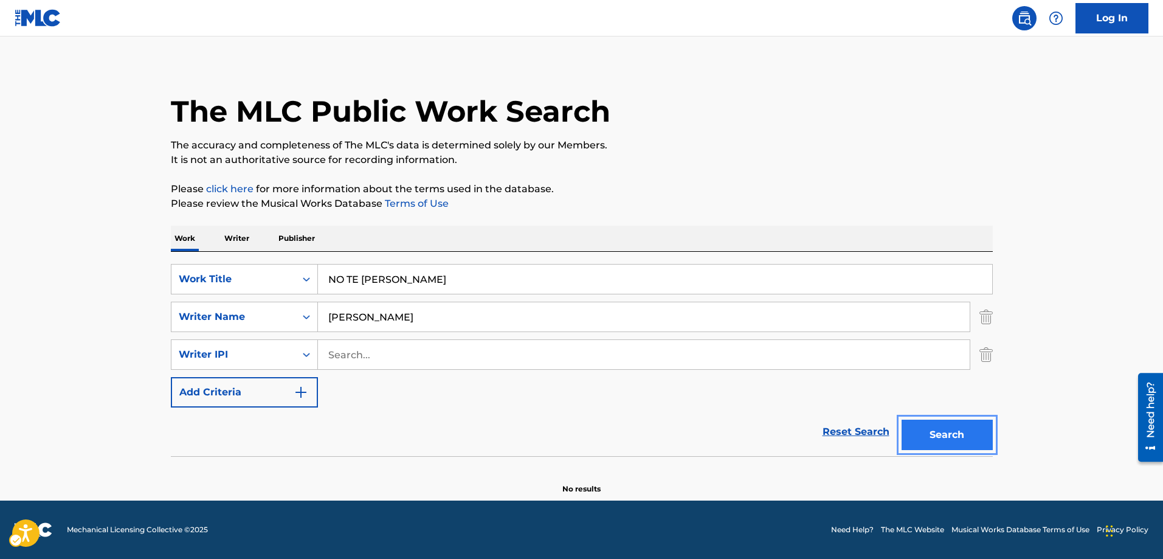
click at [929, 440] on button "Search" at bounding box center [947, 435] width 91 height 30
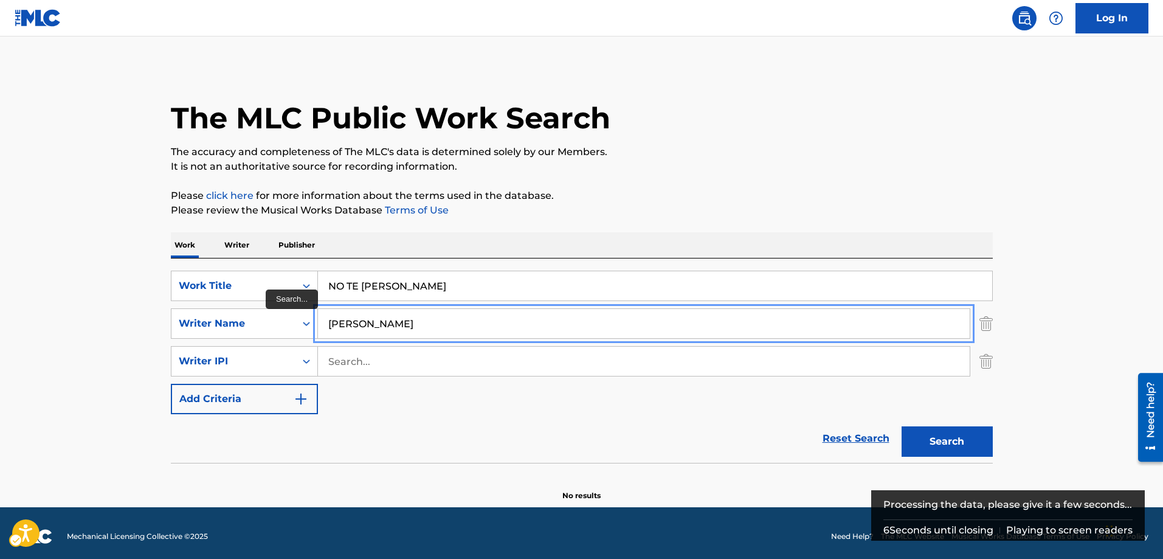
click at [391, 323] on input "[PERSON_NAME]" at bounding box center [644, 323] width 652 height 29
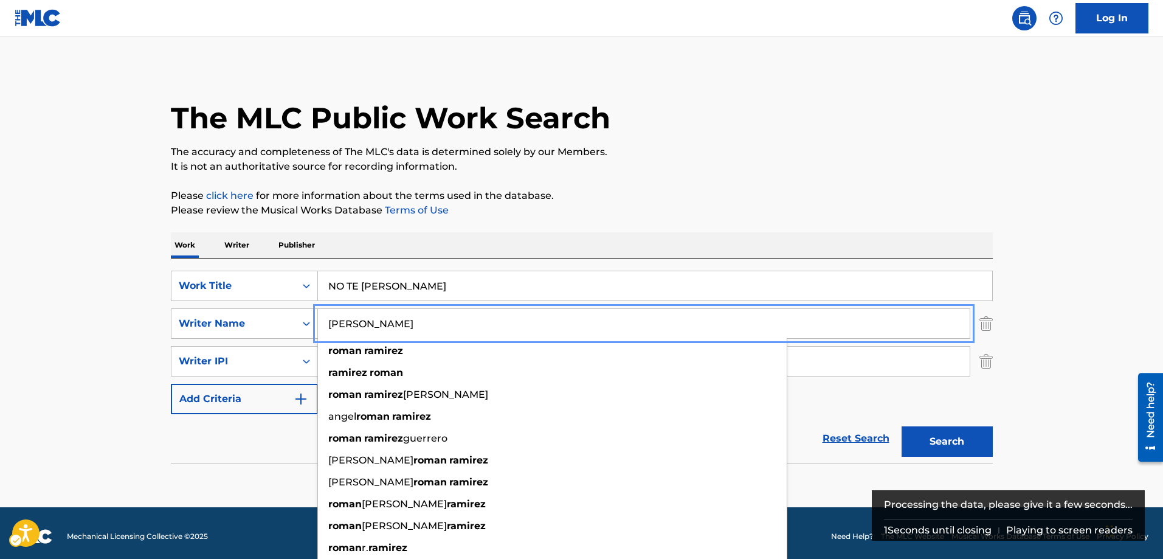
type input "[PERSON_NAME]"
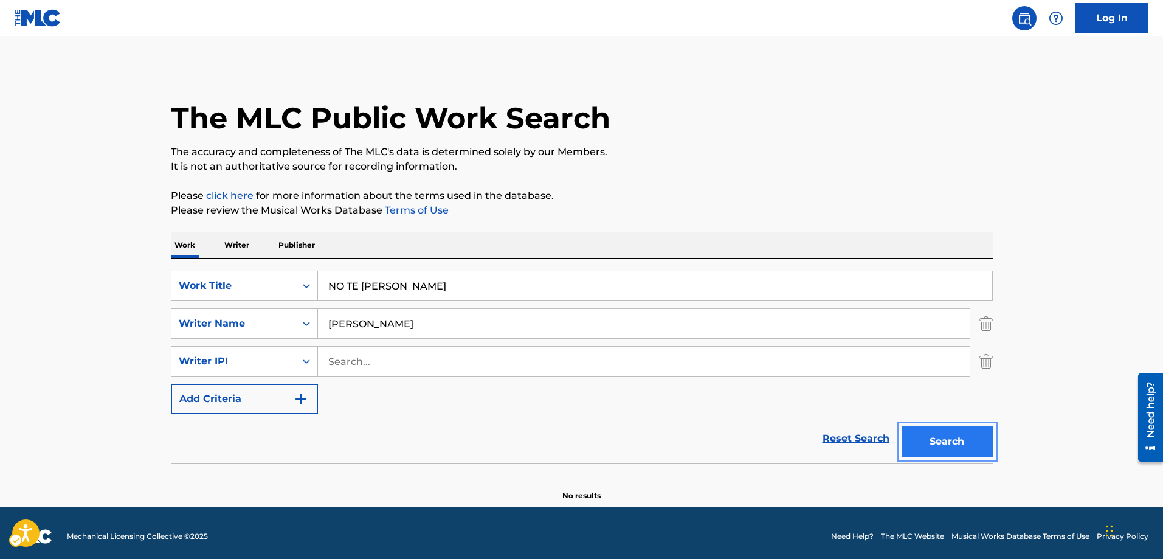
click at [935, 436] on button "Search" at bounding box center [947, 441] width 91 height 30
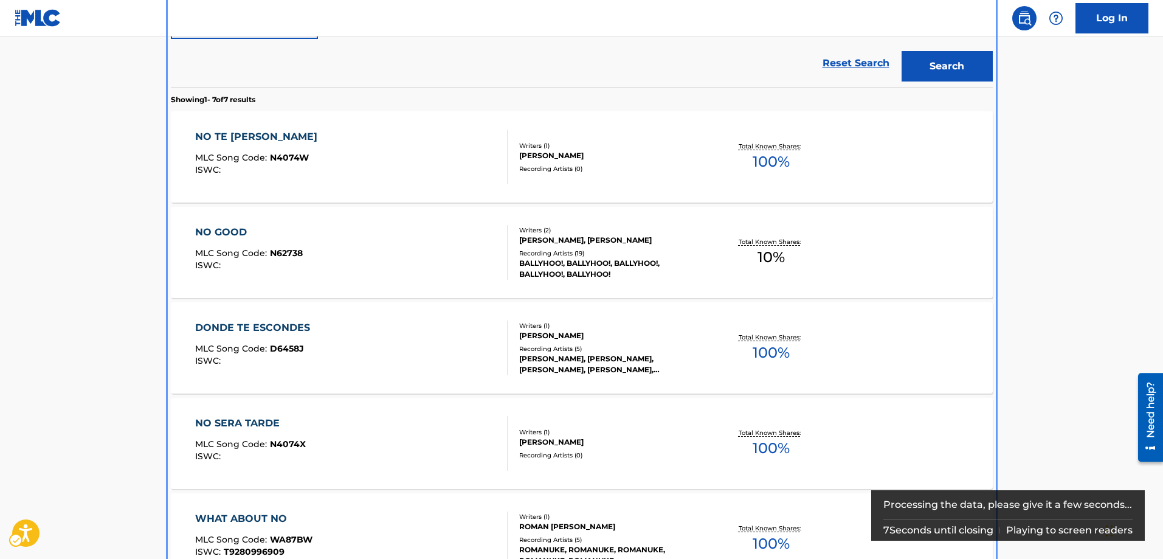
scroll to position [380, 0]
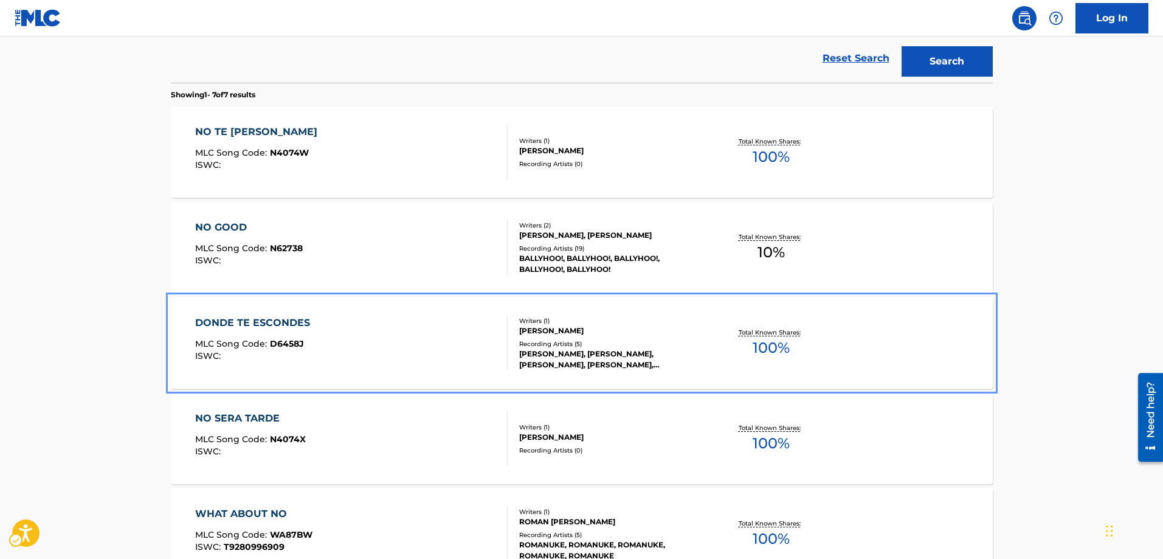
click at [283, 342] on span "D6458J" at bounding box center [287, 343] width 34 height 11
